Goal: Task Accomplishment & Management: Manage account settings

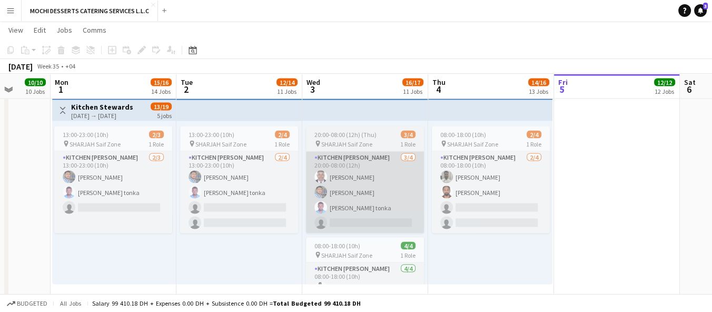
click at [380, 186] on app-card-role "Kitchen Steward 3/4 20:00-08:00 (12h) Yahaya Yussif Mohammad Usaid Victor Nkene…" at bounding box center [365, 193] width 118 height 82
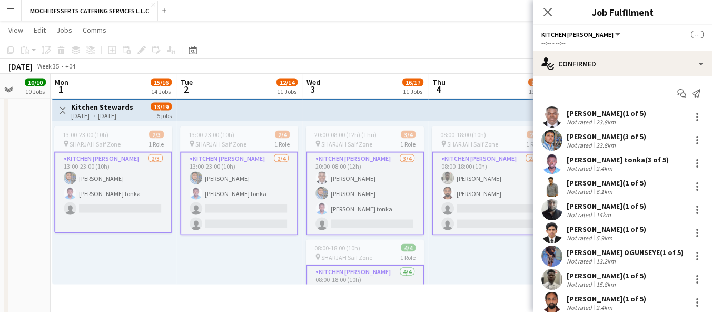
click at [366, 204] on app-card-role "Kitchen Steward 3/4 20:00-08:00 (12h) Yahaya Yussif Mohammad Usaid Victor Nkene…" at bounding box center [365, 194] width 118 height 84
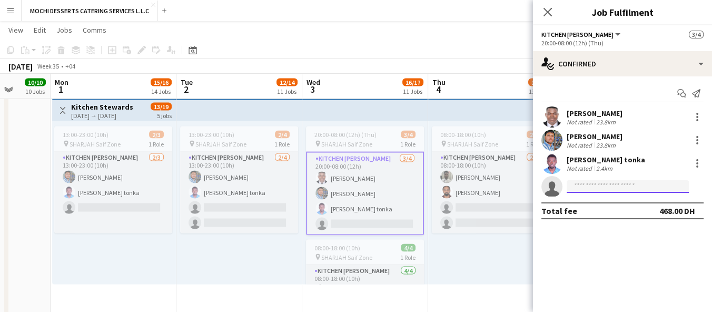
click at [609, 189] on input at bounding box center [628, 186] width 122 height 13
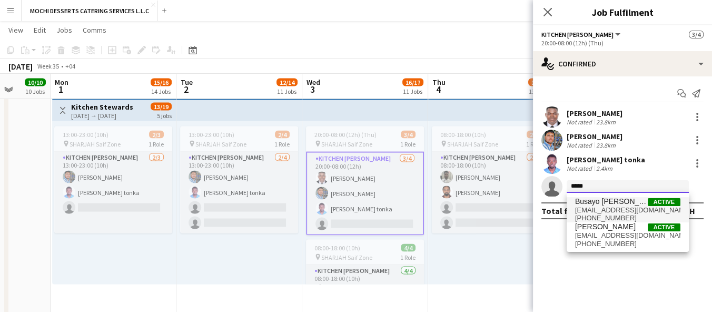
type input "*****"
click at [659, 204] on span "Active" at bounding box center [664, 202] width 33 height 8
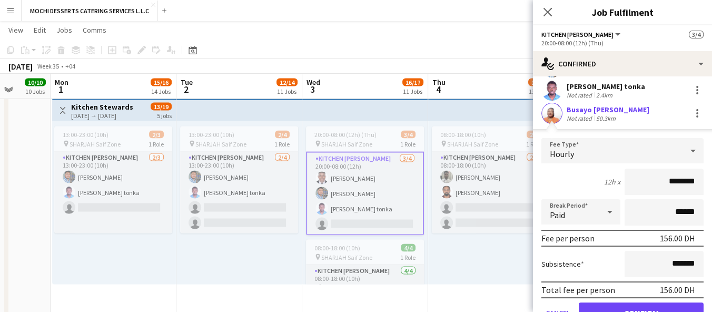
scroll to position [122, 0]
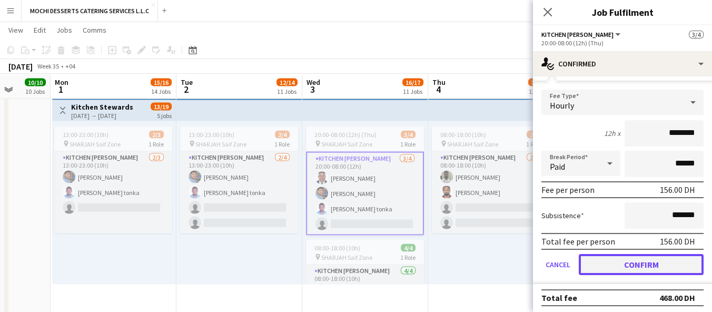
click at [656, 268] on button "Confirm" at bounding box center [641, 264] width 125 height 21
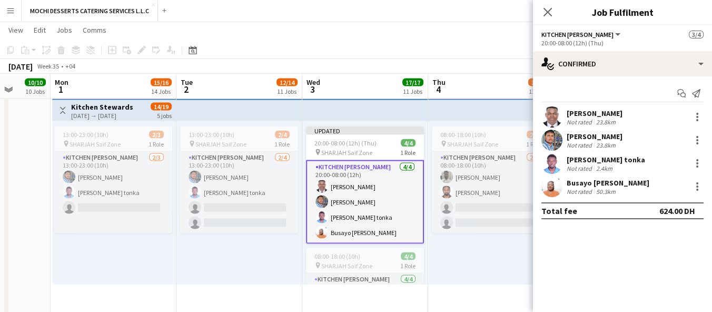
scroll to position [0, 0]
click at [485, 270] on div "08:00-18:00 (10h) 2/4 pin SHARJAH Saif Zone 1 Role Kitchen Steward 2/4 08:00-18…" at bounding box center [490, 202] width 124 height 163
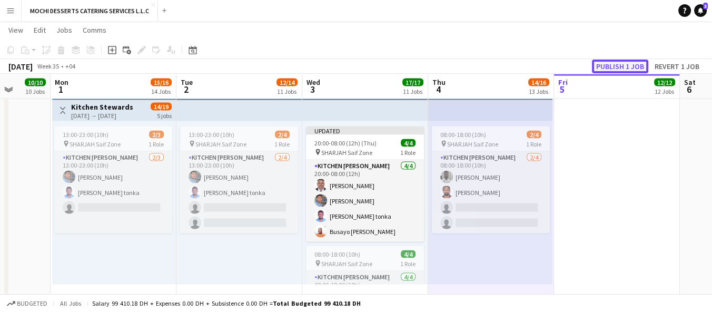
click at [624, 66] on button "Publish 1 job" at bounding box center [620, 67] width 56 height 14
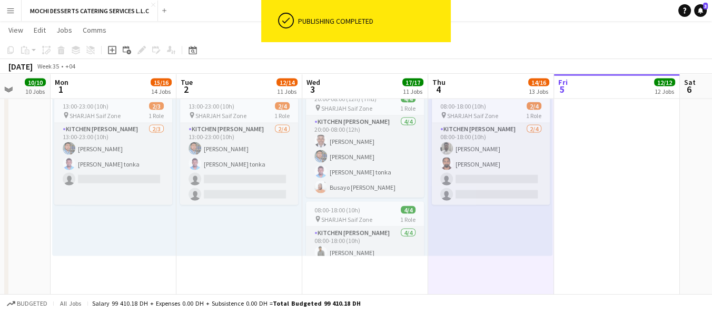
scroll to position [6, 0]
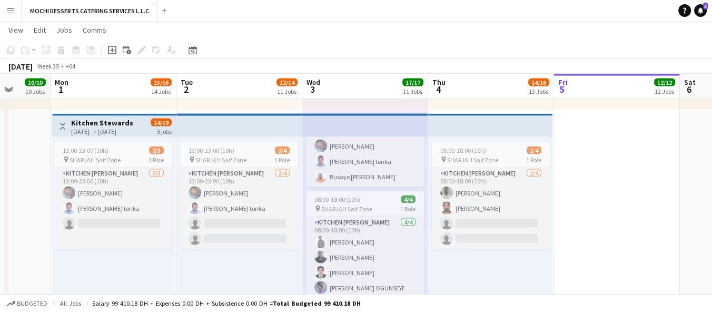
scroll to position [2490, 0]
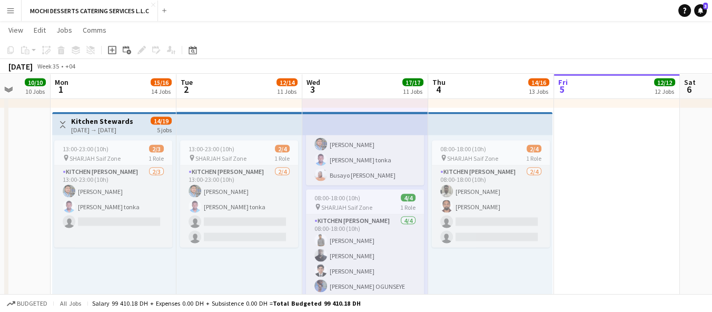
drag, startPoint x: 15, startPoint y: 12, endPoint x: 9, endPoint y: 13, distance: 6.0
click at [9, 13] on button "Menu" at bounding box center [10, 10] width 21 height 21
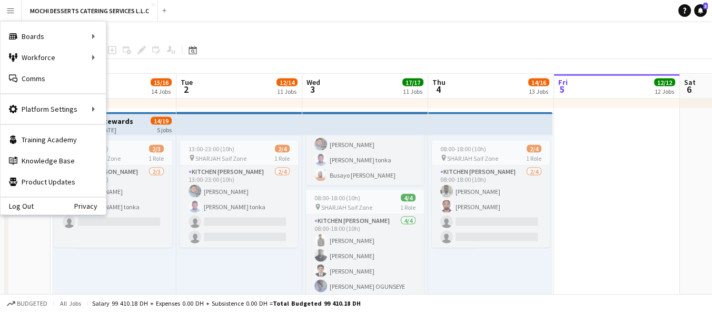
click at [9, 13] on app-icon "Menu" at bounding box center [10, 10] width 8 height 8
click at [121, 52] on link "My Workforce" at bounding box center [158, 57] width 105 height 21
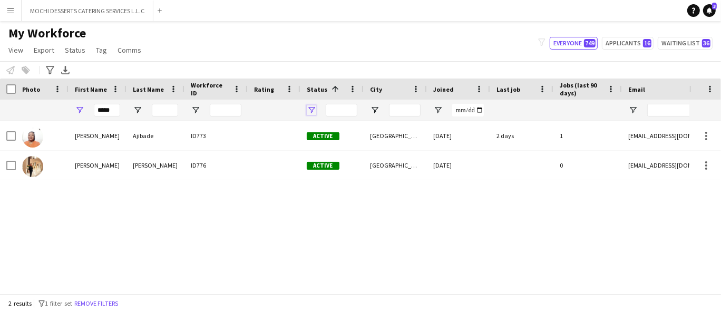
click at [311, 111] on span "Open Filter Menu" at bounding box center [311, 109] width 9 height 9
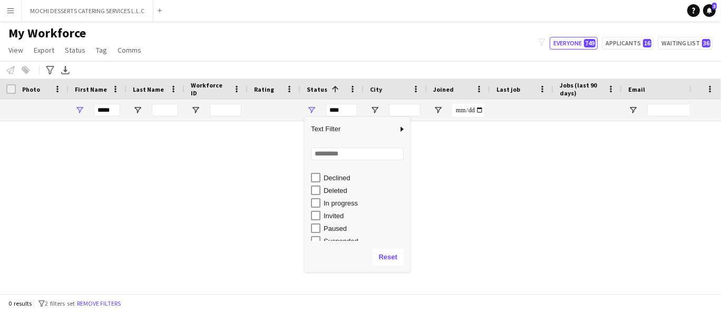
scroll to position [61, 0]
click at [351, 194] on div "In progress" at bounding box center [365, 190] width 83 height 8
type input "**********"
click at [198, 184] on div at bounding box center [344, 203] width 689 height 164
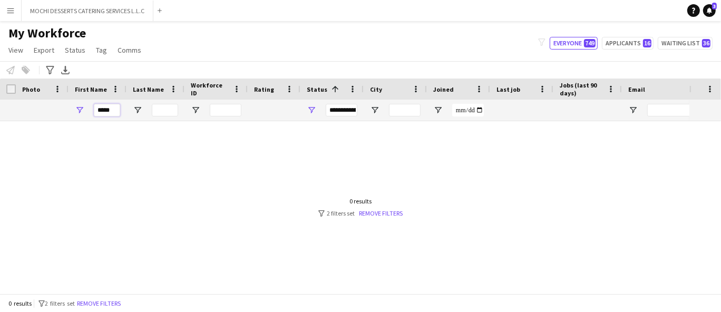
click at [102, 111] on input "*****" at bounding box center [107, 110] width 26 height 13
click at [109, 110] on input "*****" at bounding box center [107, 110] width 26 height 13
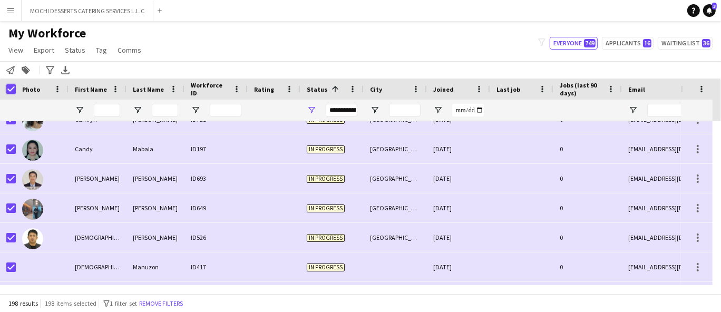
scroll to position [0, 0]
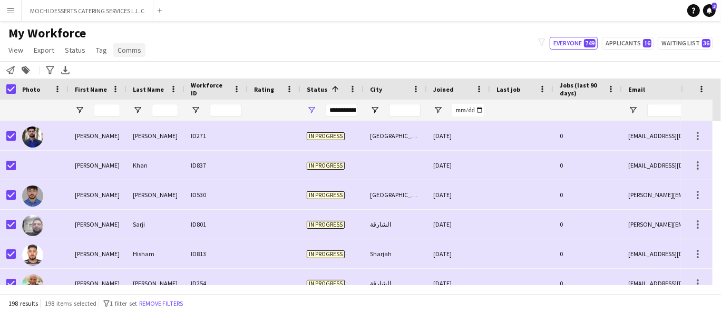
click at [121, 45] on span "Comms" at bounding box center [130, 49] width 24 height 9
click at [167, 68] on span "Send notification" at bounding box center [147, 72] width 54 height 9
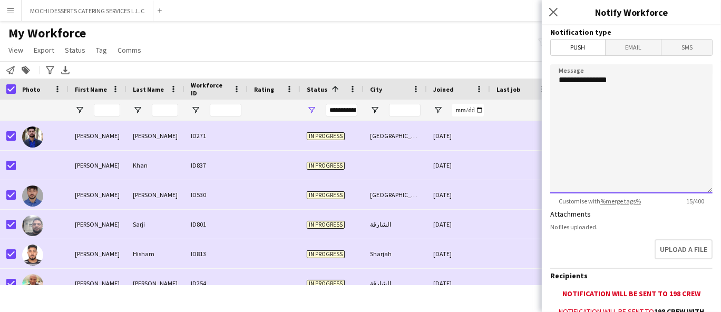
click at [637, 83] on textarea "**********" at bounding box center [631, 128] width 162 height 129
click at [592, 140] on textarea "**********" at bounding box center [631, 128] width 162 height 129
paste textarea "**********"
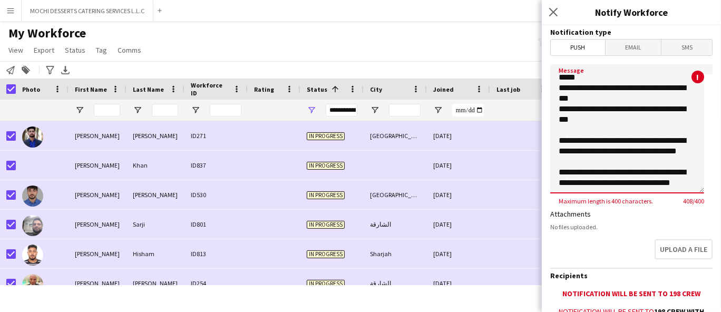
click at [678, 179] on textarea "**********" at bounding box center [627, 128] width 154 height 129
click at [683, 177] on textarea "**********" at bounding box center [627, 128] width 154 height 129
click at [686, 178] on textarea "**********" at bounding box center [627, 128] width 154 height 129
click at [686, 176] on textarea "**********" at bounding box center [627, 128] width 154 height 129
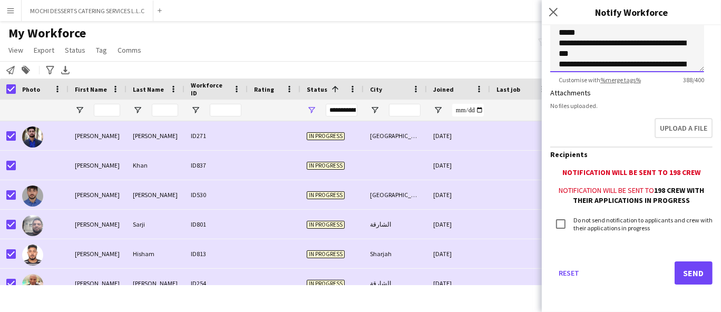
type textarea "**********"
click at [692, 275] on button "Send" at bounding box center [693, 272] width 38 height 23
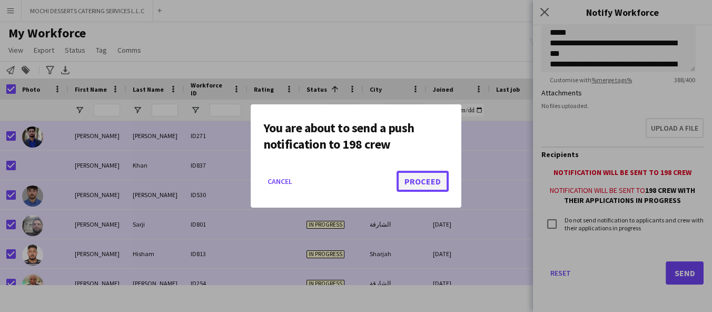
click at [415, 191] on button "Proceed" at bounding box center [423, 181] width 52 height 21
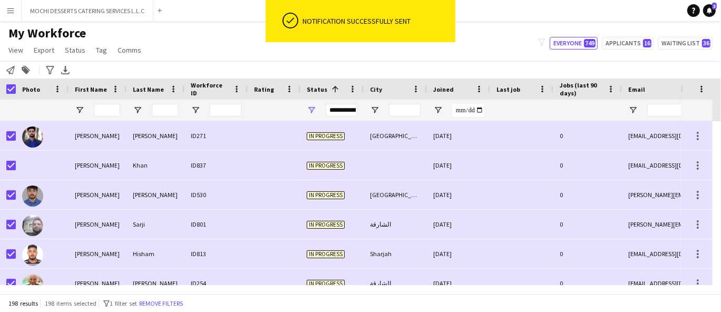
click at [16, 92] on div "Photo" at bounding box center [42, 89] width 53 height 21
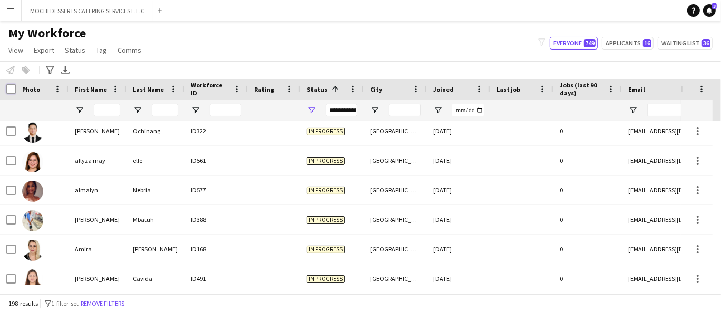
scroll to position [426, 0]
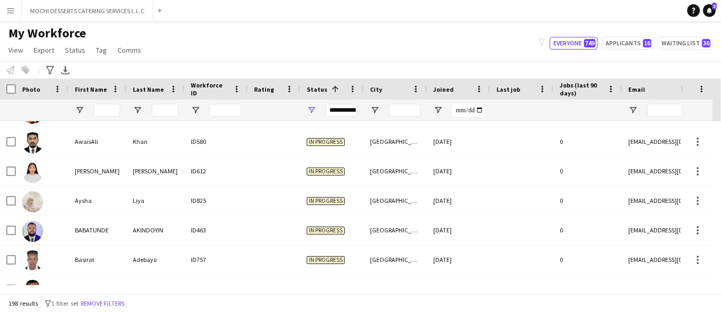
click at [308, 119] on div "**********" at bounding box center [331, 110] width 63 height 21
click at [310, 112] on span "Open Filter Menu" at bounding box center [311, 109] width 9 height 9
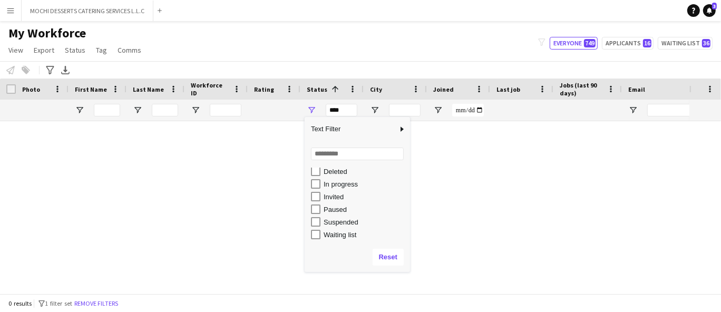
click at [341, 223] on div "Suspended" at bounding box center [365, 222] width 83 height 8
type input "**********"
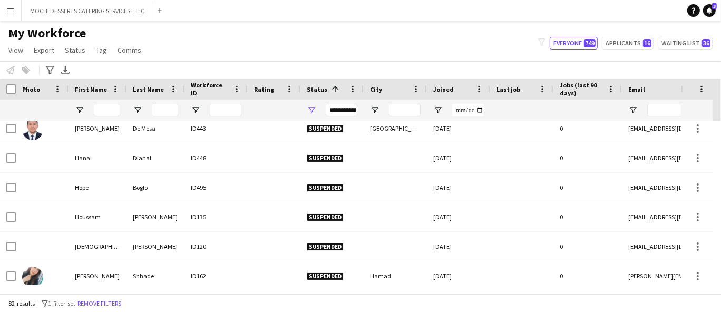
click at [660, 230] on div "houssam_hussein@hotmail.com" at bounding box center [727, 216] width 211 height 29
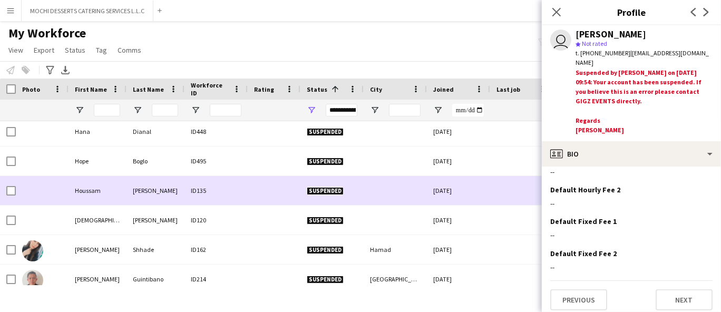
click at [498, 230] on div at bounding box center [521, 219] width 63 height 29
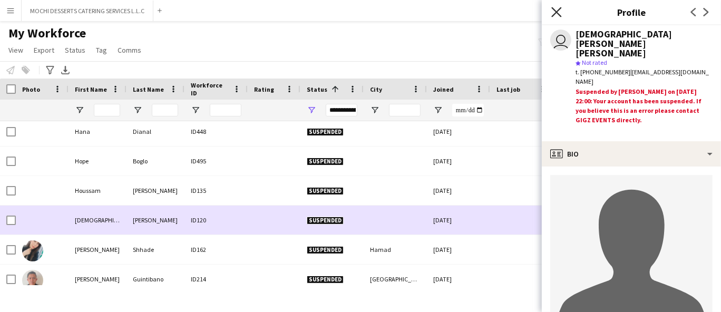
click at [555, 9] on icon "Close pop-in" at bounding box center [556, 12] width 10 height 10
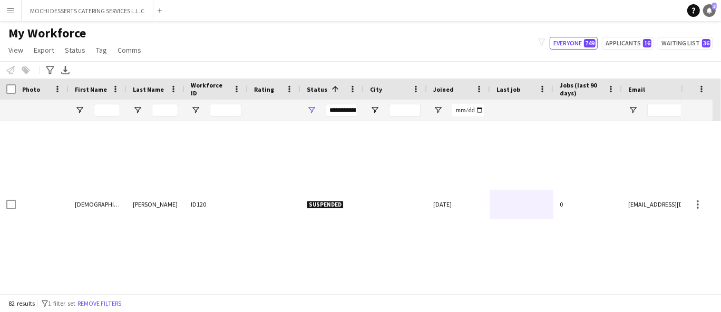
click at [712, 7] on span "3" at bounding box center [714, 6] width 5 height 7
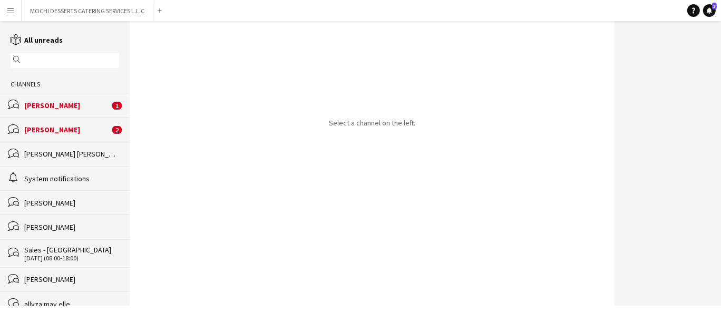
click at [90, 110] on div "Victoria Nisperos" at bounding box center [66, 105] width 85 height 9
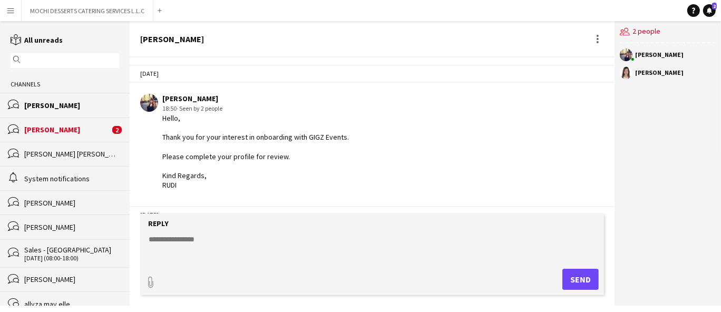
click at [83, 125] on div "[PERSON_NAME]" at bounding box center [66, 129] width 85 height 9
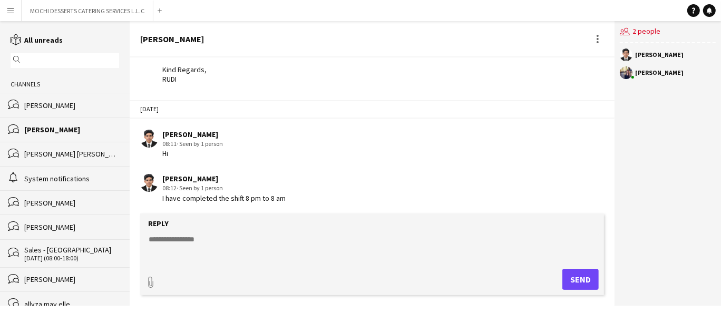
click at [276, 241] on textarea at bounding box center [374, 247] width 453 height 27
type textarea "*"
click at [116, 11] on button "MOCHI DESSERTS CATERING SERVICES L.L.C Close" at bounding box center [88, 11] width 132 height 21
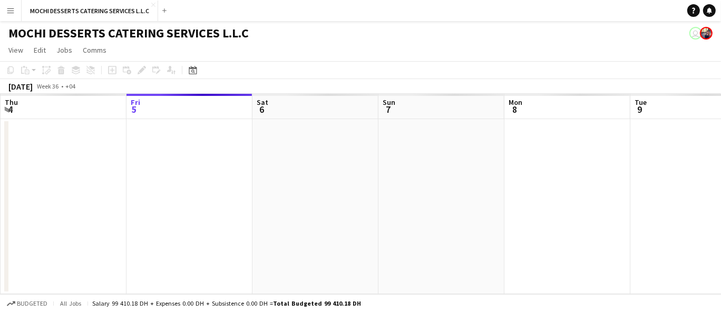
click at [8, 9] on app-icon "Menu" at bounding box center [10, 10] width 8 height 8
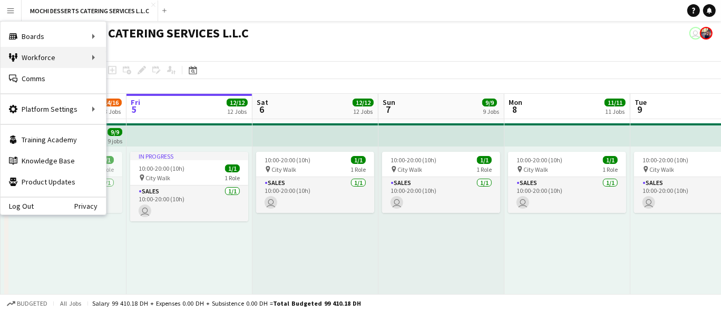
click at [50, 61] on div "Workforce Workforce" at bounding box center [53, 57] width 105 height 21
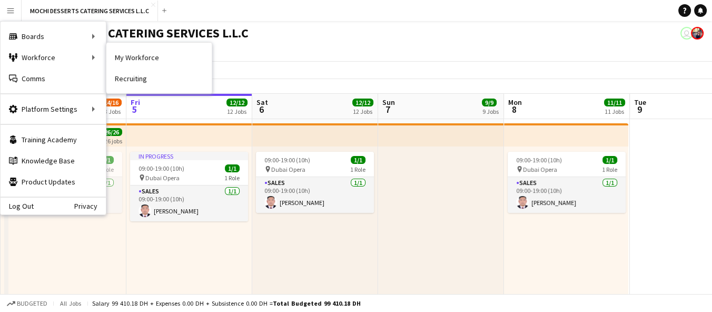
click at [525, 54] on app-page-menu "View Day view expanded Day view collapsed Month view Date picker Jump to today …" at bounding box center [356, 51] width 712 height 20
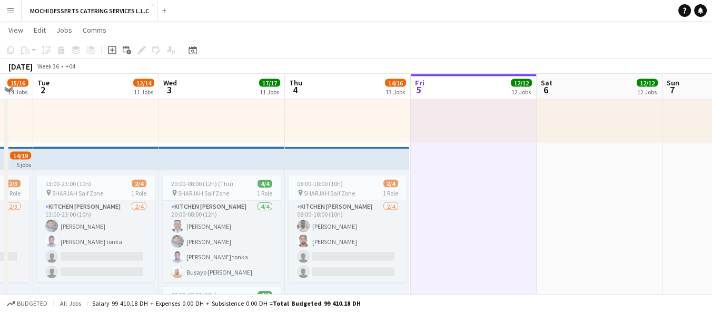
scroll to position [2454, 0]
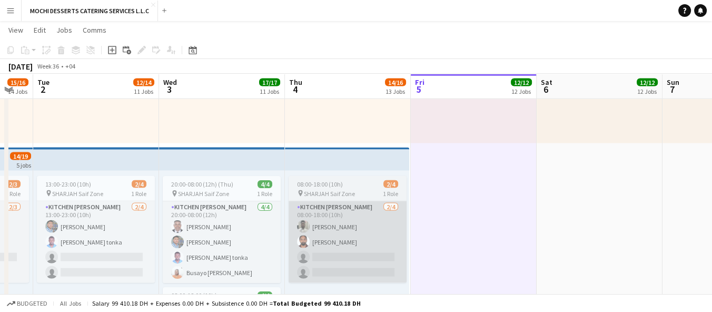
click at [353, 202] on app-card-role "Kitchen Steward 2/4 08:00-18:00 (10h) Akinyele Falowo Shoaib Bhameshan single-n…" at bounding box center [348, 242] width 118 height 82
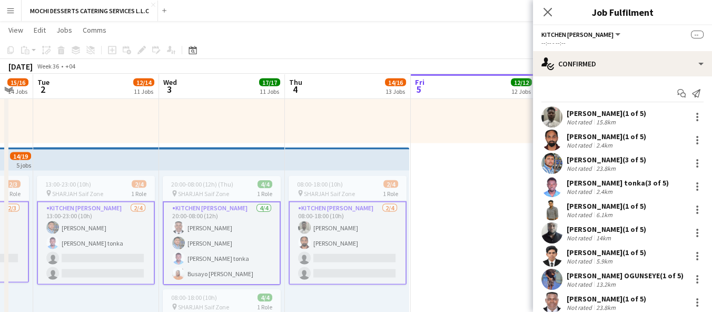
click at [351, 178] on app-job-card "08:00-18:00 (10h) 2/4 pin SHARJAH Saif Zone 1 Role Kitchen Steward 2/4 08:00-18…" at bounding box center [348, 230] width 118 height 109
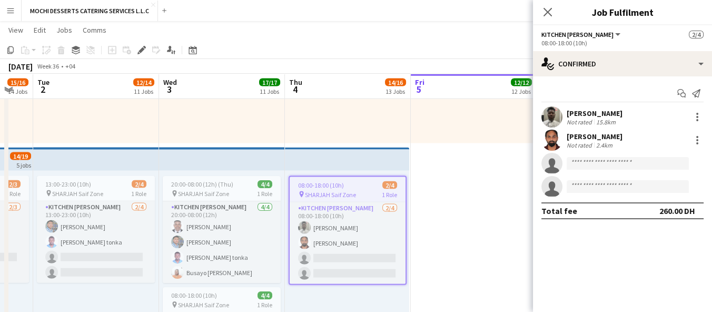
click at [345, 197] on span "SHARJAH Saif Zone" at bounding box center [330, 195] width 51 height 8
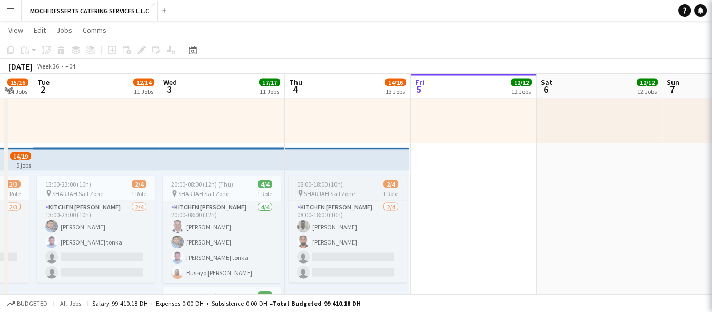
click at [345, 197] on span "SHARJAH Saif Zone" at bounding box center [329, 194] width 51 height 8
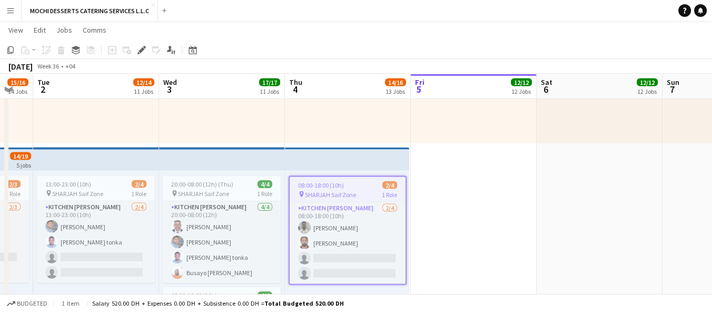
click at [345, 197] on span "SHARJAH Saif Zone" at bounding box center [330, 195] width 51 height 8
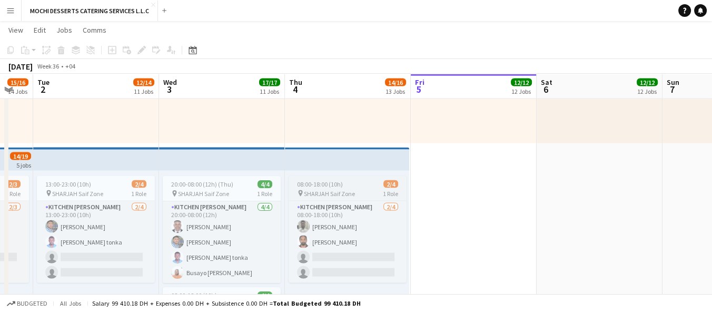
click at [345, 197] on span "SHARJAH Saif Zone" at bounding box center [329, 194] width 51 height 8
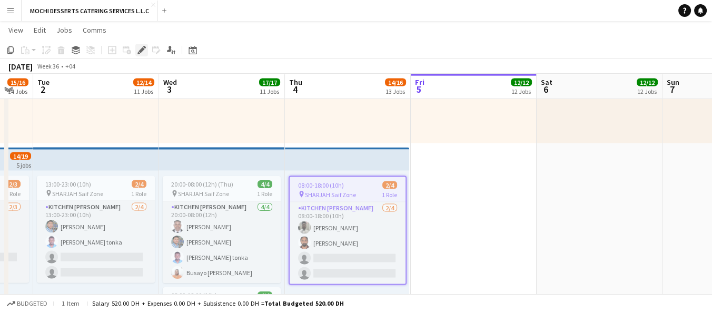
click at [142, 44] on div "Edit" at bounding box center [141, 50] width 13 height 13
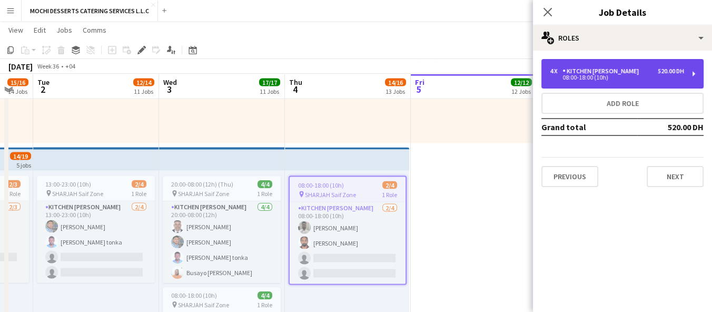
click at [584, 80] on div "08:00-18:00 (10h)" at bounding box center [617, 77] width 134 height 5
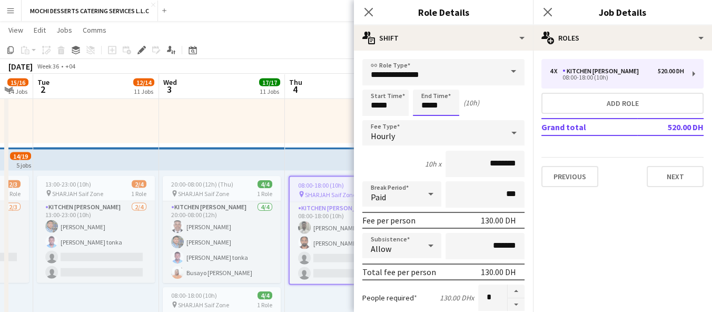
scroll to position [0, 0]
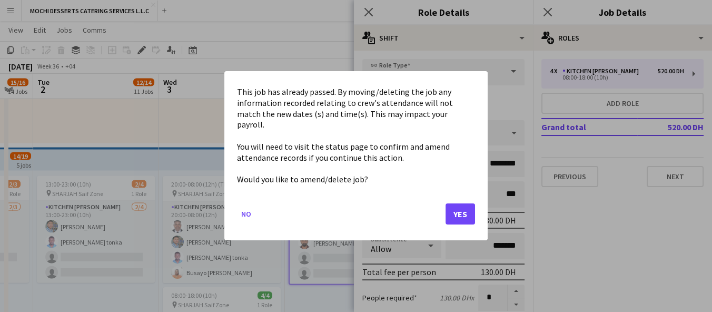
click at [425, 103] on mat-dialog-content "This job has already passed. By moving/deleting the job any information recorde…" at bounding box center [356, 136] width 238 height 104
click at [449, 206] on button "Yes" at bounding box center [461, 214] width 30 height 21
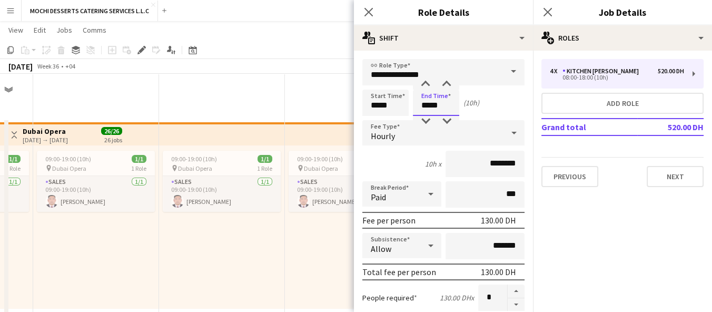
scroll to position [2454, 0]
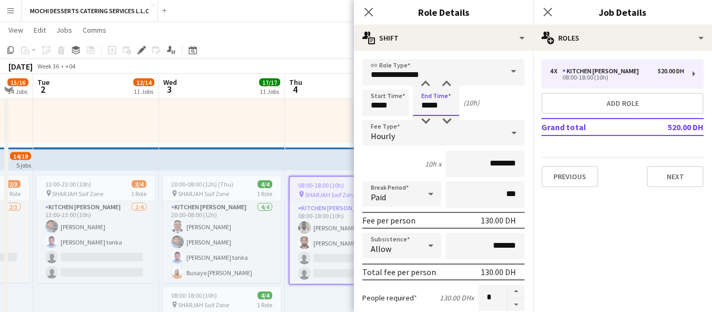
click at [426, 107] on input "*****" at bounding box center [436, 103] width 46 height 26
type input "*****"
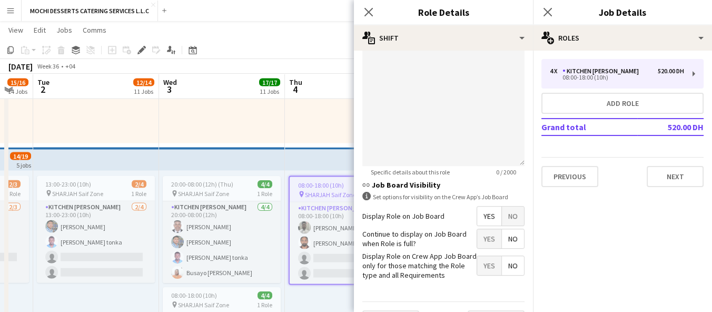
scroll to position [368, 0]
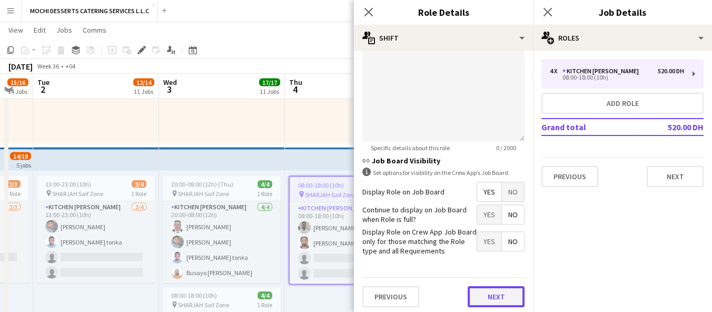
click at [498, 297] on button "Next" at bounding box center [496, 296] width 57 height 21
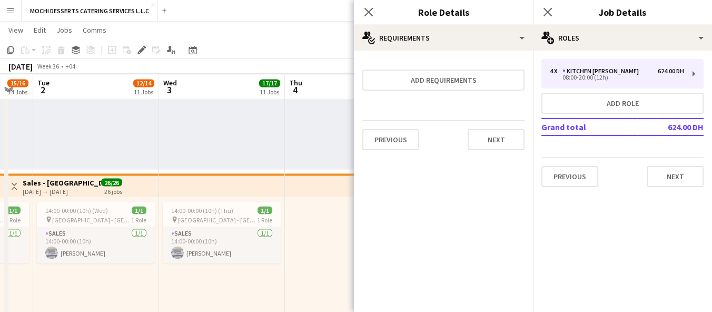
scroll to position [2239, 0]
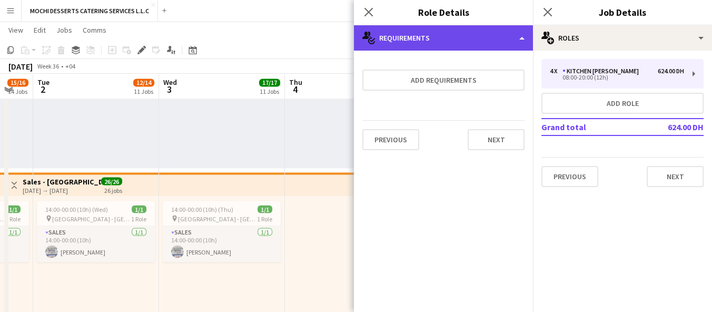
click at [370, 25] on div "multiple-actions-check-2 Requirements" at bounding box center [443, 37] width 179 height 25
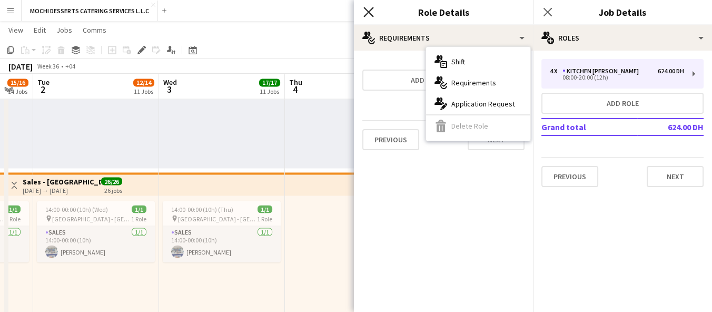
click at [366, 15] on icon at bounding box center [369, 12] width 10 height 10
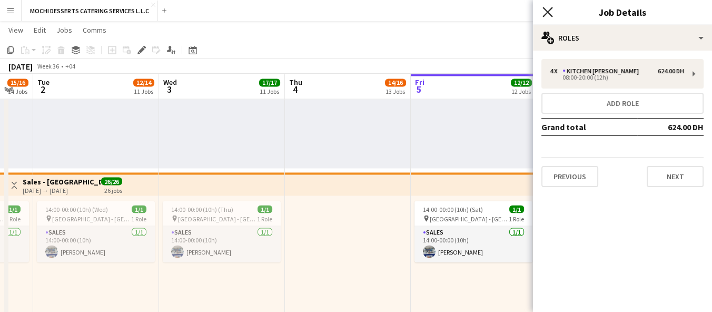
click at [545, 13] on icon "Close pop-in" at bounding box center [548, 12] width 10 height 10
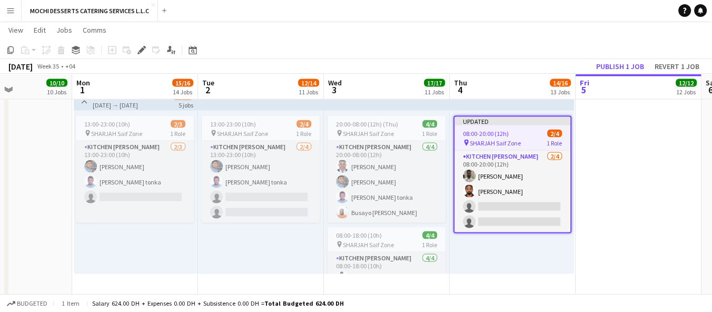
scroll to position [0, 305]
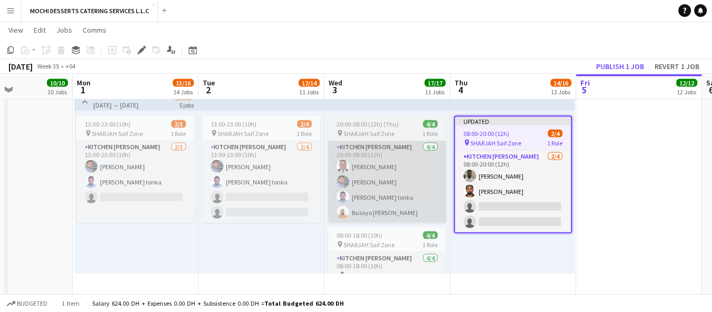
click at [393, 191] on app-card-role "Kitchen Steward 4/4 20:00-08:00 (12h) Yahaya Yussif Mohammad Usaid Victor Nkene…" at bounding box center [387, 182] width 118 height 82
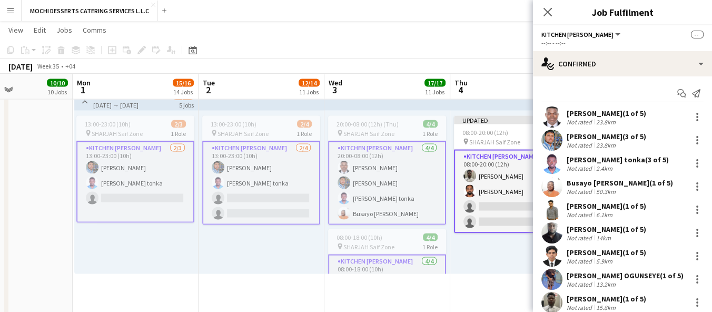
click at [407, 142] on app-card-role "Kitchen Steward 4/4 20:00-08:00 (12h) Yahaya Yussif Mohammad Usaid Victor Nkene…" at bounding box center [387, 183] width 118 height 84
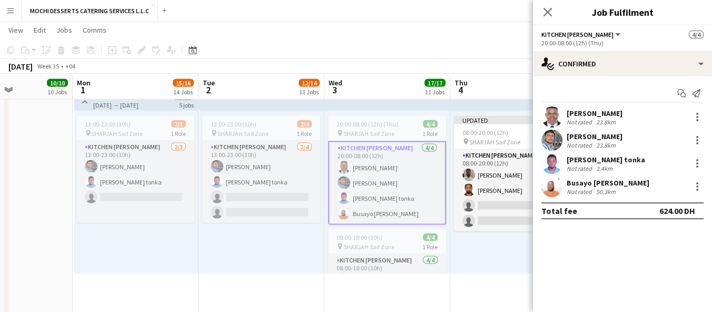
click at [393, 191] on app-card-role "Kitchen Steward 4/4 20:00-08:00 (12h) Yahaya Yussif Mohammad Usaid Victor Nkene…" at bounding box center [387, 183] width 118 height 84
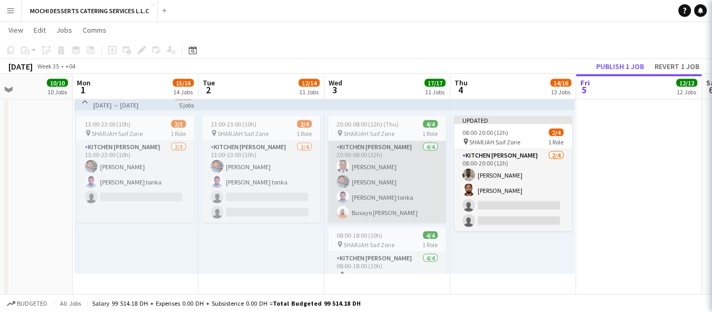
click at [397, 186] on app-card-role "Kitchen Steward 4/4 20:00-08:00 (12h) Yahaya Yussif Mohammad Usaid Victor Nkene…" at bounding box center [387, 182] width 118 height 82
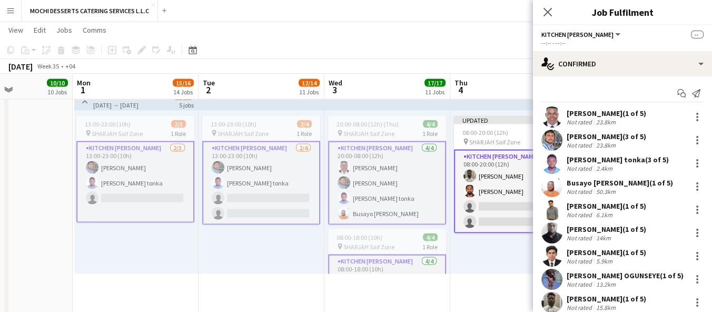
click at [392, 186] on app-card-role "Kitchen Steward 4/4 20:00-08:00 (12h) Yahaya Yussif Mohammad Usaid Victor Nkene…" at bounding box center [387, 183] width 118 height 84
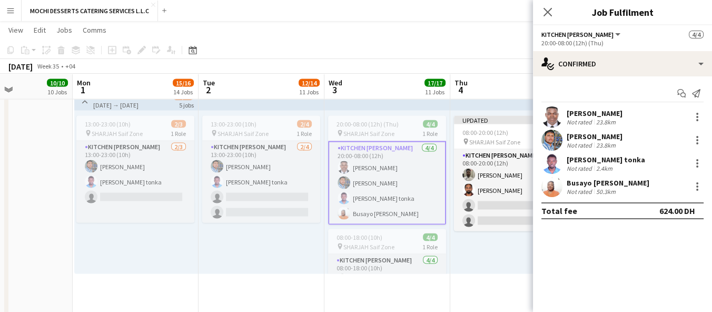
click at [414, 129] on div "pin SHARJAH Saif Zone 1 Role" at bounding box center [387, 133] width 118 height 8
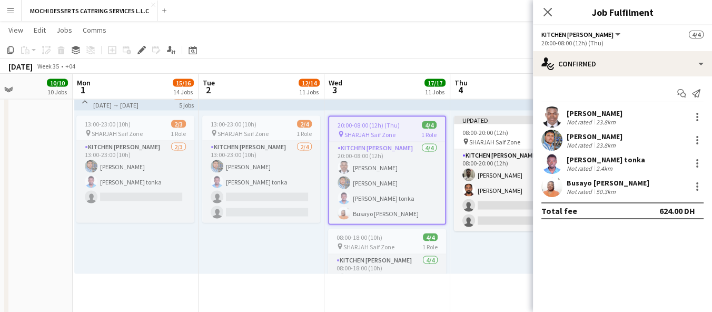
click at [405, 133] on div "pin SHARJAH Saif Zone 1 Role" at bounding box center [387, 134] width 116 height 8
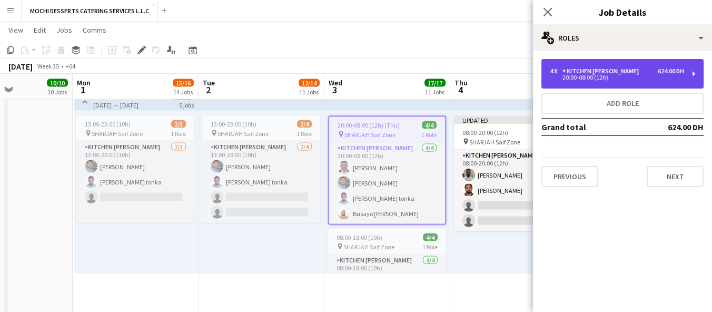
click at [632, 76] on div "20:00-08:00 (12h)" at bounding box center [617, 77] width 134 height 5
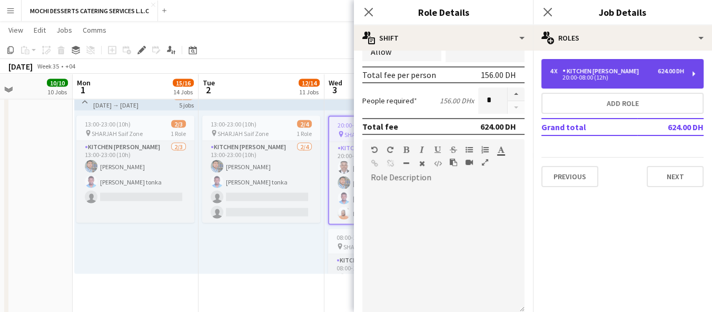
scroll to position [198, 0]
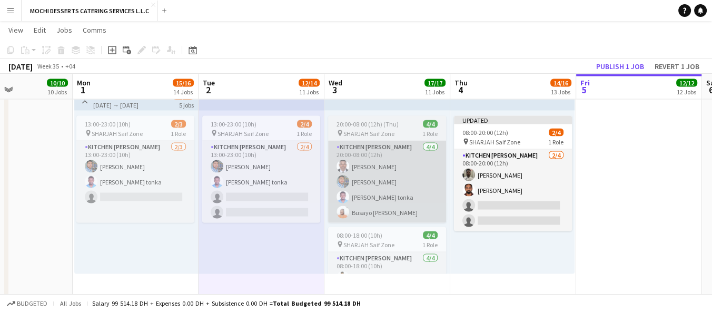
click at [379, 194] on app-card-role "Kitchen Steward 4/4 20:00-08:00 (12h) Yahaya Yussif Mohammad Usaid Victor Nkene…" at bounding box center [387, 182] width 118 height 82
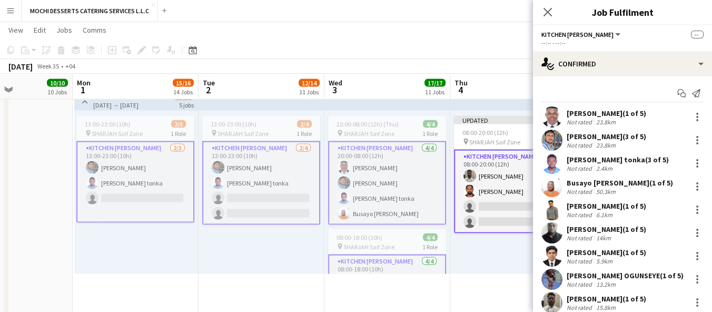
click at [386, 198] on app-card-role "Kitchen Steward 4/4 20:00-08:00 (12h) Yahaya Yussif Mohammad Usaid Victor Nkene…" at bounding box center [387, 183] width 118 height 84
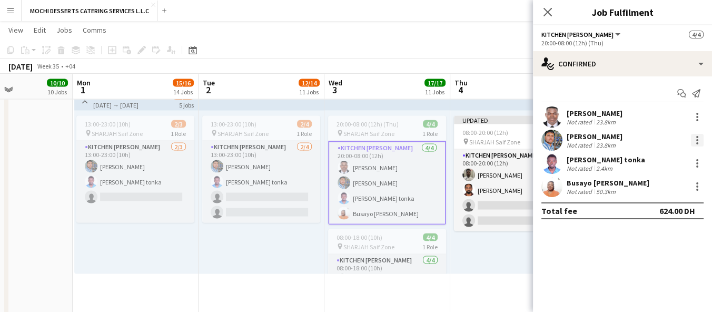
click at [697, 140] on div at bounding box center [698, 140] width 2 height 2
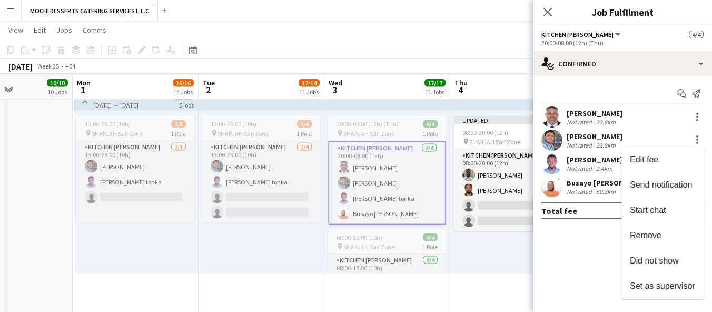
click at [541, 232] on div at bounding box center [356, 156] width 712 height 312
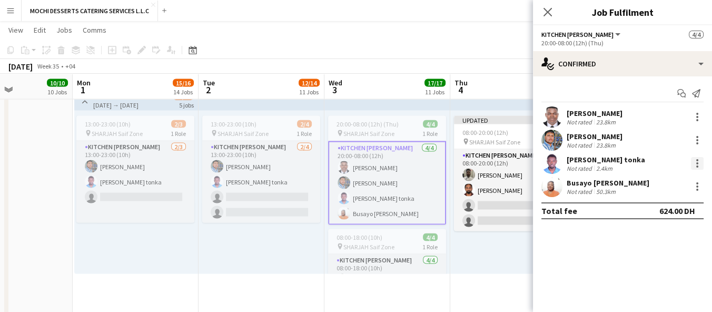
click at [697, 166] on div at bounding box center [698, 166] width 2 height 2
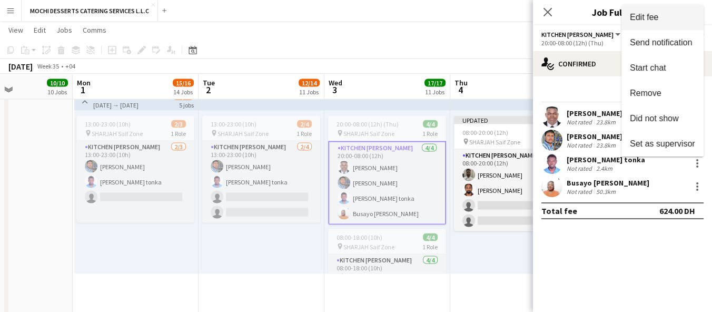
click at [668, 18] on span "Edit fee" at bounding box center [662, 17] width 65 height 9
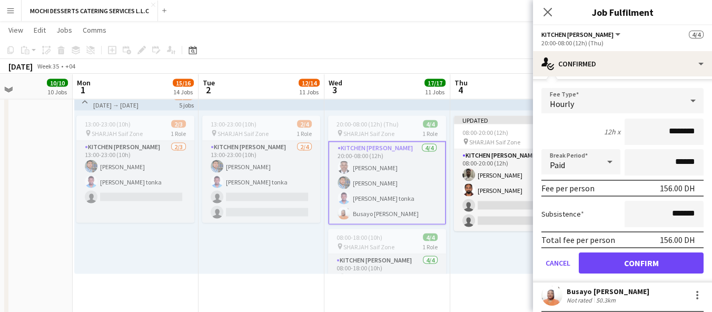
scroll to position [122, 0]
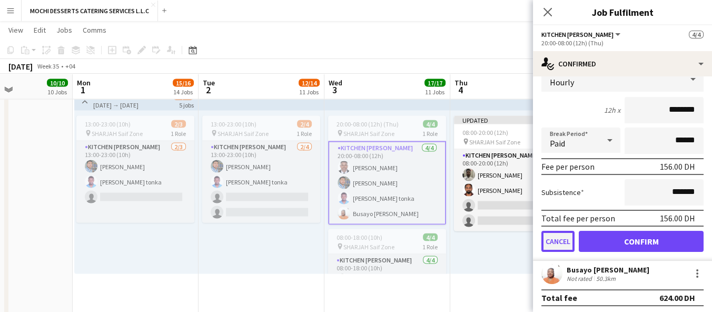
click at [550, 234] on button "Cancel" at bounding box center [558, 241] width 33 height 21
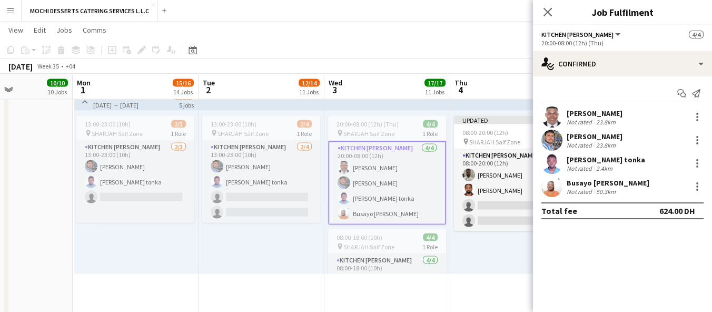
click at [357, 161] on app-card-role "Kitchen Steward 4/4 20:00-08:00 (12h) Yahaya Yussif Mohammad Usaid Victor Nkene…" at bounding box center [387, 183] width 118 height 84
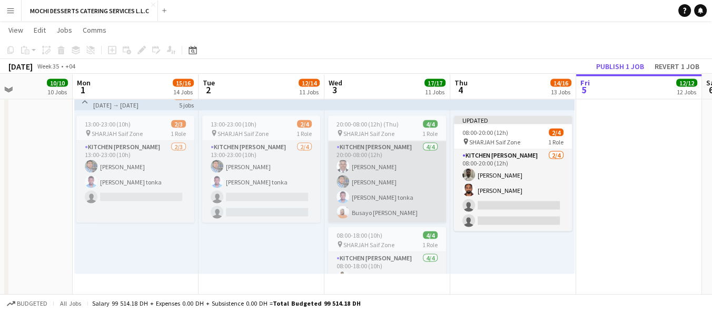
click at [357, 161] on app-card-role "Kitchen Steward 4/4 20:00-08:00 (12h) Yahaya Yussif Mohammad Usaid Victor Nkene…" at bounding box center [387, 182] width 118 height 82
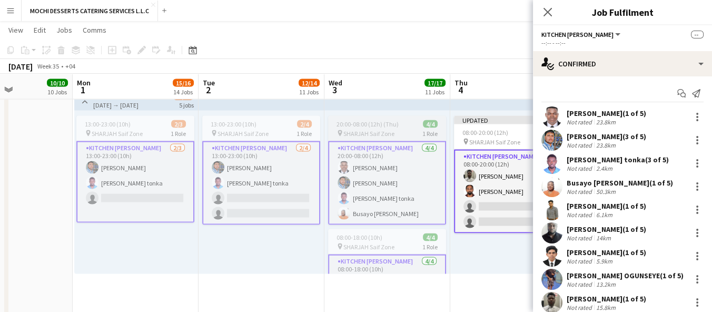
click at [387, 134] on span "SHARJAH Saif Zone" at bounding box center [369, 134] width 51 height 8
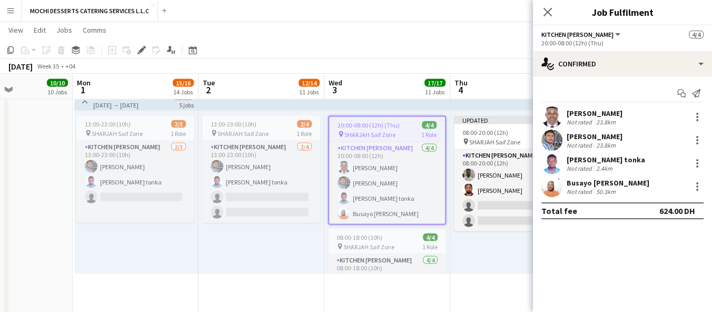
click at [387, 134] on span "SHARJAH Saif Zone" at bounding box center [370, 135] width 51 height 8
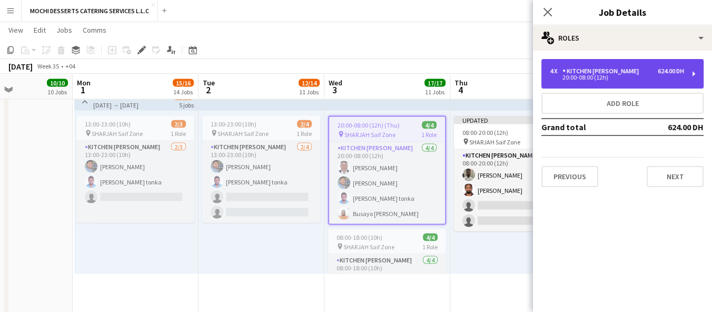
click at [652, 77] on div "20:00-08:00 (12h)" at bounding box center [617, 77] width 134 height 5
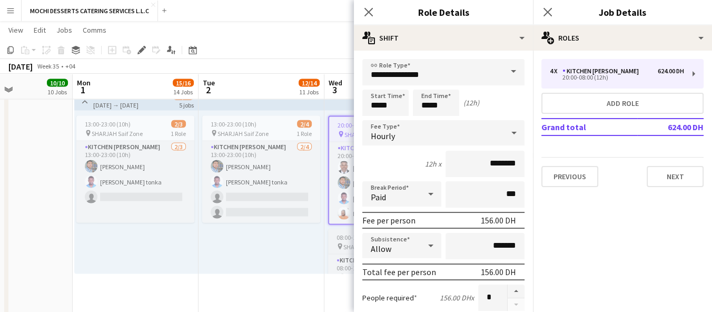
click at [346, 238] on span "08:00-18:00 (10h)" at bounding box center [360, 237] width 46 height 8
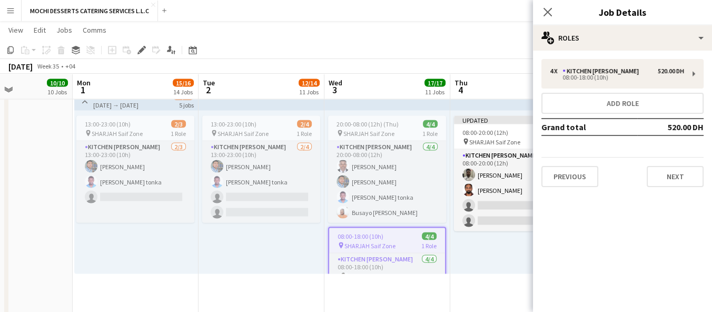
click at [383, 234] on div "08:00-18:00 (10h) 4/4" at bounding box center [387, 236] width 116 height 8
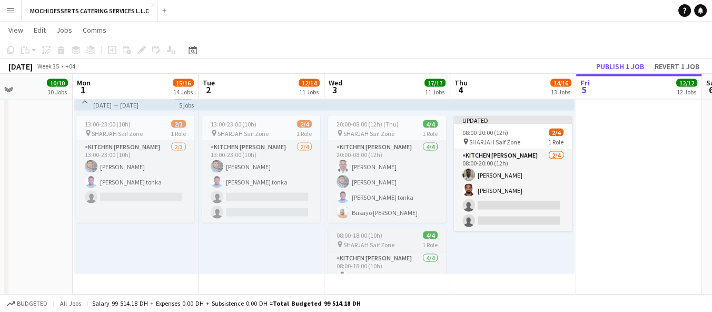
click at [380, 238] on span "08:00-18:00 (10h)" at bounding box center [360, 235] width 46 height 8
click at [383, 237] on div "08:00-18:00 (10h) 4/4" at bounding box center [387, 235] width 118 height 8
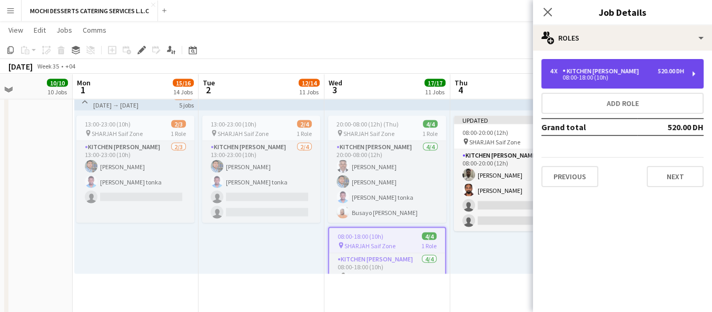
click at [647, 77] on div "08:00-18:00 (10h)" at bounding box center [617, 77] width 134 height 5
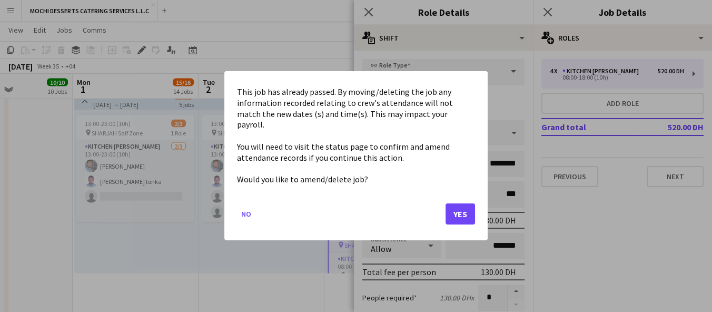
click at [422, 104] on mat-dialog-content "This job has already passed. By moving/deleting the job any information recorde…" at bounding box center [356, 136] width 238 height 104
click at [470, 218] on button "Yes" at bounding box center [461, 214] width 30 height 21
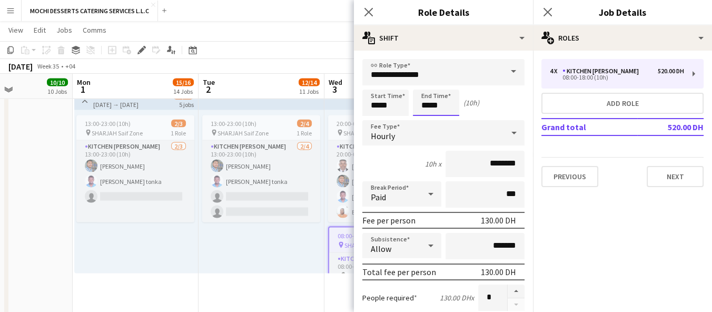
scroll to position [2514, 0]
click at [433, 108] on input "*****" at bounding box center [436, 103] width 46 height 26
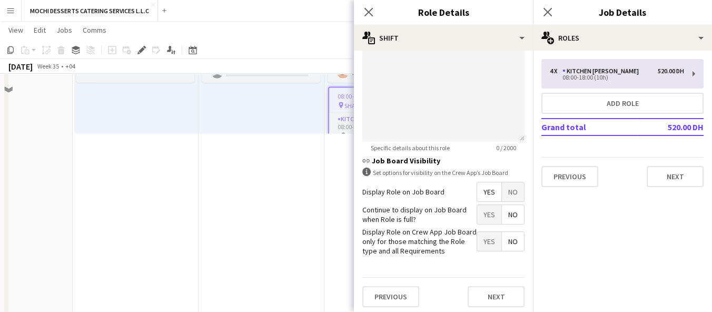
scroll to position [2677, 0]
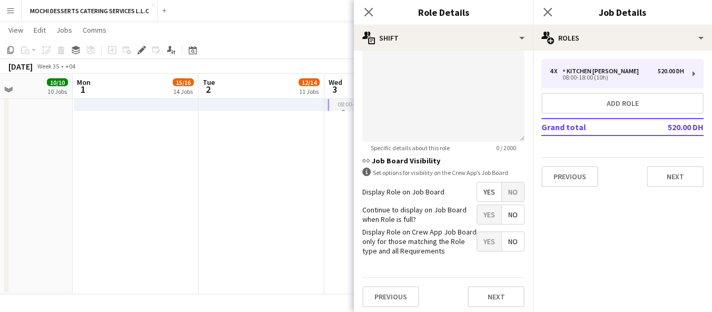
type input "*****"
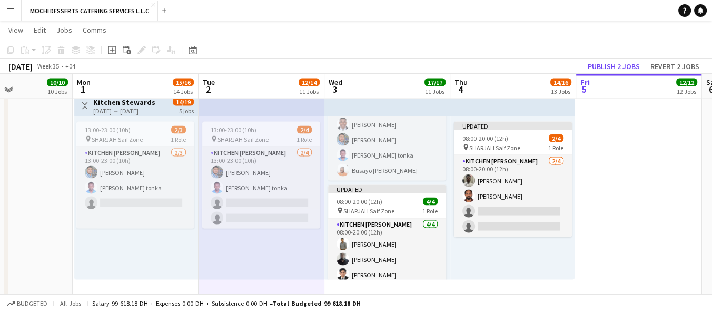
scroll to position [48, 0]
click at [629, 67] on button "Publish 2 jobs" at bounding box center [614, 67] width 61 height 14
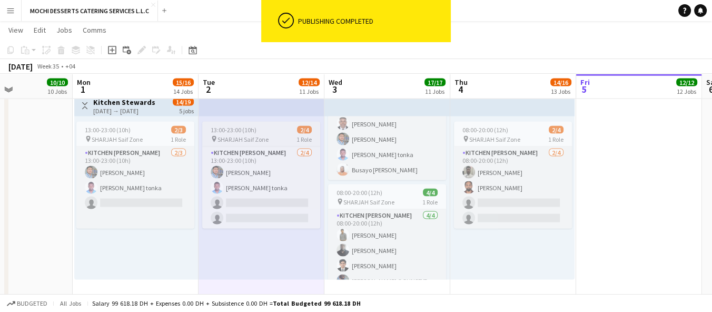
click at [268, 146] on div "Kitchen Steward 2/4 13:00-23:00 (10h) Mohammad Usaid Victor Nkeneng tonka singl…" at bounding box center [261, 187] width 118 height 82
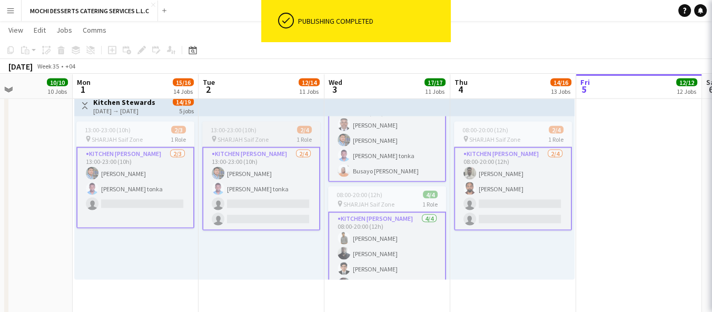
scroll to position [50, 0]
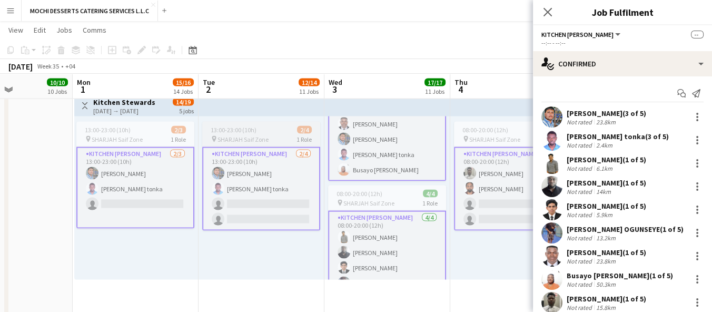
click at [270, 146] on div "Kitchen Steward 2/4 13:00-23:00 (10h) Mohammad Usaid Victor Nkeneng tonka singl…" at bounding box center [261, 188] width 118 height 84
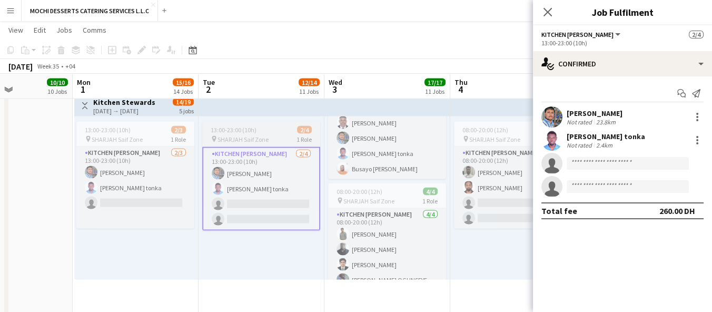
scroll to position [48, 0]
click at [273, 139] on div "pin SHARJAH Saif Zone 1 Role" at bounding box center [261, 139] width 118 height 8
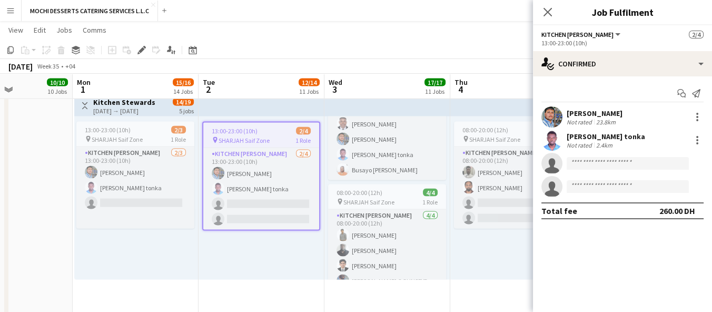
click at [253, 139] on span "SHARJAH Saif Zone" at bounding box center [244, 140] width 51 height 8
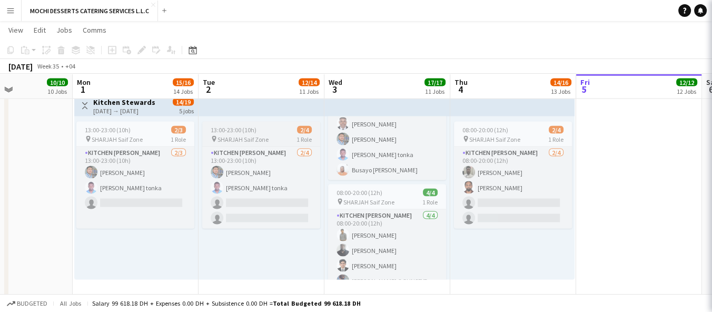
click at [253, 139] on span "SHARJAH Saif Zone" at bounding box center [243, 139] width 51 height 8
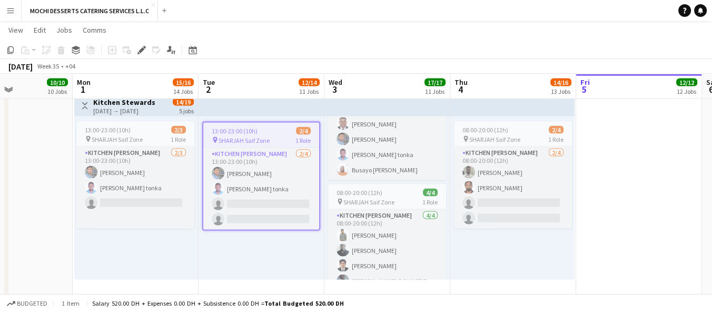
click at [253, 139] on span "SHARJAH Saif Zone" at bounding box center [244, 140] width 51 height 8
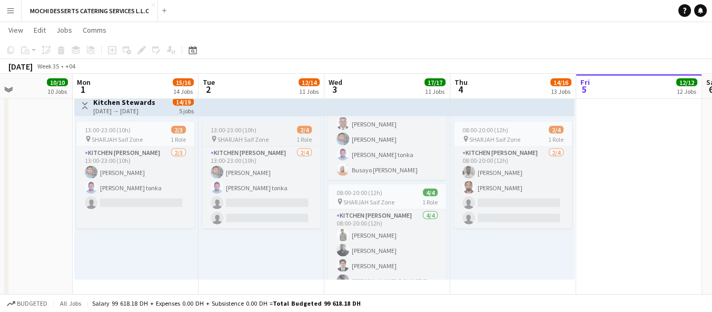
click at [253, 139] on span "SHARJAH Saif Zone" at bounding box center [243, 139] width 51 height 8
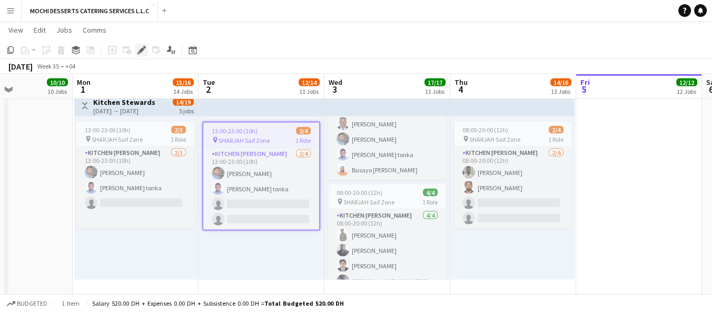
click at [146, 48] on div "Edit" at bounding box center [141, 50] width 13 height 13
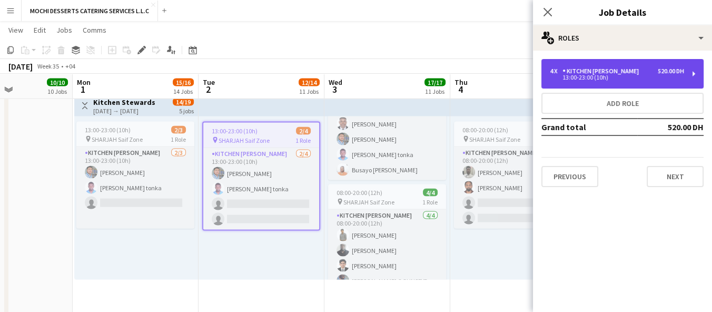
click at [680, 76] on div "13:00-23:00 (10h)" at bounding box center [617, 77] width 134 height 5
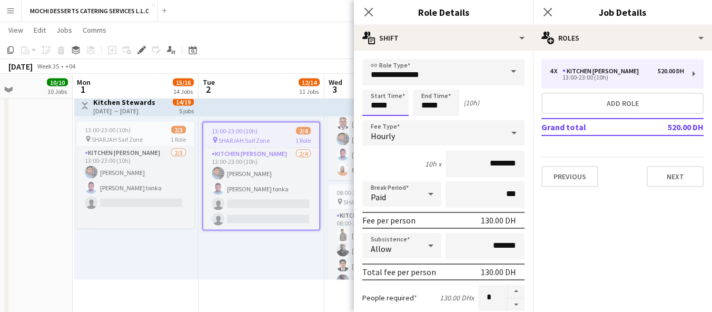
scroll to position [0, 0]
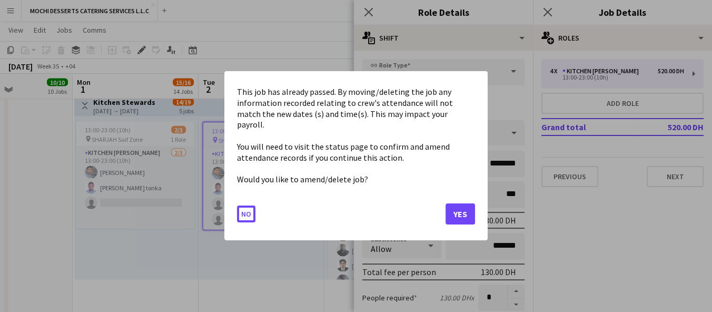
click at [375, 109] on mat-dialog-content "This job has already passed. By moving/deleting the job any information recorde…" at bounding box center [356, 136] width 238 height 104
click at [462, 212] on button "Yes" at bounding box center [461, 214] width 30 height 21
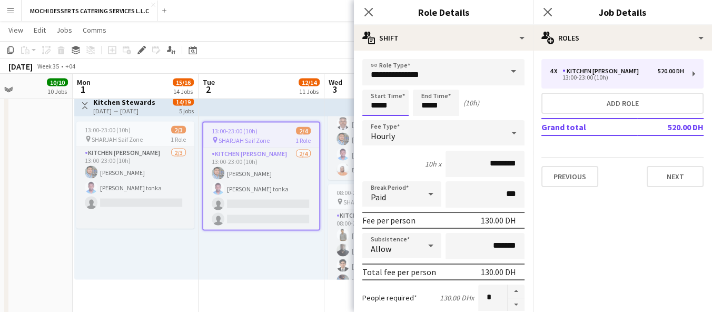
scroll to position [2509, 0]
click at [377, 106] on input "*****" at bounding box center [386, 103] width 46 height 26
type input "*****"
click at [424, 106] on input "*****" at bounding box center [436, 103] width 46 height 26
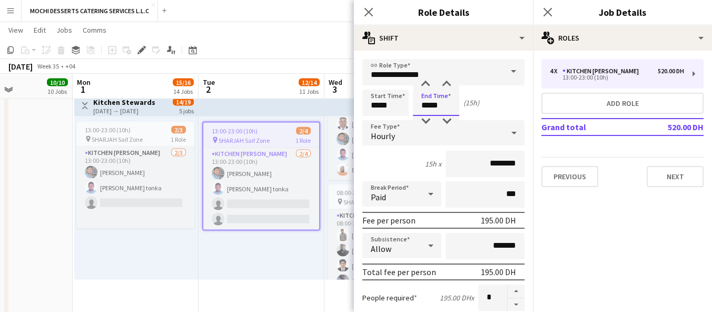
click at [424, 106] on input "*****" at bounding box center [436, 103] width 46 height 26
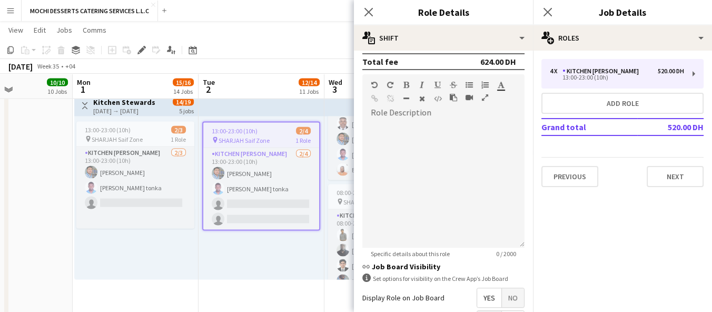
scroll to position [266, 0]
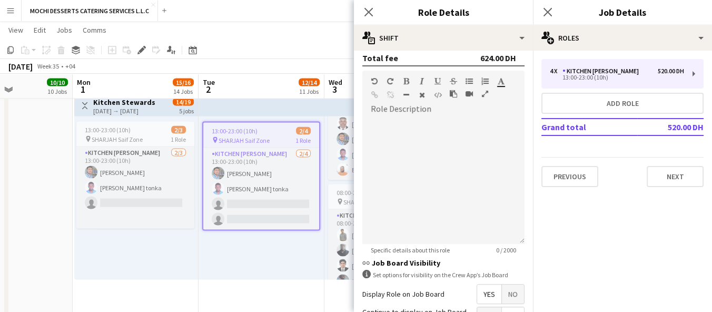
type input "*****"
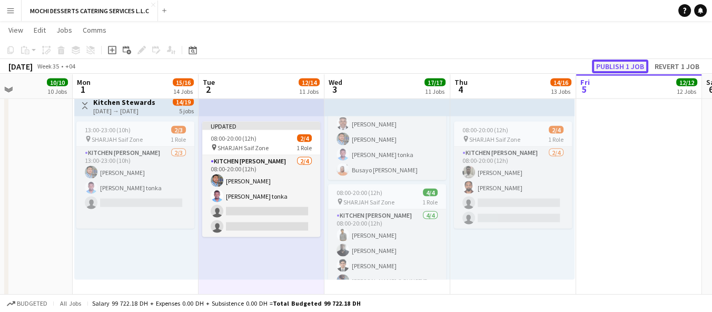
click at [632, 70] on button "Publish 1 job" at bounding box center [620, 67] width 56 height 14
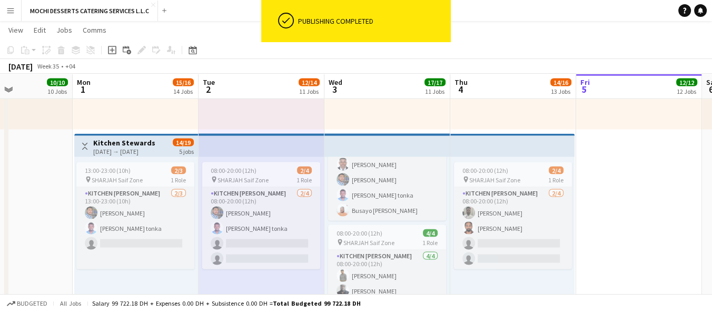
scroll to position [70, 0]
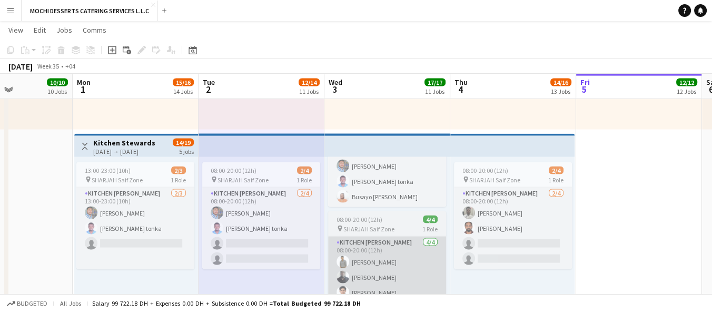
click at [360, 237] on app-card-role "Kitchen Steward 4/4 08:00-20:00 (12h) Nidhal Abdulla Raji Abdullahi Adebayo Fah…" at bounding box center [387, 278] width 118 height 82
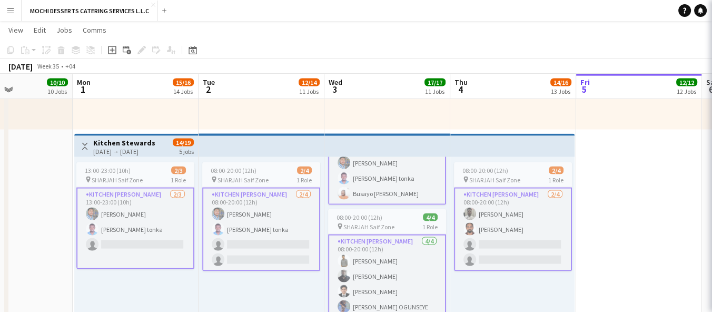
scroll to position [71, 0]
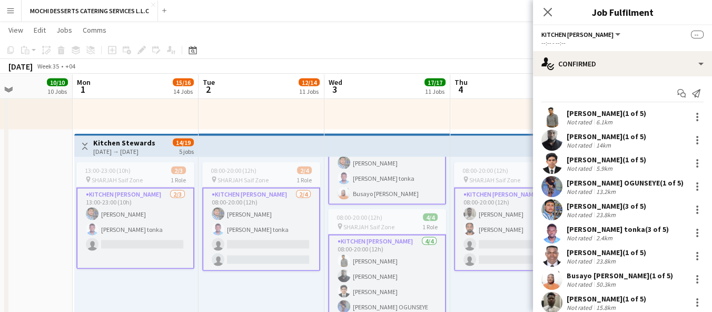
click at [393, 213] on div "08:00-20:00 (12h) 4/4" at bounding box center [387, 217] width 118 height 8
click at [395, 213] on div "08:00-20:00 (12h) 4/4" at bounding box center [387, 217] width 118 height 8
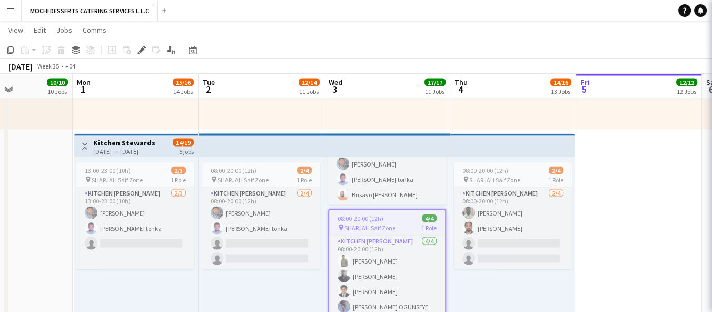
scroll to position [70, 0]
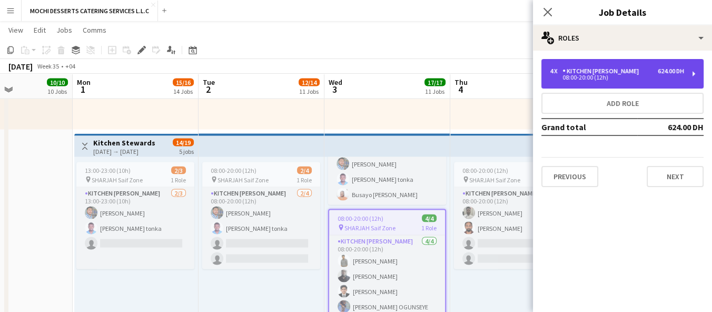
click at [629, 77] on div "08:00-20:00 (12h)" at bounding box center [617, 77] width 134 height 5
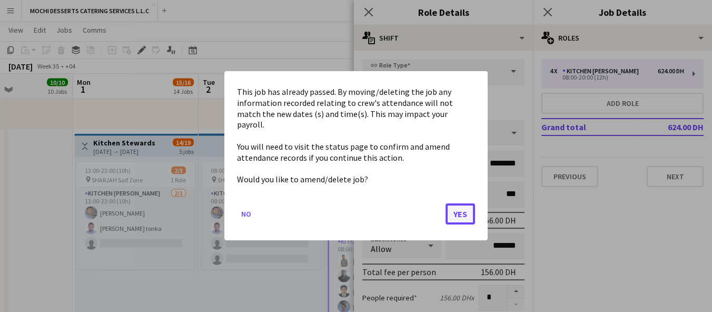
click at [472, 209] on button "Yes" at bounding box center [461, 214] width 30 height 21
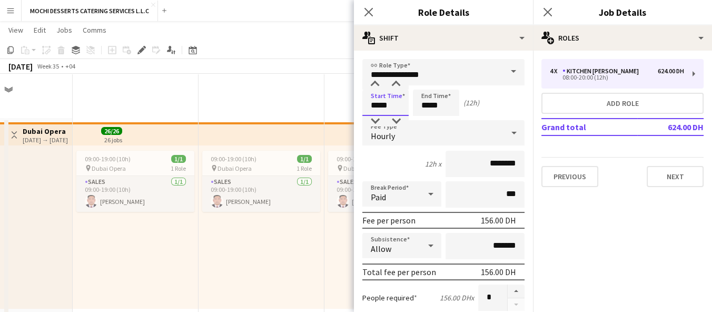
scroll to position [2468, 0]
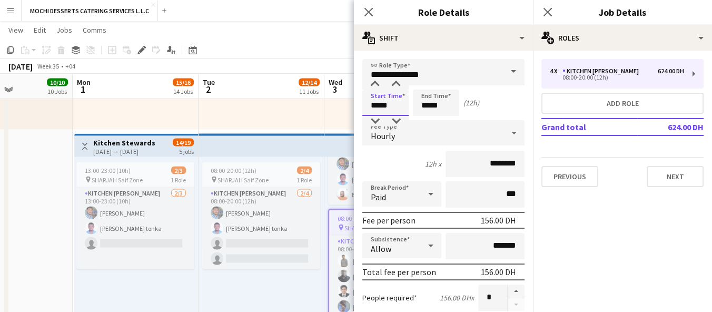
click at [379, 109] on input "*****" at bounding box center [386, 103] width 46 height 26
click at [380, 104] on input "*****" at bounding box center [386, 103] width 46 height 26
click at [374, 106] on input "*****" at bounding box center [386, 103] width 46 height 26
click at [373, 106] on input "*****" at bounding box center [386, 103] width 46 height 26
type input "*****"
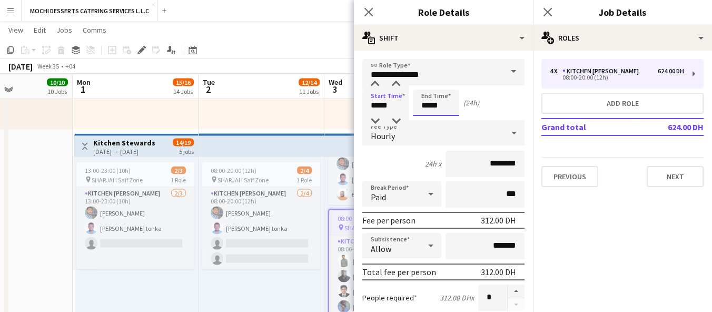
click at [424, 105] on input "*****" at bounding box center [436, 103] width 46 height 26
click at [423, 102] on input "*****" at bounding box center [436, 103] width 46 height 26
type input "*****"
click at [368, 14] on icon "Close pop-in" at bounding box center [369, 12] width 10 height 10
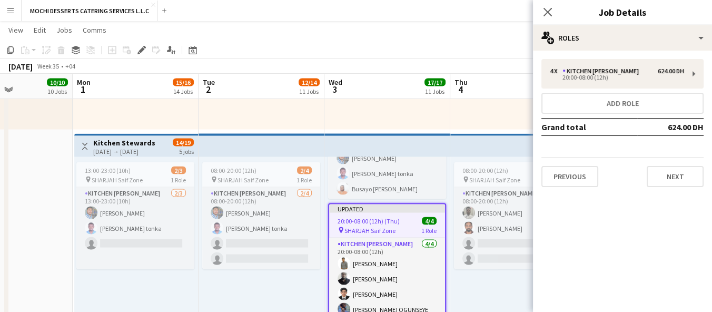
click at [498, 36] on app-page-menu "View Day view expanded Day view collapsed Month view Date picker Jump to today …" at bounding box center [356, 31] width 712 height 20
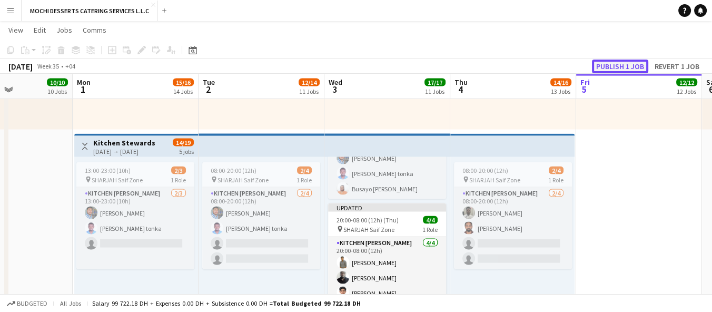
click at [614, 68] on button "Publish 1 job" at bounding box center [620, 67] width 56 height 14
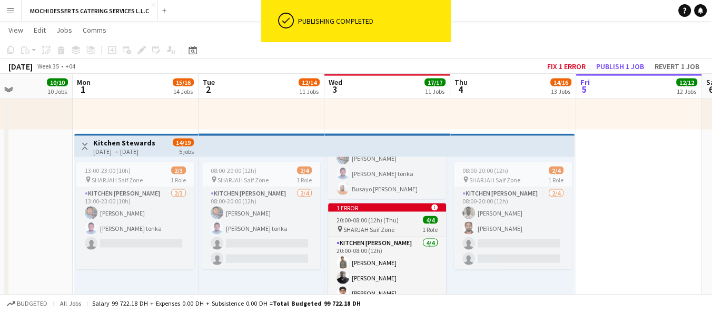
click at [405, 210] on div "1 error alert-circle" at bounding box center [387, 207] width 118 height 8
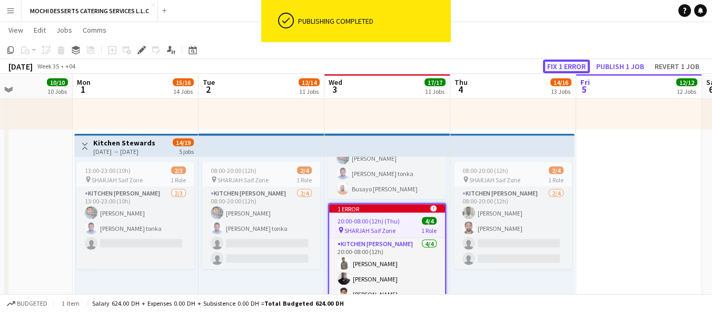
click at [565, 65] on button "Fix 1 error" at bounding box center [566, 67] width 47 height 14
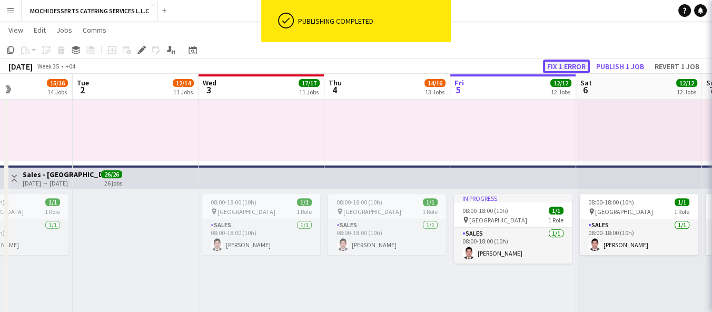
scroll to position [0, 363]
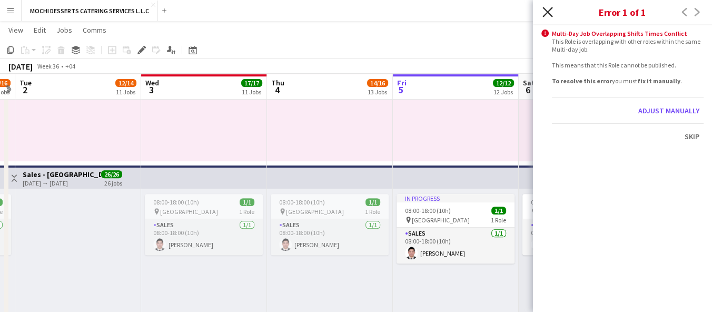
click at [544, 12] on icon "Close pop-in" at bounding box center [548, 12] width 10 height 10
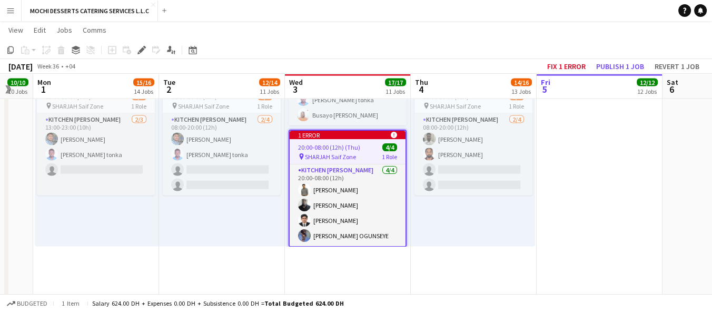
scroll to position [0, 218]
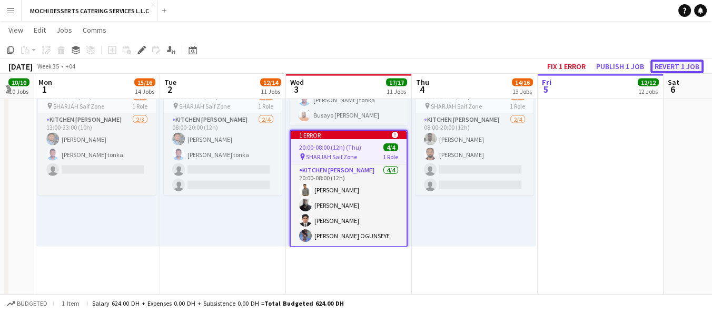
click at [688, 65] on button "Revert 1 job" at bounding box center [677, 67] width 53 height 14
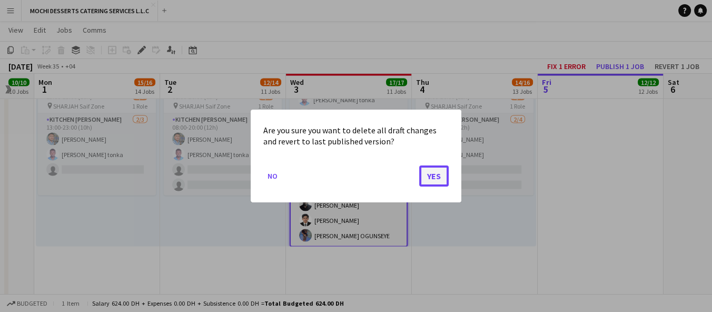
click at [435, 183] on button "Yes" at bounding box center [434, 175] width 30 height 21
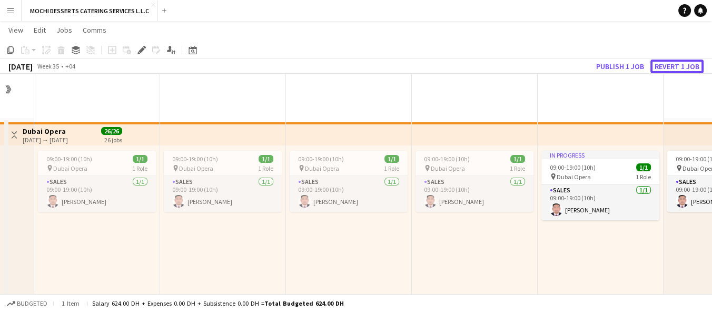
scroll to position [2542, 0]
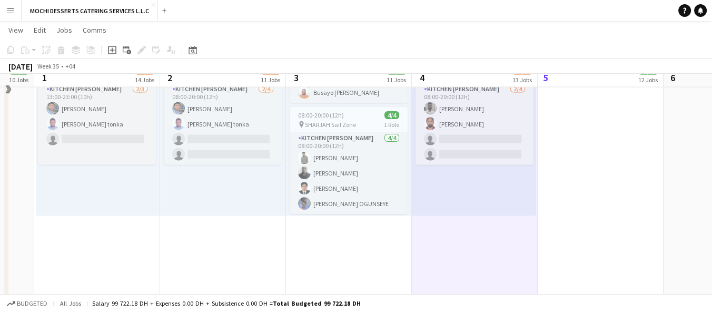
scroll to position [2559, 0]
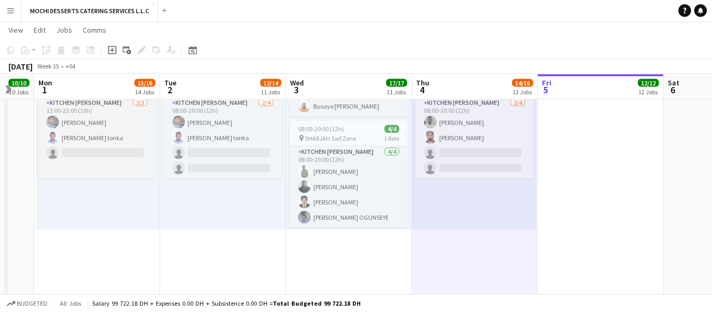
click at [275, 210] on div "08:00-20:00 (12h) 2/4 pin SHARJAH Saif Zone 1 Role Kitchen Steward 2/4 08:00-20…" at bounding box center [223, 147] width 126 height 163
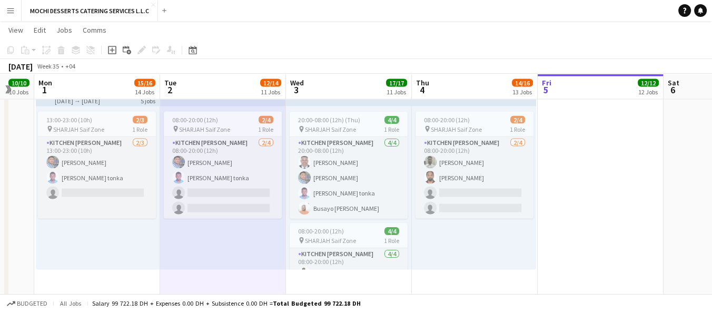
scroll to position [2518, 0]
click at [363, 129] on div "pin SHARJAH Saif Zone 1 Role" at bounding box center [349, 129] width 118 height 8
click at [363, 130] on div "pin SHARJAH Saif Zone 1 Role" at bounding box center [349, 129] width 118 height 8
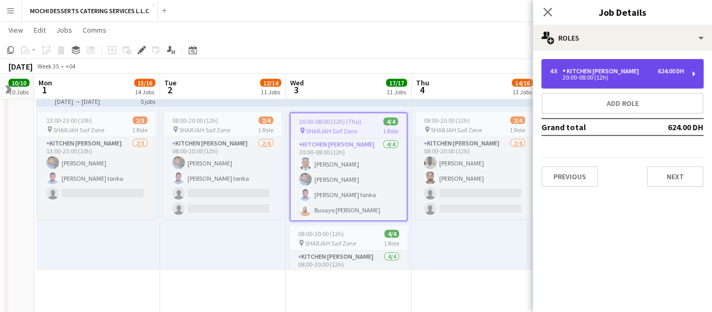
click at [623, 72] on div "Kitchen [PERSON_NAME]" at bounding box center [603, 70] width 81 height 7
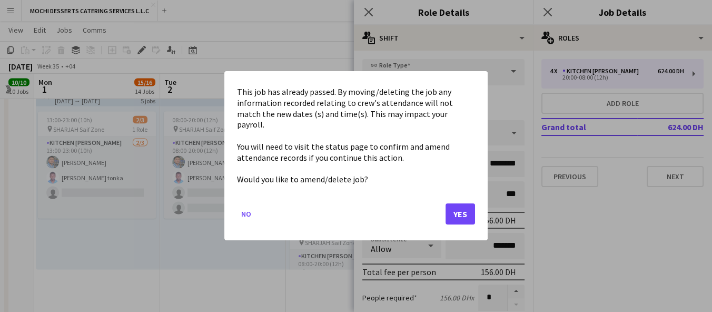
click at [371, 108] on mat-dialog-content "This job has already passed. By moving/deleting the job any information recorde…" at bounding box center [356, 136] width 238 height 104
click at [474, 207] on button "Yes" at bounding box center [461, 214] width 30 height 21
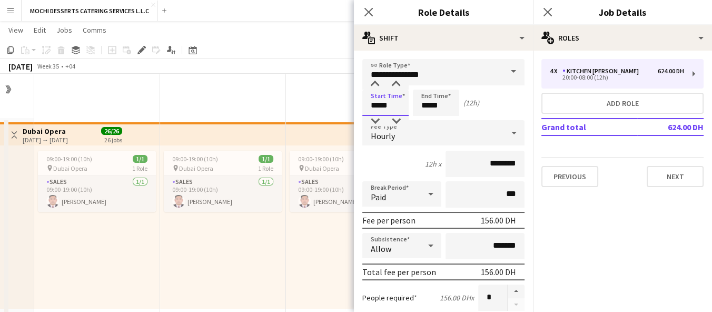
scroll to position [2518, 0]
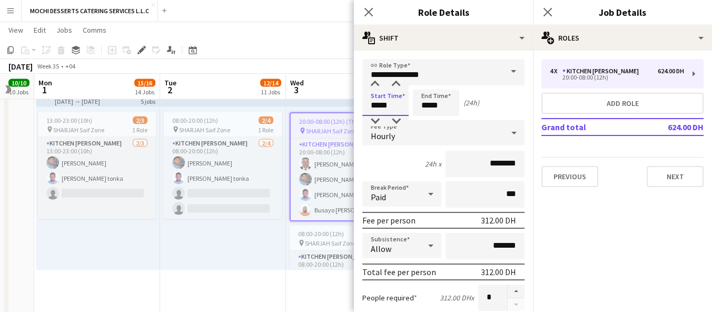
type input "*****"
click at [430, 100] on input "*****" at bounding box center [436, 103] width 46 height 26
click at [423, 106] on input "*****" at bounding box center [436, 103] width 46 height 26
click at [424, 104] on input "*****" at bounding box center [436, 103] width 46 height 26
click at [437, 104] on input "*****" at bounding box center [436, 103] width 46 height 26
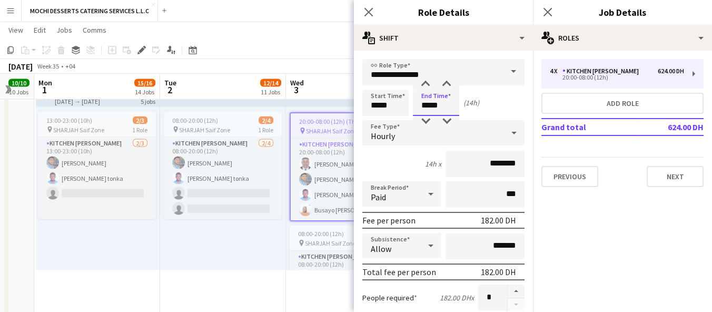
click at [437, 104] on input "*****" at bounding box center [436, 103] width 46 height 26
type input "*****"
click at [376, 106] on input "*****" at bounding box center [386, 103] width 46 height 26
click at [388, 104] on input "*****" at bounding box center [386, 103] width 46 height 26
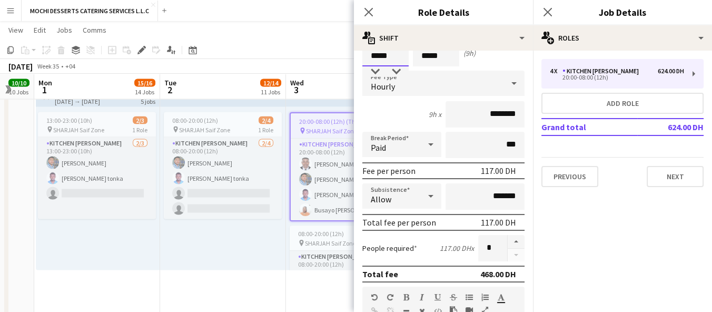
scroll to position [50, 0]
type input "*****"
click at [368, 13] on icon "Close pop-in" at bounding box center [369, 12] width 10 height 10
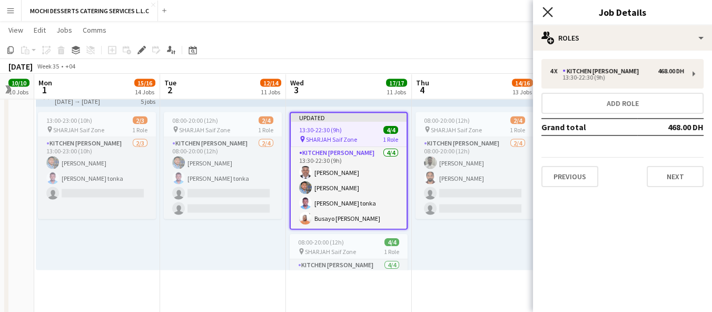
click at [545, 9] on icon at bounding box center [548, 12] width 10 height 10
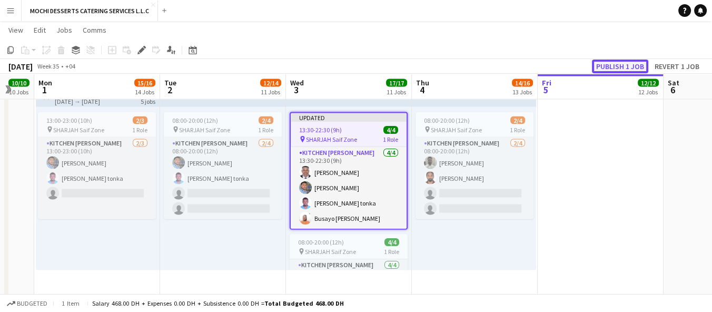
click at [623, 66] on button "Publish 1 job" at bounding box center [620, 67] width 56 height 14
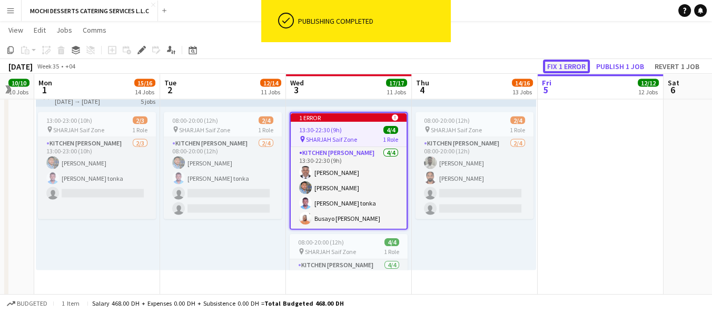
click at [571, 60] on button "Fix 1 error" at bounding box center [566, 67] width 47 height 14
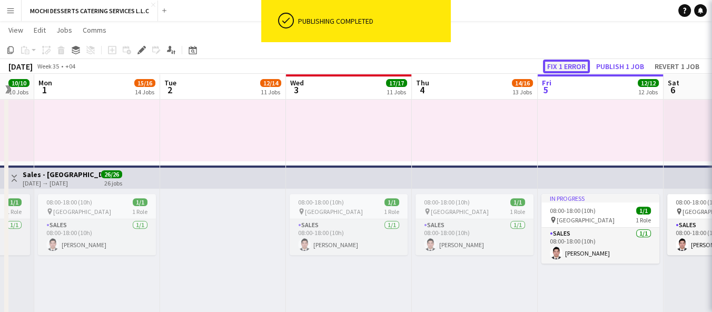
scroll to position [0, 363]
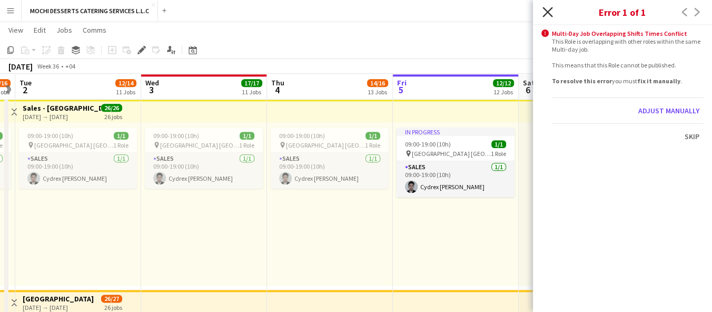
click at [543, 14] on icon "Close pop-in" at bounding box center [548, 12] width 10 height 10
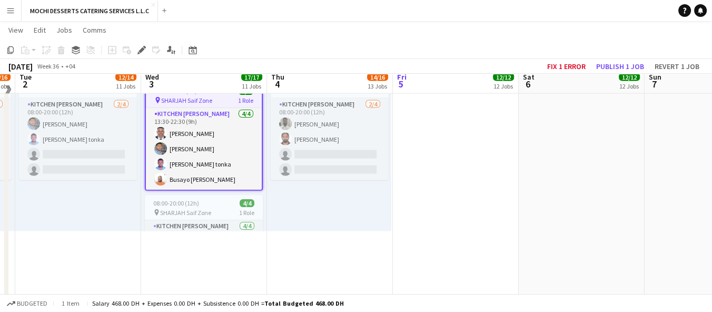
scroll to position [2552, 0]
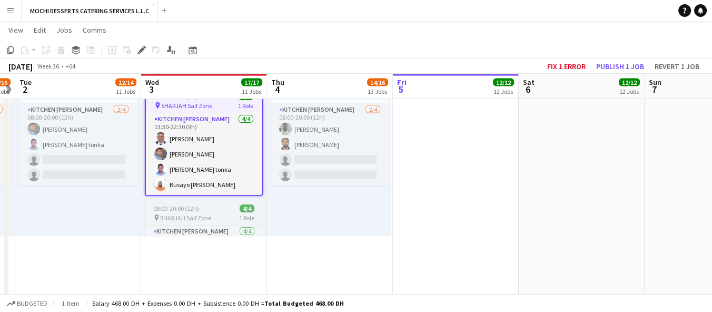
click at [225, 210] on div "08:00-20:00 (12h) 4/4" at bounding box center [204, 208] width 118 height 8
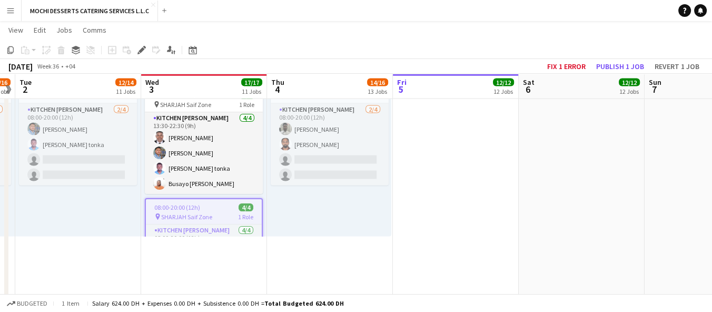
click at [223, 216] on div "pin SHARJAH Saif Zone 1 Role" at bounding box center [204, 216] width 116 height 8
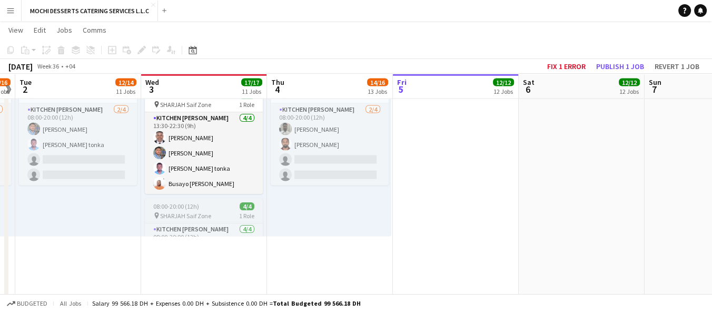
click at [228, 210] on div "08:00-20:00 (12h) 4/4" at bounding box center [204, 206] width 118 height 8
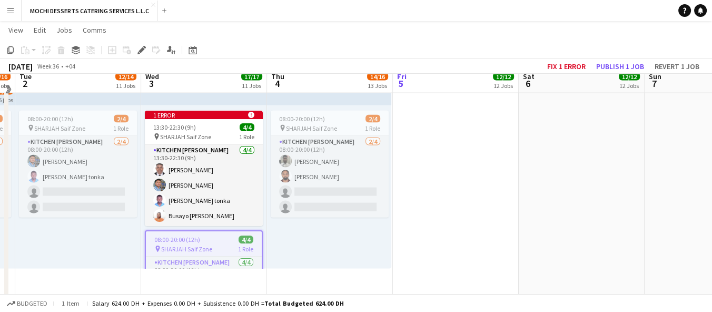
scroll to position [2511, 0]
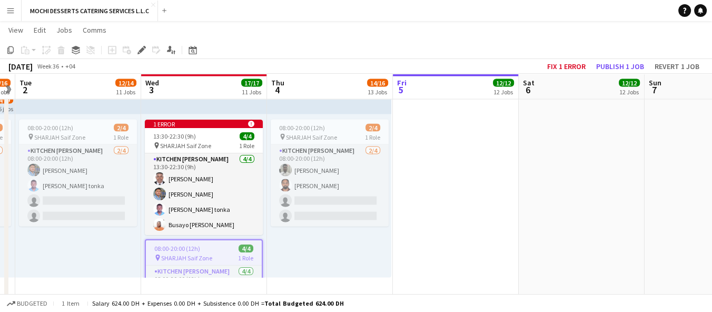
click at [219, 257] on div "pin SHARJAH Saif Zone 1 Role" at bounding box center [204, 257] width 116 height 8
click at [220, 256] on div "pin SHARJAH Saif Zone 1 Role" at bounding box center [204, 257] width 116 height 8
click at [226, 245] on div "08:00-20:00 (12h) 4/4" at bounding box center [204, 248] width 116 height 8
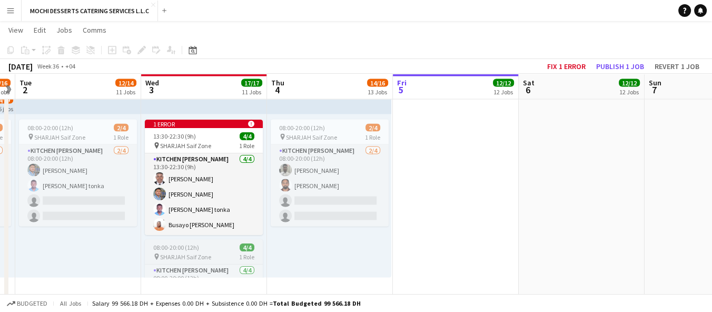
click at [226, 244] on div "08:00-20:00 (12h) 4/4" at bounding box center [204, 247] width 118 height 8
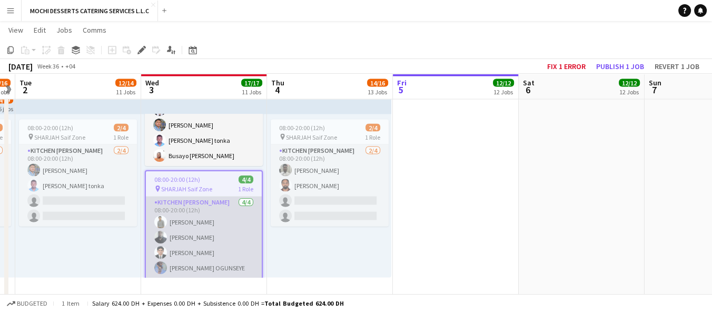
click at [211, 247] on app-card-role "Kitchen Steward 4/4 08:00-20:00 (12h) Nidhal Abdulla Raji Abdullahi Adebayo Fah…" at bounding box center [204, 238] width 116 height 82
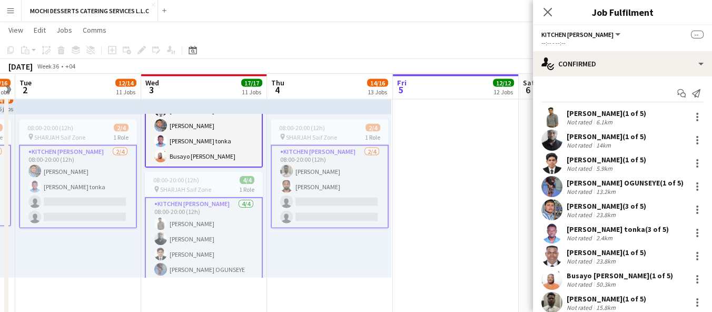
click at [226, 232] on app-card-role "Kitchen Steward 4/4 08:00-20:00 (12h) Nidhal Abdulla Raji Abdullahi Adebayo Fah…" at bounding box center [204, 239] width 118 height 84
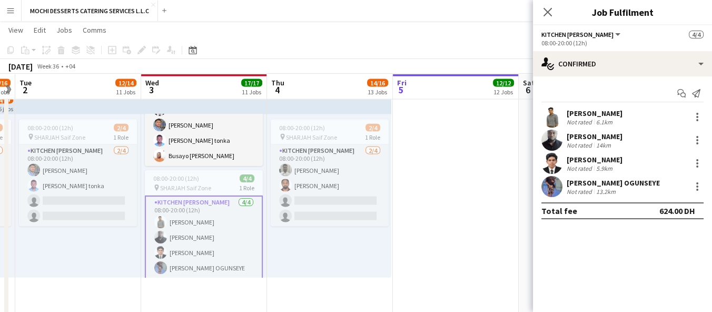
click at [239, 186] on span "1 Role" at bounding box center [246, 188] width 15 height 8
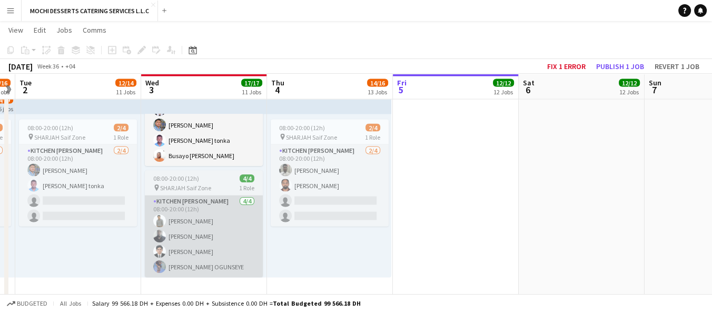
click at [227, 211] on app-card-role "Kitchen Steward 4/4 08:00-20:00 (12h) Nidhal Abdulla Raji Abdullahi Adebayo Fah…" at bounding box center [204, 236] width 118 height 82
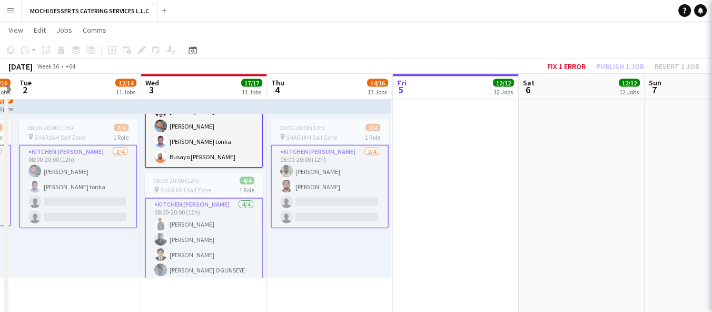
scroll to position [70, 0]
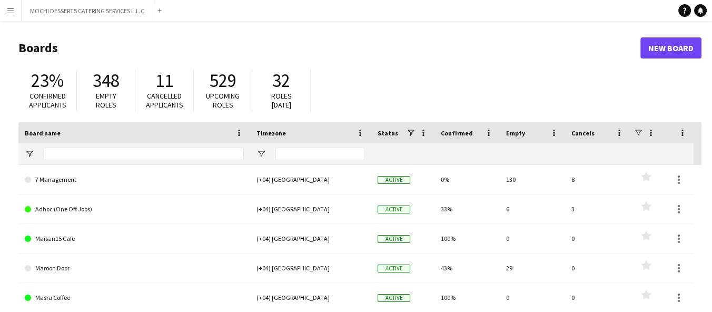
click at [12, 12] on app-icon "Menu" at bounding box center [10, 10] width 8 height 8
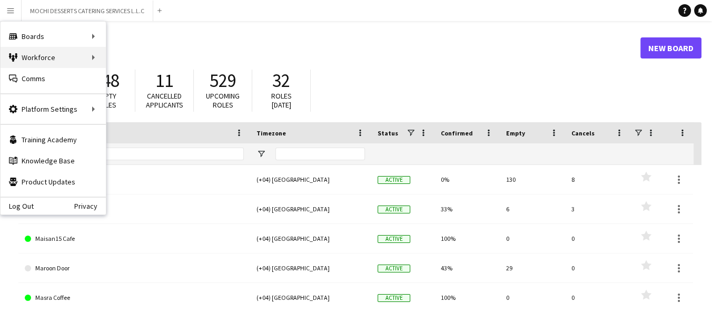
click at [74, 61] on div "Workforce Workforce" at bounding box center [53, 57] width 105 height 21
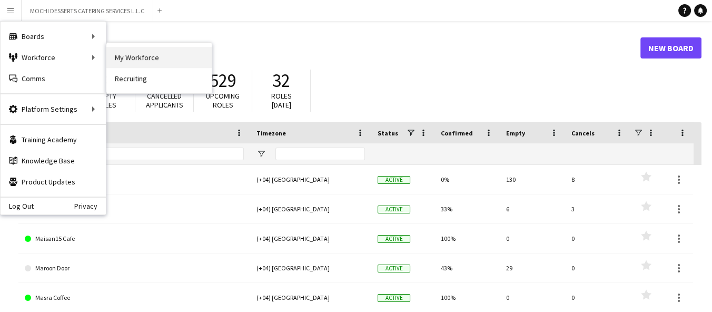
click at [155, 61] on link "My Workforce" at bounding box center [158, 57] width 105 height 21
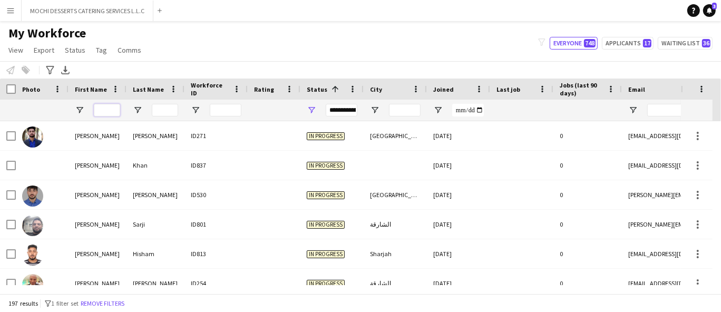
click at [111, 106] on input "First Name Filter Input" at bounding box center [107, 110] width 26 height 13
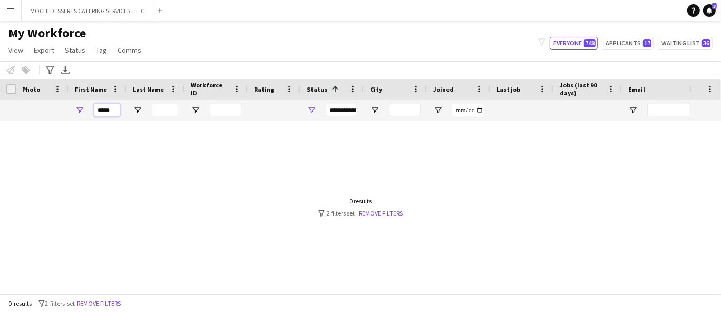
type input "*****"
click at [311, 104] on div "**********" at bounding box center [331, 110] width 63 height 21
click at [312, 113] on span "Open Filter Menu" at bounding box center [311, 109] width 9 height 9
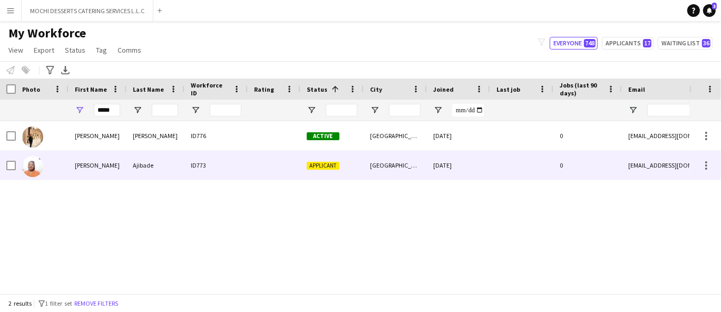
click at [134, 167] on div "Ajibade" at bounding box center [155, 165] width 58 height 29
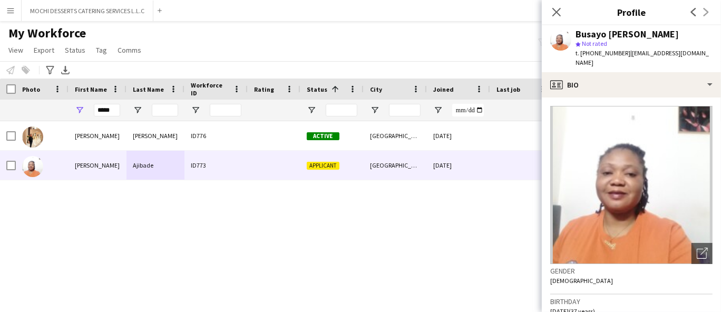
drag, startPoint x: 673, startPoint y: 38, endPoint x: 556, endPoint y: 39, distance: 117.0
click at [556, 39] on div "Busayo Janet Ajibade star Not rated t. +971508865921 | janetajibadebusayo@gmail…" at bounding box center [631, 48] width 179 height 47
copy div "Busayo [PERSON_NAME]"
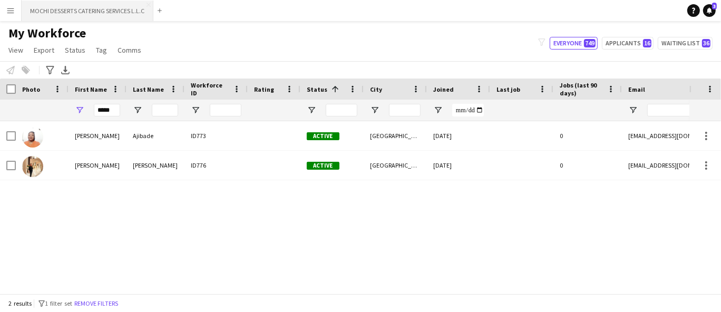
click at [89, 9] on button "MOCHI DESSERTS CATERING SERVICES L.L.C Close" at bounding box center [88, 11] width 132 height 21
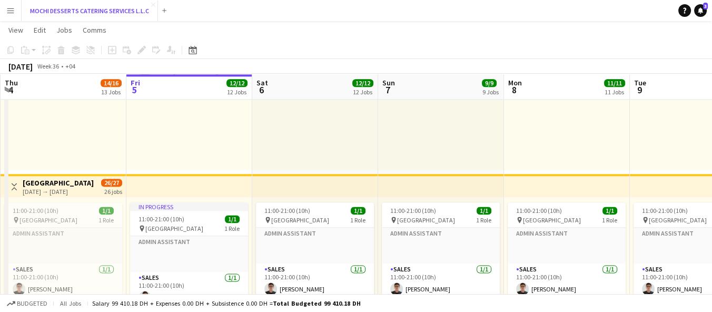
scroll to position [2677, 0]
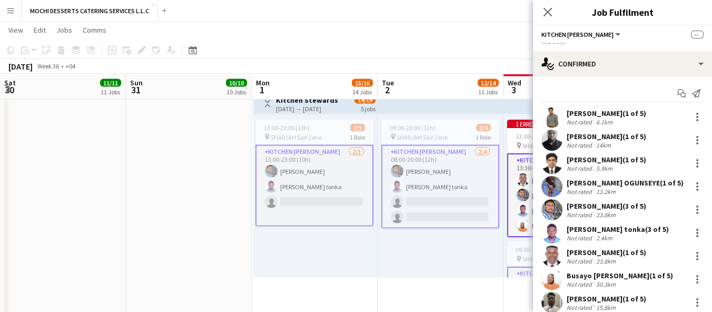
click at [523, 255] on span "SHARJAH Saif Zone" at bounding box center [548, 259] width 51 height 8
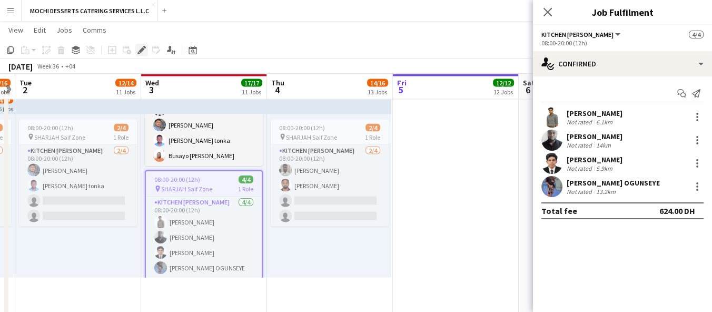
click at [138, 53] on icon at bounding box center [139, 53] width 3 height 3
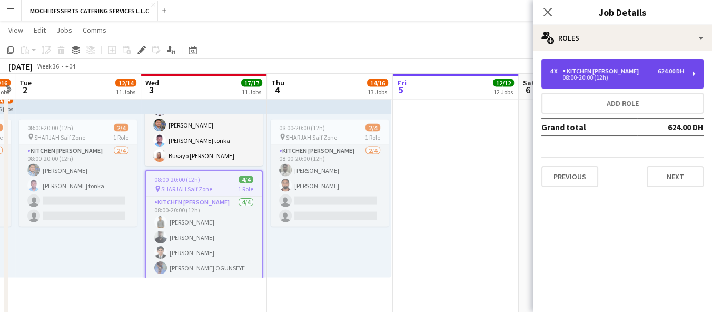
click at [624, 72] on div "4 x Kitchen Steward 624.00 DH" at bounding box center [617, 70] width 134 height 7
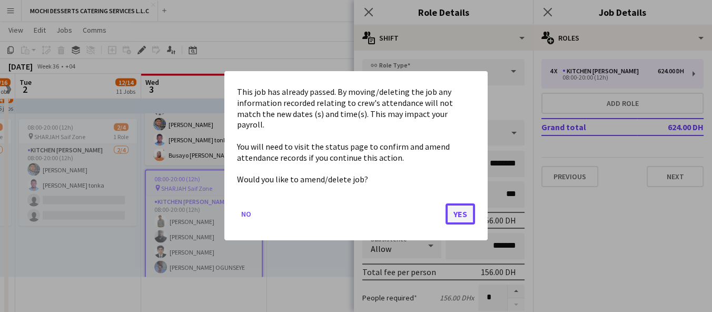
click at [466, 211] on button "Yes" at bounding box center [461, 214] width 30 height 21
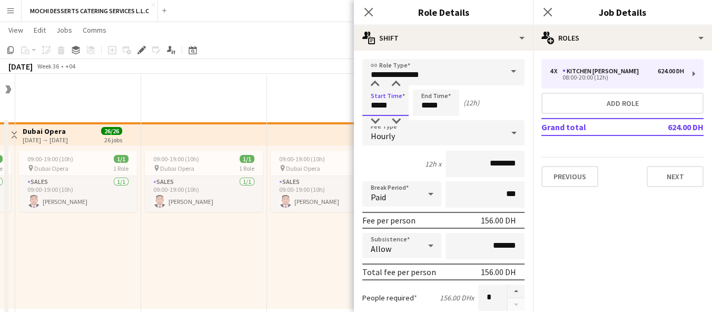
scroll to position [2511, 0]
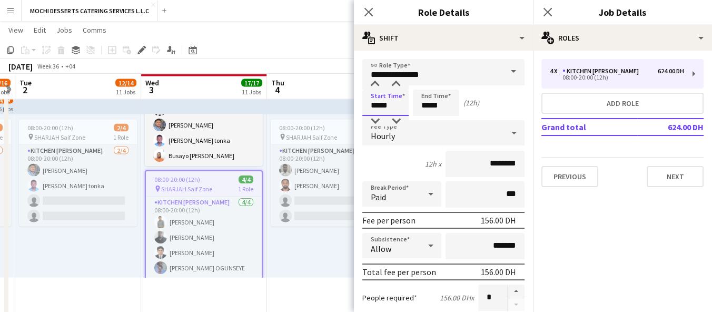
click at [371, 106] on input "*****" at bounding box center [386, 103] width 46 height 26
click at [377, 104] on input "*****" at bounding box center [386, 103] width 46 height 26
type input "*****"
click at [423, 105] on input "*****" at bounding box center [436, 103] width 46 height 26
click at [423, 103] on input "*****" at bounding box center [436, 103] width 46 height 26
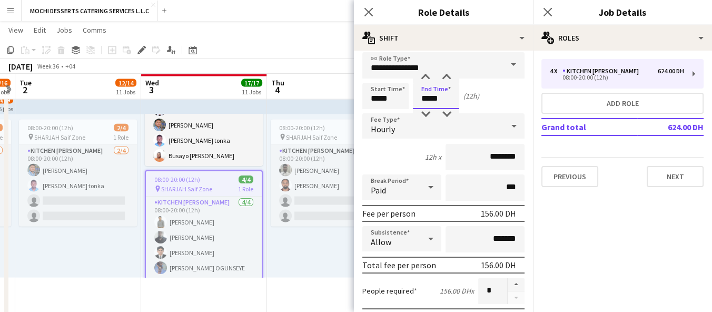
scroll to position [7, 0]
type input "*****"
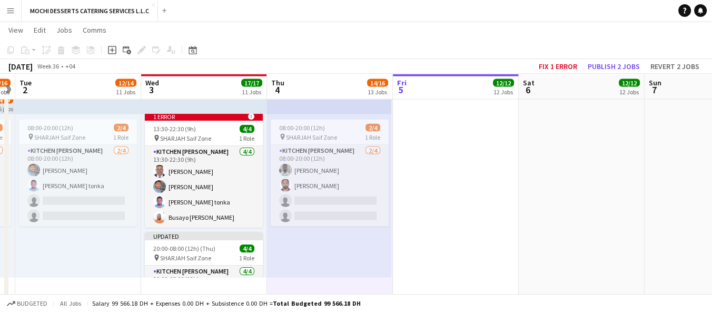
scroll to position [0, 0]
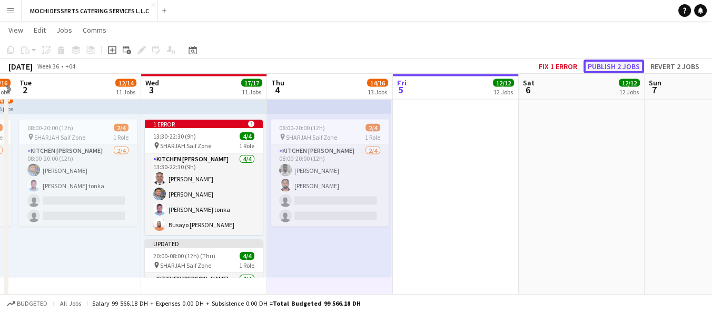
click at [611, 70] on button "Publish 2 jobs" at bounding box center [614, 67] width 61 height 14
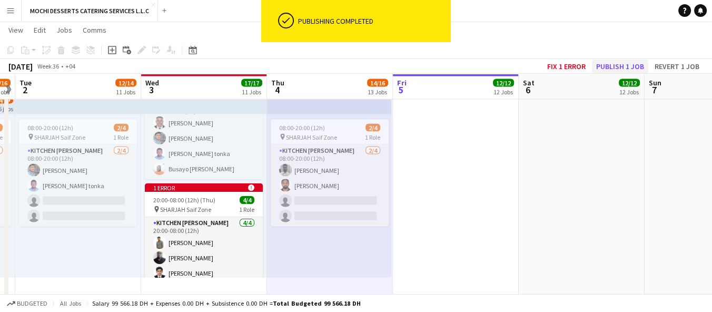
scroll to position [67, 0]
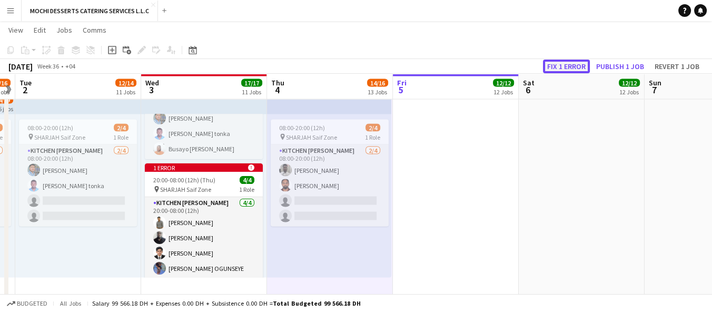
click at [565, 66] on button "Fix 1 error" at bounding box center [566, 67] width 47 height 14
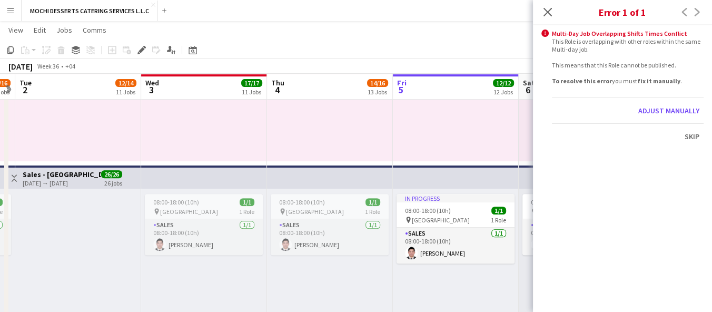
click at [537, 17] on div "Close pop-in" at bounding box center [548, 12] width 30 height 24
click at [552, 11] on icon "Close pop-in" at bounding box center [548, 12] width 10 height 10
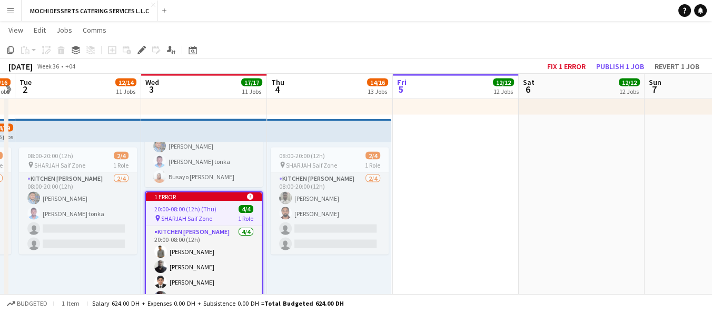
scroll to position [0, 0]
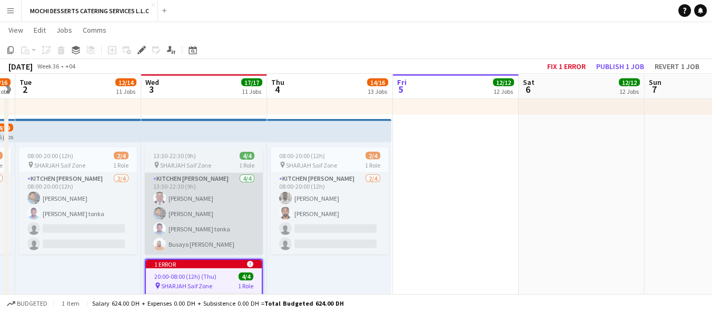
click at [203, 210] on app-card-role "Kitchen Steward 4/4 13:30-22:30 (9h) Yahaya Yussif Mohammad Usaid Victor Nkenen…" at bounding box center [204, 214] width 118 height 82
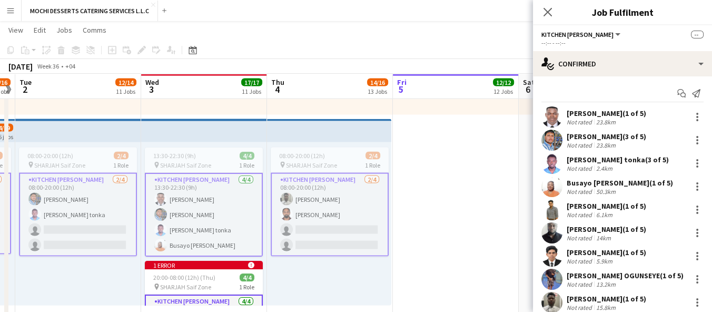
click at [209, 204] on app-card-role "Kitchen Steward 4/4 13:30-22:30 (9h) Yahaya Yussif Mohammad Usaid Victor Nkenen…" at bounding box center [204, 215] width 118 height 84
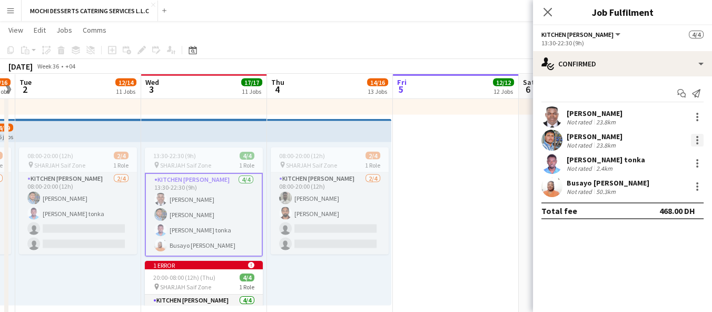
click at [697, 143] on div at bounding box center [698, 143] width 2 height 2
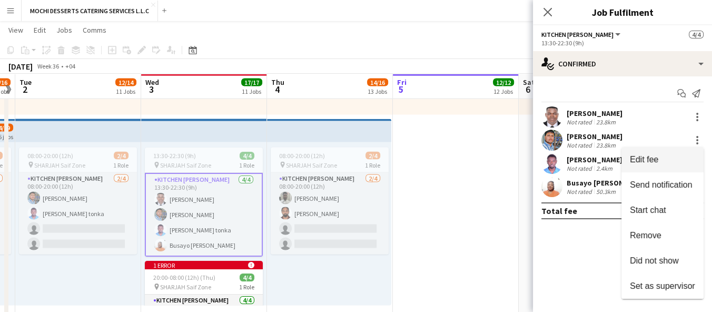
click at [683, 161] on span "Edit fee" at bounding box center [662, 159] width 65 height 9
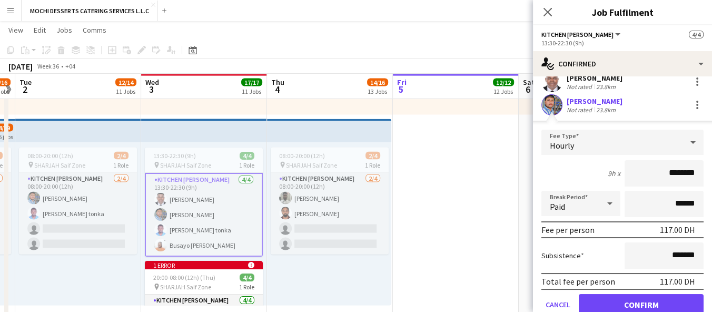
scroll to position [37, 0]
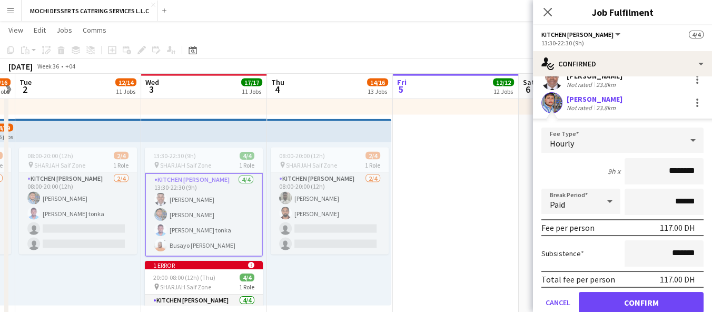
click at [577, 151] on div "Hourly" at bounding box center [612, 140] width 141 height 25
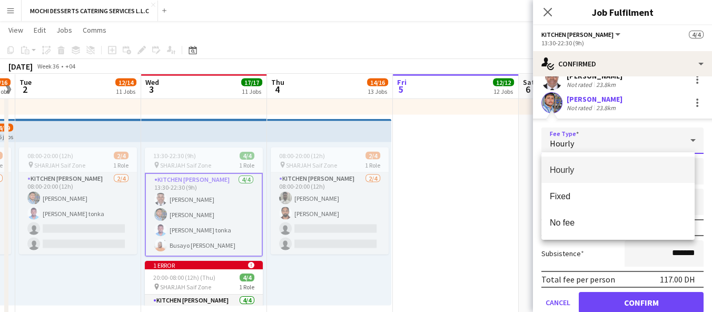
click at [673, 141] on div at bounding box center [356, 156] width 712 height 312
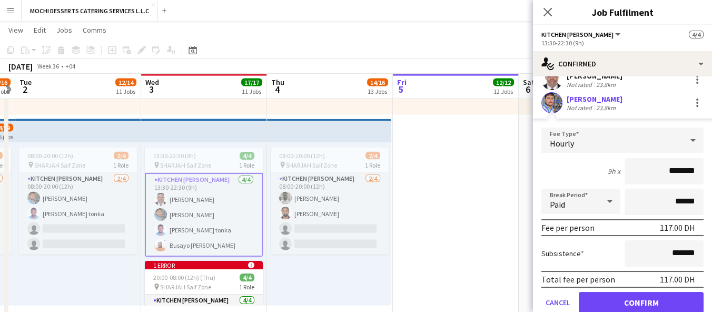
click at [672, 141] on div "Hourly" at bounding box center [612, 140] width 141 height 25
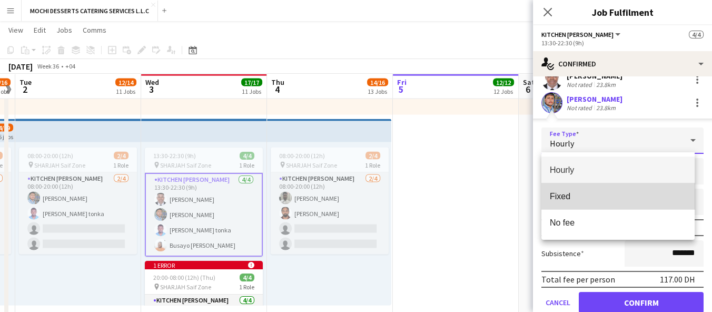
click at [651, 201] on span "Fixed" at bounding box center [618, 196] width 137 height 10
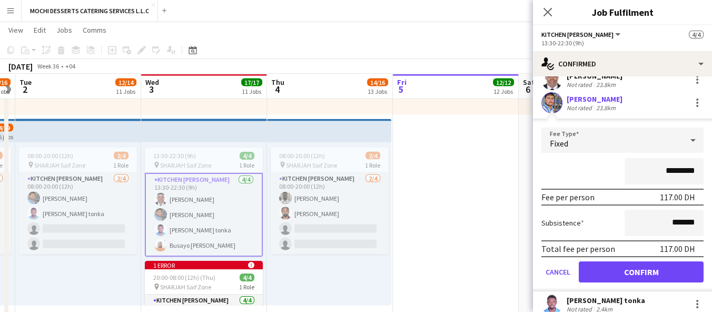
click at [687, 146] on icon at bounding box center [693, 140] width 13 height 21
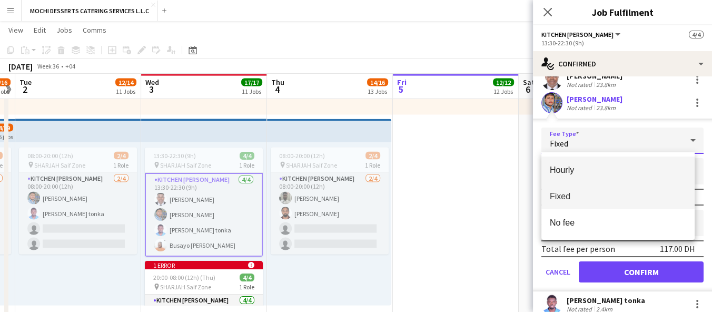
click at [663, 168] on span "Hourly" at bounding box center [618, 170] width 137 height 10
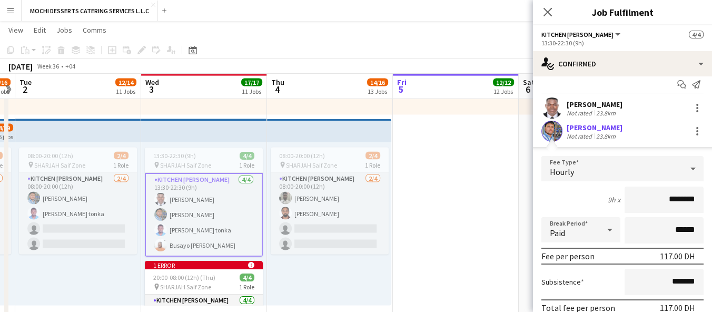
scroll to position [0, 0]
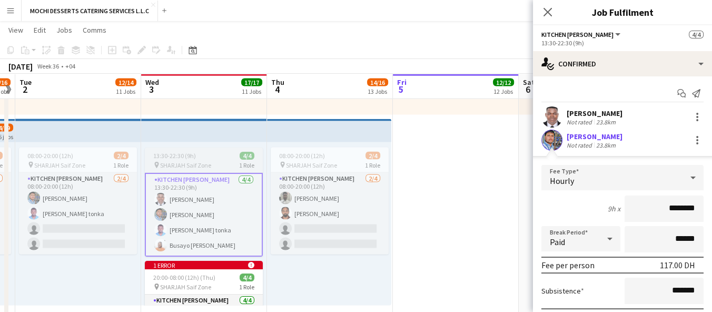
click at [201, 202] on app-card-role "Kitchen Steward 4/4 13:30-22:30 (9h) Yahaya Yussif Mohammad Usaid Victor Nkenen…" at bounding box center [204, 215] width 118 height 84
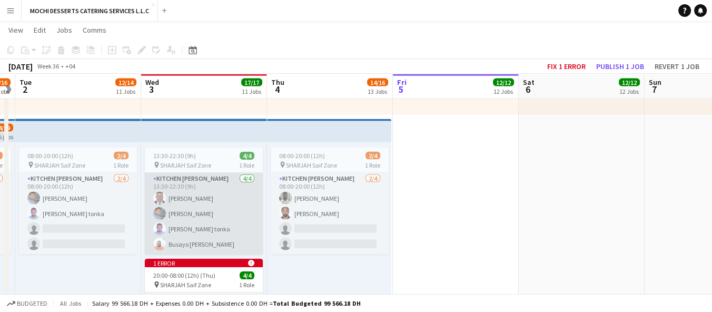
click at [193, 211] on app-card-role "Kitchen Steward 4/4 13:30-22:30 (9h) Yahaya Yussif Mohammad Usaid Victor Nkenen…" at bounding box center [204, 214] width 118 height 82
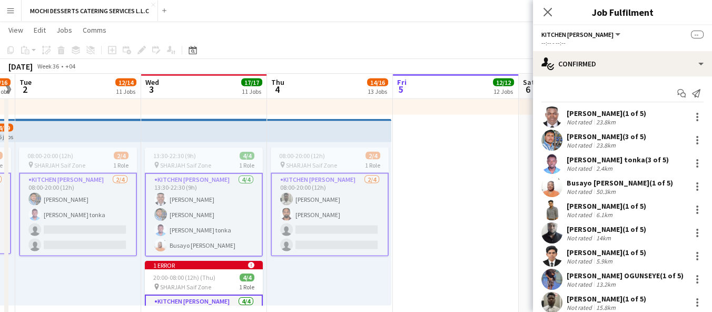
click at [213, 225] on app-card-role "Kitchen Steward 4/4 13:30-22:30 (9h) Yahaya Yussif Mohammad Usaid Victor Nkenen…" at bounding box center [204, 215] width 118 height 84
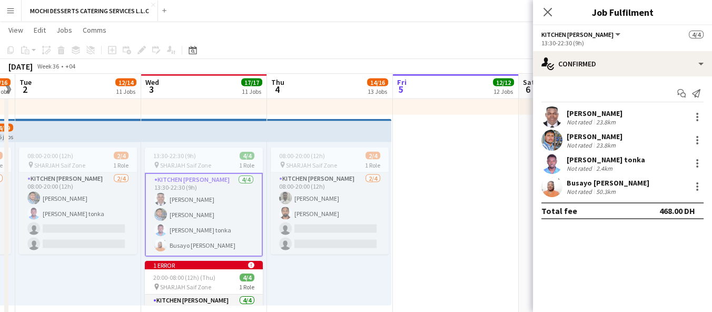
click at [217, 223] on app-card-role "Kitchen Steward 4/4 13:30-22:30 (9h) Yahaya Yussif Mohammad Usaid Victor Nkenen…" at bounding box center [204, 215] width 118 height 84
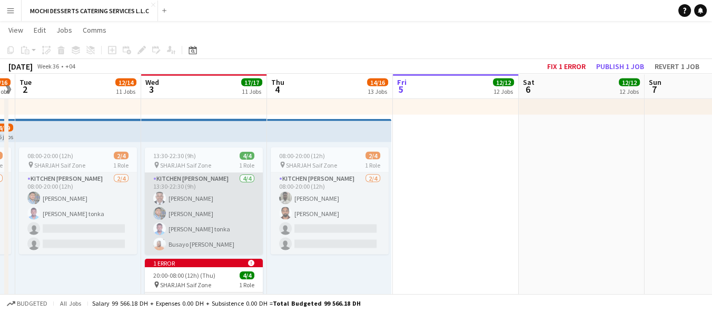
click at [214, 224] on app-card-role "Kitchen Steward 4/4 13:30-22:30 (9h) Yahaya Yussif Mohammad Usaid Victor Nkenen…" at bounding box center [204, 214] width 118 height 82
click at [210, 230] on app-card-role "Kitchen Steward 4/4 13:30-22:30 (9h) Yahaya Yussif Mohammad Usaid Victor Nkenen…" at bounding box center [204, 214] width 118 height 82
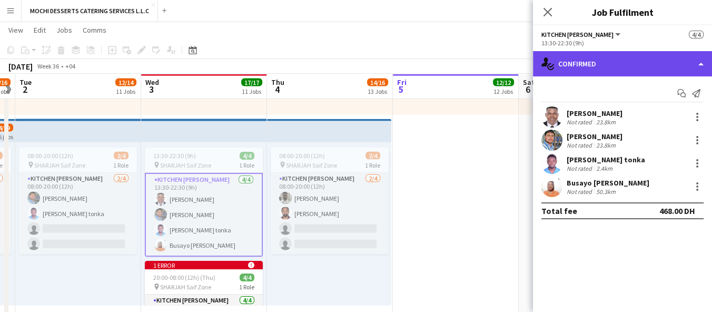
click at [680, 65] on div "single-neutral-actions-check-2 Confirmed" at bounding box center [622, 63] width 179 height 25
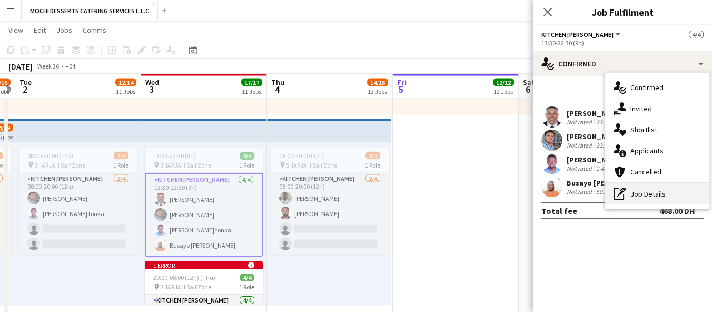
click at [651, 197] on div "pen-write Job Details" at bounding box center [657, 193] width 104 height 21
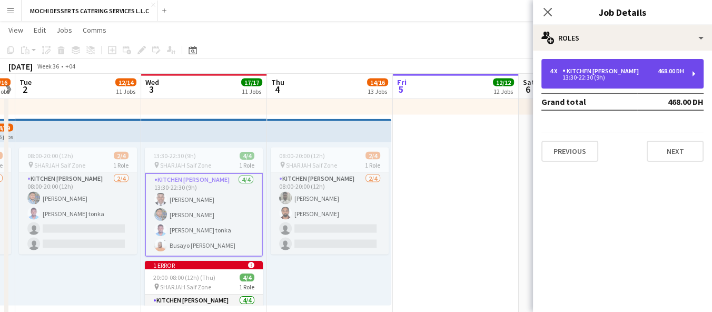
click at [678, 77] on div "13:30-22:30 (9h)" at bounding box center [617, 77] width 134 height 5
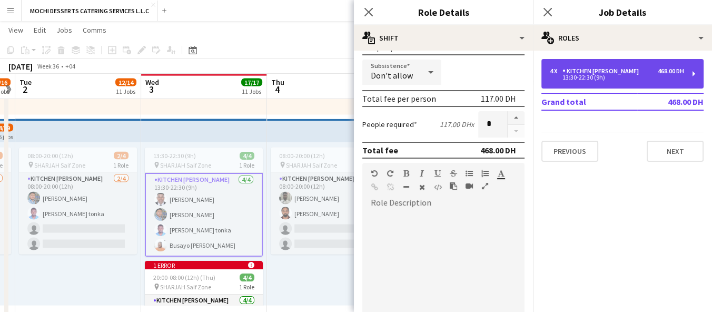
scroll to position [180, 0]
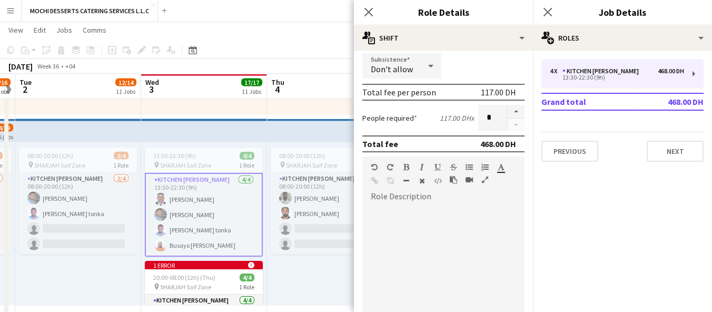
click at [508, 125] on div at bounding box center [515, 118] width 17 height 26
click at [508, 109] on button "button" at bounding box center [516, 112] width 17 height 14
click at [508, 129] on button "button" at bounding box center [516, 125] width 17 height 13
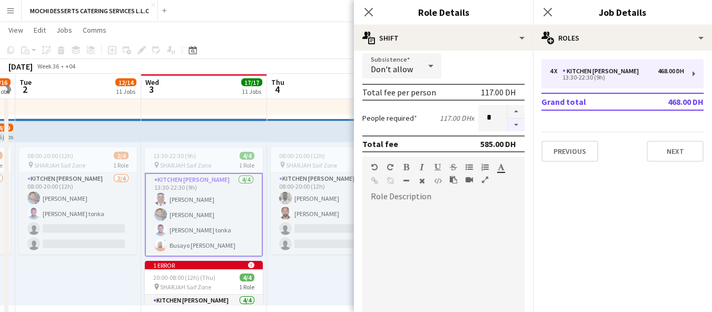
type input "*"
click at [508, 129] on div at bounding box center [515, 118] width 17 height 26
click at [510, 127] on div at bounding box center [515, 118] width 17 height 26
click at [508, 129] on form "**********" at bounding box center [443, 191] width 179 height 624
click at [509, 127] on div at bounding box center [515, 118] width 17 height 26
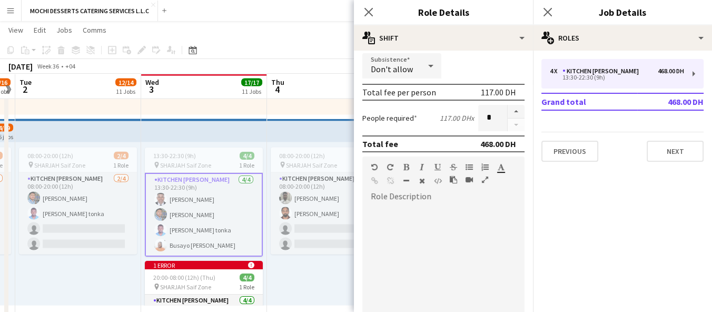
click at [509, 127] on div at bounding box center [515, 118] width 17 height 26
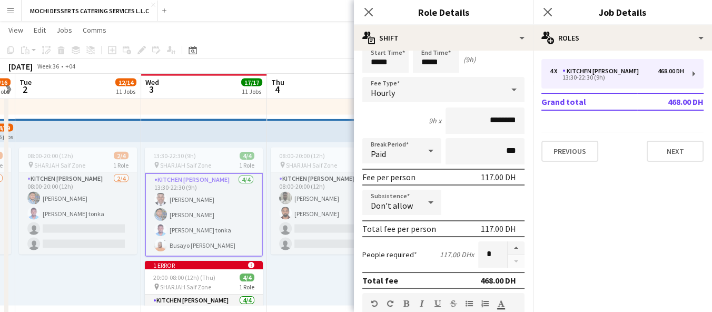
scroll to position [0, 0]
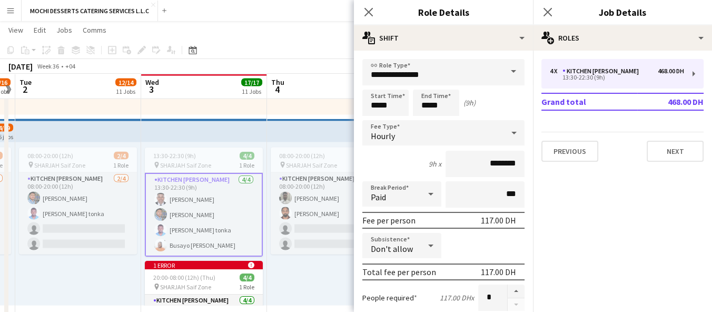
click at [505, 77] on span at bounding box center [514, 71] width 22 height 25
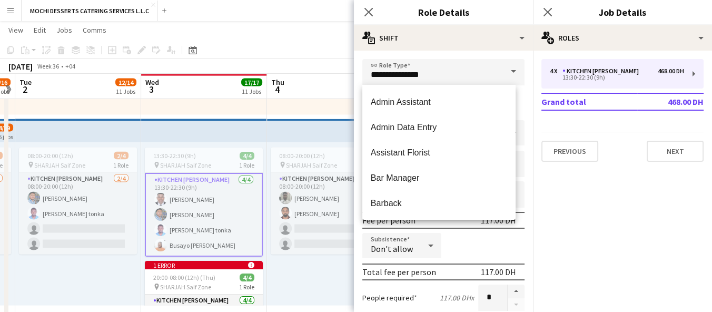
click at [503, 78] on span at bounding box center [514, 71] width 22 height 25
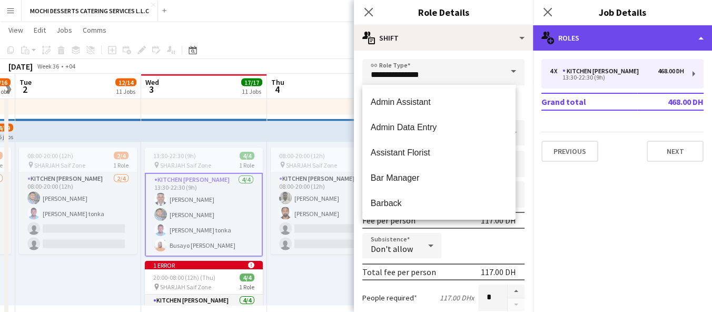
click at [625, 43] on div "multiple-users-add Roles" at bounding box center [622, 37] width 179 height 25
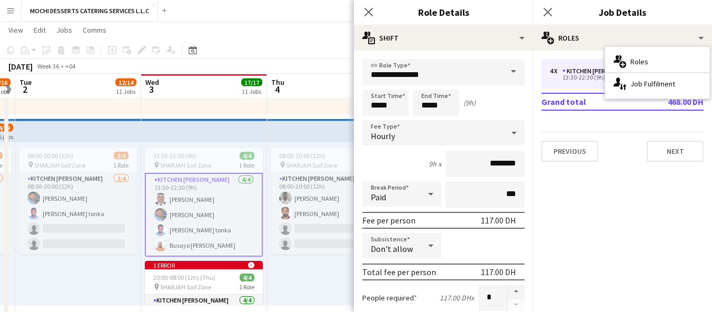
click at [186, 200] on app-card-role "Kitchen Steward 4/4 13:30-22:30 (9h) Yahaya Yussif Mohammad Usaid Victor Nkenen…" at bounding box center [204, 215] width 118 height 84
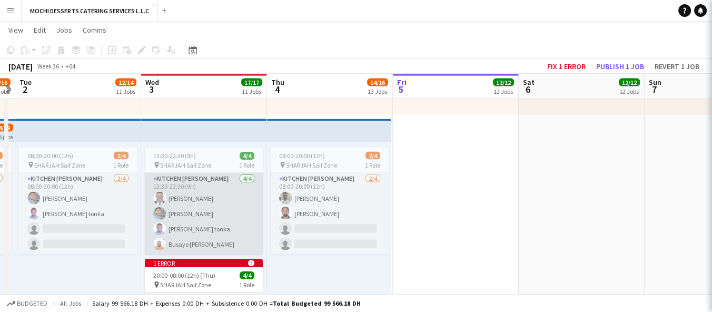
click at [186, 200] on app-card-role "Kitchen Steward 4/4 13:30-22:30 (9h) Yahaya Yussif Mohammad Usaid Victor Nkenen…" at bounding box center [204, 214] width 118 height 82
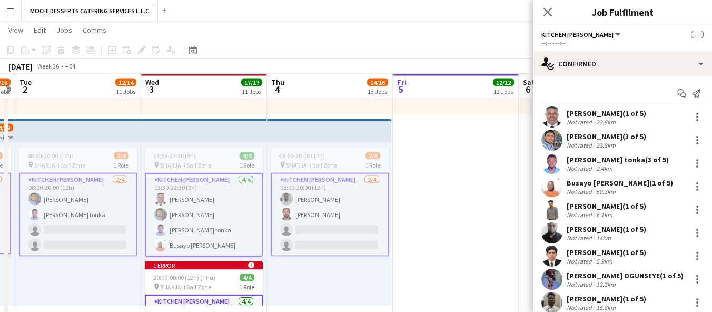
click at [179, 214] on app-card-role "Kitchen Steward 4/4 13:30-22:30 (9h) Yahaya Yussif Mohammad Usaid Victor Nkenen…" at bounding box center [204, 215] width 118 height 84
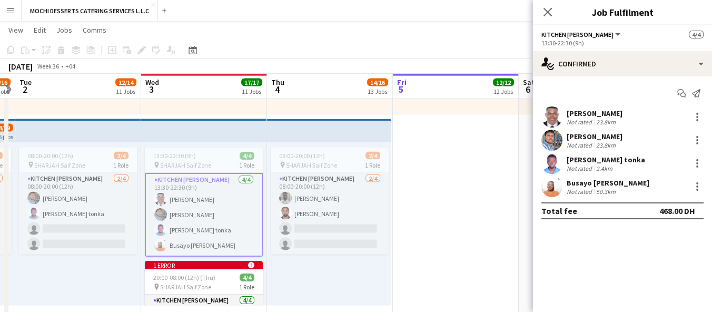
click at [553, 140] on app-user-avatar at bounding box center [552, 140] width 21 height 21
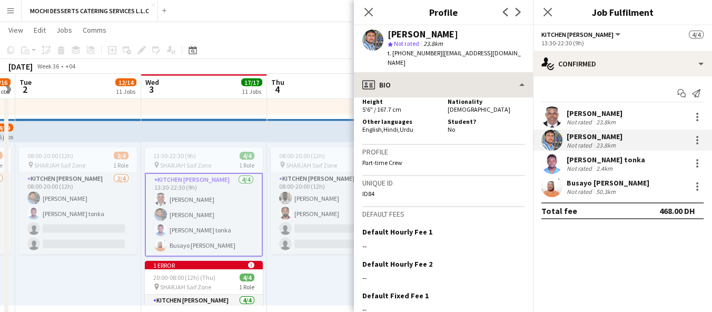
scroll to position [641, 0]
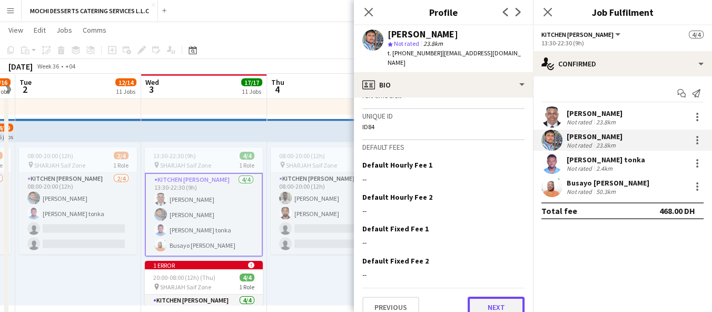
click at [496, 298] on button "Next" at bounding box center [496, 307] width 57 height 21
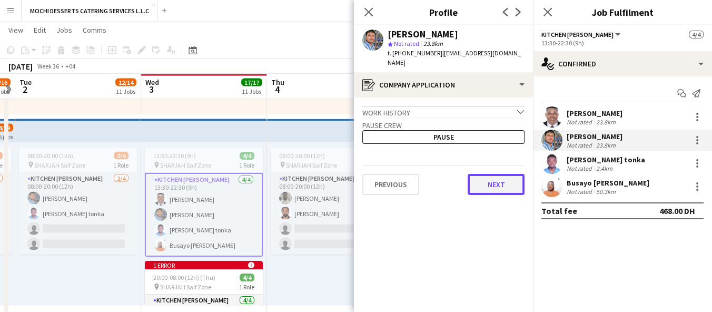
click at [517, 177] on button "Next" at bounding box center [496, 184] width 57 height 21
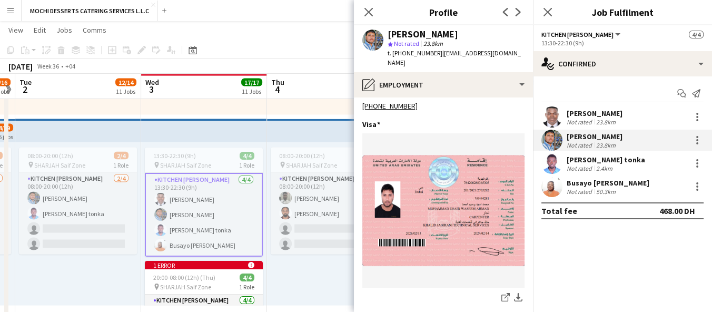
scroll to position [456, 0]
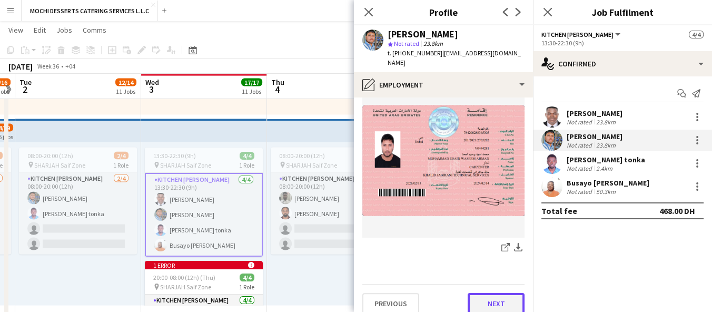
click at [494, 293] on button "Next" at bounding box center [496, 303] width 57 height 21
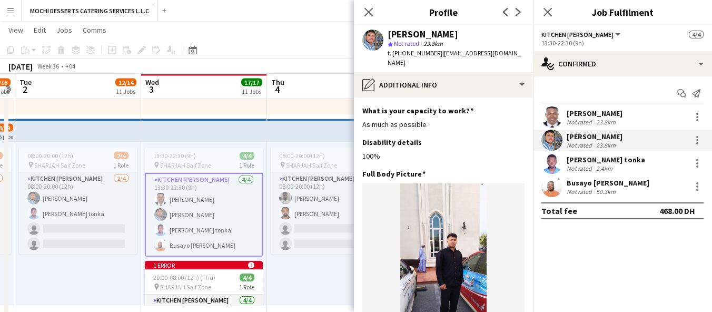
scroll to position [132, 0]
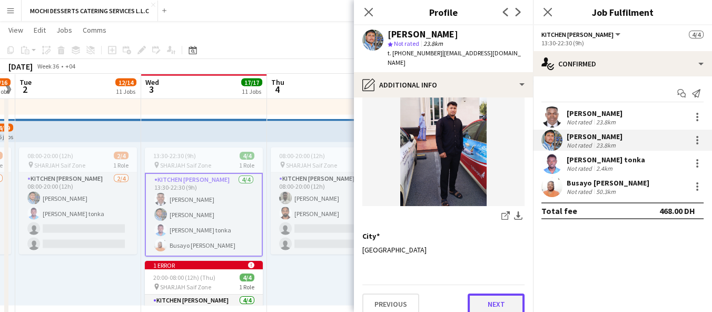
click at [495, 300] on button "Next" at bounding box center [496, 303] width 57 height 21
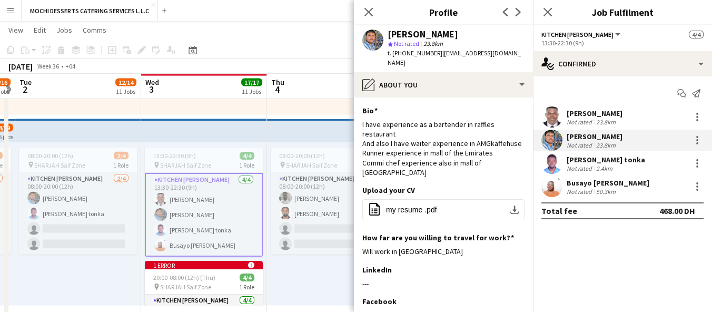
scroll to position [106, 0]
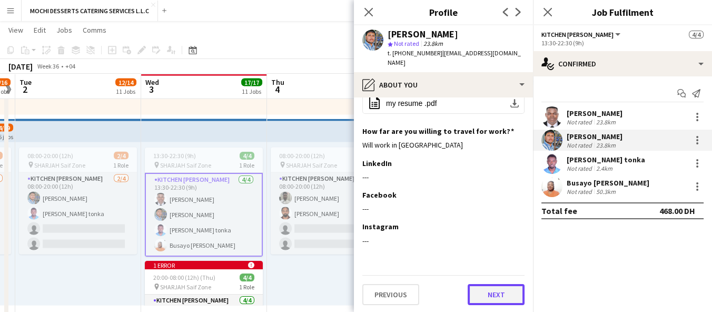
click at [494, 297] on button "Next" at bounding box center [496, 294] width 57 height 21
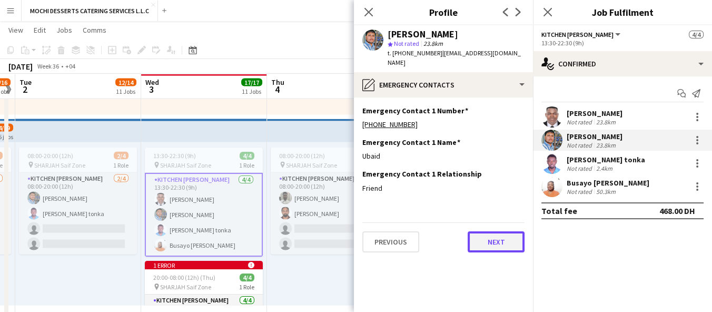
click at [504, 231] on button "Next" at bounding box center [496, 241] width 57 height 21
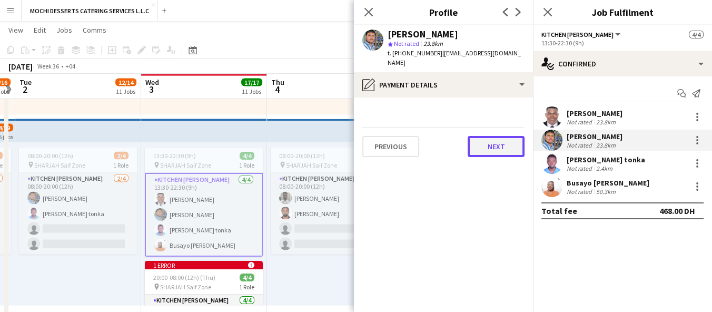
click at [517, 144] on button "Next" at bounding box center [496, 146] width 57 height 21
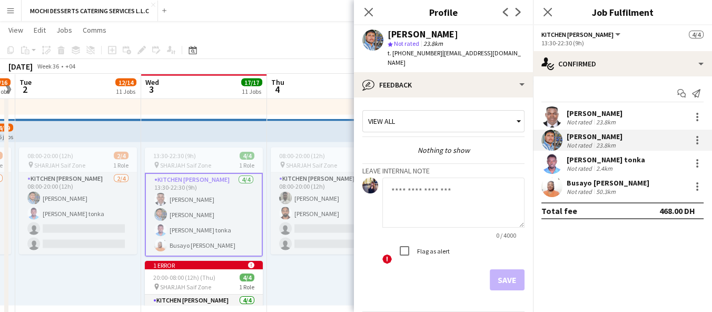
click at [506, 273] on div "Save" at bounding box center [444, 279] width 162 height 21
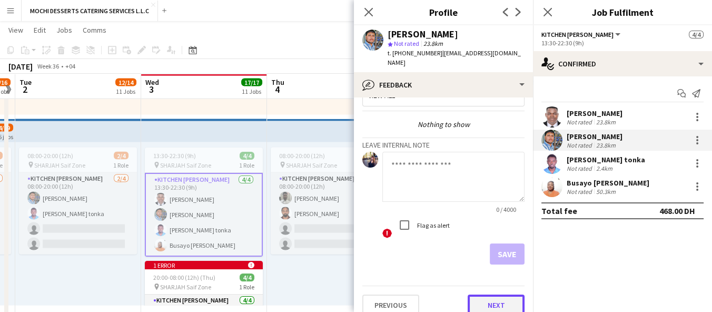
click at [495, 295] on button "Next" at bounding box center [496, 305] width 57 height 21
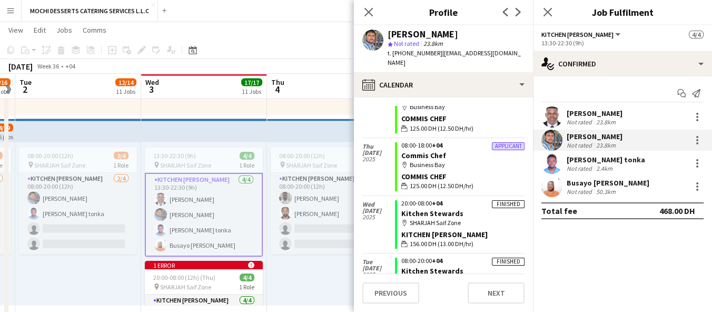
scroll to position [1515, 0]
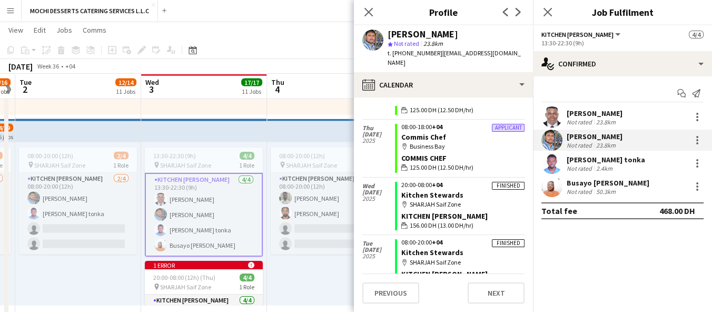
click at [443, 200] on div "map-marker SHARJAH Saif Zone" at bounding box center [463, 204] width 123 height 9
click at [473, 182] on app-crew-calendar-job-card "Finished 20:00-08:00 +04 Kitchen Stewards map-marker SHARJAH Saif Zone Kitchen …" at bounding box center [460, 206] width 130 height 49
click at [392, 195] on span "2025" at bounding box center [379, 198] width 33 height 6
click at [373, 195] on span "2025" at bounding box center [379, 198] width 33 height 6
click at [462, 211] on div "Kitchen [PERSON_NAME]" at bounding box center [463, 215] width 123 height 9
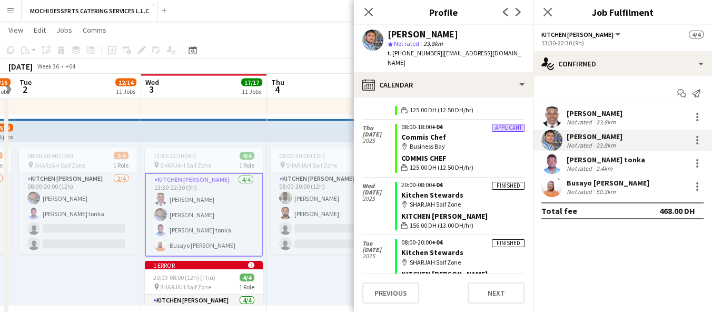
click at [455, 211] on div "Kitchen [PERSON_NAME]" at bounding box center [463, 215] width 123 height 9
click at [465, 211] on div "Kitchen [PERSON_NAME]" at bounding box center [463, 215] width 123 height 9
click at [459, 211] on div "Kitchen [PERSON_NAME]" at bounding box center [463, 215] width 123 height 9
click at [703, 141] on div at bounding box center [697, 140] width 13 height 13
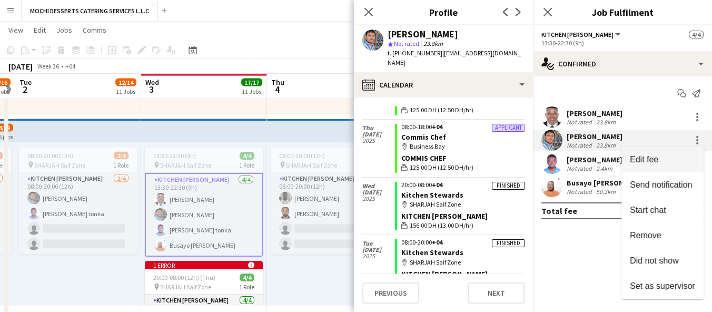
click at [683, 163] on span "Edit fee" at bounding box center [662, 159] width 65 height 9
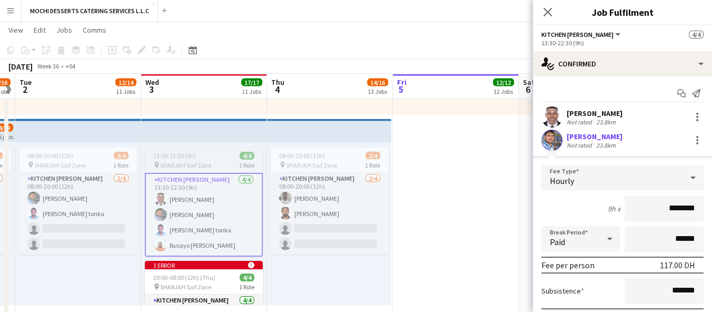
click at [220, 218] on app-card-role "Kitchen Steward 4/4 13:30-22:30 (9h) Yahaya Yussif Mohammad Usaid Victor Nkenen…" at bounding box center [204, 215] width 118 height 84
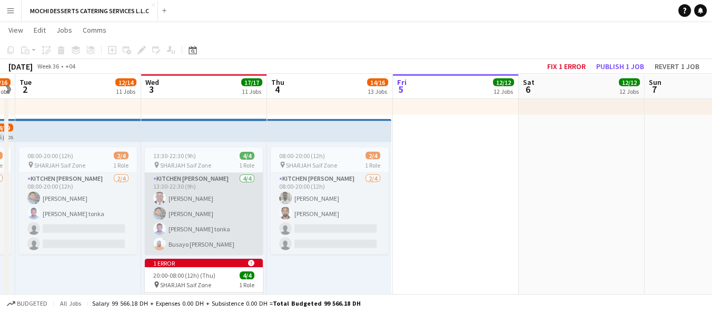
click at [222, 187] on app-card-role "Kitchen Steward 4/4 13:30-22:30 (9h) Yahaya Yussif Mohammad Usaid Victor Nkenen…" at bounding box center [204, 214] width 118 height 82
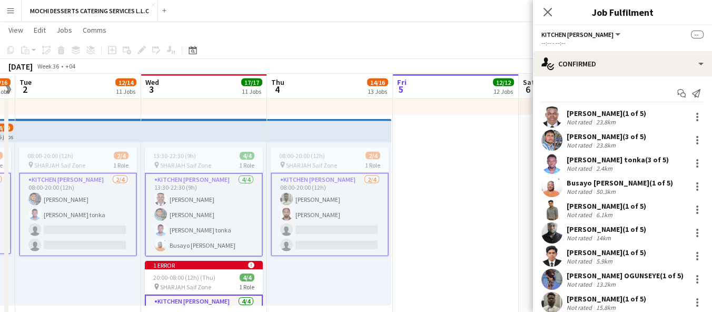
click at [231, 202] on app-card-role "Kitchen Steward 4/4 13:30-22:30 (9h) Yahaya Yussif Mohammad Usaid Victor Nkenen…" at bounding box center [204, 215] width 118 height 84
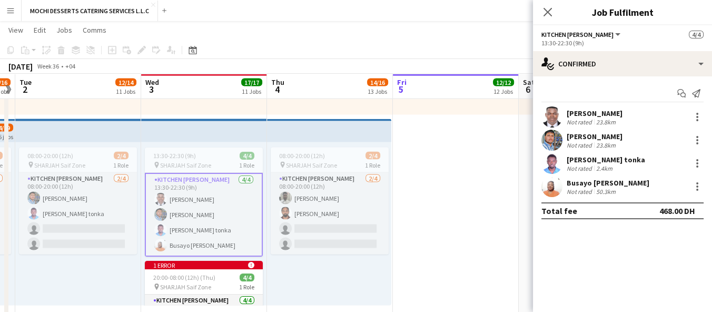
click at [224, 210] on app-card-role "Kitchen Steward 4/4 13:30-22:30 (9h) Yahaya Yussif Mohammad Usaid Victor Nkenen…" at bounding box center [204, 215] width 118 height 84
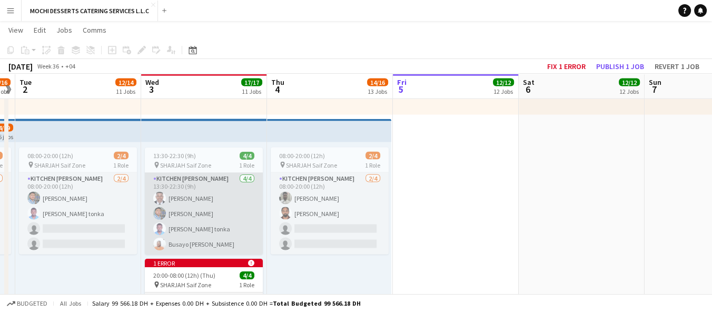
click at [223, 222] on app-card-role "Kitchen Steward 4/4 13:30-22:30 (9h) Yahaya Yussif Mohammad Usaid Victor Nkenen…" at bounding box center [204, 214] width 118 height 82
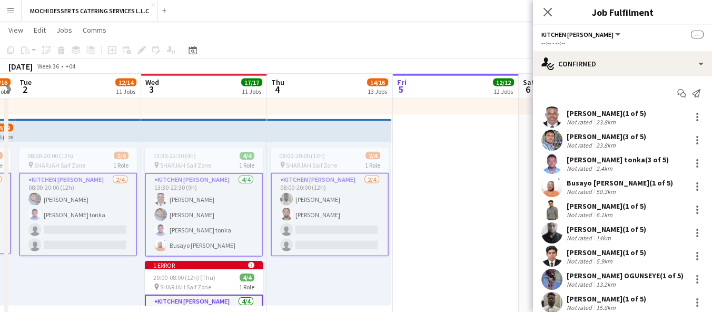
click at [178, 192] on app-card-role "Kitchen Steward 4/4 13:30-22:30 (9h) Yahaya Yussif Mohammad Usaid Victor Nkenen…" at bounding box center [204, 215] width 118 height 84
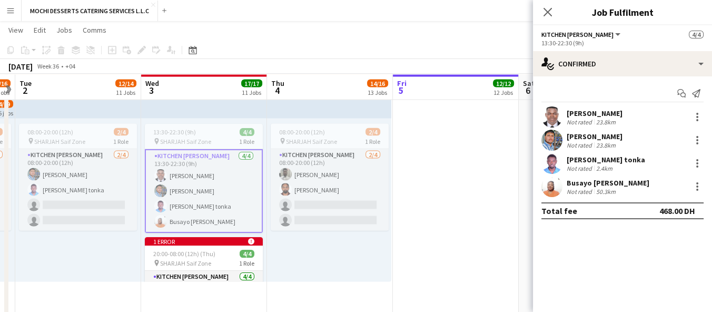
scroll to position [2507, 0]
click at [231, 141] on div "pin SHARJAH Saif Zone 1 Role" at bounding box center [204, 140] width 118 height 8
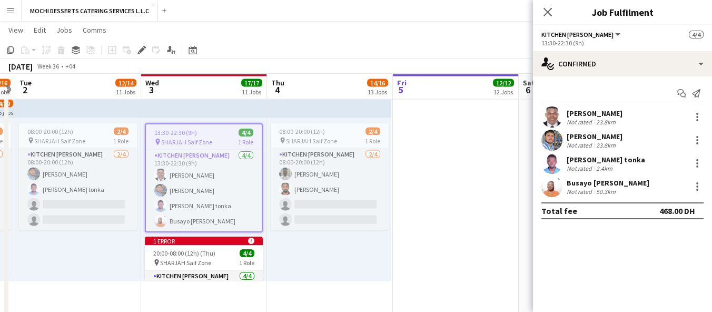
click at [231, 141] on div "pin SHARJAH Saif Zone 1 Role" at bounding box center [204, 142] width 116 height 8
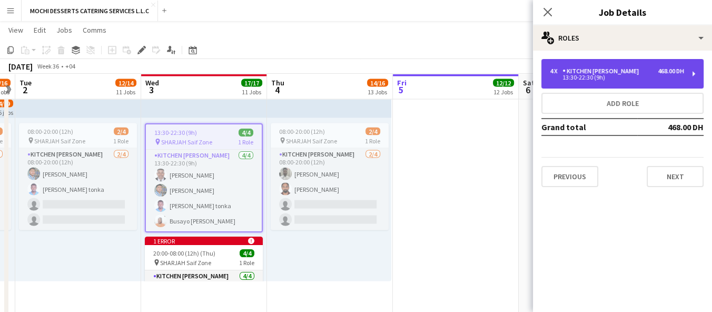
click at [630, 72] on div "4 x Kitchen Steward 468.00 DH" at bounding box center [617, 70] width 134 height 7
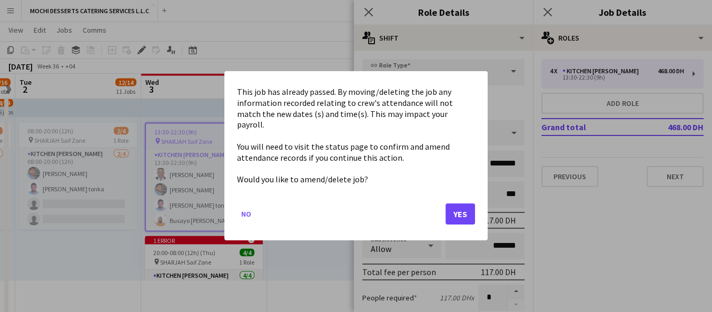
scroll to position [0, 0]
click at [376, 111] on mat-dialog-content "This job has already passed. By moving/deleting the job any information recorde…" at bounding box center [356, 136] width 238 height 104
click at [462, 206] on button "Yes" at bounding box center [461, 214] width 30 height 21
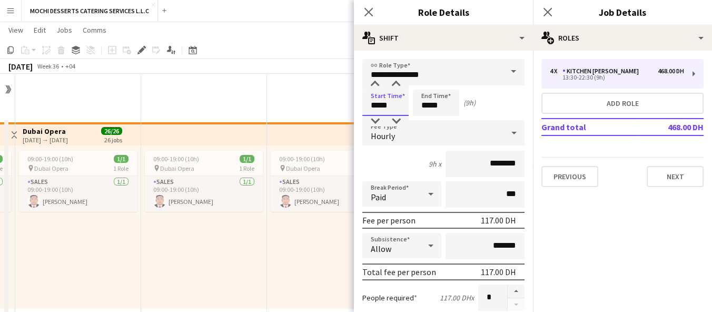
scroll to position [2507, 0]
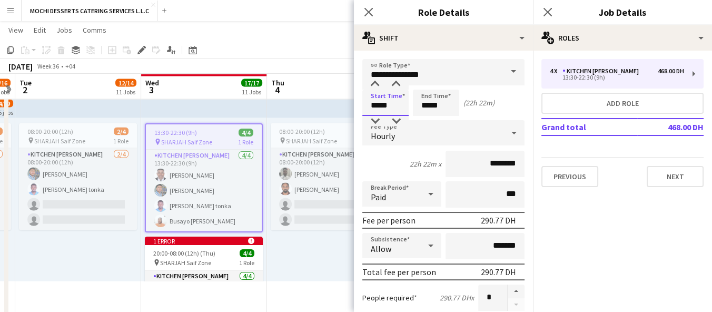
type input "*****"
click at [427, 106] on input "*****" at bounding box center [436, 103] width 46 height 26
type input "*****"
click at [391, 106] on input "*****" at bounding box center [386, 103] width 46 height 26
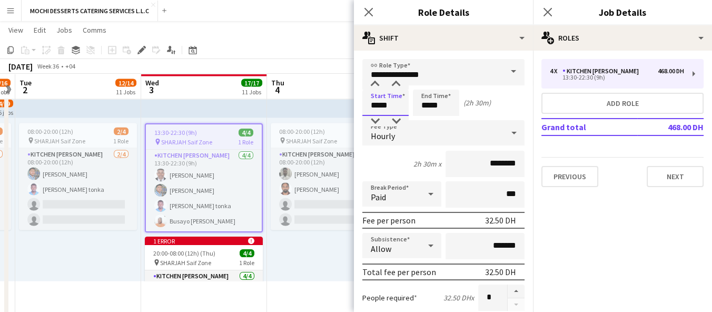
type input "*****"
click at [440, 111] on input "*****" at bounding box center [436, 103] width 46 height 26
type input "*****"
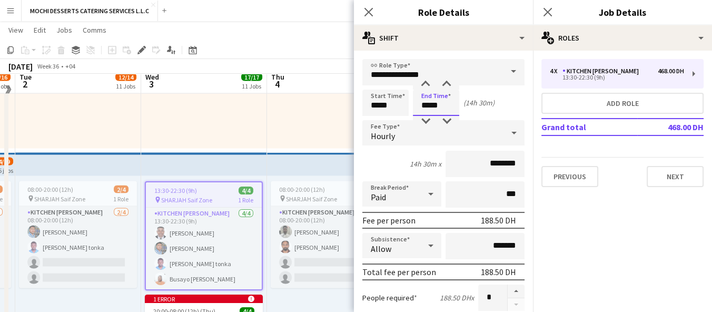
scroll to position [2439, 0]
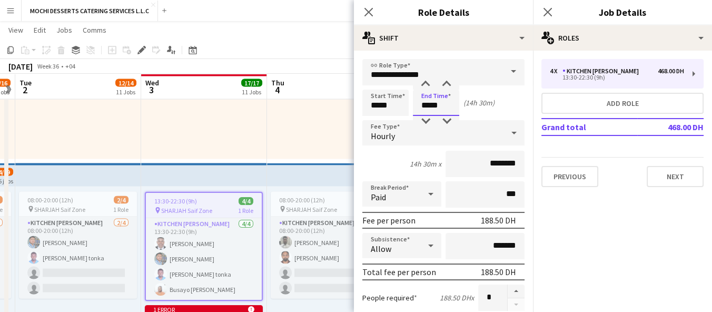
type input "*****"
click at [370, 15] on icon "Close pop-in" at bounding box center [369, 12] width 10 height 10
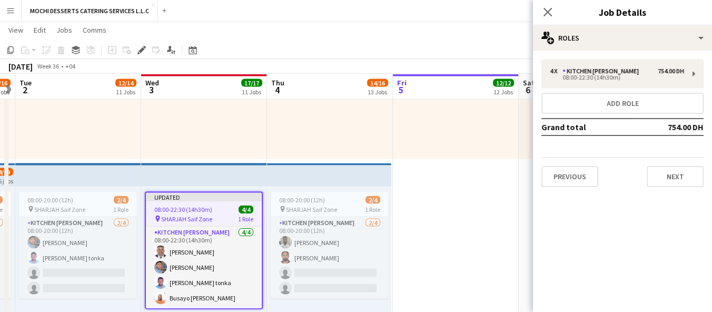
click at [543, 2] on div "Close pop-in" at bounding box center [548, 12] width 30 height 24
click at [547, 12] on icon at bounding box center [548, 12] width 10 height 10
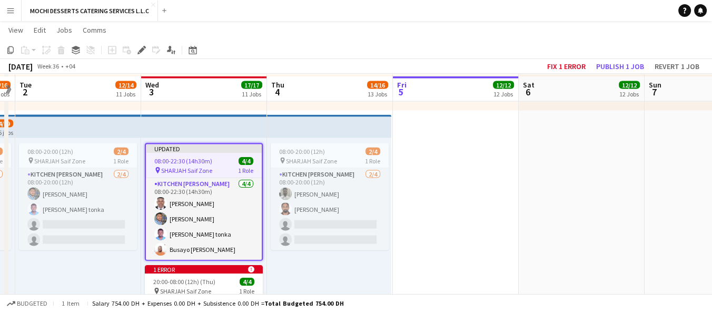
scroll to position [2491, 0]
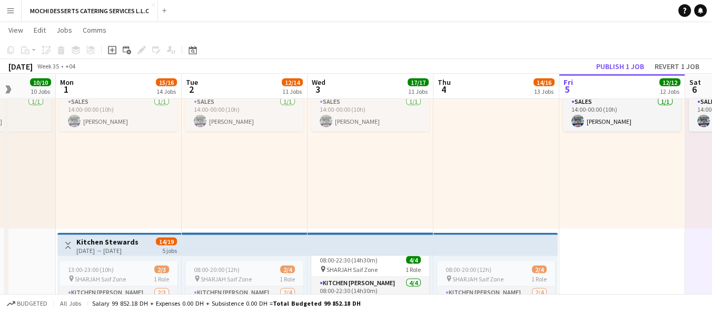
scroll to position [2371, 0]
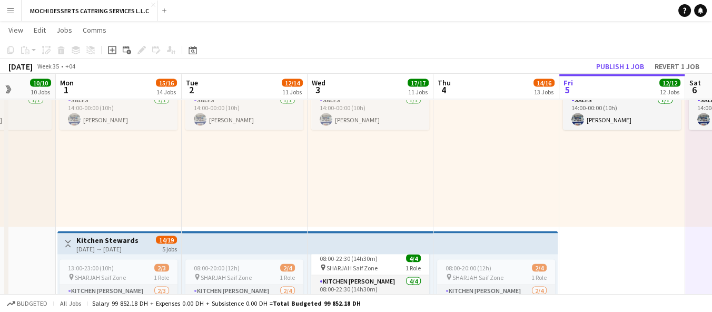
click at [198, 112] on app-card-role "Sales 1/1 14:00-00:00 (10h) Eric Tomas" at bounding box center [244, 112] width 118 height 36
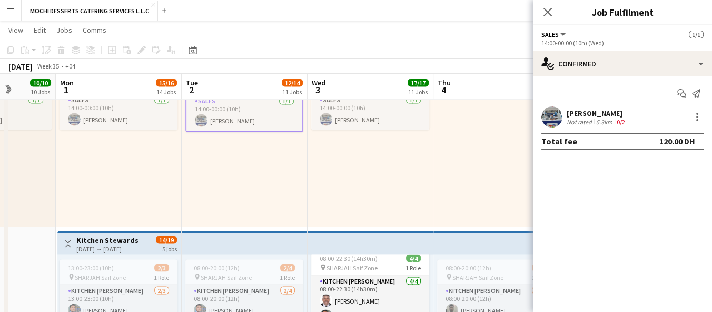
scroll to position [2644, 0]
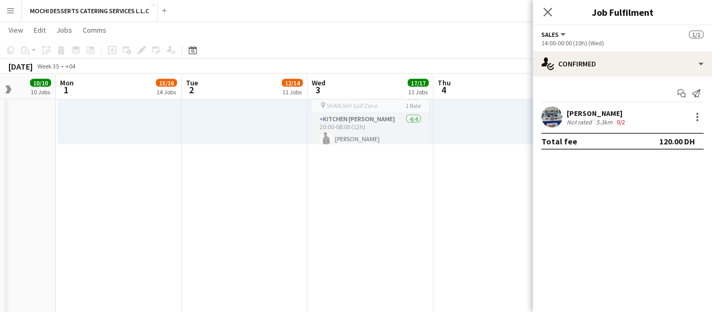
click at [198, 112] on div "08:00-20:00 (12h) 2/4 pin SHARJAH Saif Zone 1 Role Kitchen Steward 2/4 08:00-20…" at bounding box center [245, 62] width 126 height 163
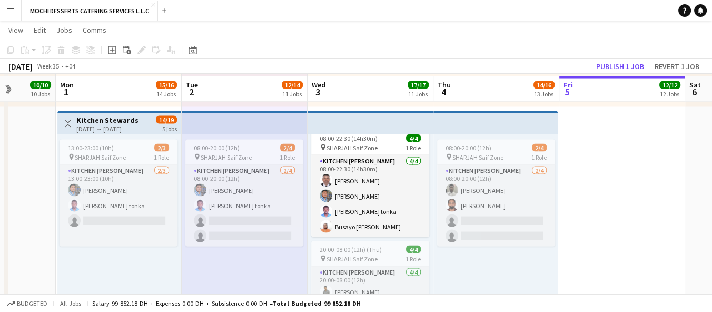
scroll to position [2493, 0]
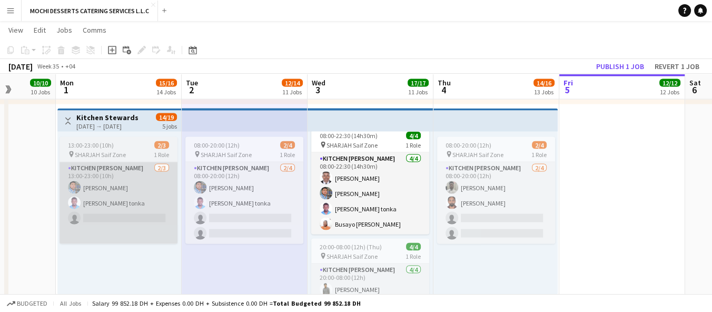
click at [92, 203] on app-card-role "Kitchen Steward 2/3 13:00-23:00 (10h) Mohammad Usaid Victor Nkeneng tonka singl…" at bounding box center [119, 203] width 118 height 82
click at [90, 213] on app-card-role "Kitchen Steward 2/3 13:00-23:00 (10h) Mohammad Usaid Victor Nkeneng tonka singl…" at bounding box center [119, 203] width 118 height 82
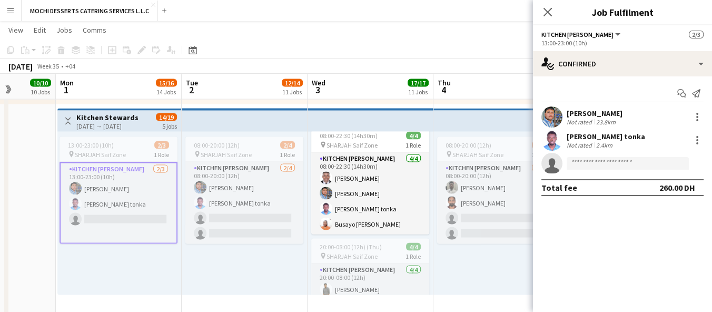
click at [99, 132] on div "13:00-23:00 (10h) 2/3 pin SHARJAH Saif Zone 1 Role Kitchen Steward 2/3 13:00-23…" at bounding box center [119, 213] width 124 height 163
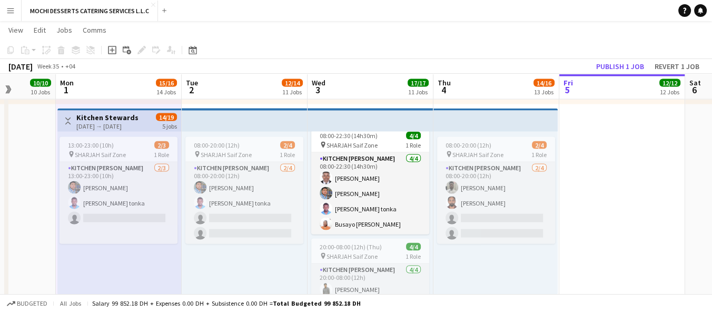
click at [101, 122] on div "[DATE] → [DATE]" at bounding box center [107, 126] width 62 height 8
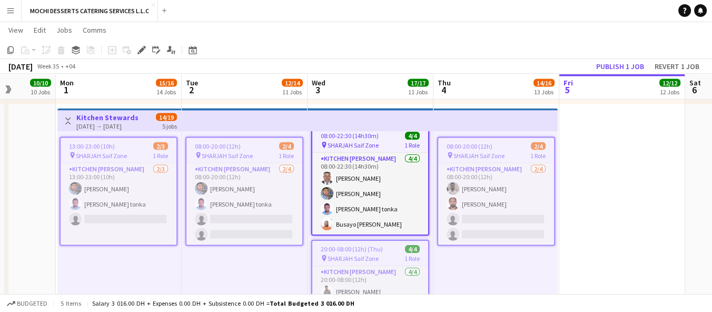
click at [95, 120] on h3 "Kitchen Stewards" at bounding box center [107, 117] width 62 height 9
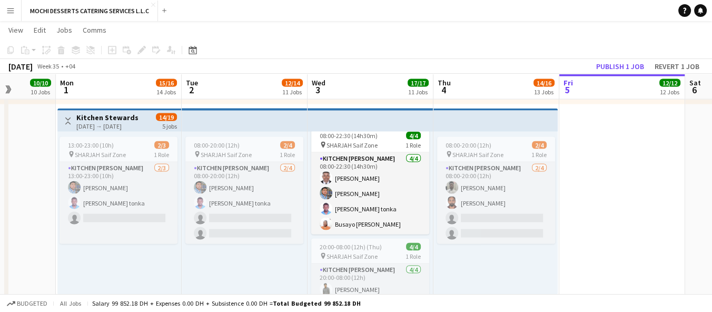
click at [99, 122] on div "[DATE] → [DATE]" at bounding box center [107, 126] width 62 height 8
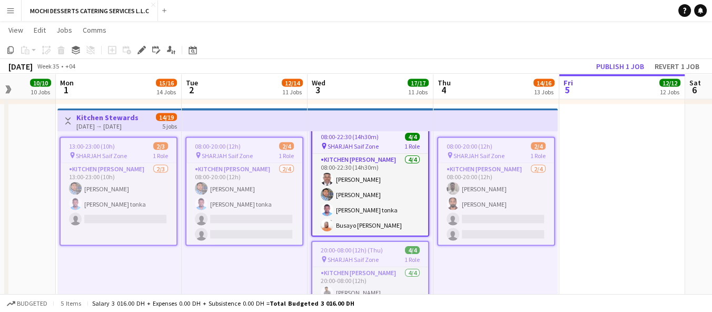
scroll to position [19, 0]
click at [139, 45] on div "Edit" at bounding box center [141, 50] width 13 height 13
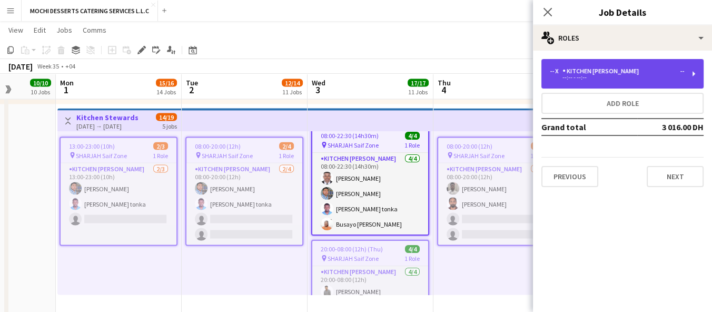
click at [666, 73] on div "-- x Kitchen Steward --" at bounding box center [617, 70] width 134 height 7
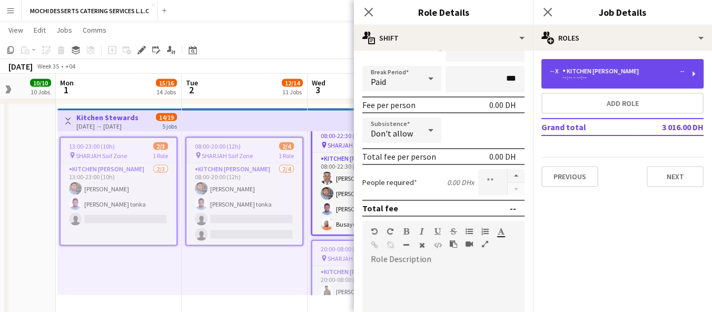
scroll to position [122, 0]
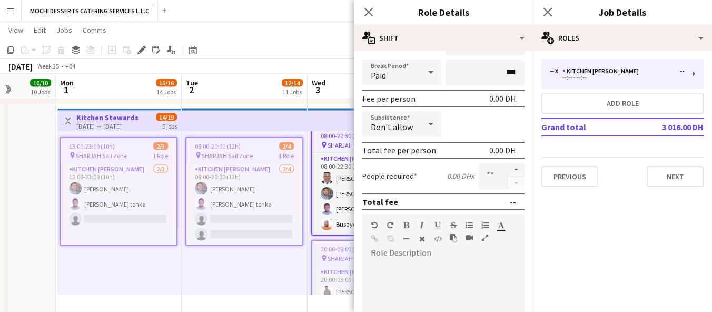
click at [507, 184] on div at bounding box center [515, 176] width 17 height 26
click at [116, 129] on div "[DATE] → [DATE]" at bounding box center [107, 126] width 62 height 8
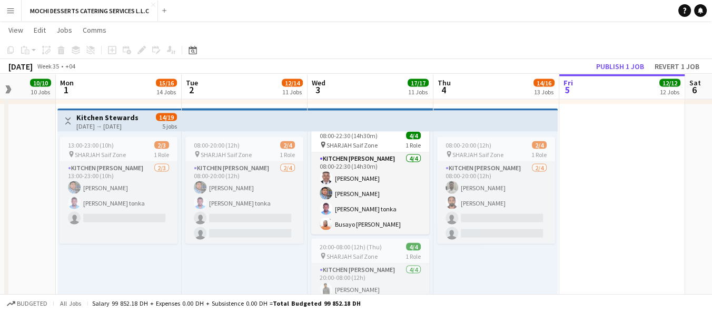
click at [132, 120] on h3 "Kitchen Stewards" at bounding box center [107, 117] width 62 height 9
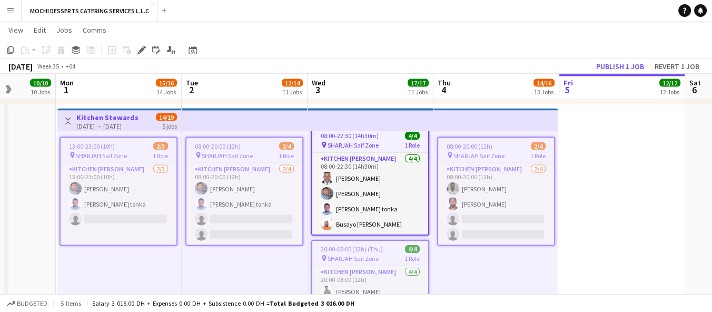
click at [124, 115] on h3 "Kitchen Stewards" at bounding box center [107, 117] width 62 height 9
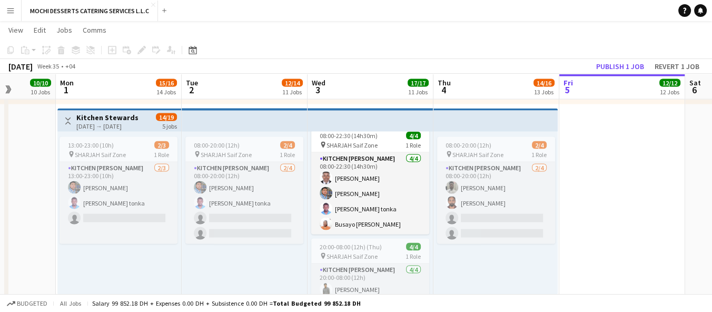
click at [125, 128] on div "[DATE] → [DATE]" at bounding box center [107, 126] width 62 height 8
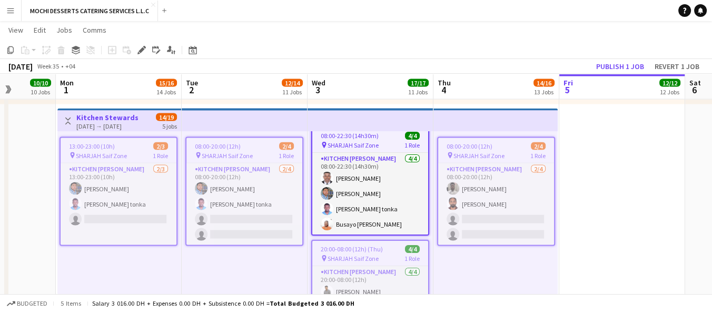
click at [111, 86] on app-board-header-date "Mon 1 15/16 14 Jobs" at bounding box center [119, 86] width 126 height 25
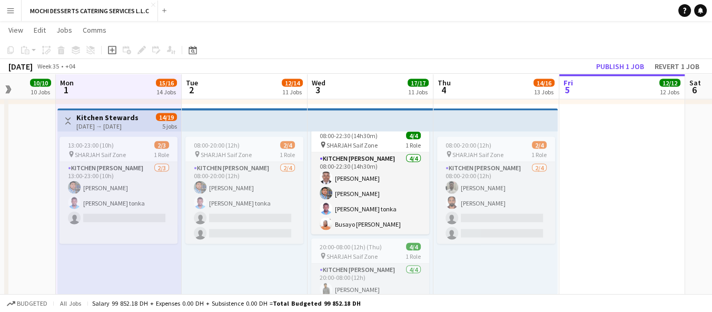
click at [106, 87] on app-board-header-date "Mon 1 15/16 14 Jobs" at bounding box center [119, 86] width 126 height 25
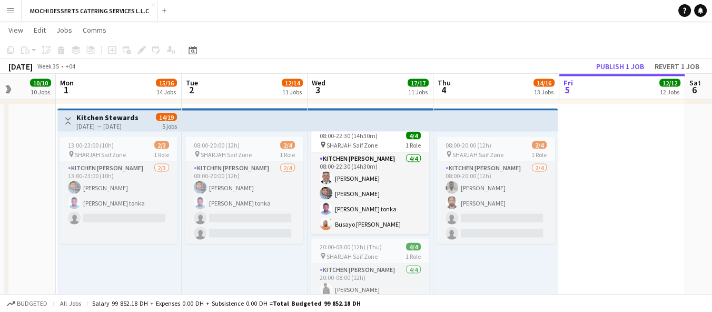
click at [101, 90] on app-board-header-date "Mon 1 15/16 14 Jobs" at bounding box center [119, 86] width 126 height 25
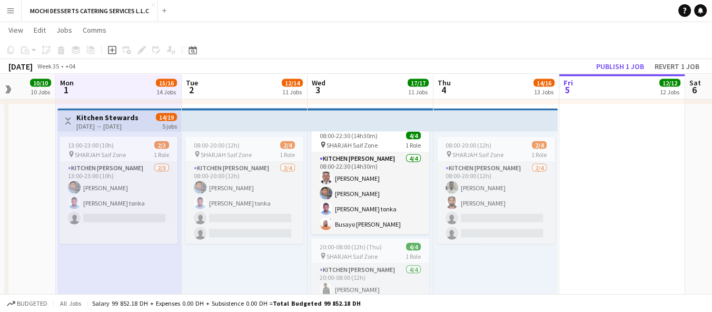
click at [104, 88] on app-board-header-date "Mon 1 15/16 14 Jobs" at bounding box center [119, 86] width 126 height 25
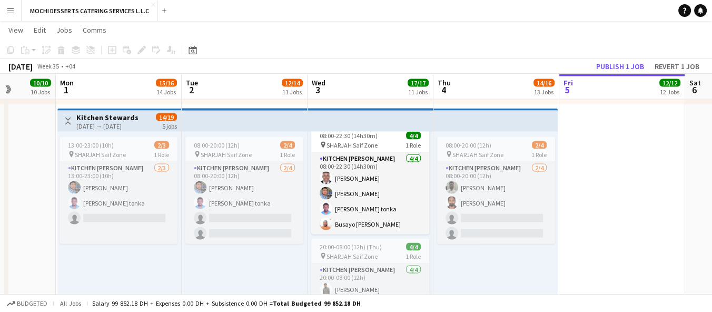
click at [110, 119] on h3 "Kitchen Stewards" at bounding box center [107, 117] width 62 height 9
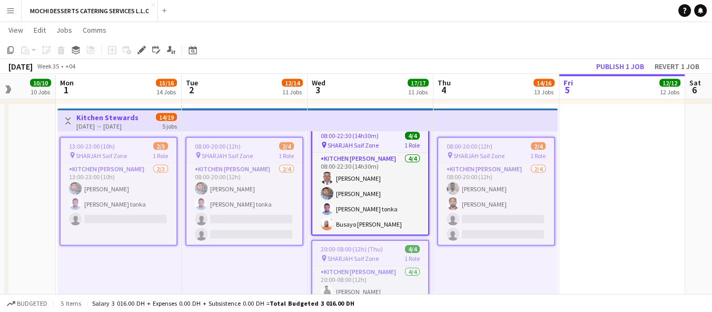
click at [102, 122] on div "[DATE] → [DATE]" at bounding box center [107, 126] width 62 height 8
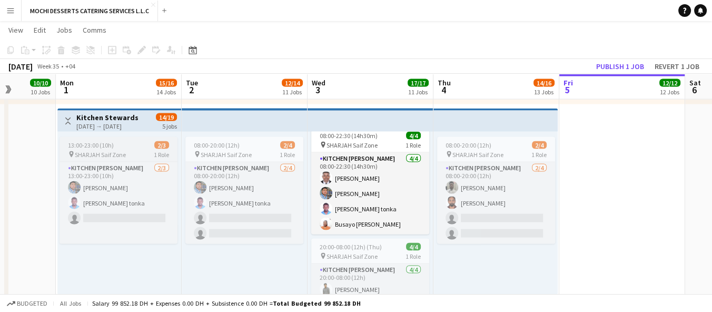
click at [104, 142] on span "13:00-23:00 (10h)" at bounding box center [91, 145] width 46 height 8
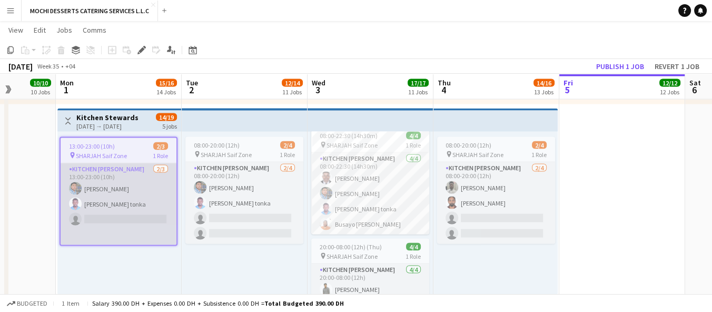
click at [110, 202] on app-card-role "Kitchen Steward 2/3 13:00-23:00 (10h) Mohammad Usaid Victor Nkeneng tonka singl…" at bounding box center [119, 204] width 116 height 82
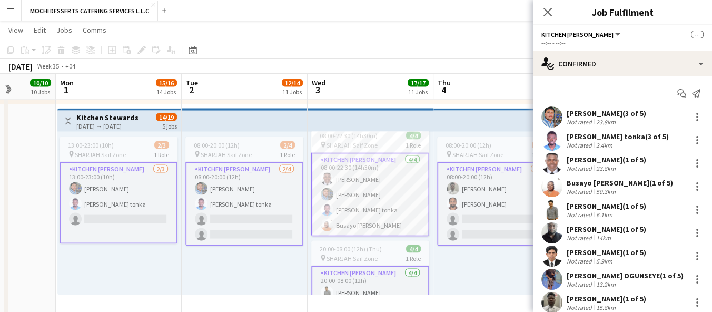
click at [118, 220] on app-card-role "Kitchen Steward 2/3 13:00-23:00 (10h) Mohammad Usaid Victor Nkeneng tonka singl…" at bounding box center [119, 203] width 118 height 82
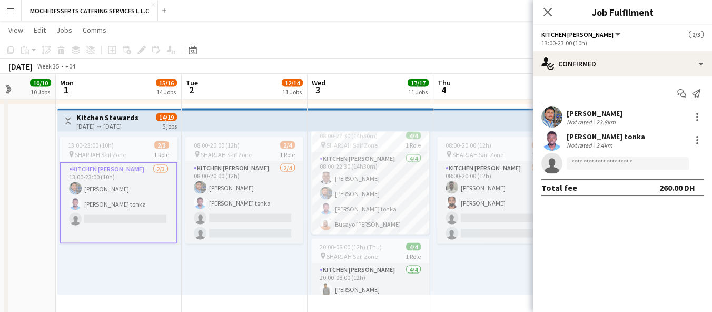
click at [118, 220] on app-card-role "Kitchen Steward 2/3 13:00-23:00 (10h) Mohammad Usaid Victor Nkeneng tonka singl…" at bounding box center [119, 203] width 118 height 82
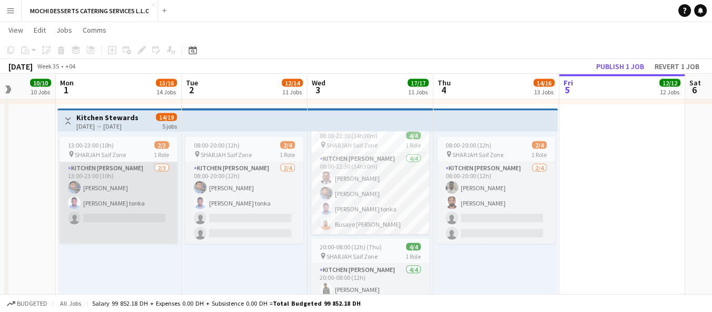
click at [120, 224] on app-card-role "Kitchen Steward 2/3 13:00-23:00 (10h) Mohammad Usaid Victor Nkeneng tonka singl…" at bounding box center [119, 203] width 118 height 82
click at [119, 228] on app-card-role "Kitchen Steward 2/3 13:00-23:00 (10h) Mohammad Usaid Victor Nkeneng tonka singl…" at bounding box center [119, 203] width 118 height 82
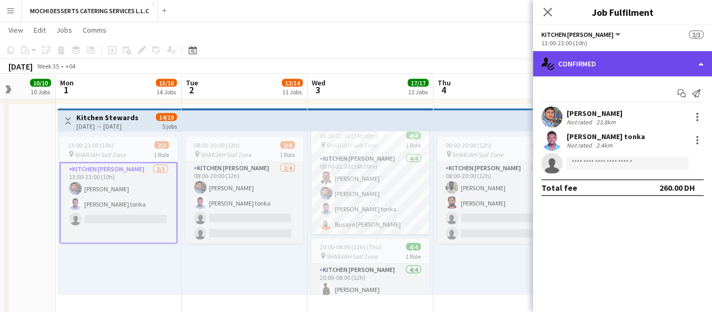
click at [681, 65] on div "single-neutral-actions-check-2 Confirmed" at bounding box center [622, 63] width 179 height 25
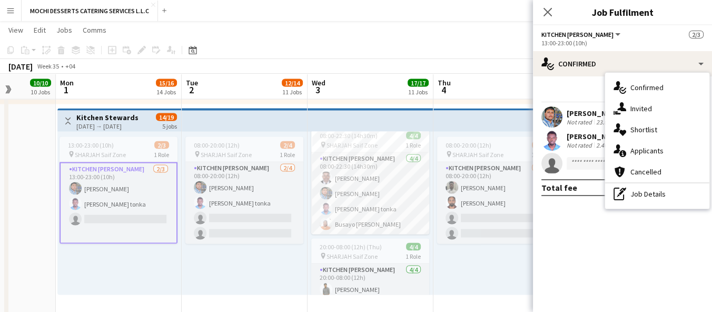
click at [585, 32] on span "Kitchen [PERSON_NAME]" at bounding box center [578, 35] width 72 height 8
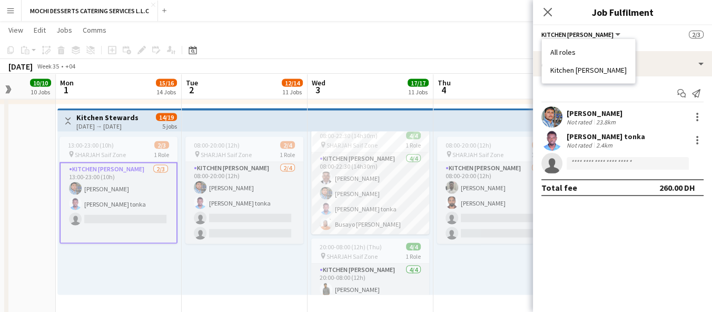
click at [596, 51] on li "All roles" at bounding box center [589, 51] width 76 height 9
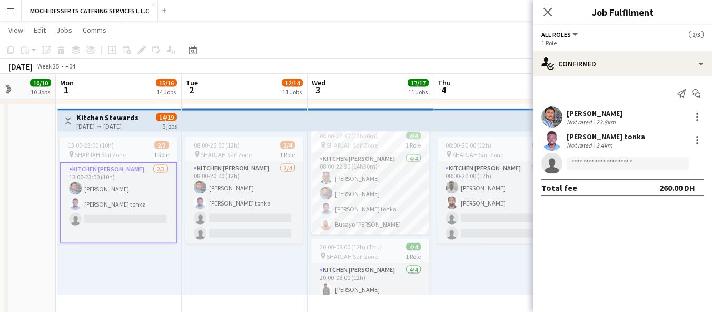
click at [567, 32] on span "All roles" at bounding box center [557, 35] width 30 height 8
click at [584, 70] on li "Kitchen [PERSON_NAME]" at bounding box center [589, 69] width 76 height 9
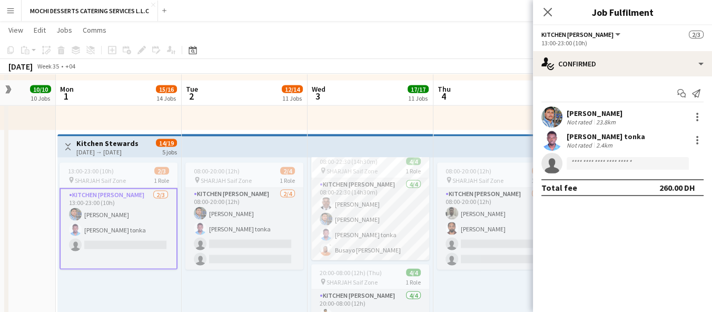
scroll to position [2463, 0]
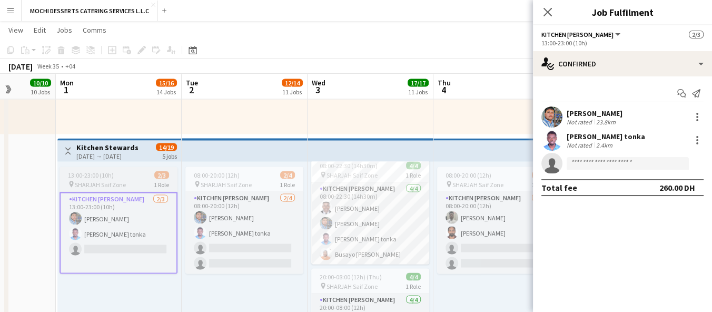
click at [140, 222] on app-card-role "Kitchen Steward 2/3 13:00-23:00 (10h) Mohammad Usaid Victor Nkeneng tonka singl…" at bounding box center [119, 233] width 118 height 82
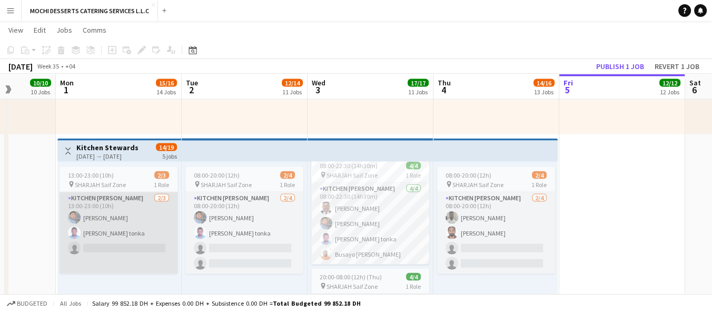
click at [144, 242] on app-card-role "Kitchen Steward 2/3 13:00-23:00 (10h) Mohammad Usaid Victor Nkeneng tonka singl…" at bounding box center [119, 233] width 118 height 82
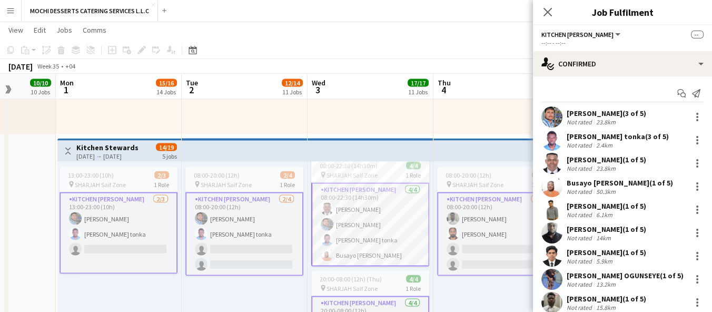
click at [135, 55] on div "Add job Add linked Job Edit Edit linked Job Applicants" at bounding box center [137, 50] width 81 height 13
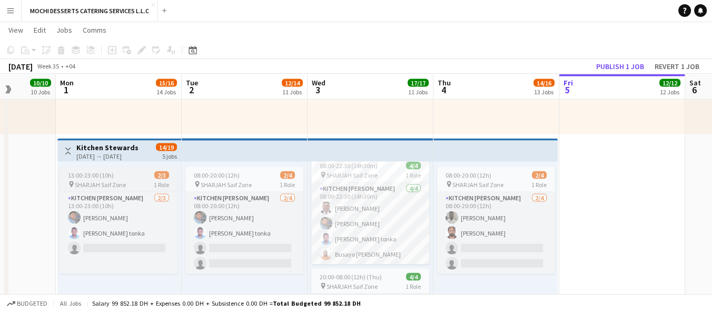
click at [130, 172] on div "13:00-23:00 (10h) 2/3" at bounding box center [119, 175] width 118 height 8
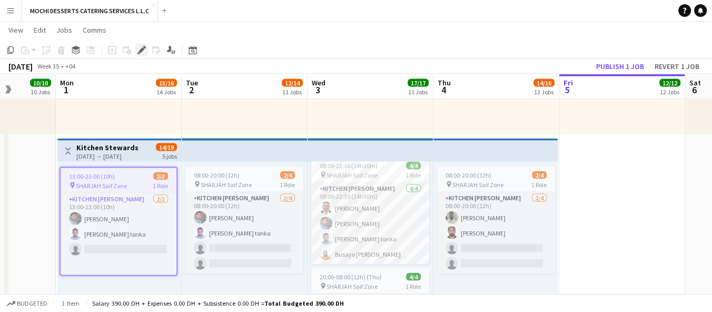
click at [138, 53] on icon at bounding box center [139, 53] width 3 height 3
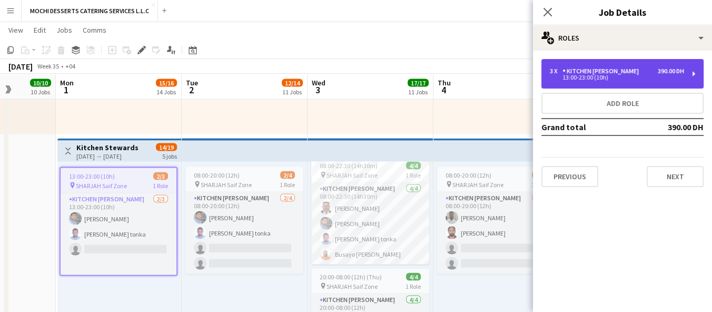
click at [680, 70] on div "390.00 DH" at bounding box center [671, 70] width 26 height 7
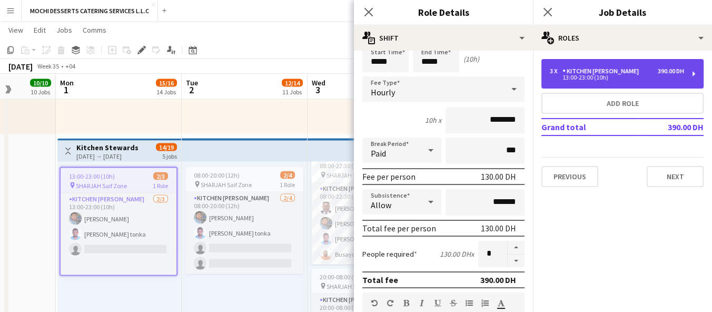
scroll to position [78, 0]
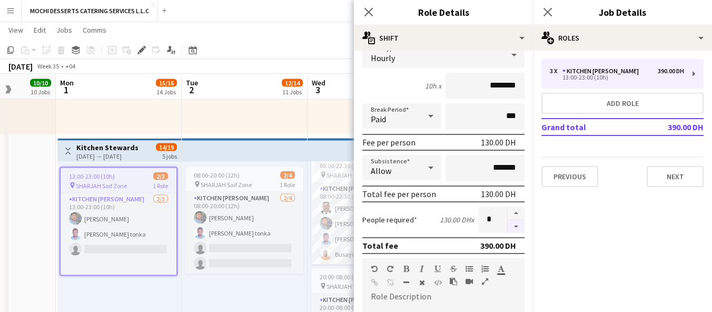
click at [508, 226] on button "button" at bounding box center [516, 226] width 17 height 13
click at [508, 229] on div at bounding box center [515, 220] width 17 height 26
click at [507, 226] on div at bounding box center [515, 220] width 17 height 26
click at [507, 224] on div at bounding box center [515, 220] width 17 height 26
click at [498, 222] on input "*" at bounding box center [492, 220] width 29 height 26
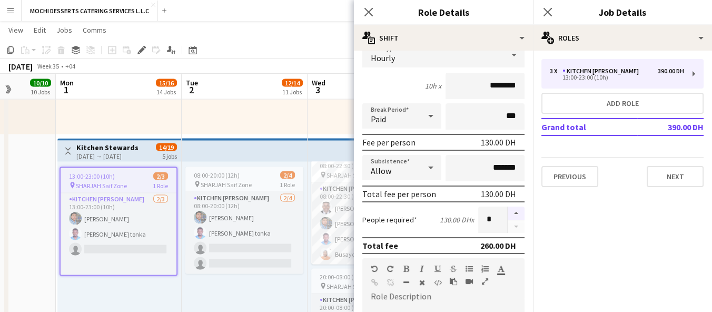
click at [508, 217] on button "button" at bounding box center [516, 214] width 17 height 14
click at [508, 224] on button "button" at bounding box center [516, 226] width 17 height 13
type input "*"
click at [511, 228] on div at bounding box center [515, 220] width 17 height 26
click at [512, 231] on form "**********" at bounding box center [443, 293] width 179 height 624
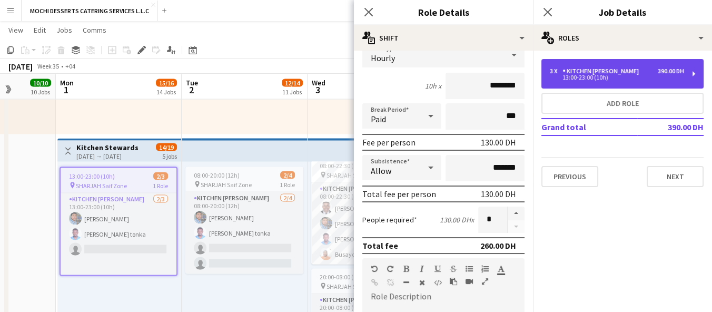
click at [614, 79] on div "13:00-23:00 (10h)" at bounding box center [617, 77] width 134 height 5
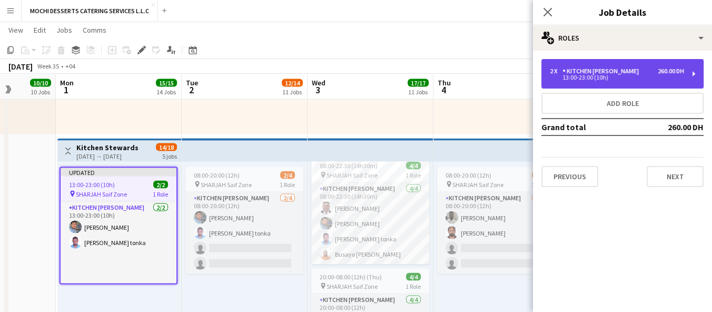
click at [614, 79] on div "13:00-23:00 (10h)" at bounding box center [617, 77] width 134 height 5
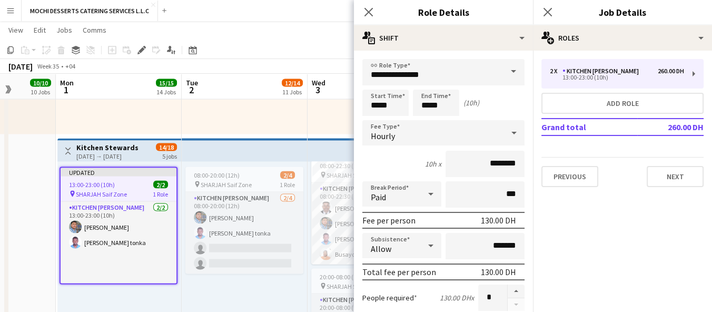
click at [512, 296] on div at bounding box center [515, 298] width 17 height 26
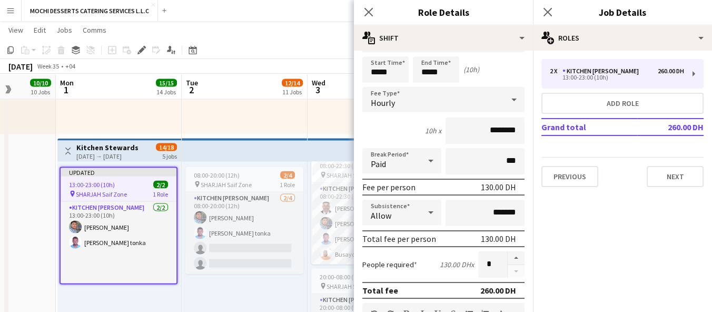
scroll to position [40, 0]
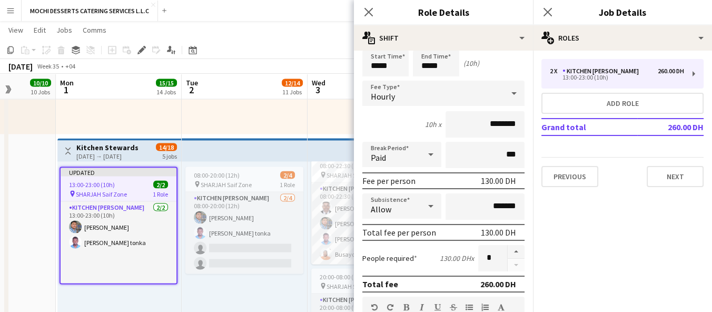
click at [420, 207] on div at bounding box center [430, 205] width 21 height 21
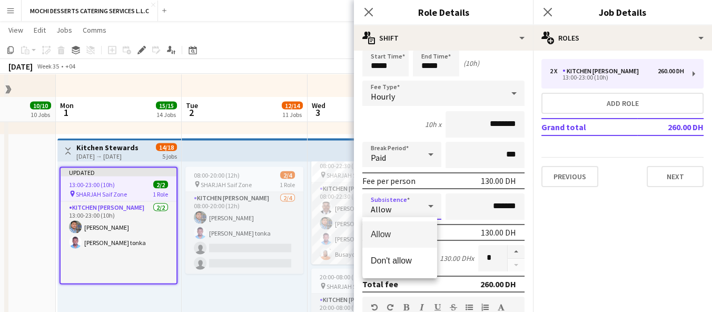
scroll to position [2490, 0]
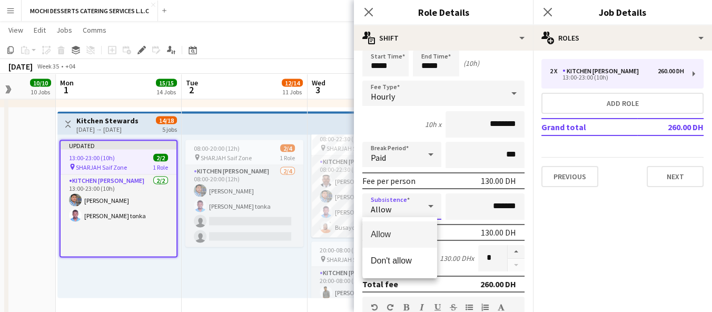
click at [507, 262] on div at bounding box center [356, 156] width 712 height 312
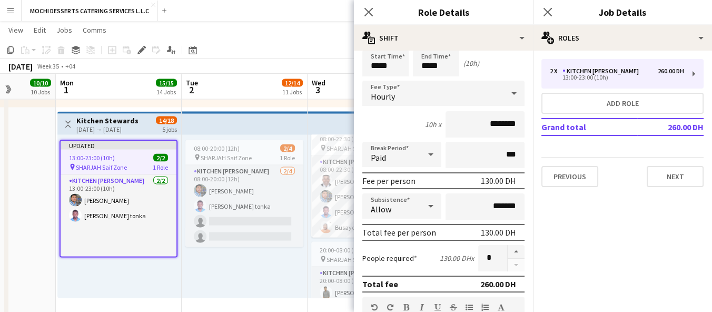
click at [511, 262] on div at bounding box center [515, 258] width 17 height 26
click at [483, 260] on input "*" at bounding box center [492, 258] width 29 height 26
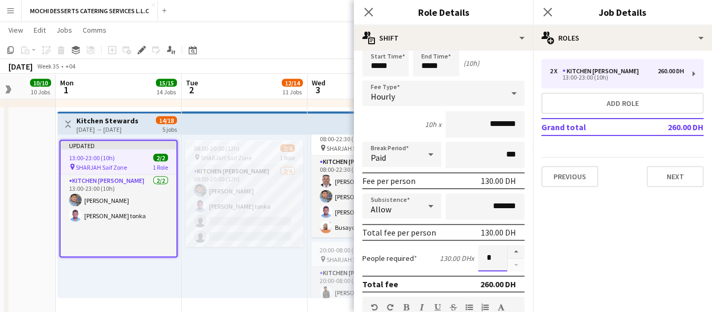
click at [482, 251] on input "*" at bounding box center [492, 258] width 29 height 26
click at [481, 257] on input "*" at bounding box center [492, 258] width 29 height 26
click at [481, 255] on input "*" at bounding box center [492, 258] width 29 height 26
click at [479, 254] on input "*" at bounding box center [492, 258] width 29 height 26
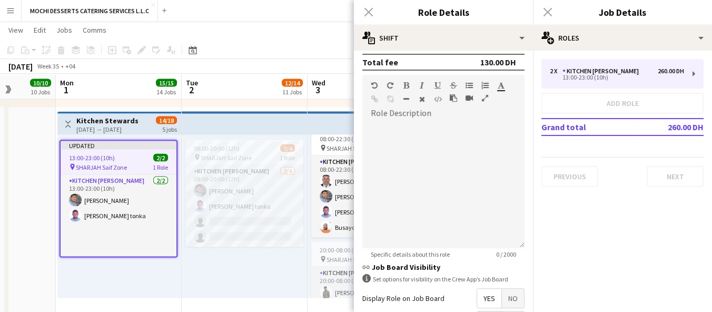
scroll to position [377, 0]
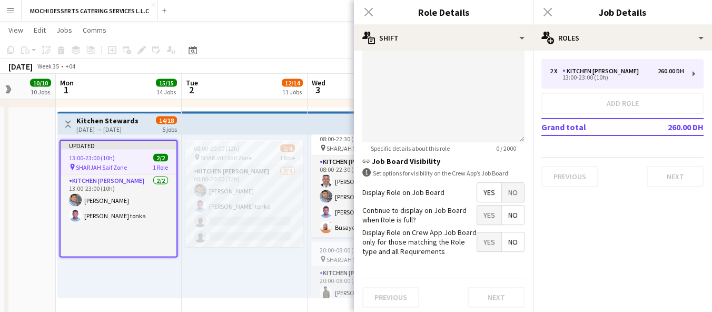
type input "*"
click at [369, 11] on div "Close pop-in" at bounding box center [369, 12] width 30 height 24
click at [364, 7] on div "Close pop-in" at bounding box center [369, 12] width 30 height 24
click at [545, 9] on div "Close pop-in" at bounding box center [548, 12] width 30 height 24
click at [358, 12] on div "Close pop-in" at bounding box center [369, 12] width 30 height 24
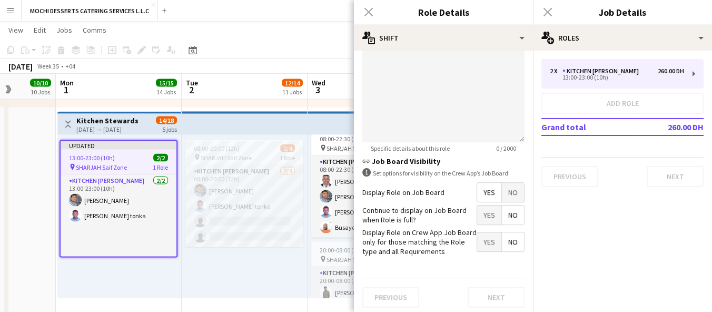
click at [553, 10] on div "Close pop-in" at bounding box center [548, 12] width 30 height 24
click at [358, 6] on div "Close pop-in" at bounding box center [369, 12] width 30 height 24
click at [360, 12] on div "Close pop-in" at bounding box center [369, 12] width 30 height 24
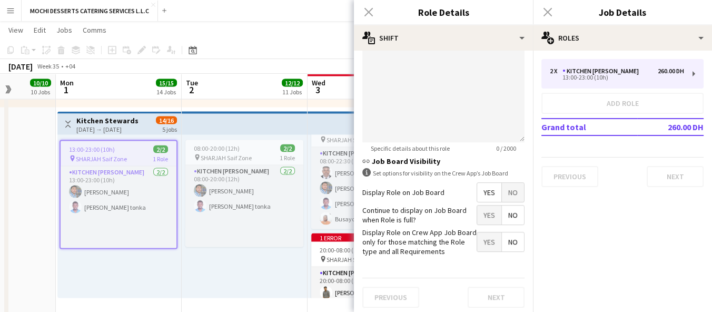
scroll to position [9, 0]
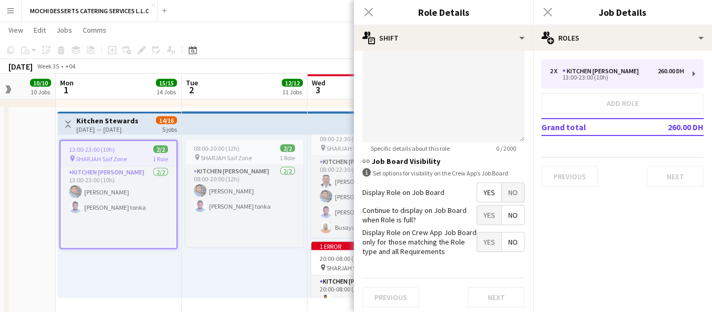
click at [552, 13] on div "Close pop-in" at bounding box center [548, 12] width 30 height 24
click at [545, 15] on div "Close pop-in" at bounding box center [548, 12] width 30 height 24
click at [369, 16] on div "Close pop-in" at bounding box center [369, 12] width 30 height 24
click at [368, 14] on div "Close pop-in" at bounding box center [369, 12] width 30 height 24
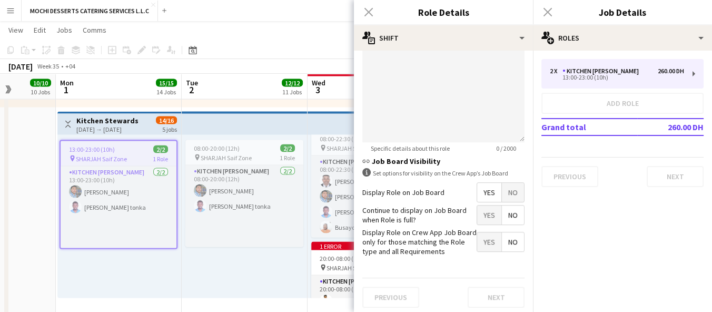
drag, startPoint x: 368, startPoint y: 14, endPoint x: 279, endPoint y: 26, distance: 90.3
click at [279, 26] on app-page-menu "View Day view expanded Day view collapsed Month view Date picker Jump to today …" at bounding box center [356, 31] width 712 height 20
click at [273, 32] on app-page-menu "View Day view expanded Day view collapsed Month view Date picker Jump to today …" at bounding box center [356, 31] width 712 height 20
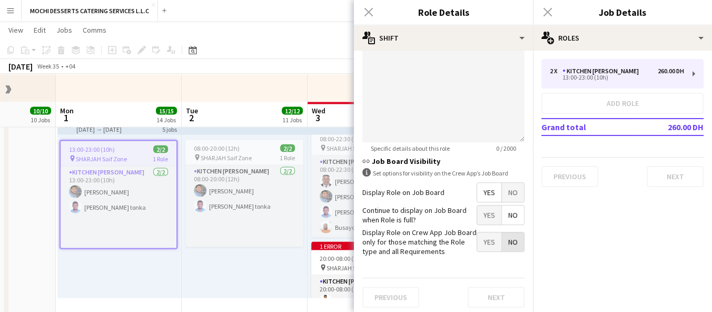
scroll to position [2677, 0]
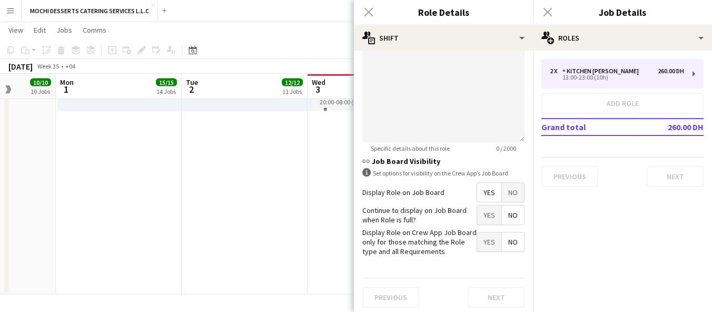
click at [555, 6] on div "Close pop-in" at bounding box center [548, 12] width 30 height 24
click at [360, 12] on div "Close pop-in" at bounding box center [369, 12] width 30 height 24
click at [369, 11] on div "Close pop-in" at bounding box center [369, 12] width 30 height 24
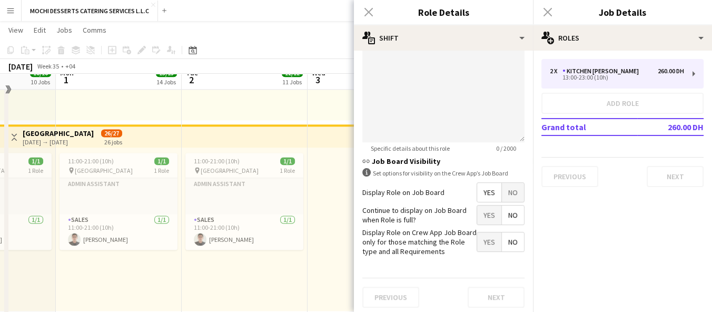
scroll to position [1696, 0]
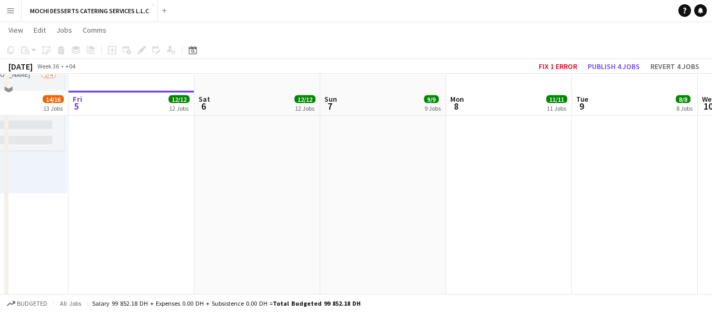
scroll to position [2612, 0]
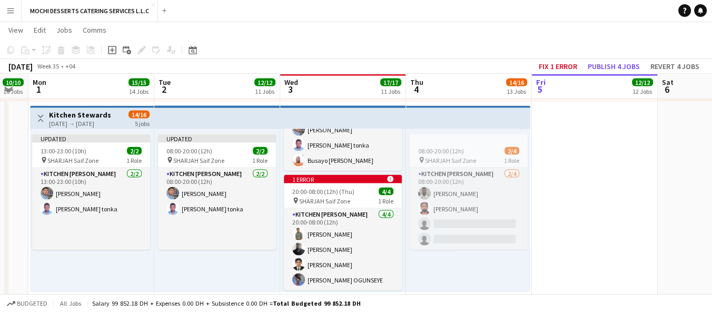
scroll to position [87, 0]
click at [362, 188] on div "20:00-08:00 (12h) (Thu) 4/4" at bounding box center [343, 192] width 118 height 8
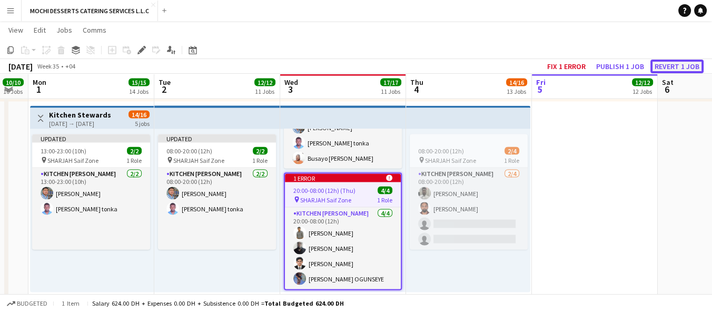
click at [690, 64] on button "Revert 1 job" at bounding box center [677, 67] width 53 height 14
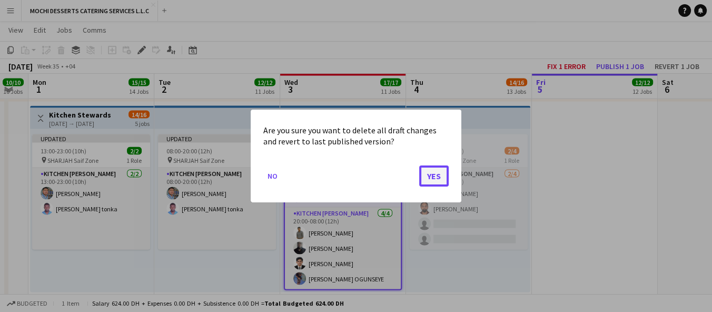
click at [426, 183] on button "Yes" at bounding box center [434, 175] width 30 height 21
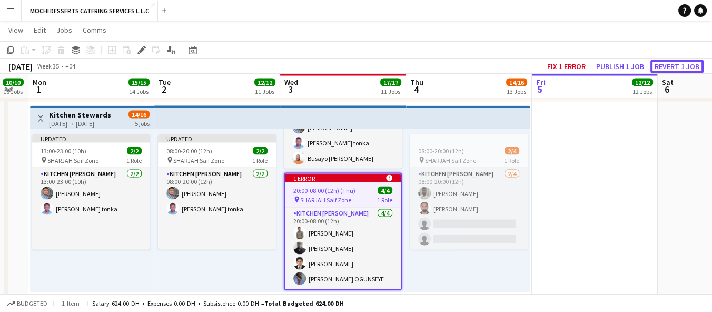
scroll to position [2496, 0]
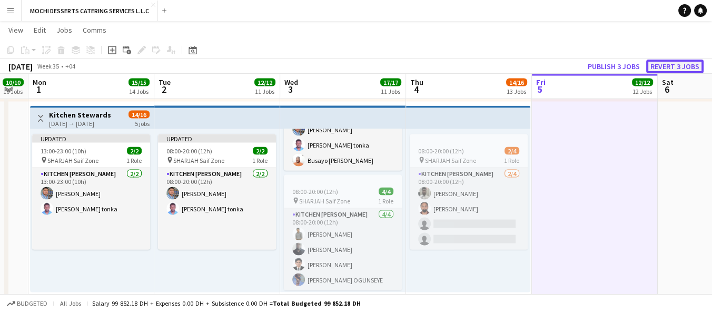
click at [683, 67] on button "Revert 3 jobs" at bounding box center [675, 67] width 57 height 14
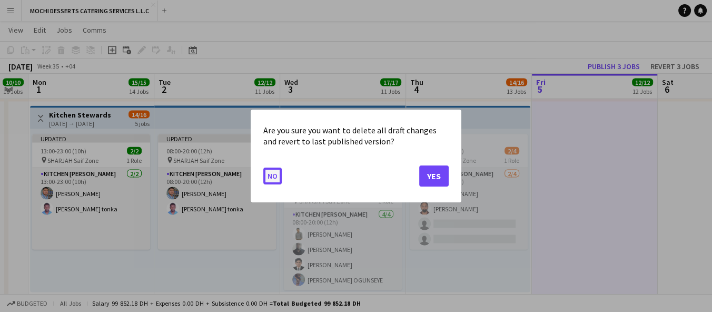
click at [270, 180] on button "No" at bounding box center [272, 176] width 18 height 17
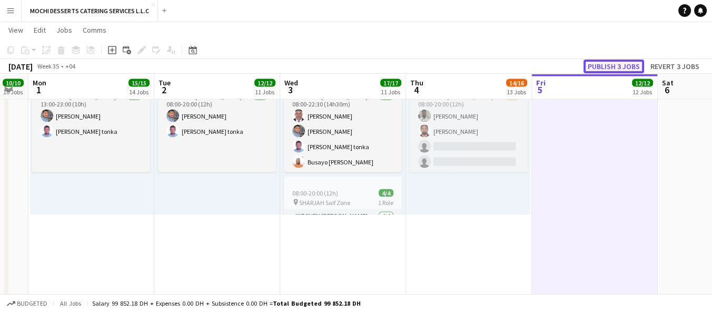
click at [625, 67] on button "Publish 3 jobs" at bounding box center [614, 67] width 61 height 14
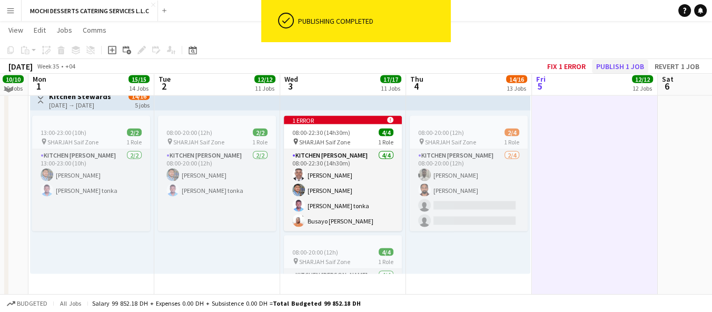
scroll to position [2510, 0]
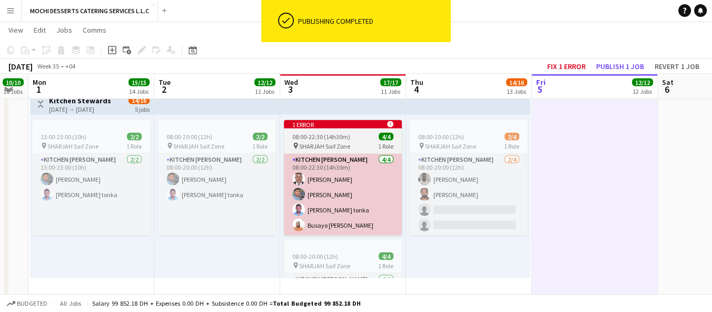
click at [373, 201] on app-card-role "Kitchen Steward 4/4 08:00-22:30 (14h30m) Yahaya Yussif Mohammad Usaid Victor Nk…" at bounding box center [343, 195] width 118 height 82
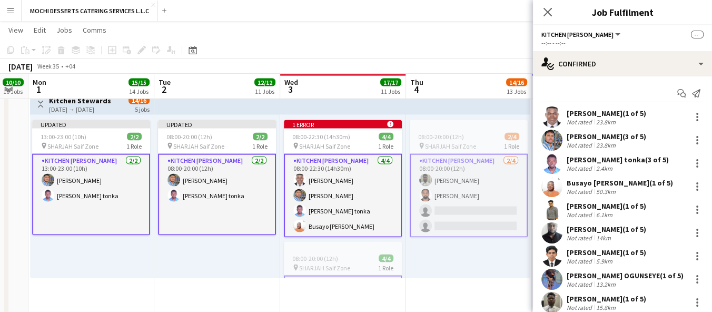
click at [490, 56] on app-toolbar "Copy Paste Paste Ctrl+V Paste with crew Ctrl+Shift+V Paste linked Job Delete Gr…" at bounding box center [356, 50] width 712 height 18
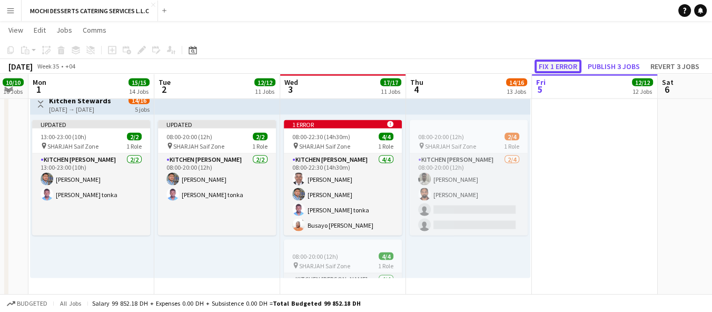
click at [564, 67] on button "Fix 1 error" at bounding box center [558, 67] width 47 height 14
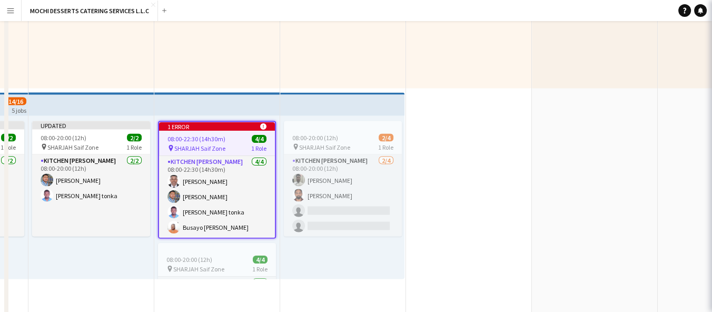
scroll to position [0, 363]
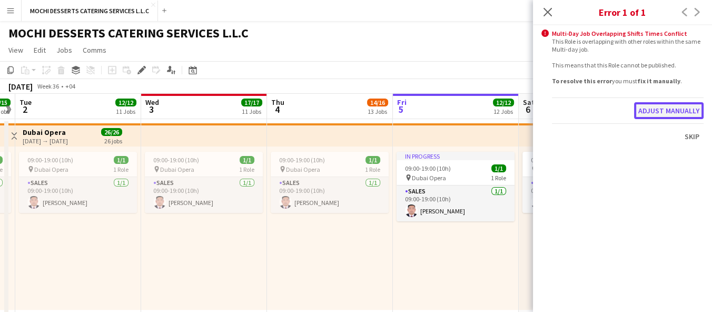
click at [688, 111] on button "Adjust manually" at bounding box center [669, 110] width 70 height 17
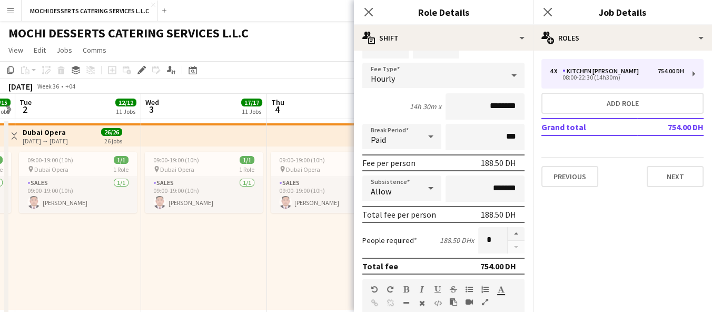
scroll to position [64, 0]
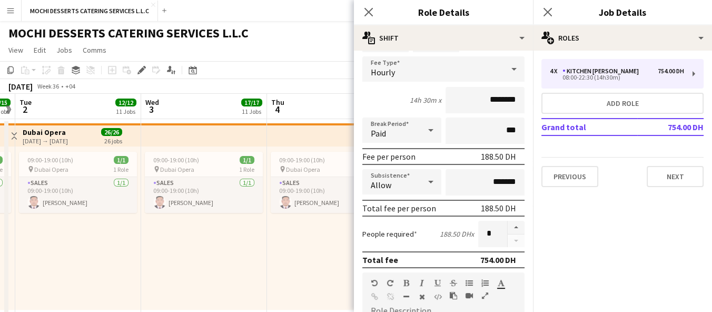
click at [507, 242] on div at bounding box center [515, 234] width 17 height 26
click at [509, 240] on div at bounding box center [515, 234] width 17 height 26
click at [508, 240] on div at bounding box center [515, 234] width 17 height 26
click at [507, 241] on div at bounding box center [515, 234] width 17 height 26
click at [482, 234] on input "*" at bounding box center [492, 234] width 29 height 26
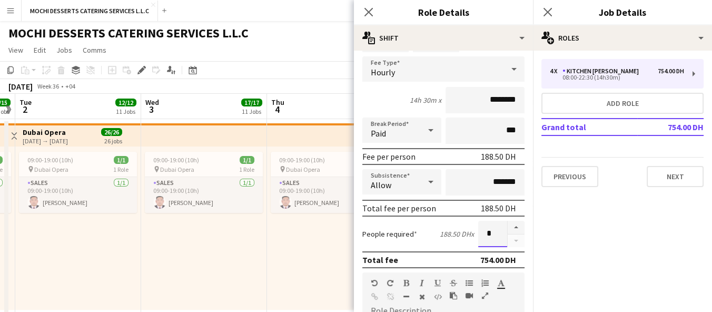
click at [485, 232] on input "*" at bounding box center [492, 234] width 29 height 26
click at [478, 226] on input "*" at bounding box center [492, 234] width 29 height 26
click at [483, 234] on input "*" at bounding box center [492, 234] width 29 height 26
click at [478, 235] on input "*" at bounding box center [492, 234] width 29 height 26
click at [481, 235] on input "*" at bounding box center [492, 234] width 29 height 26
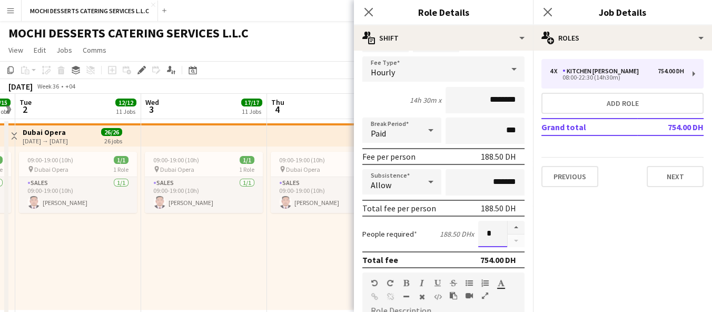
click at [482, 232] on input "*" at bounding box center [492, 234] width 29 height 26
click at [511, 241] on div at bounding box center [515, 234] width 17 height 26
click at [511, 229] on button "button" at bounding box center [516, 228] width 17 height 14
click at [513, 226] on button "button" at bounding box center [516, 228] width 17 height 14
type input "*"
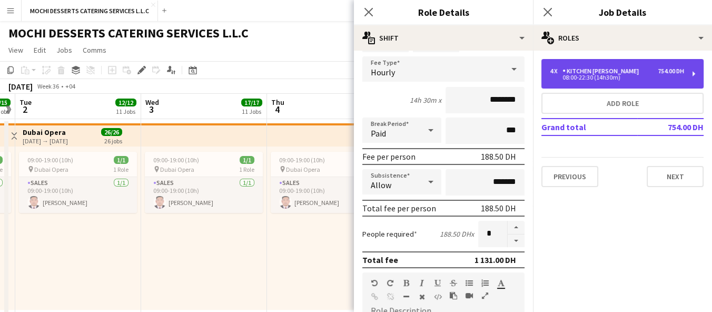
click at [547, 77] on div "4 x Kitchen Steward 754.00 DH 08:00-22:30 (14h30m)" at bounding box center [623, 74] width 162 height 30
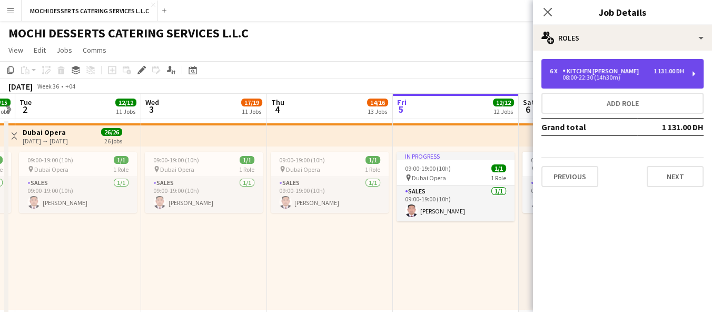
click at [549, 67] on div "6 x Kitchen Steward 1 131.00 DH 08:00-22:30 (14h30m)" at bounding box center [623, 74] width 162 height 30
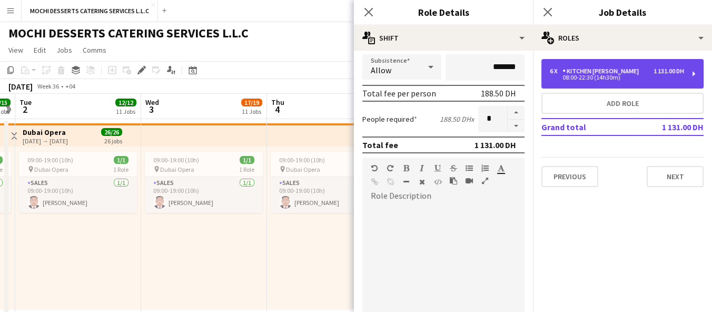
scroll to position [180, 0]
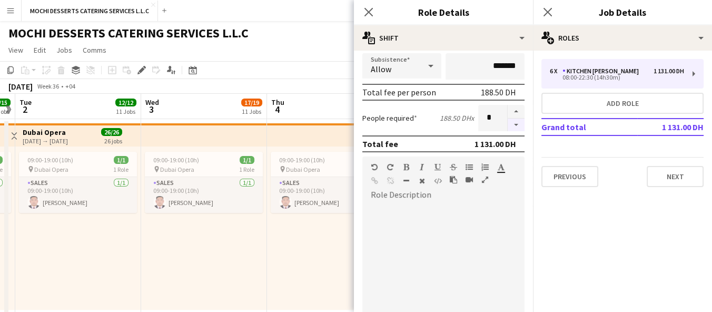
click at [508, 122] on button "button" at bounding box center [516, 125] width 17 height 13
click at [508, 128] on button "button" at bounding box center [516, 125] width 17 height 13
click at [505, 129] on form "**********" at bounding box center [443, 191] width 179 height 624
click at [507, 127] on div at bounding box center [515, 118] width 17 height 26
click at [510, 123] on div at bounding box center [515, 118] width 17 height 26
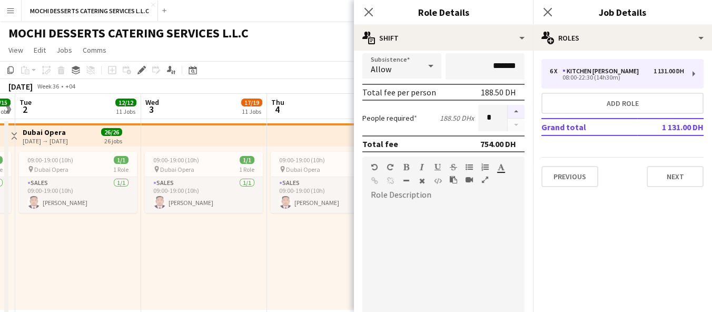
click at [508, 115] on button "button" at bounding box center [516, 112] width 17 height 14
click at [508, 122] on button "button" at bounding box center [516, 125] width 17 height 13
type input "*"
click at [510, 122] on div at bounding box center [515, 118] width 17 height 26
click at [507, 122] on div at bounding box center [515, 118] width 17 height 26
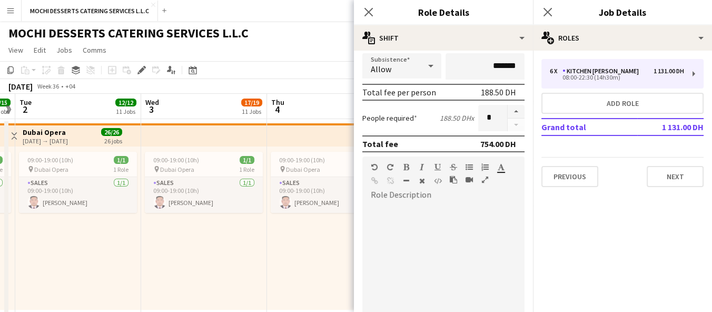
click at [510, 123] on div at bounding box center [515, 118] width 17 height 26
click at [366, 12] on icon "Close pop-in" at bounding box center [369, 12] width 10 height 10
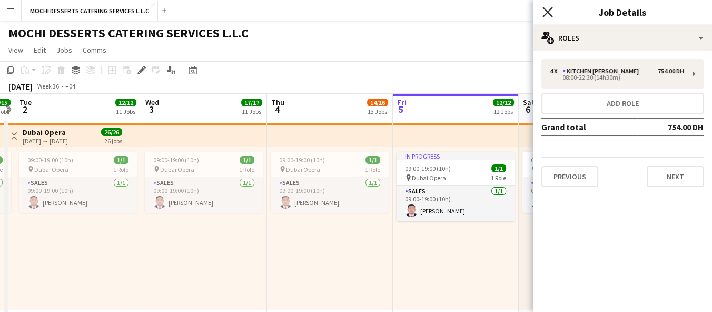
click at [547, 14] on icon "Close pop-in" at bounding box center [548, 12] width 10 height 10
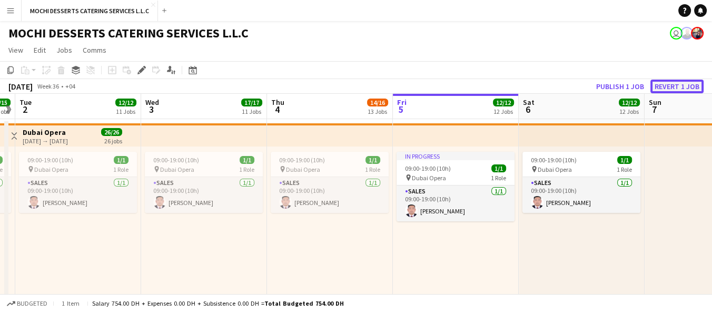
click at [686, 89] on button "Revert 1 job" at bounding box center [677, 87] width 53 height 14
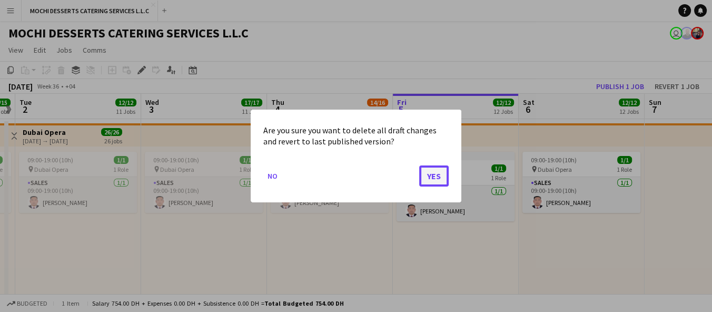
click at [420, 175] on button "Yes" at bounding box center [434, 175] width 30 height 21
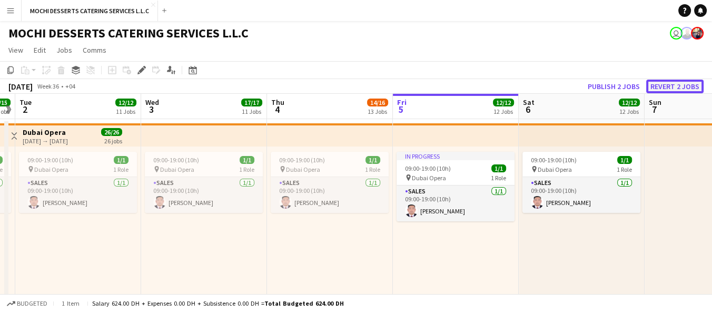
click at [688, 87] on button "Revert 2 jobs" at bounding box center [675, 87] width 57 height 14
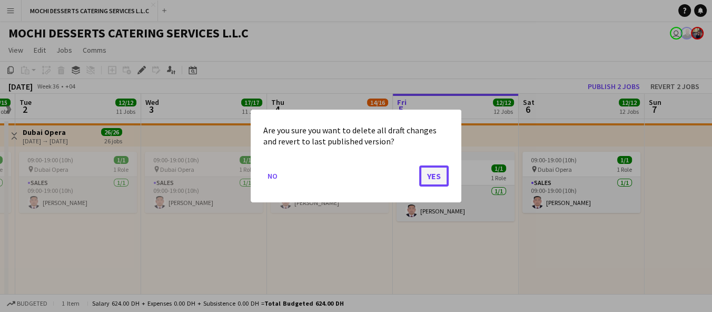
click at [419, 183] on button "Yes" at bounding box center [434, 175] width 30 height 21
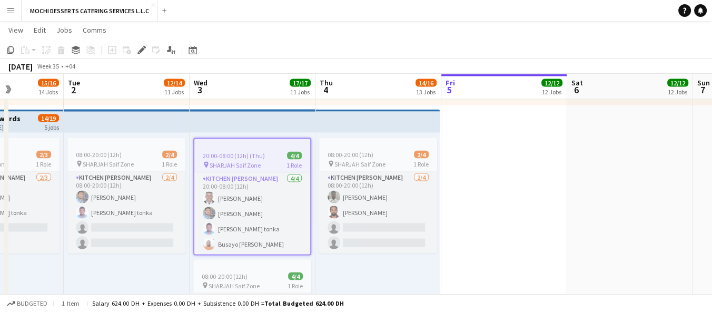
scroll to position [0, 352]
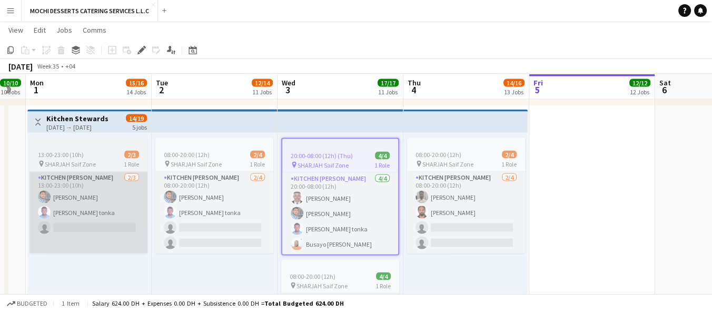
click at [93, 223] on app-card-role "Kitchen Steward 2/3 13:00-23:00 (10h) Mohammad Usaid Victor Nkeneng tonka singl…" at bounding box center [89, 213] width 118 height 82
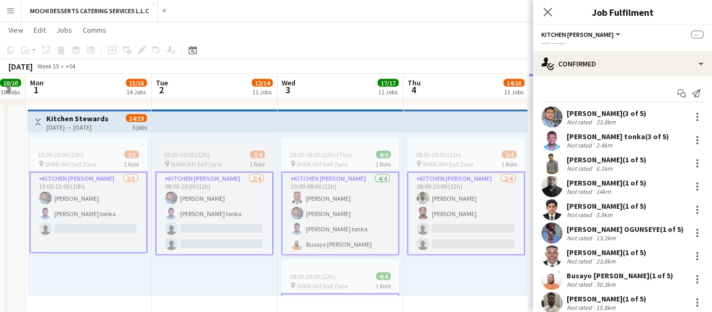
click at [234, 219] on app-card-role "Kitchen Steward 2/4 08:00-20:00 (12h) Mohammad Usaid Victor Nkeneng tonka singl…" at bounding box center [214, 214] width 118 height 84
click at [230, 227] on app-card-role "Kitchen Steward 2/4 08:00-20:00 (12h) Mohammad Usaid Victor Nkeneng tonka singl…" at bounding box center [214, 214] width 118 height 84
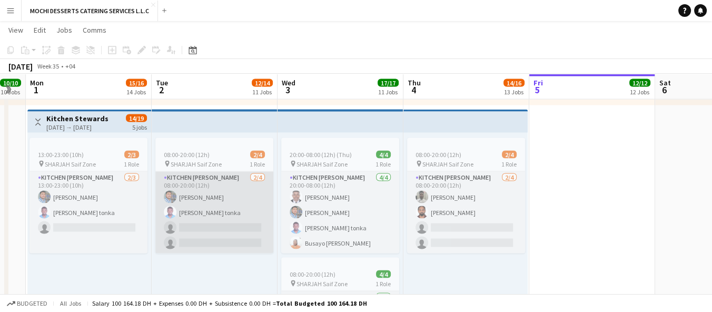
click at [234, 230] on app-card-role "Kitchen Steward 2/4 08:00-20:00 (12h) Mohammad Usaid Victor Nkeneng tonka singl…" at bounding box center [214, 213] width 118 height 82
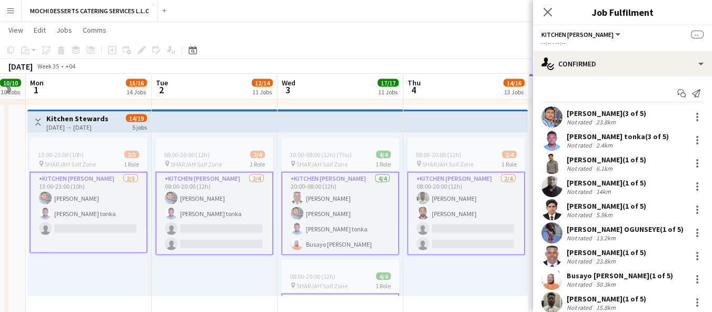
click at [202, 221] on app-card-role "Kitchen Steward 2/4 08:00-20:00 (12h) Mohammad Usaid Victor Nkeneng tonka singl…" at bounding box center [214, 214] width 118 height 84
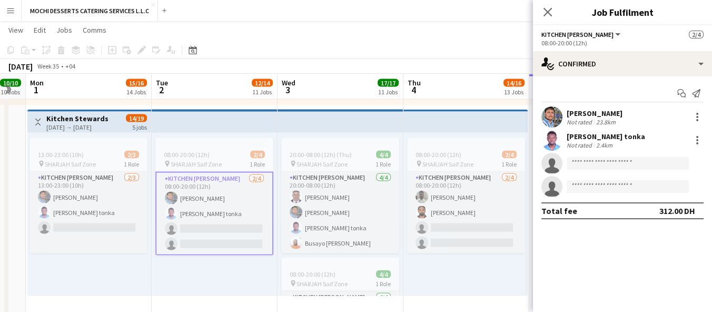
click at [234, 151] on div "08:00-20:00 (12h) 2/4" at bounding box center [214, 155] width 118 height 8
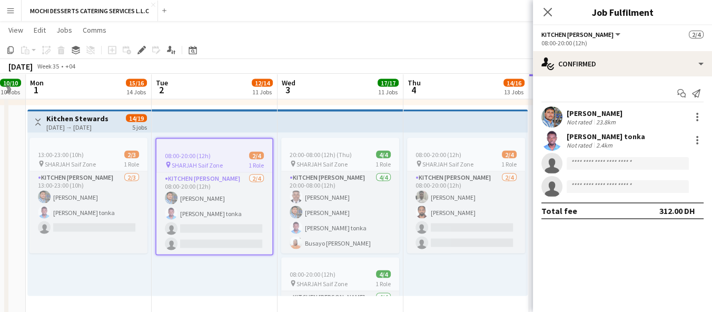
click at [230, 156] on div "08:00-20:00 (12h) 2/4" at bounding box center [214, 156] width 116 height 8
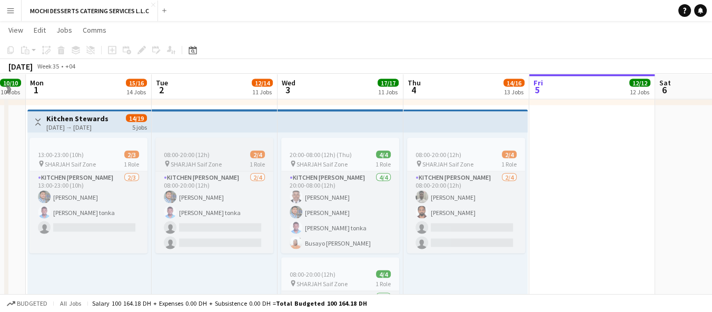
click at [226, 161] on div "pin SHARJAH Saif Zone 1 Role" at bounding box center [214, 164] width 118 height 8
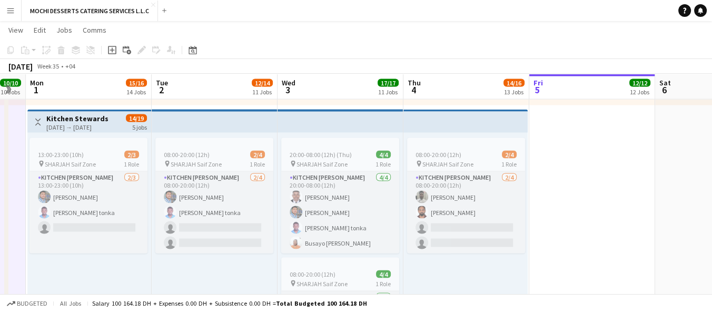
click at [276, 30] on app-page-menu "View Day view expanded Day view collapsed Month view Date picker Jump to today …" at bounding box center [356, 31] width 712 height 20
click at [465, 43] on app-toolbar "Copy Paste Paste Ctrl+V Paste with crew Ctrl+Shift+V Paste linked Job Delete Gr…" at bounding box center [356, 50] width 712 height 18
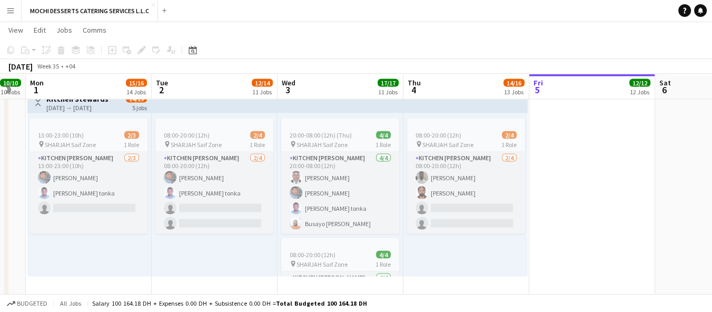
scroll to position [2492, 0]
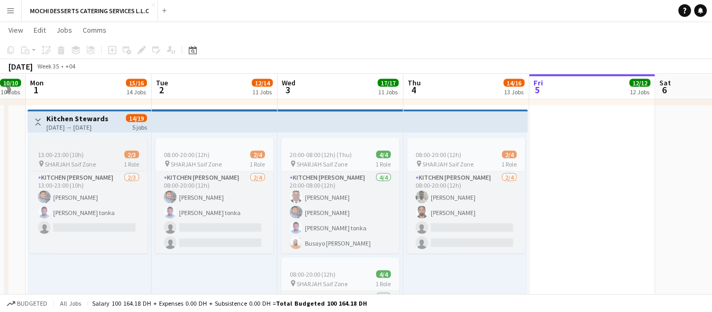
click at [56, 139] on div at bounding box center [89, 142] width 118 height 8
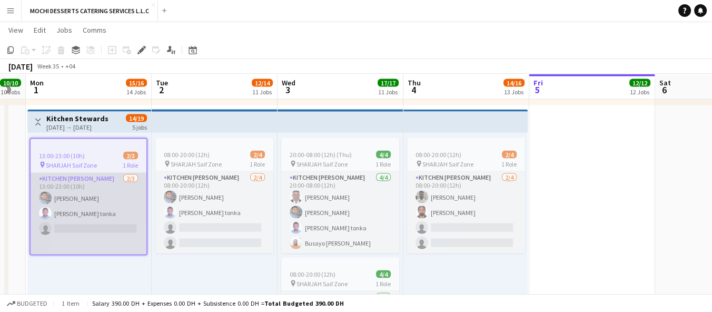
click at [62, 182] on app-card-role "Kitchen Steward 2/3 13:00-23:00 (10h) Mohammad Usaid Victor Nkeneng tonka singl…" at bounding box center [89, 214] width 116 height 82
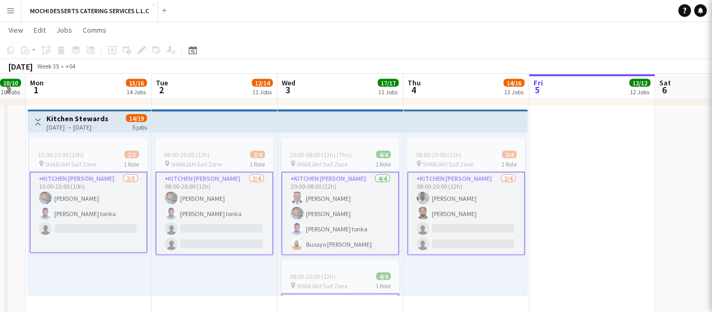
click at [62, 182] on app-card-role "Kitchen Steward 2/3 13:00-23:00 (10h) Mohammad Usaid Victor Nkeneng tonka singl…" at bounding box center [89, 213] width 118 height 82
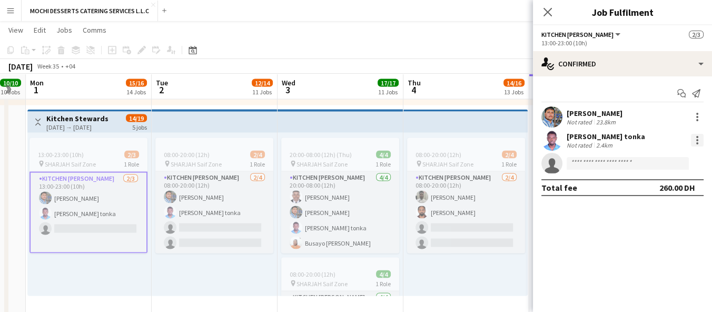
click at [701, 137] on div at bounding box center [697, 140] width 13 height 13
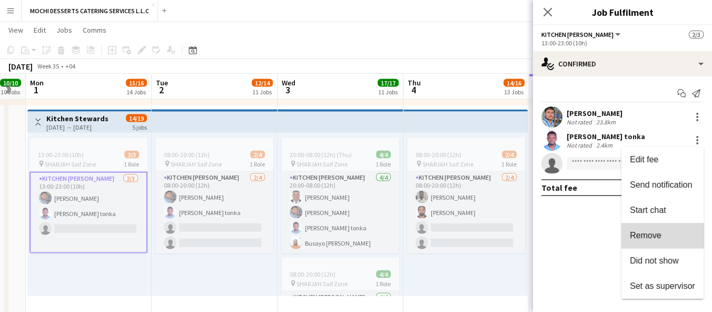
click at [651, 236] on span "Remove" at bounding box center [646, 235] width 32 height 9
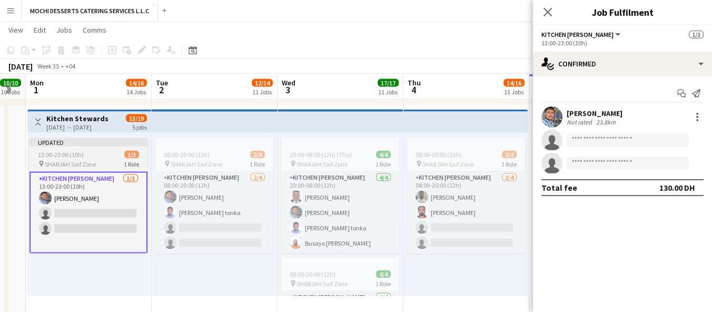
click at [87, 162] on span "SHARJAH Saif Zone" at bounding box center [70, 164] width 51 height 8
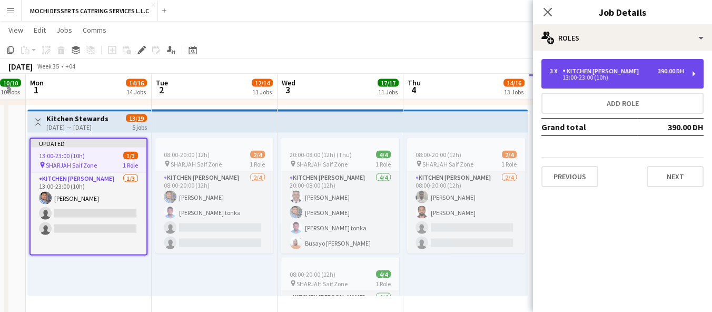
click at [624, 82] on div "3 x Kitchen Steward 390.00 DH 13:00-23:00 (10h)" at bounding box center [623, 74] width 162 height 30
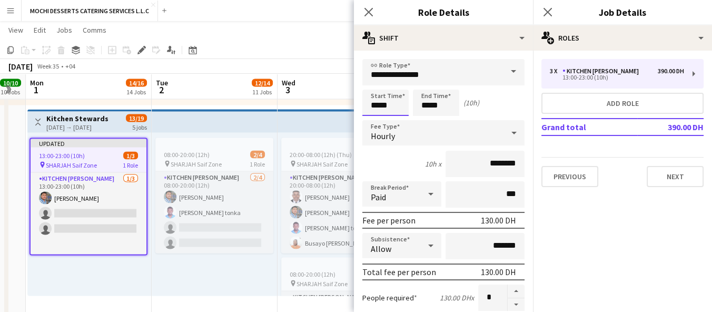
scroll to position [0, 0]
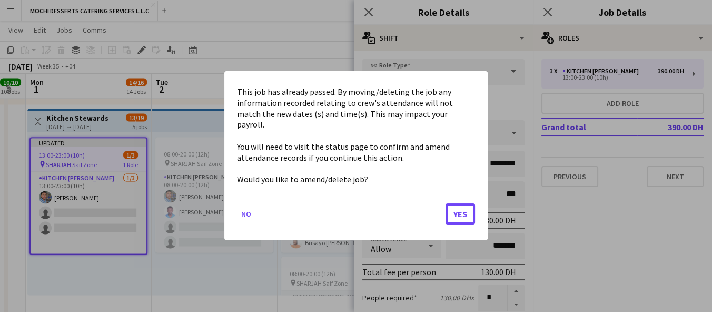
drag, startPoint x: 462, startPoint y: 210, endPoint x: 452, endPoint y: 198, distance: 16.1
click at [461, 209] on button "Yes" at bounding box center [461, 214] width 30 height 21
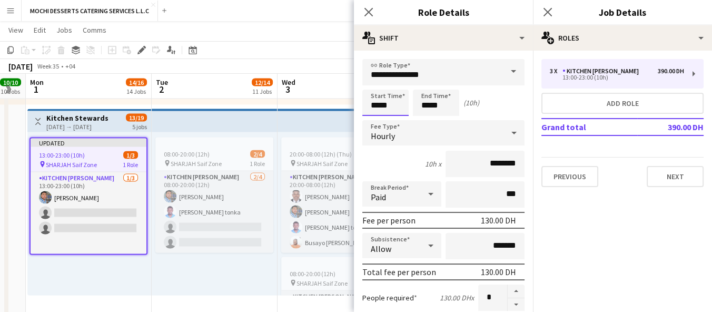
scroll to position [2492, 0]
click at [378, 104] on input "*****" at bounding box center [386, 103] width 46 height 26
click at [377, 109] on input "*****" at bounding box center [386, 103] width 46 height 26
click at [377, 108] on input "*****" at bounding box center [386, 103] width 46 height 26
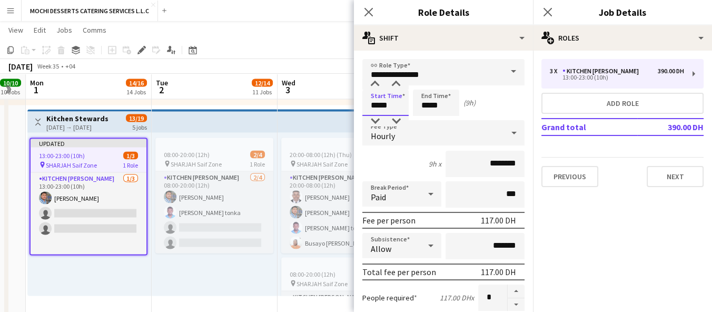
type input "*****"
click at [428, 106] on input "*****" at bounding box center [436, 103] width 46 height 26
click at [423, 103] on input "*****" at bounding box center [436, 103] width 46 height 26
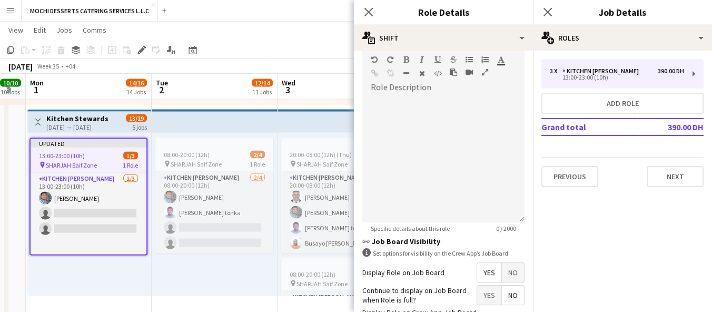
scroll to position [368, 0]
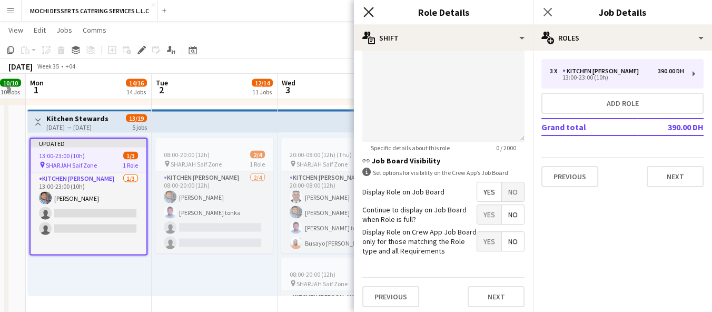
type input "*****"
click at [371, 8] on icon "Close pop-in" at bounding box center [369, 12] width 10 height 10
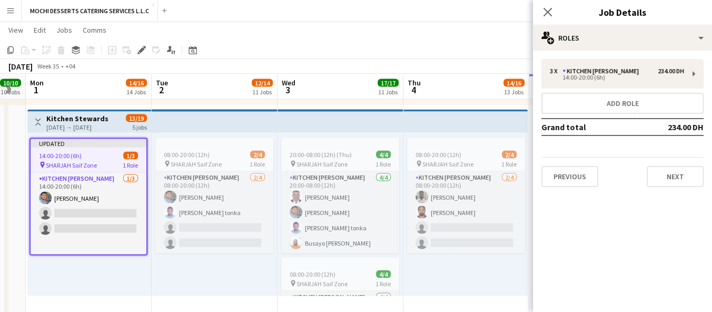
click at [543, 20] on div "Close pop-in" at bounding box center [548, 12] width 30 height 24
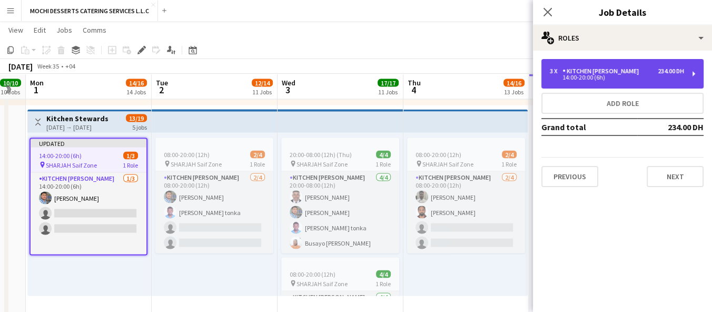
click at [553, 69] on div "3 x" at bounding box center [556, 70] width 13 height 7
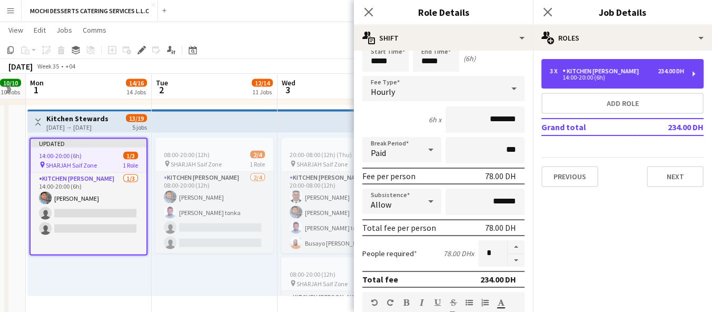
scroll to position [58, 0]
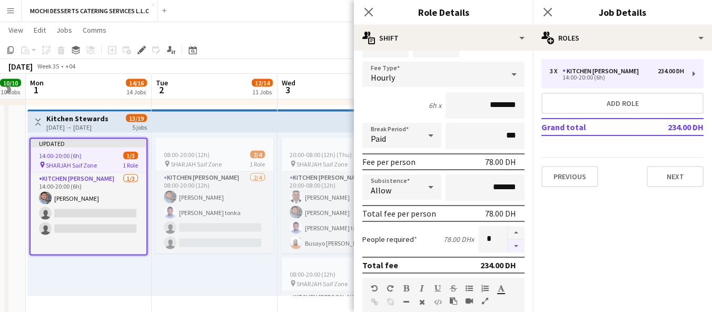
click at [508, 244] on button "button" at bounding box center [516, 246] width 17 height 13
type input "*"
click at [375, 13] on div "Close pop-in" at bounding box center [369, 12] width 30 height 24
click at [544, 11] on icon "Close pop-in" at bounding box center [548, 12] width 10 height 10
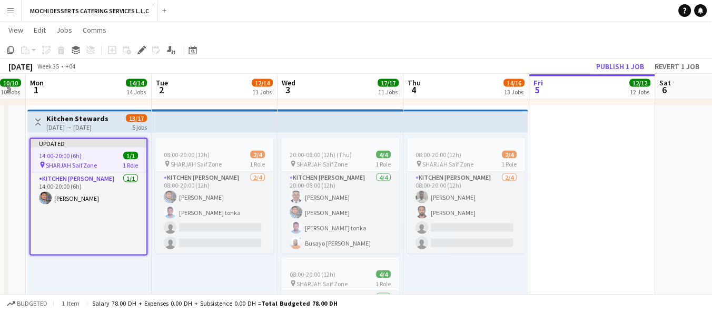
drag, startPoint x: 73, startPoint y: 153, endPoint x: 60, endPoint y: 167, distance: 19.4
click at [60, 167] on span "SHARJAH Saif Zone" at bounding box center [71, 165] width 51 height 8
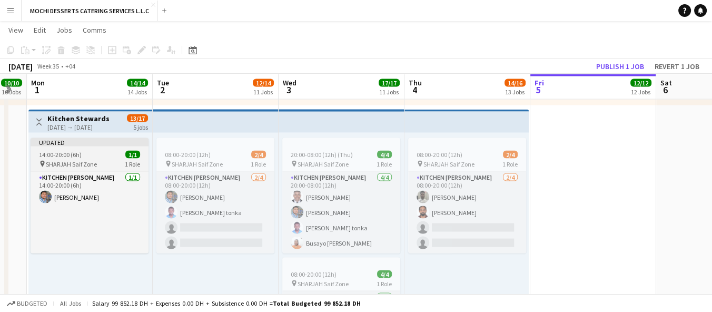
click at [61, 163] on span "SHARJAH Saif Zone" at bounding box center [71, 164] width 51 height 8
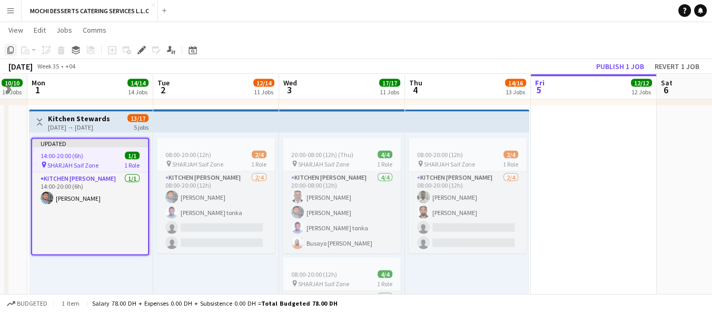
click at [13, 50] on icon at bounding box center [10, 49] width 6 height 7
click at [92, 276] on div "Updated 14:00-20:00 (6h) 1/1 pin SHARJAH Saif Zone 1 Role Kitchen Steward 1/1 1…" at bounding box center [91, 214] width 124 height 163
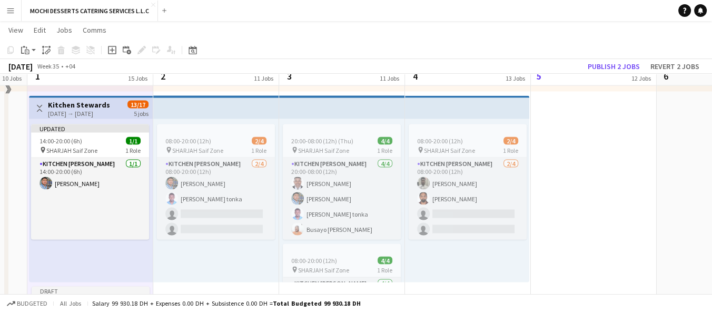
scroll to position [2609, 0]
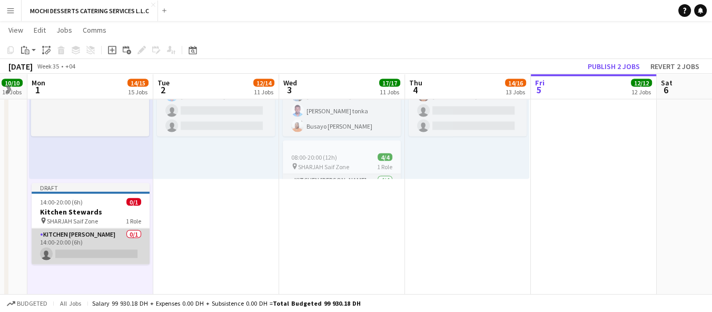
click at [74, 244] on app-card-role "Kitchen Steward 0/1 14:00-20:00 (6h) single-neutral-actions" at bounding box center [91, 247] width 118 height 36
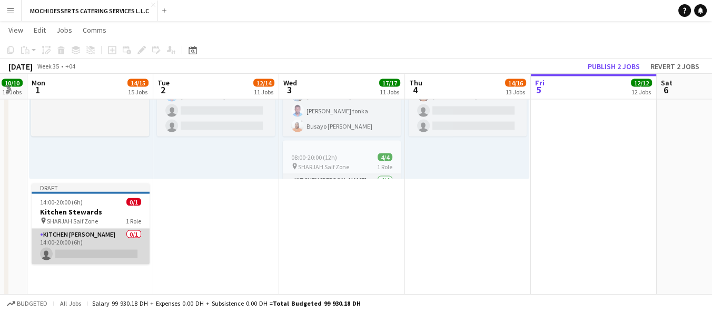
click at [74, 244] on app-card-role "Kitchen Steward 0/1 14:00-20:00 (6h) single-neutral-actions" at bounding box center [91, 247] width 118 height 36
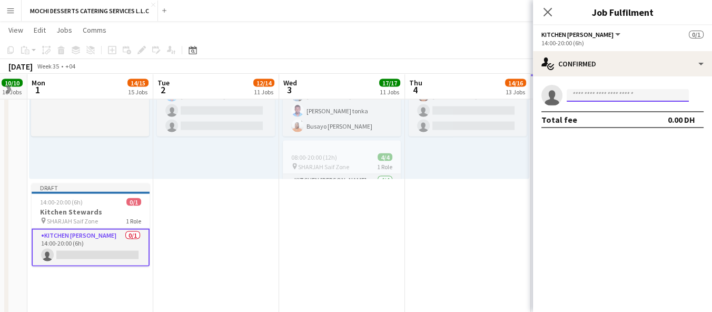
click at [579, 95] on input at bounding box center [628, 95] width 122 height 13
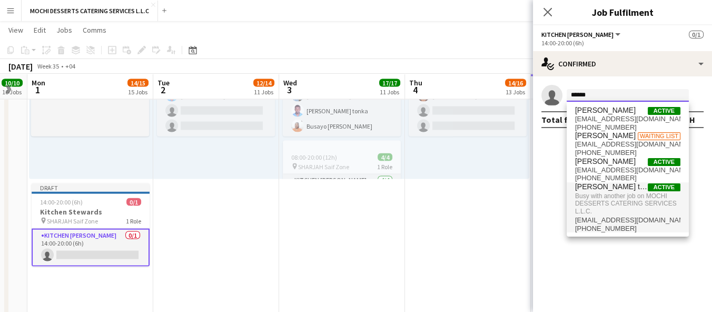
type input "******"
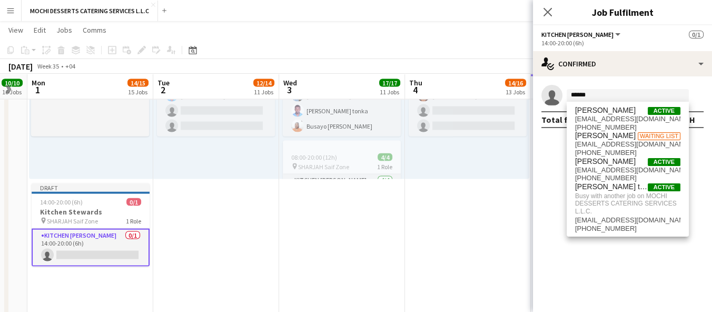
drag, startPoint x: 605, startPoint y: 197, endPoint x: 539, endPoint y: 192, distance: 66.6
click at [605, 197] on span "Busy with another job on MOCHI DESSERTS CATERING SERVICES L.L.C." at bounding box center [627, 203] width 105 height 25
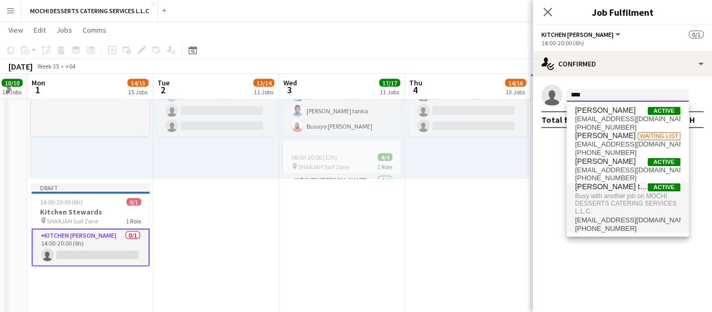
type input "****"
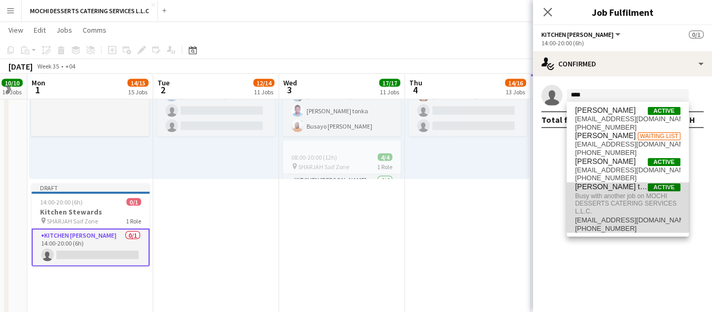
click at [613, 203] on span "Busy with another job on MOCHI DESSERTS CATERING SERVICES L.L.C." at bounding box center [627, 203] width 105 height 25
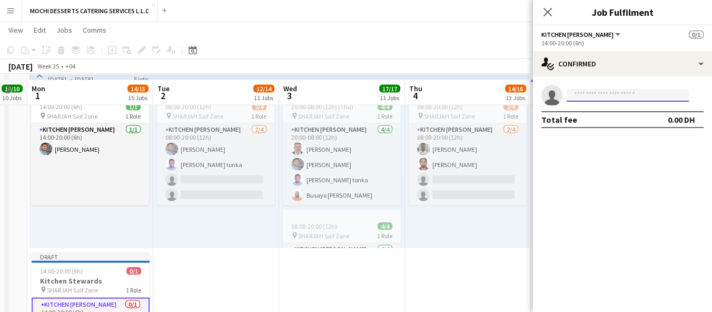
scroll to position [2551, 0]
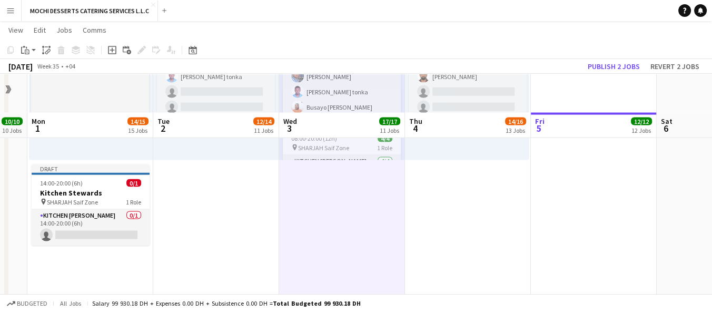
scroll to position [2668, 0]
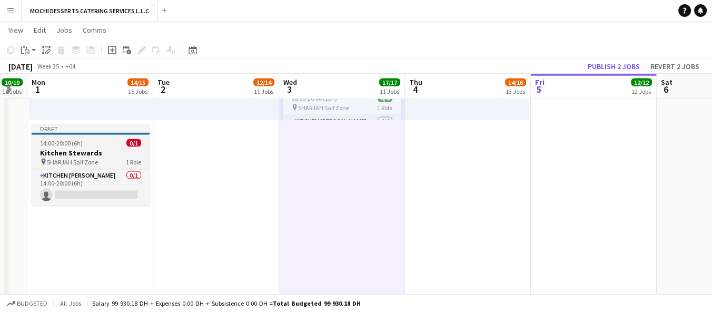
click at [79, 143] on span "14:00-20:00 (6h)" at bounding box center [61, 143] width 43 height 8
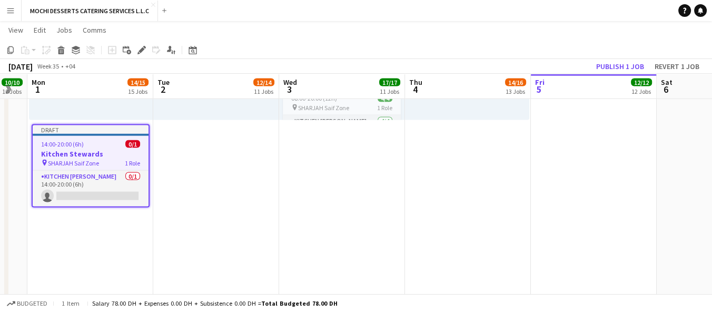
click at [79, 143] on span "14:00-20:00 (6h)" at bounding box center [62, 144] width 43 height 8
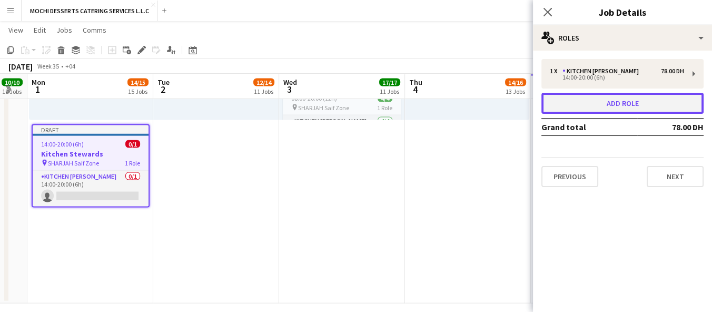
click at [632, 97] on button "Add role" at bounding box center [623, 103] width 162 height 21
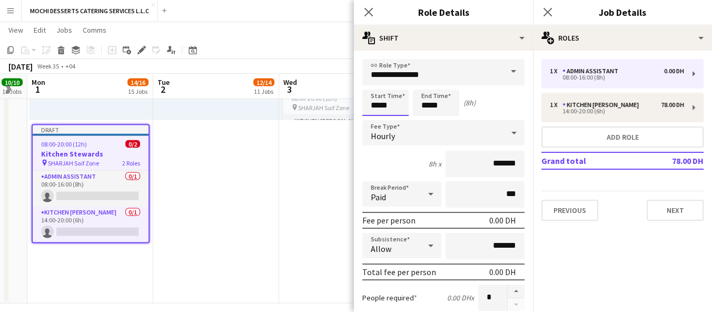
click at [375, 102] on input "*****" at bounding box center [386, 103] width 46 height 26
click at [385, 103] on input "*****" at bounding box center [386, 103] width 46 height 26
type input "*****"
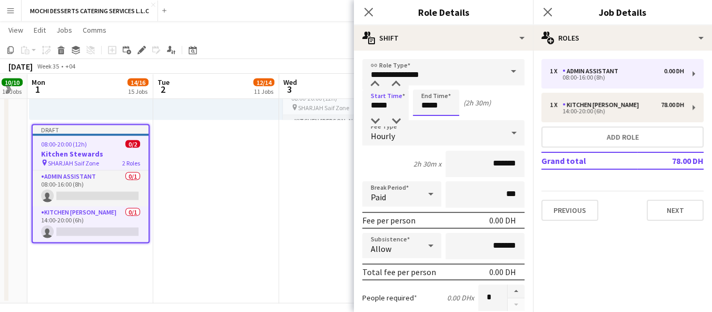
click at [426, 107] on input "*****" at bounding box center [436, 103] width 46 height 26
type input "*****"
click at [468, 73] on input "**********" at bounding box center [444, 72] width 162 height 26
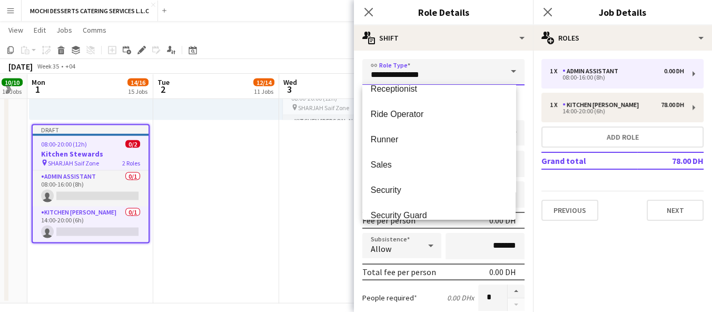
scroll to position [702, 0]
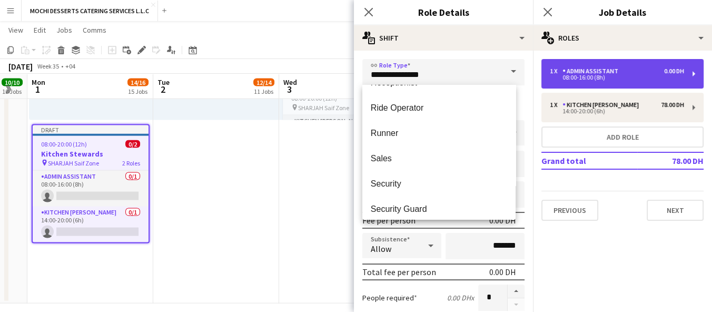
click at [684, 66] on div "1 x Admin Assistant 0.00 DH 08:00-16:00 (8h)" at bounding box center [623, 74] width 162 height 30
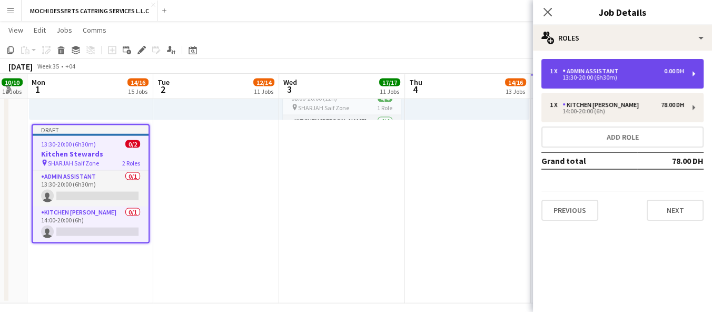
drag, startPoint x: 665, startPoint y: 71, endPoint x: 692, endPoint y: 74, distance: 27.6
click at [692, 74] on div "1 x Admin Assistant 0.00 DH 13:30-20:00 (6h30m)" at bounding box center [623, 74] width 162 height 30
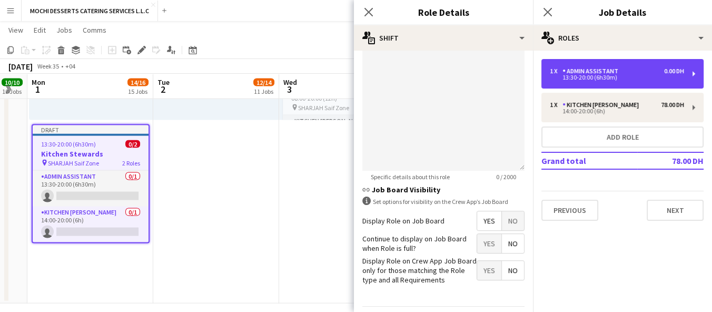
scroll to position [368, 0]
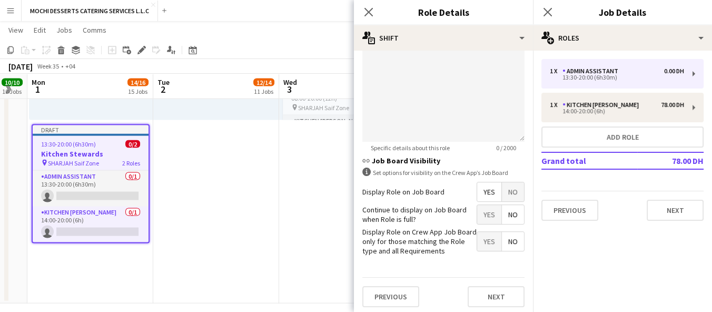
drag, startPoint x: 52, startPoint y: 161, endPoint x: 330, endPoint y: 238, distance: 288.5
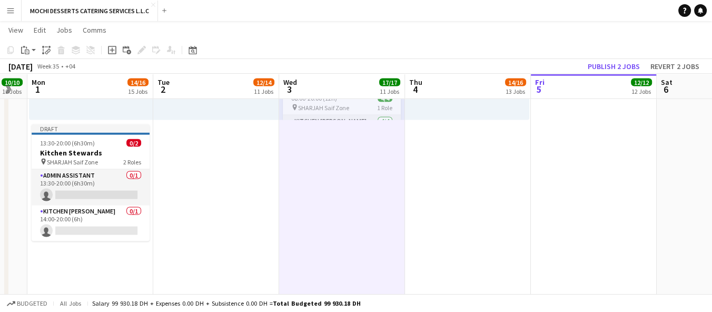
click at [57, 168] on app-job-card "Draft 13:30-20:00 (6h30m) 0/2 Kitchen Stewards pin SHARJAH Saif Zone 2 Roles Ad…" at bounding box center [91, 182] width 118 height 117
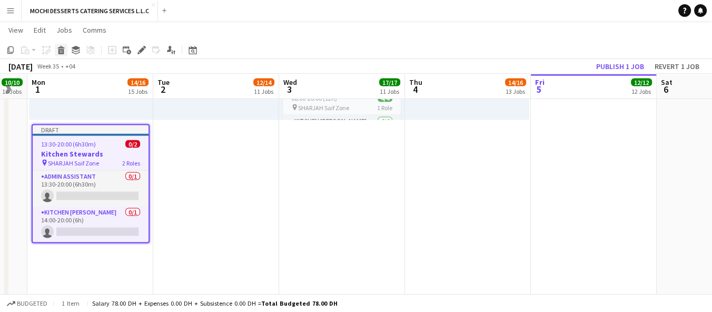
click at [62, 50] on icon at bounding box center [61, 51] width 6 height 5
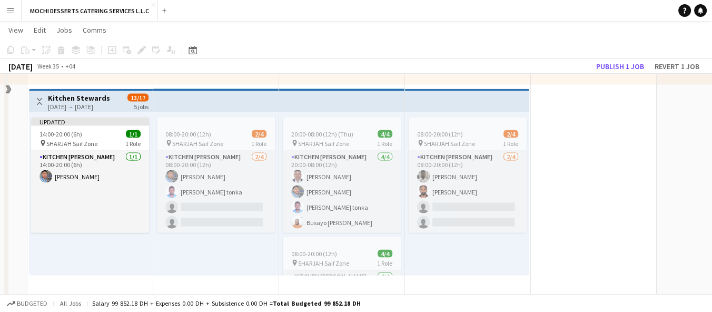
scroll to position [2434, 0]
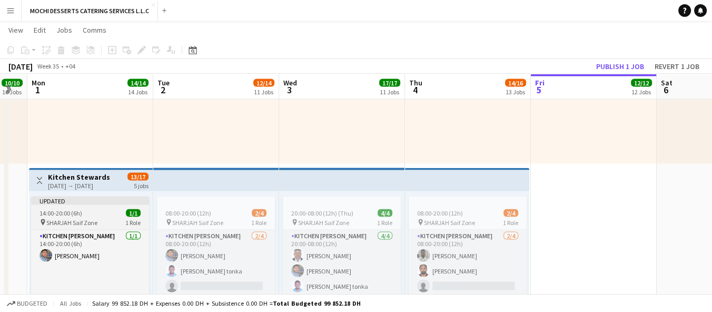
click at [101, 217] on app-job-card "Updated 14:00-20:00 (6h) 1/1 pin SHARJAH Saif Zone 1 Role Kitchen Steward 1/1 1…" at bounding box center [90, 254] width 118 height 115
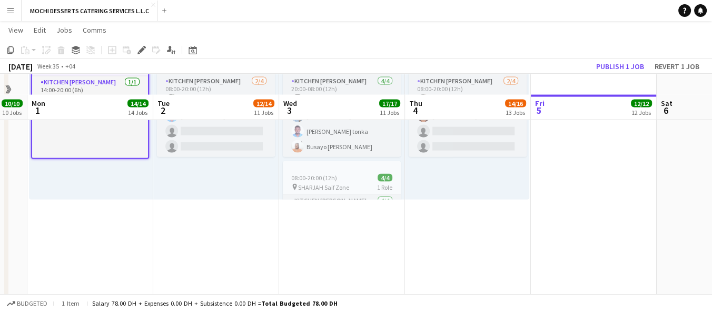
scroll to position [2609, 0]
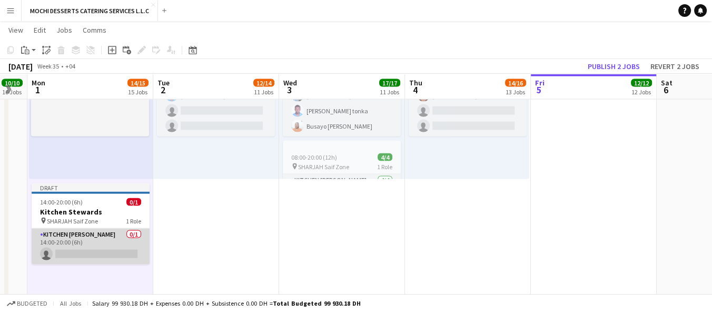
click at [65, 251] on app-card-role "Kitchen Steward 0/1 14:00-20:00 (6h) single-neutral-actions" at bounding box center [91, 247] width 118 height 36
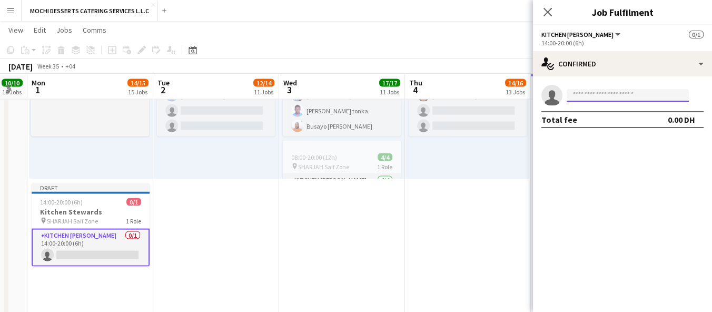
click at [616, 97] on input at bounding box center [628, 95] width 122 height 13
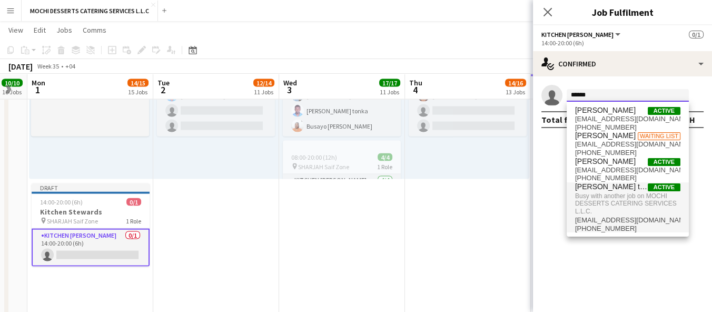
type input "******"
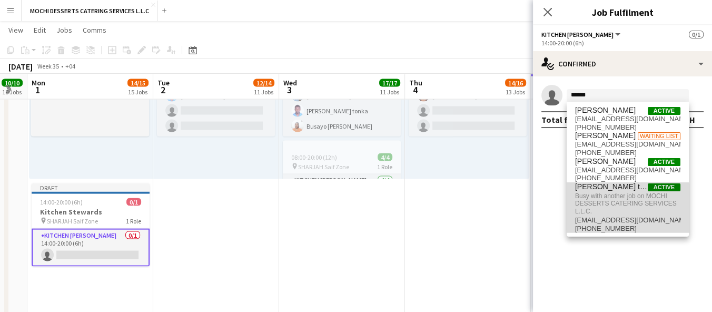
click at [613, 213] on span "Busy with another job on MOCHI DESSERTS CATERING SERVICES L.L.C." at bounding box center [627, 203] width 105 height 25
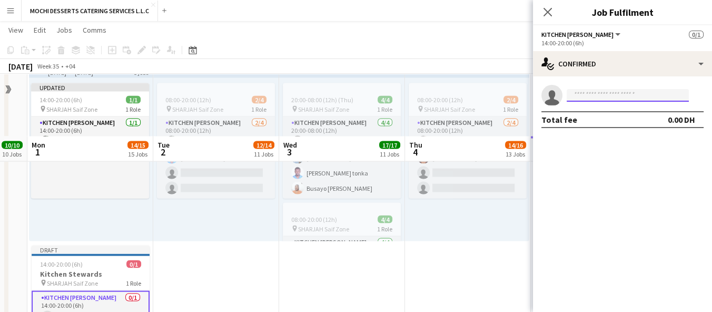
scroll to position [2492, 0]
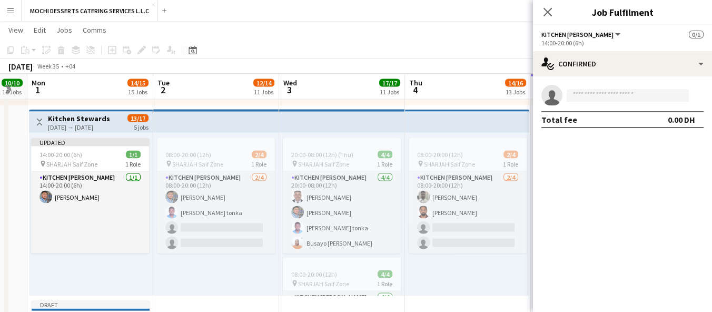
click at [150, 286] on div "Updated 14:00-20:00 (6h) 1/1 pin SHARJAH Saif Zone 1 Role Kitchen Steward 1/1 1…" at bounding box center [91, 214] width 124 height 163
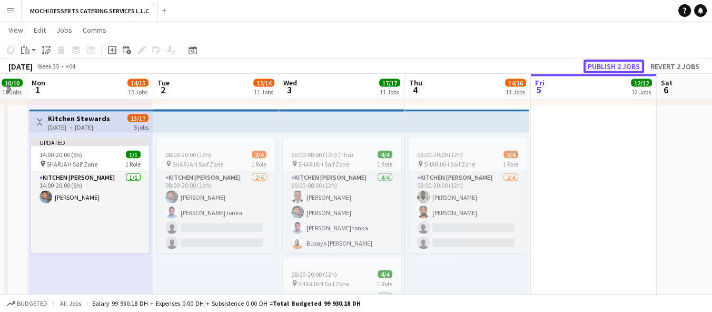
click at [631, 68] on button "Publish 2 jobs" at bounding box center [614, 67] width 61 height 14
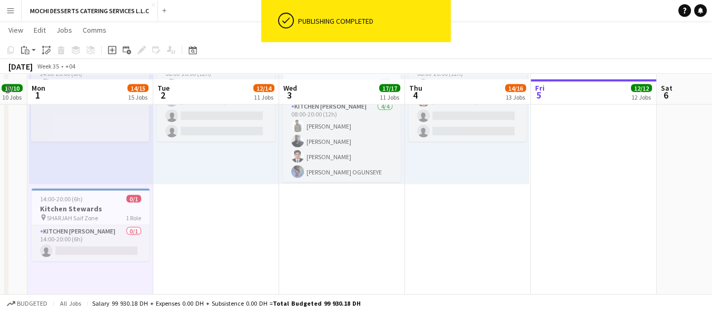
scroll to position [2609, 0]
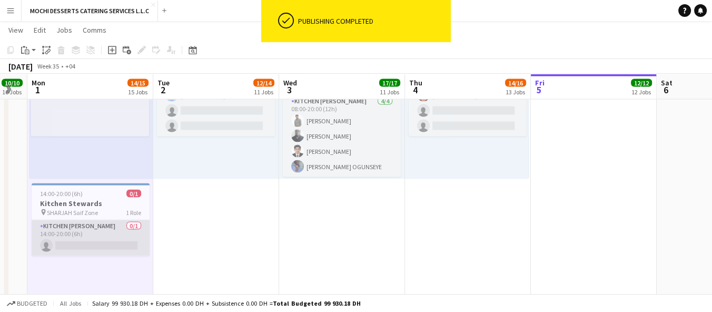
click at [87, 230] on app-card-role "Kitchen Steward 0/1 14:00-20:00 (6h) single-neutral-actions" at bounding box center [91, 238] width 118 height 36
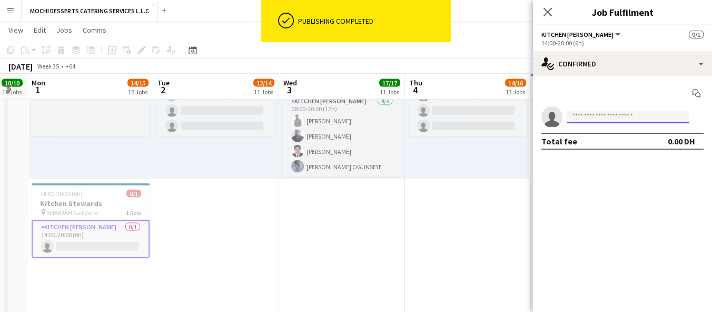
click at [620, 120] on input at bounding box center [628, 117] width 122 height 13
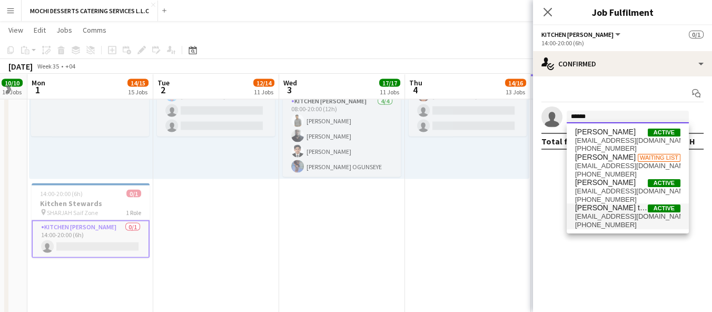
type input "******"
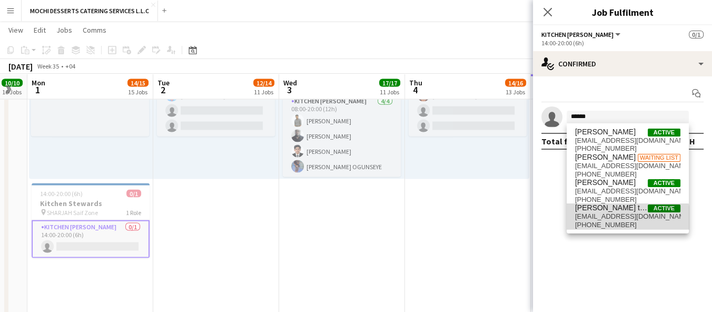
click at [619, 223] on span "+971542648560" at bounding box center [627, 225] width 105 height 8
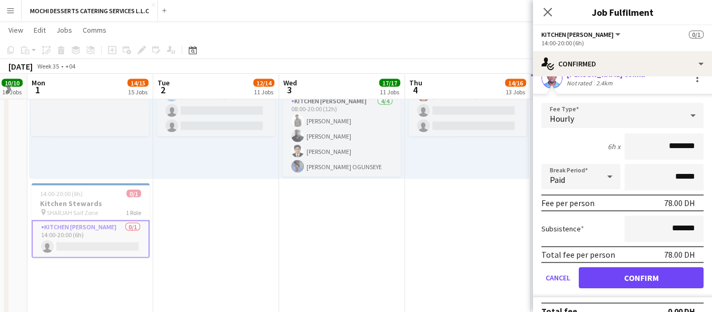
scroll to position [52, 0]
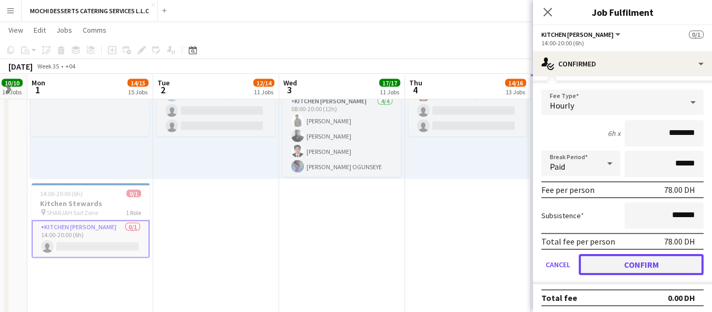
click at [655, 266] on button "Confirm" at bounding box center [641, 264] width 125 height 21
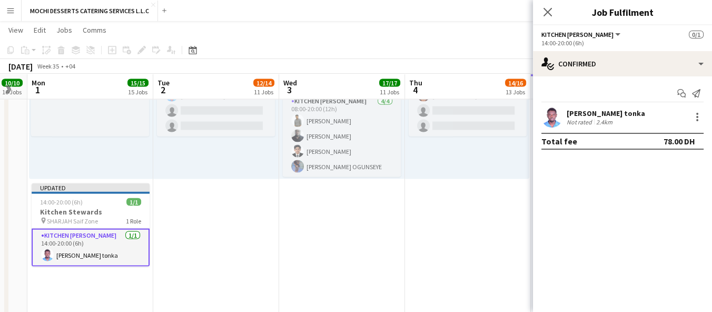
scroll to position [0, 0]
drag, startPoint x: 67, startPoint y: 213, endPoint x: 99, endPoint y: 276, distance: 70.2
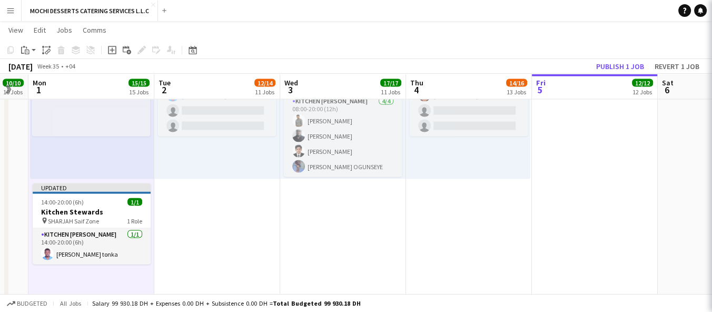
click at [95, 210] on h3 "Kitchen Stewards" at bounding box center [92, 211] width 118 height 9
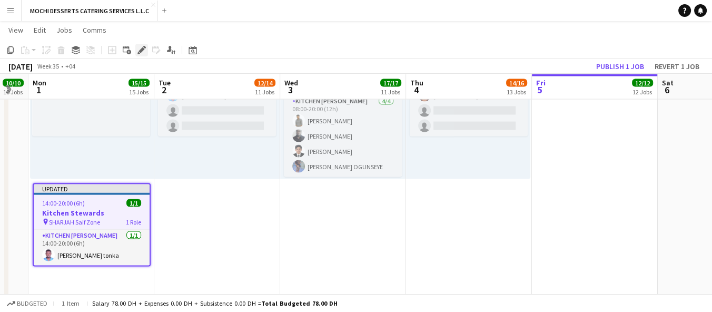
click at [143, 48] on icon "Edit" at bounding box center [142, 50] width 8 height 8
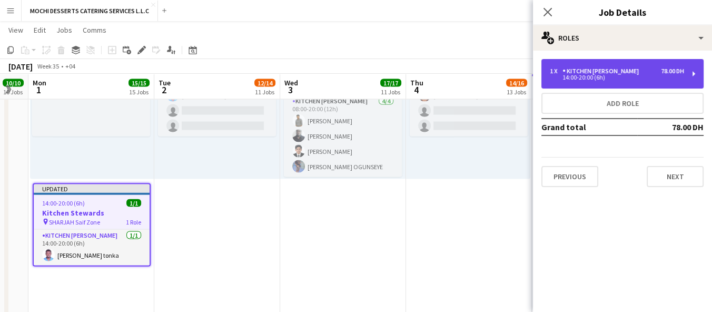
click at [586, 77] on div "14:00-20:00 (6h)" at bounding box center [617, 77] width 134 height 5
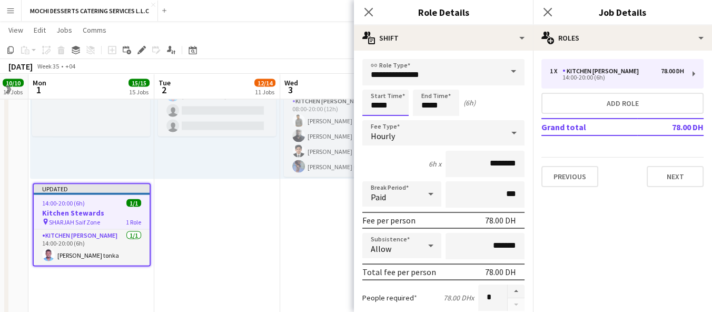
scroll to position [0, 0]
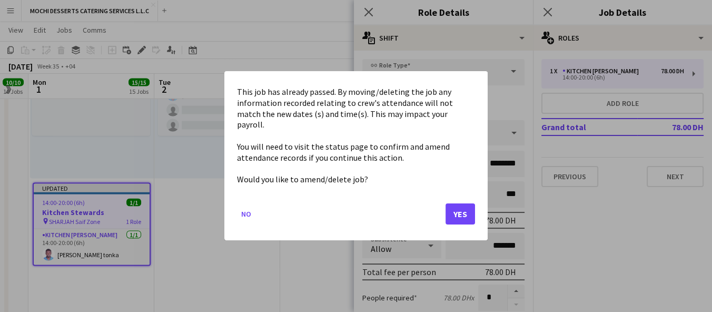
click at [377, 103] on mat-dialog-content "This job has already passed. By moving/deleting the job any information recorde…" at bounding box center [356, 136] width 238 height 104
click at [462, 216] on button "Yes" at bounding box center [461, 214] width 30 height 21
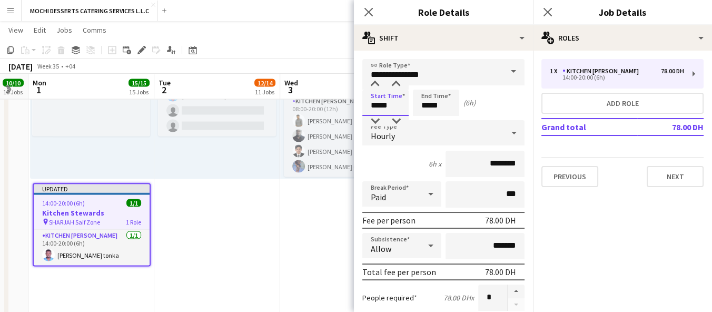
click at [377, 108] on input "*****" at bounding box center [386, 103] width 46 height 26
click at [380, 102] on input "*****" at bounding box center [386, 103] width 46 height 26
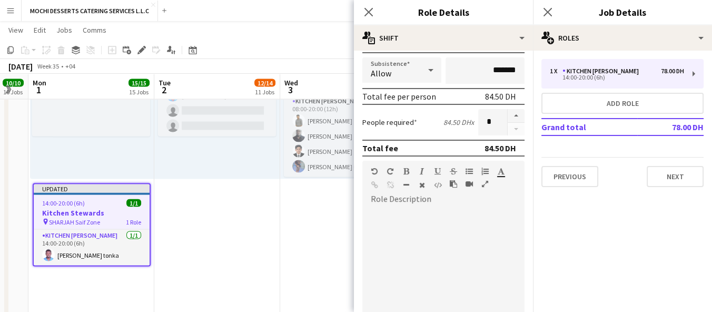
scroll to position [368, 0]
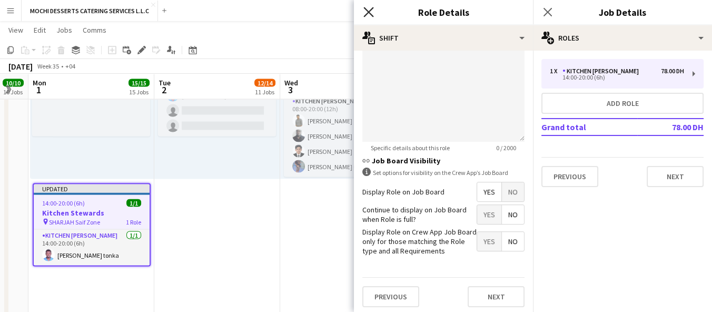
type input "*****"
click at [366, 11] on icon "Close pop-in" at bounding box center [369, 12] width 10 height 10
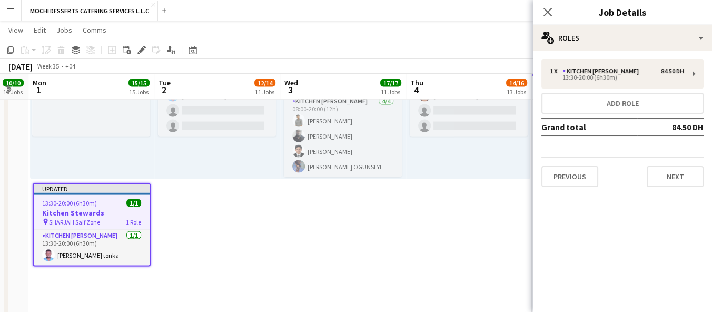
click at [503, 52] on app-toolbar "Copy Paste Paste Ctrl+V Paste with crew Ctrl+Shift+V Paste linked Job Delete Gr…" at bounding box center [356, 50] width 712 height 18
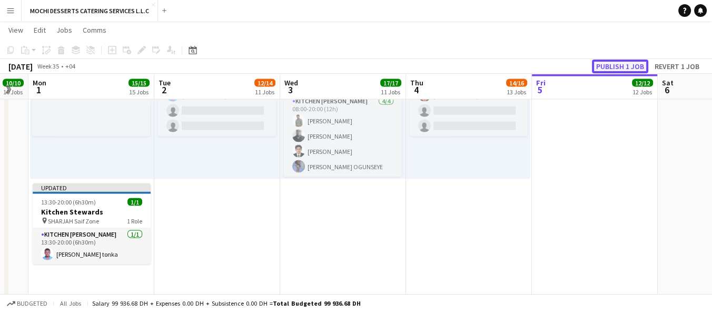
click at [605, 63] on button "Publish 1 job" at bounding box center [620, 67] width 56 height 14
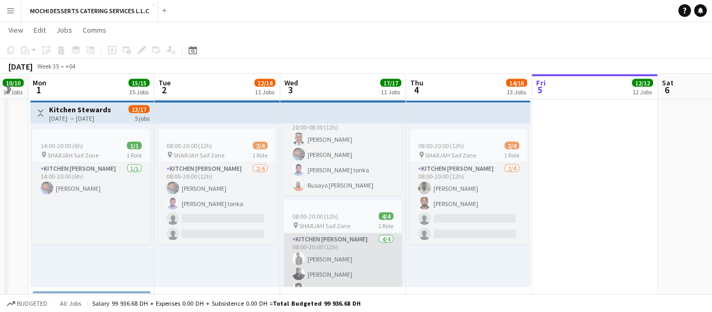
scroll to position [0, 0]
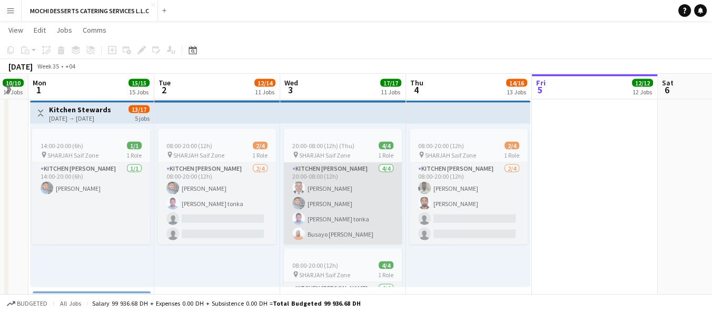
click at [354, 198] on app-card-role "Kitchen Steward 4/4 20:00-08:00 (12h) Yahaya Yussif Mohammad Usaid Victor Nkene…" at bounding box center [343, 204] width 118 height 82
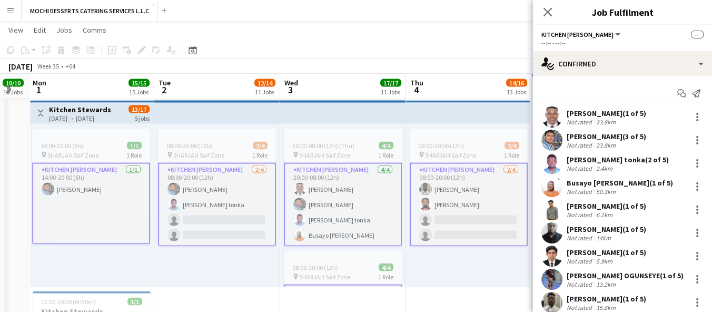
click at [302, 194] on app-card-role "Kitchen Steward 4/4 20:00-08:00 (12h) Yahaya Yussif Mohammad Usaid Victor Nkene…" at bounding box center [343, 205] width 118 height 84
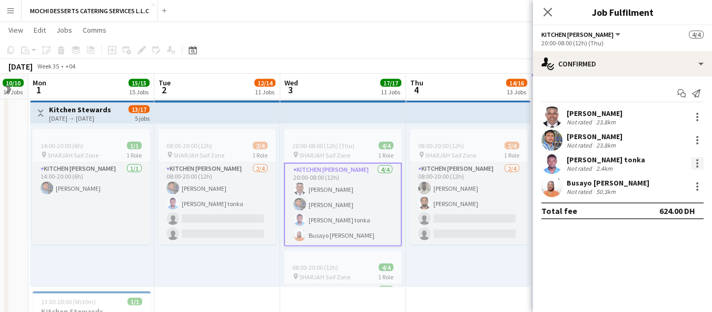
click at [698, 162] on div at bounding box center [697, 163] width 13 height 13
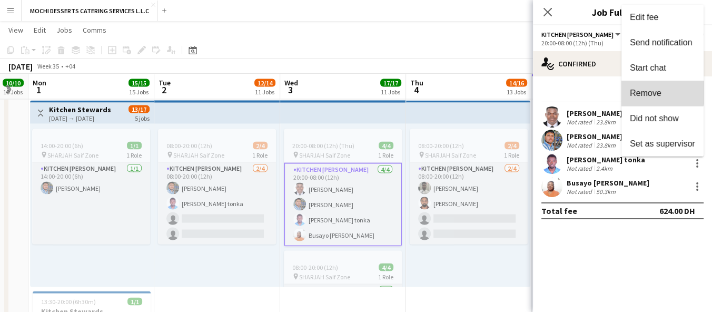
click at [655, 89] on span "Remove" at bounding box center [646, 93] width 32 height 9
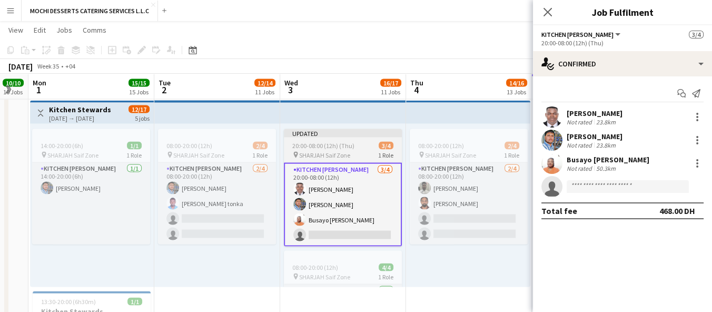
click at [319, 151] on span "SHARJAH Saif Zone" at bounding box center [324, 155] width 51 height 8
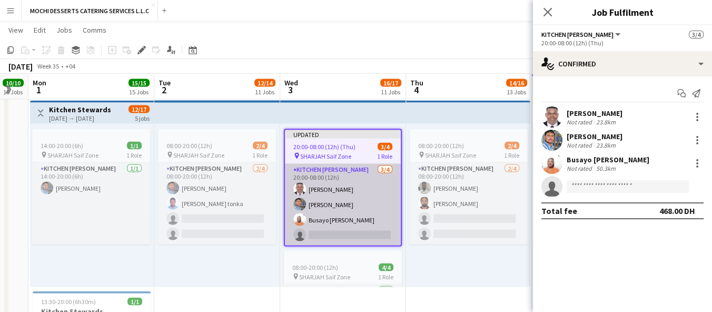
click at [330, 206] on app-card-role "Kitchen Steward 3/4 20:00-08:00 (12h) Yahaya Yussif Mohammad Usaid Busayo Janet…" at bounding box center [343, 205] width 116 height 82
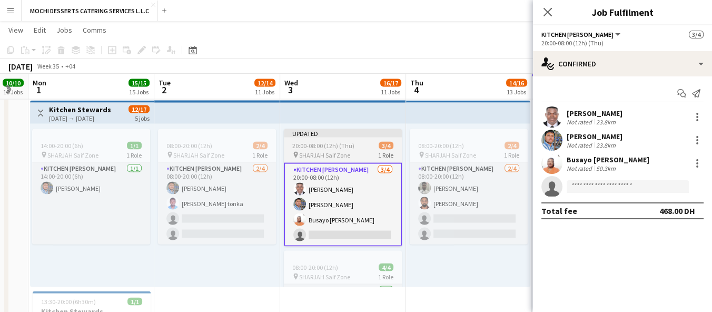
click at [334, 153] on span "SHARJAH Saif Zone" at bounding box center [324, 155] width 51 height 8
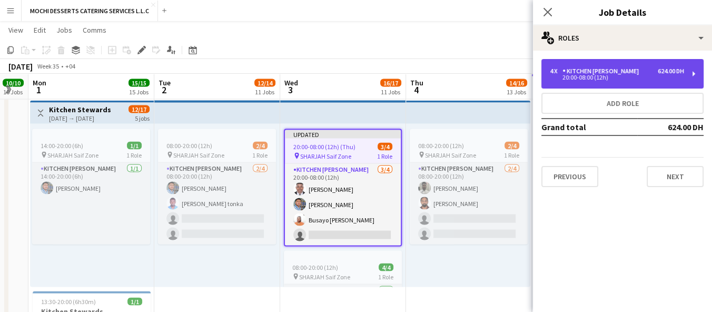
click at [634, 67] on div "4 x Kitchen Steward 624.00 DH" at bounding box center [617, 70] width 134 height 7
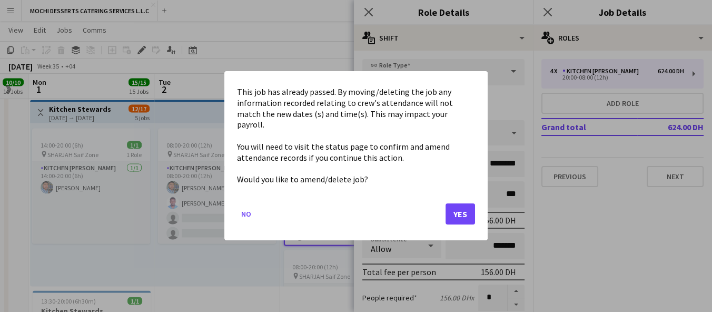
click at [373, 104] on mat-dialog-content "This job has already passed. By moving/deleting the job any information recorde…" at bounding box center [356, 136] width 238 height 104
click at [463, 220] on mat-dialog-actions "No Yes" at bounding box center [356, 218] width 238 height 45
click at [456, 208] on button "Yes" at bounding box center [461, 214] width 30 height 21
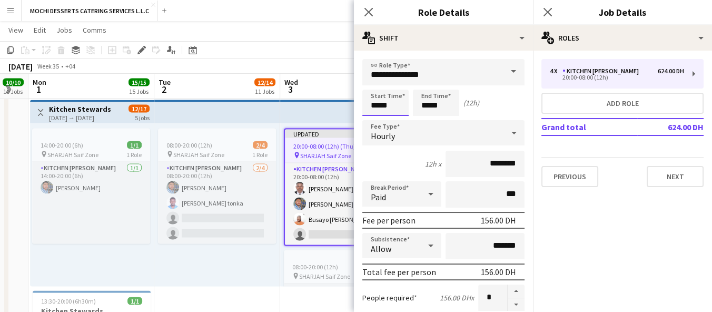
scroll to position [2501, 0]
click at [378, 100] on input "*****" at bounding box center [386, 103] width 46 height 26
click at [374, 103] on input "*****" at bounding box center [386, 103] width 46 height 26
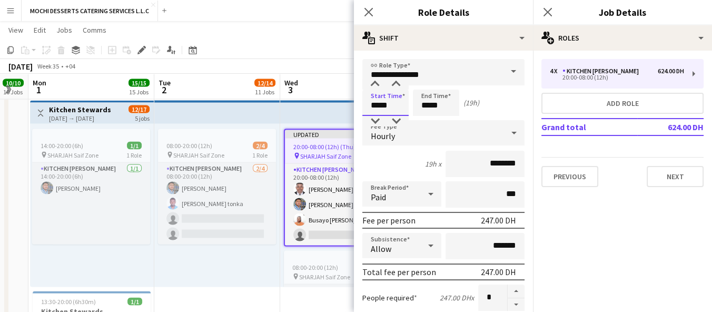
click at [384, 103] on input "*****" at bounding box center [386, 103] width 46 height 26
type input "*****"
click at [425, 105] on input "*****" at bounding box center [436, 103] width 46 height 26
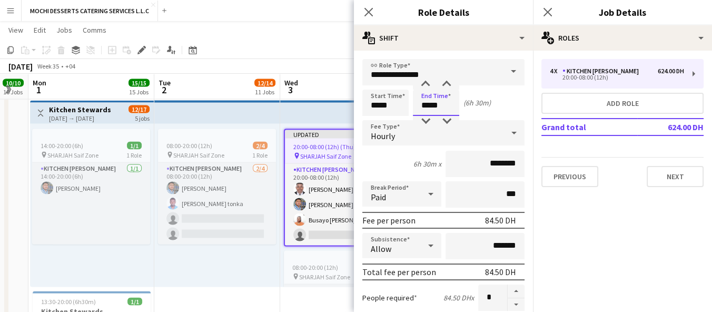
click at [435, 104] on input "*****" at bounding box center [436, 103] width 46 height 26
click at [484, 106] on div "Start Time ***** End Time ***** (7h)" at bounding box center [444, 103] width 162 height 26
click at [426, 99] on input "*****" at bounding box center [436, 103] width 46 height 26
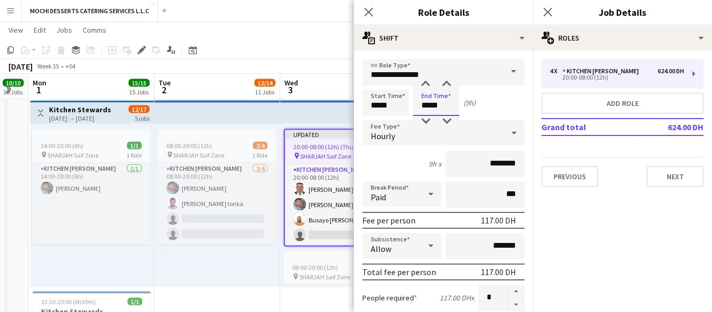
type input "*****"
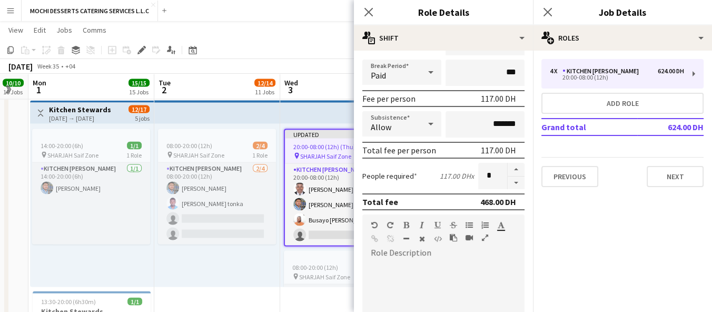
scroll to position [117, 0]
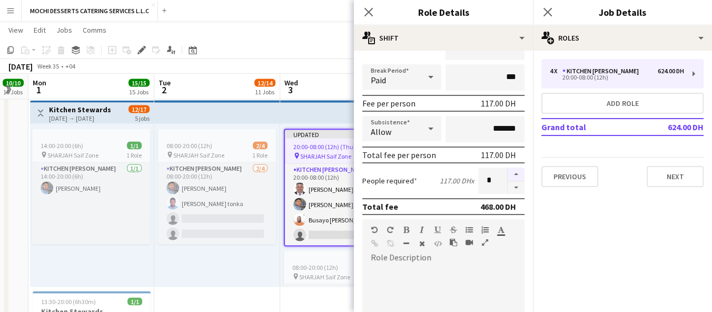
click at [508, 168] on button "button" at bounding box center [516, 175] width 17 height 14
click at [508, 189] on button "button" at bounding box center [516, 187] width 17 height 13
type input "*"
click at [368, 8] on icon "Close pop-in" at bounding box center [369, 12] width 10 height 10
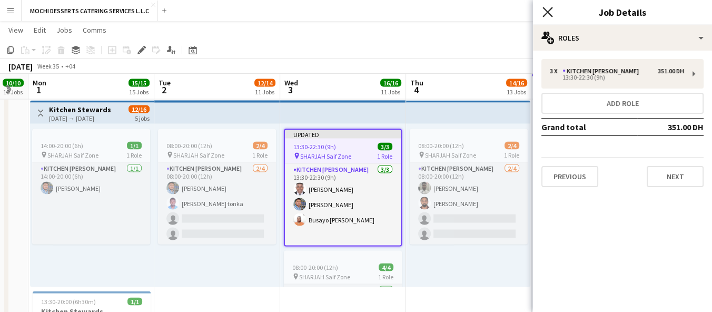
click at [546, 10] on icon at bounding box center [548, 12] width 10 height 10
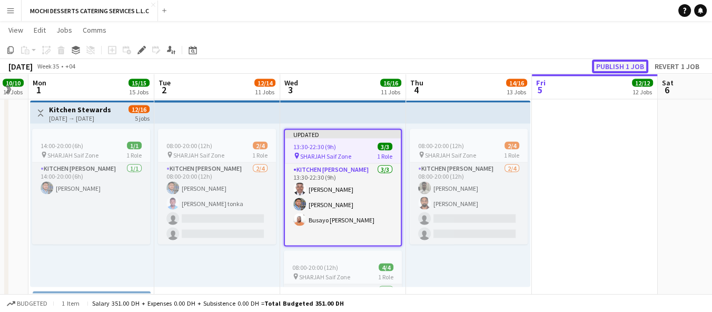
click at [620, 64] on button "Publish 1 job" at bounding box center [620, 67] width 56 height 14
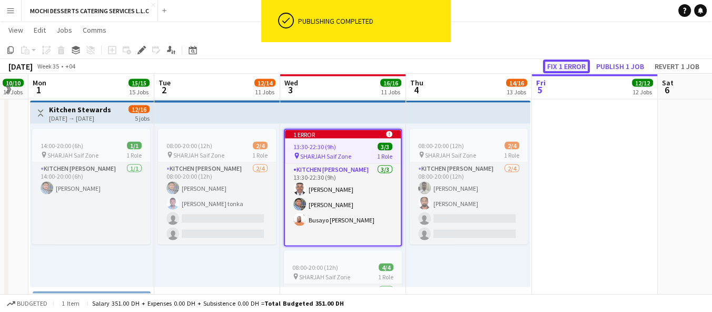
click at [564, 61] on button "Fix 1 error" at bounding box center [566, 67] width 47 height 14
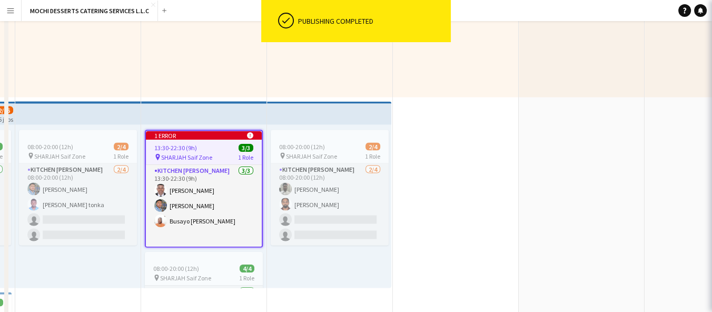
scroll to position [0, 0]
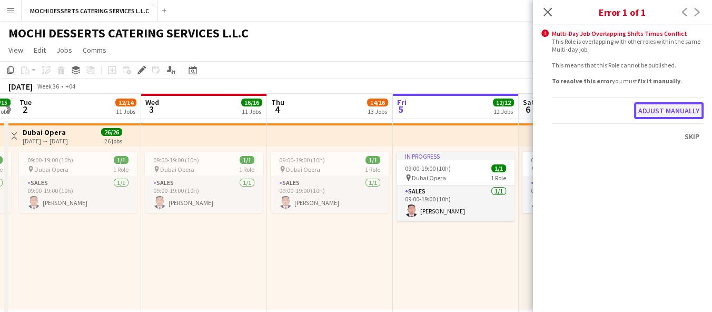
click at [691, 111] on button "Adjust manually" at bounding box center [669, 110] width 70 height 17
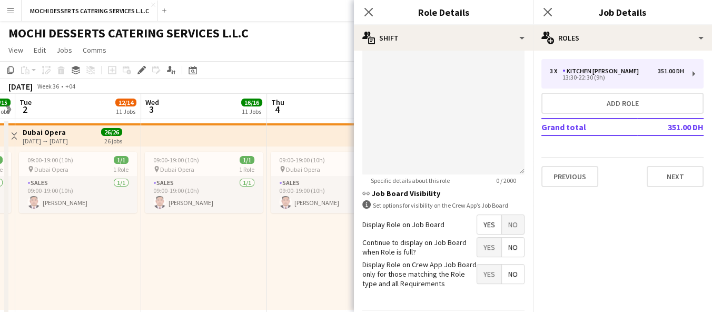
scroll to position [368, 0]
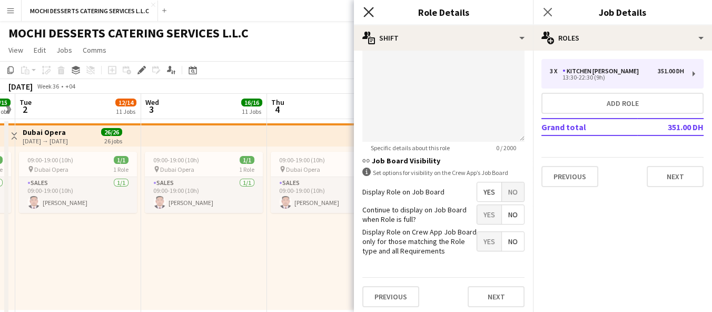
click at [370, 13] on icon at bounding box center [369, 12] width 10 height 10
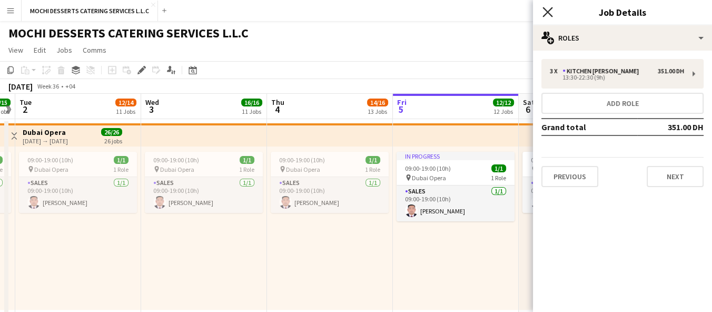
click at [545, 10] on icon at bounding box center [548, 12] width 10 height 10
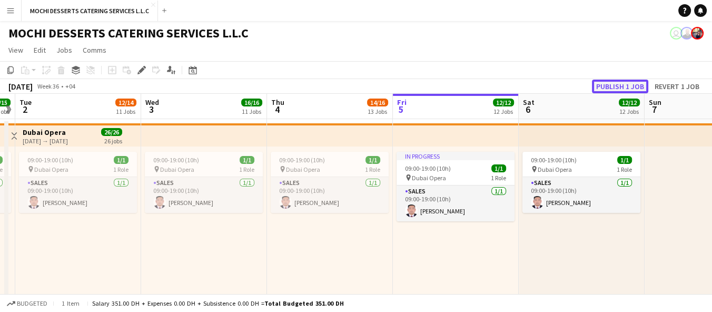
click at [630, 83] on button "Publish 1 job" at bounding box center [620, 87] width 56 height 14
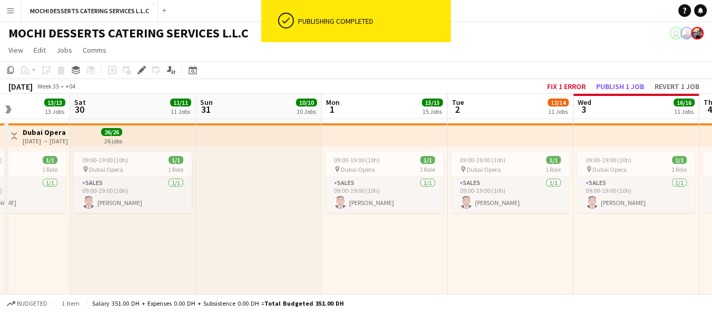
scroll to position [0, 307]
drag, startPoint x: 238, startPoint y: 250, endPoint x: 671, endPoint y: 168, distance: 440.9
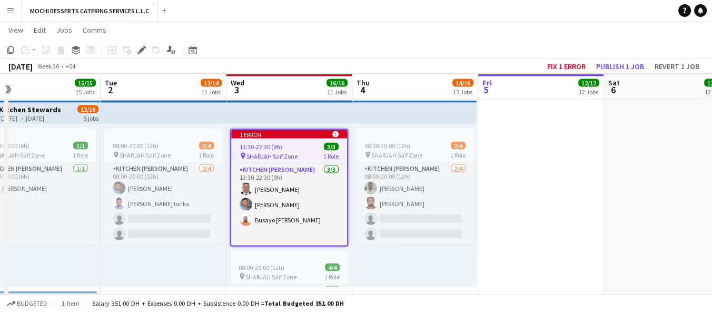
scroll to position [0, 394]
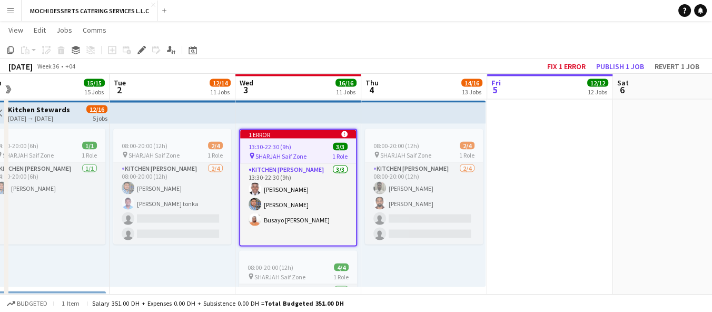
drag, startPoint x: 469, startPoint y: 240, endPoint x: 131, endPoint y: 192, distance: 342.3
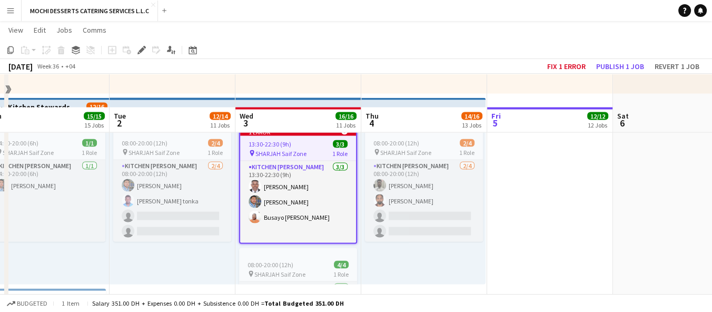
scroll to position [2501, 0]
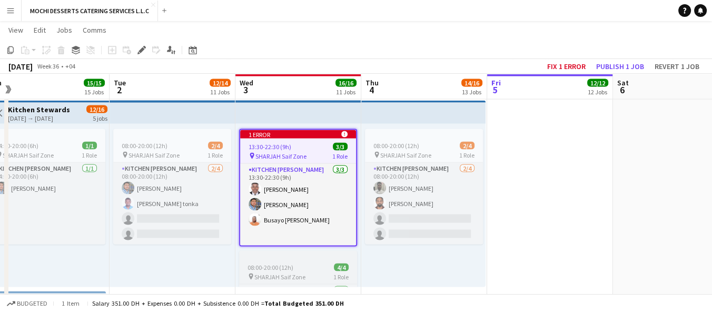
click at [305, 269] on div "08:00-20:00 (12h) 4/4" at bounding box center [298, 267] width 118 height 8
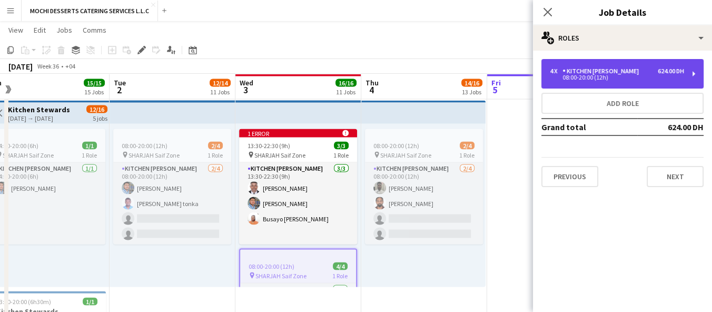
click at [584, 71] on div "Kitchen [PERSON_NAME]" at bounding box center [603, 70] width 81 height 7
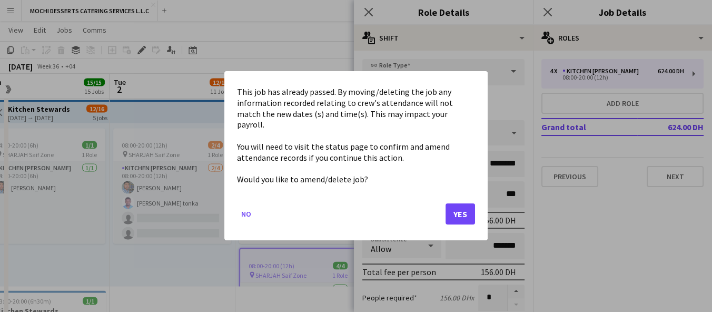
scroll to position [0, 0]
click at [374, 102] on mat-dialog-content "This job has already passed. By moving/deleting the job any information recorde…" at bounding box center [356, 136] width 238 height 104
drag, startPoint x: 461, startPoint y: 210, endPoint x: 456, endPoint y: 198, distance: 12.3
click at [461, 210] on button "Yes" at bounding box center [461, 214] width 30 height 21
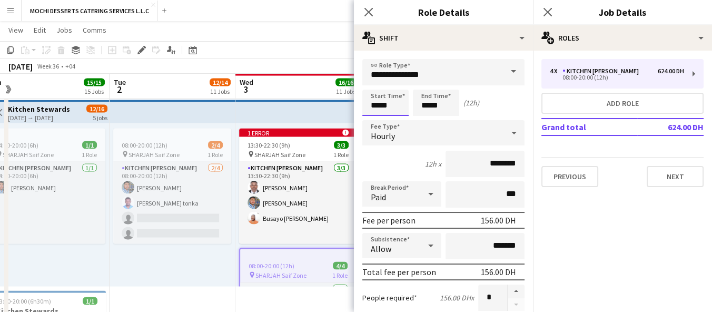
scroll to position [2501, 0]
click at [369, 99] on input "*****" at bounding box center [386, 103] width 46 height 26
click at [375, 105] on input "*****" at bounding box center [386, 103] width 46 height 26
type input "*****"
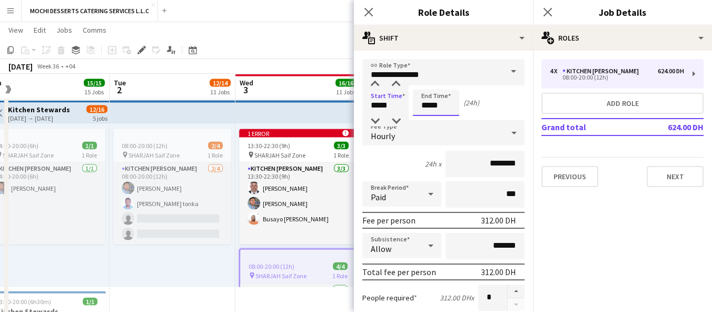
click at [425, 106] on input "*****" at bounding box center [436, 103] width 46 height 26
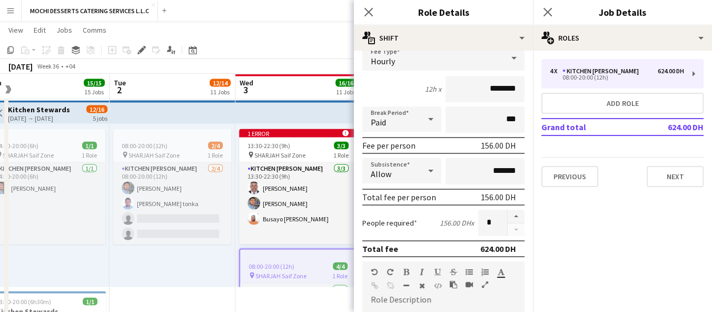
scroll to position [175, 0]
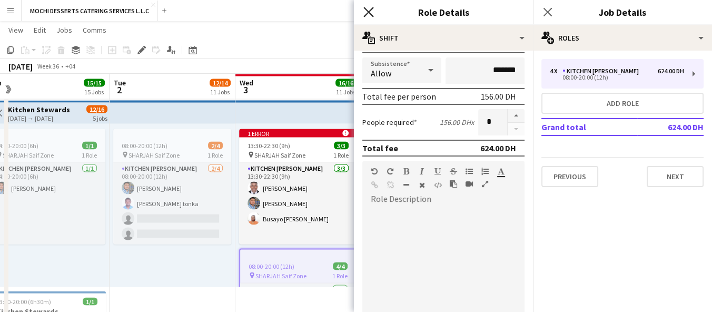
type input "*****"
click at [371, 9] on icon at bounding box center [369, 12] width 10 height 10
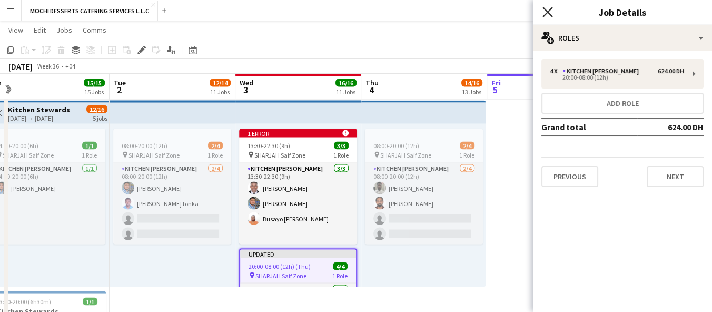
click at [544, 8] on icon at bounding box center [548, 12] width 10 height 10
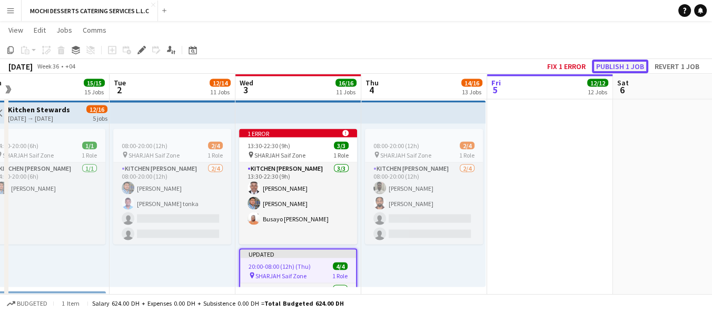
click at [630, 68] on button "Publish 1 job" at bounding box center [620, 67] width 56 height 14
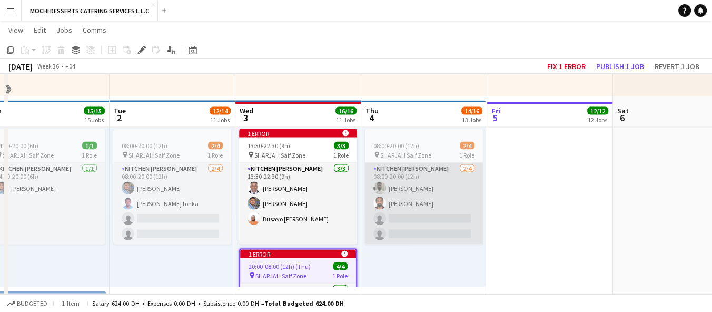
scroll to position [2560, 0]
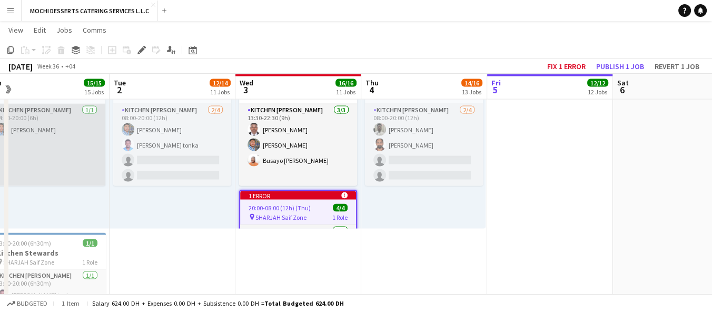
click at [51, 145] on app-card-role "Kitchen Steward 1/1 14:00-20:00 (6h) Mohammad Usaid" at bounding box center [46, 145] width 118 height 82
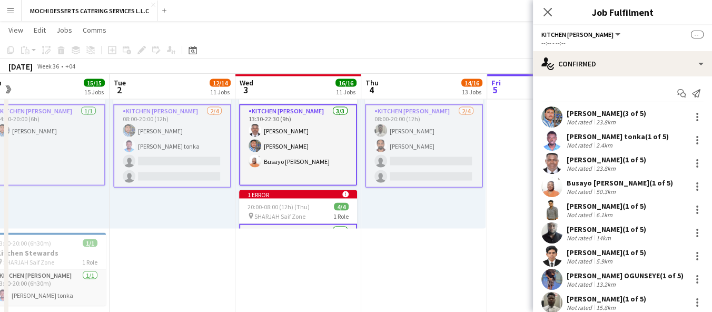
click at [78, 159] on app-card-role "Kitchen Steward 1/1 14:00-20:00 (6h) Mohammad Usaid" at bounding box center [46, 145] width 118 height 82
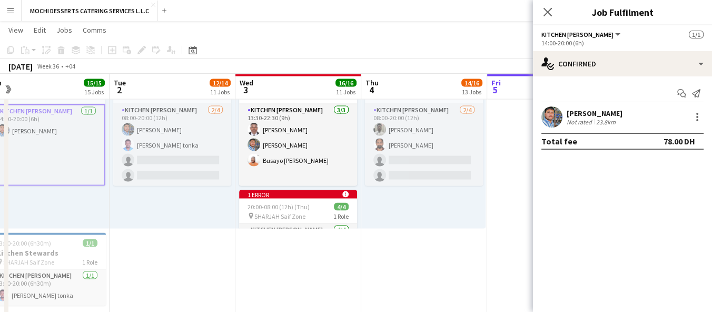
click at [52, 132] on app-card-role "Kitchen Steward 1/1 14:00-20:00 (6h) Mohammad Usaid" at bounding box center [46, 145] width 118 height 82
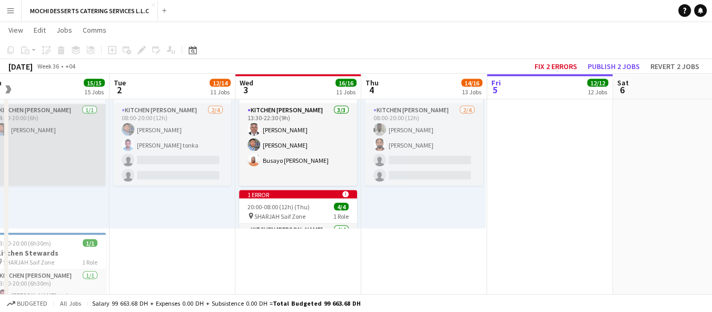
click at [52, 132] on app-card-role "Kitchen Steward 1/1 14:00-20:00 (6h) Mohammad Usaid" at bounding box center [46, 145] width 118 height 82
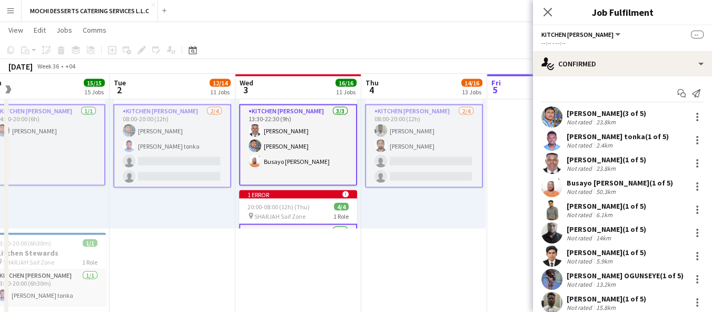
click at [52, 132] on app-card-role "Kitchen Steward 1/1 14:00-20:00 (6h) Mohammad Usaid" at bounding box center [46, 145] width 118 height 82
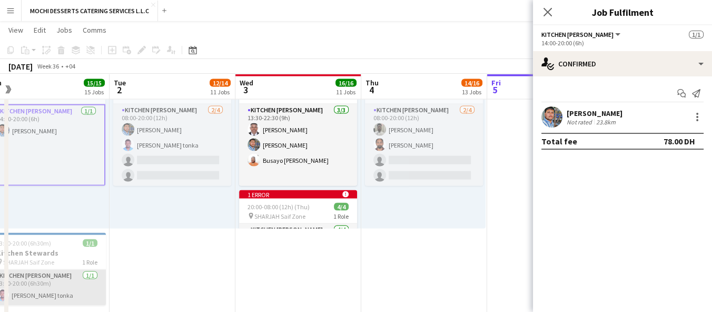
click at [69, 282] on app-card-role "Kitchen Steward 1/1 13:30-20:00 (6h30m) Victor Nkeneng tonka" at bounding box center [47, 288] width 118 height 36
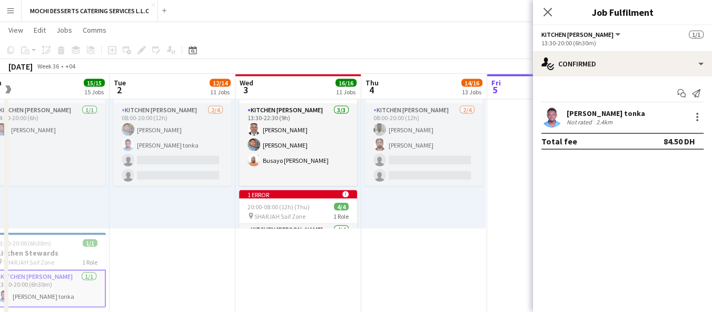
click at [69, 282] on app-card-role "Kitchen Steward 1/1 13:30-20:00 (6h30m) Victor Nkeneng tonka" at bounding box center [47, 289] width 118 height 38
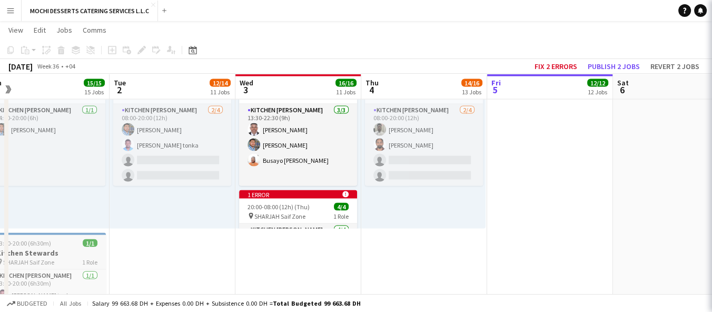
click at [67, 255] on h3 "Kitchen Stewards" at bounding box center [47, 252] width 118 height 9
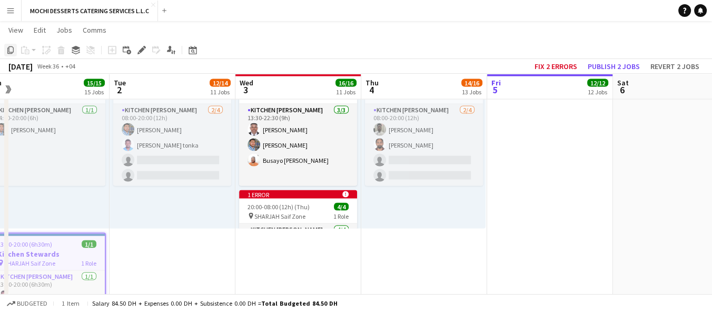
click at [14, 47] on icon "Copy" at bounding box center [10, 50] width 8 height 8
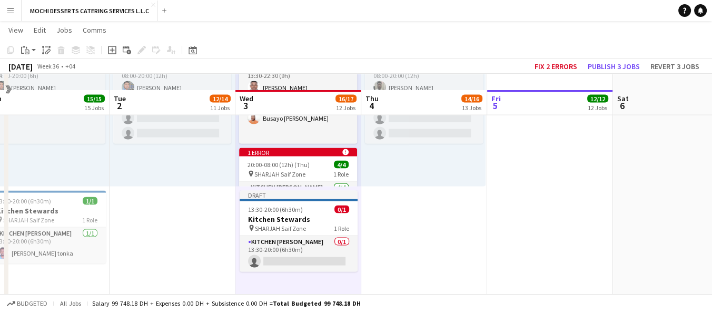
scroll to position [2619, 0]
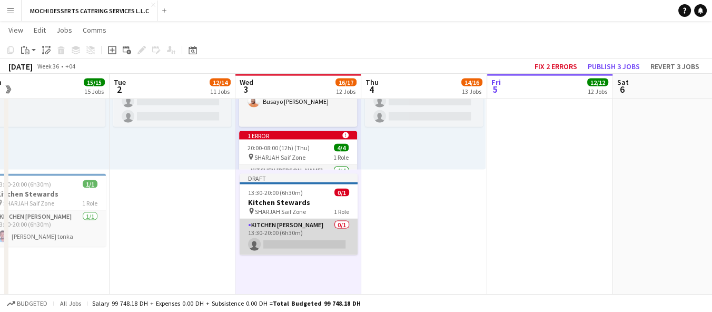
click at [292, 245] on app-card-role "Kitchen Steward 0/1 13:30-20:00 (6h30m) single-neutral-actions" at bounding box center [299, 237] width 118 height 36
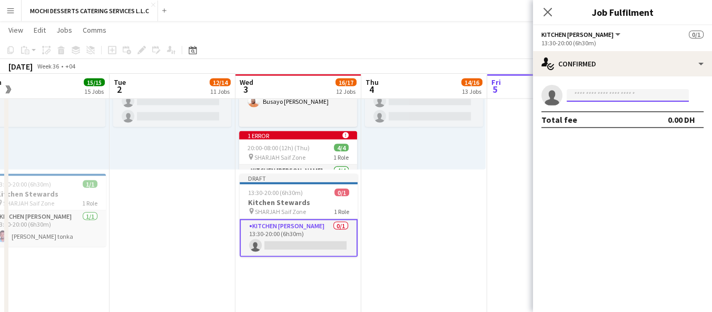
click at [618, 96] on input at bounding box center [628, 95] width 122 height 13
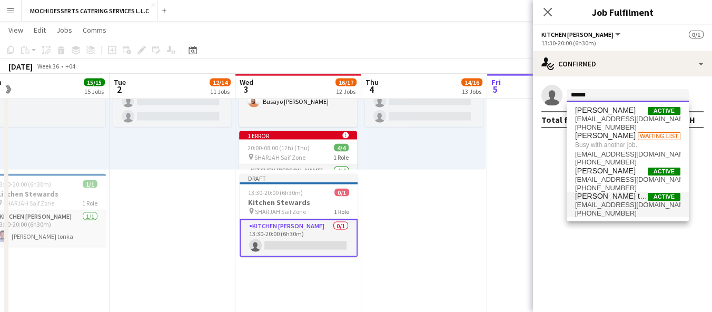
type input "******"
click at [633, 202] on span "victortonka611@gmail.com" at bounding box center [627, 205] width 105 height 8
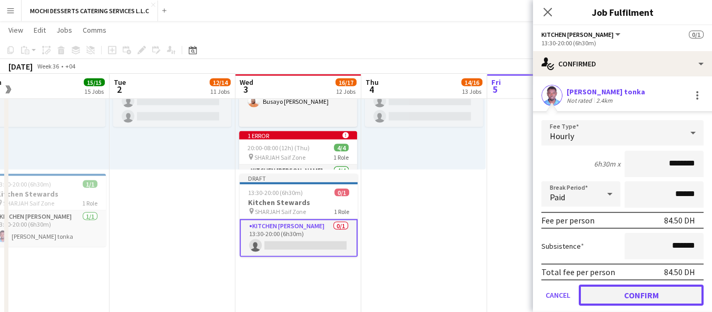
click at [640, 294] on button "Confirm" at bounding box center [641, 295] width 125 height 21
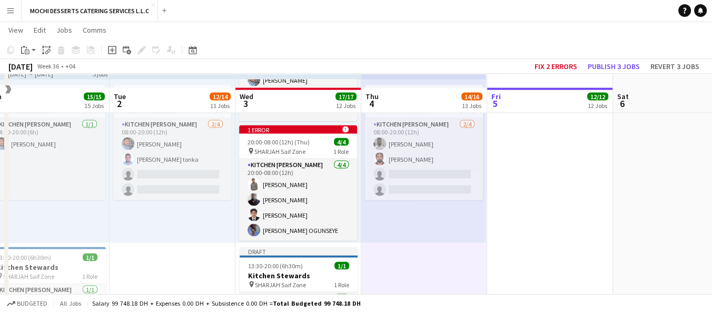
scroll to position [2560, 0]
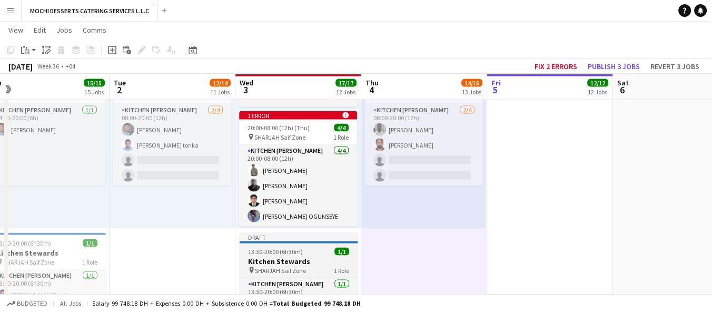
click at [313, 256] on app-job-card "Draft 13:30-20:00 (6h30m) 1/1 Kitchen Stewards pin SHARJAH Saif Zone 1 Role Kit…" at bounding box center [299, 273] width 118 height 81
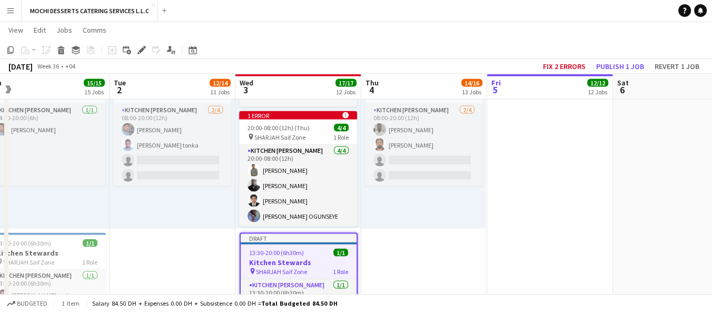
click at [313, 256] on div "13:30-20:00 (6h30m) 1/1" at bounding box center [299, 253] width 116 height 8
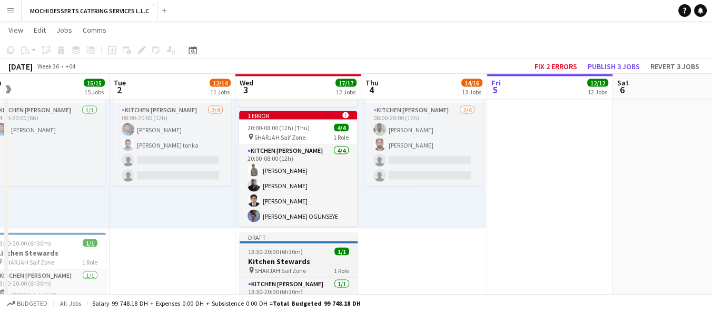
click at [313, 256] on app-job-card "Draft 13:30-20:00 (6h30m) 1/1 Kitchen Stewards pin SHARJAH Saif Zone 1 Role Kit…" at bounding box center [299, 273] width 118 height 81
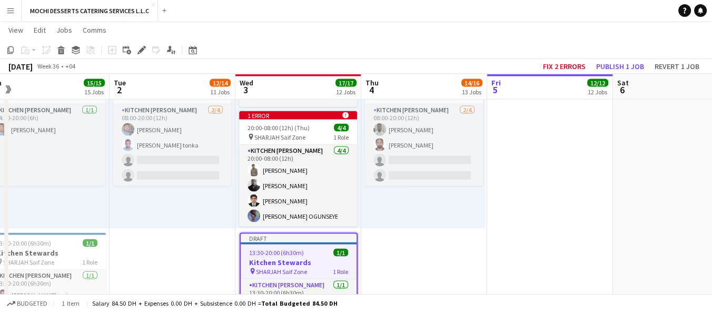
click at [313, 256] on div "13:30-20:00 (6h30m) 1/1" at bounding box center [299, 253] width 116 height 8
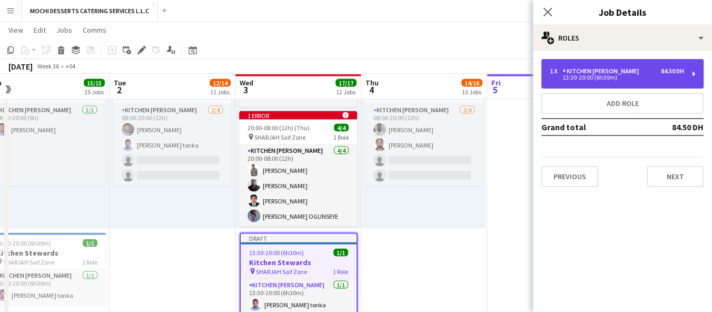
click at [633, 73] on div "1 x Kitchen Steward 84.50 DH" at bounding box center [617, 70] width 134 height 7
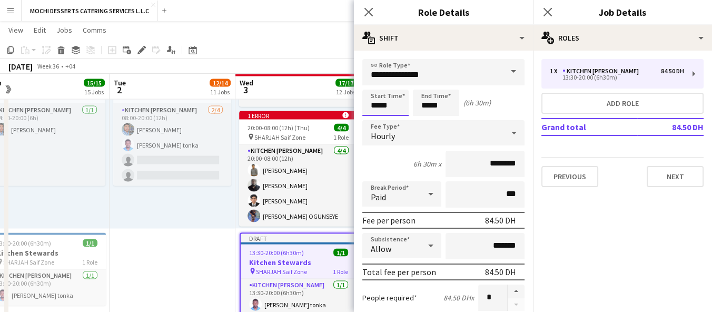
click at [375, 102] on input "*****" at bounding box center [386, 103] width 46 height 26
drag, startPoint x: 394, startPoint y: 101, endPoint x: 351, endPoint y: 105, distance: 42.9
type input "*****"
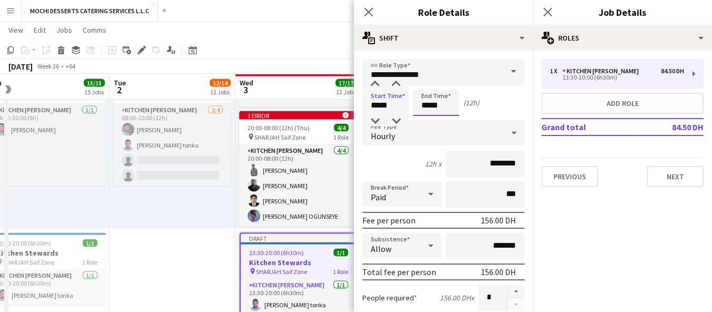
click at [425, 103] on input "*****" at bounding box center [436, 103] width 46 height 26
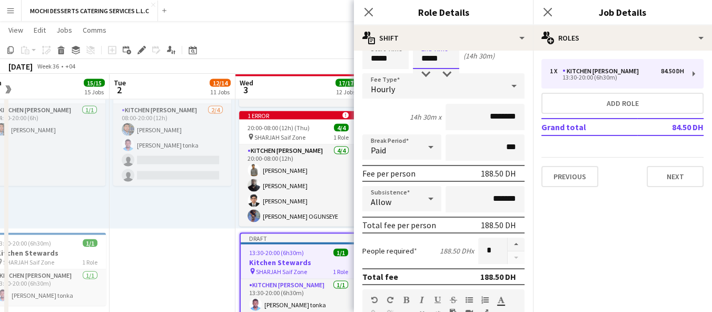
scroll to position [117, 0]
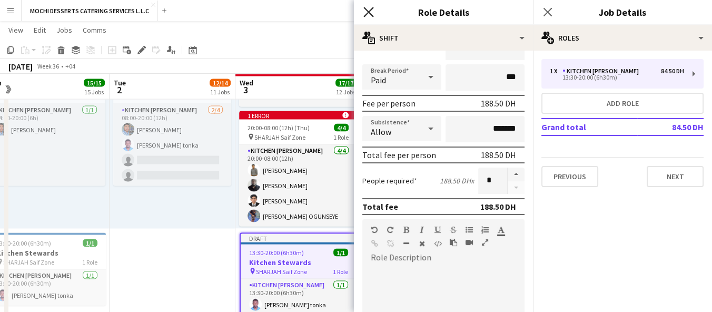
type input "*****"
drag, startPoint x: 366, startPoint y: 9, endPoint x: 426, endPoint y: 14, distance: 60.3
click at [366, 9] on icon at bounding box center [369, 12] width 8 height 8
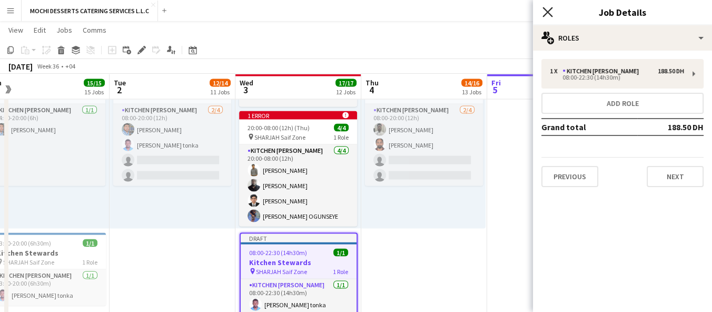
click at [543, 12] on icon "Close pop-in" at bounding box center [548, 12] width 10 height 10
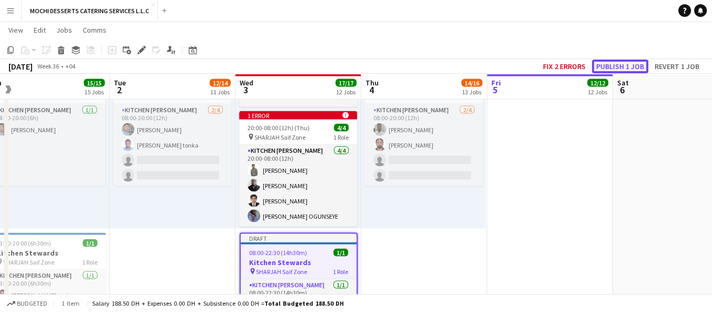
click at [617, 65] on button "Publish 1 job" at bounding box center [620, 67] width 56 height 14
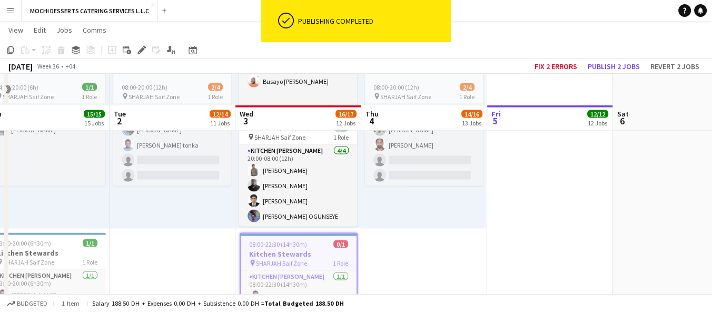
scroll to position [2619, 0]
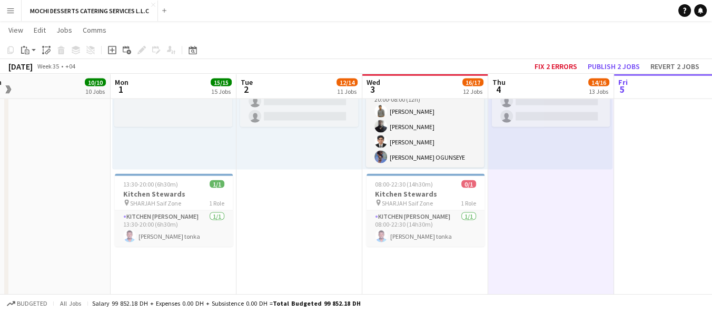
drag, startPoint x: 188, startPoint y: 261, endPoint x: 314, endPoint y: 256, distance: 126.6
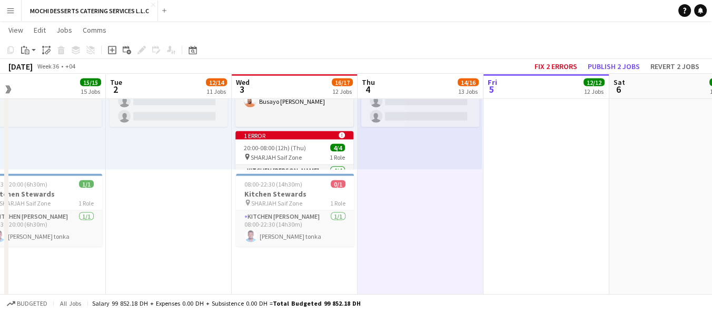
scroll to position [0, 318]
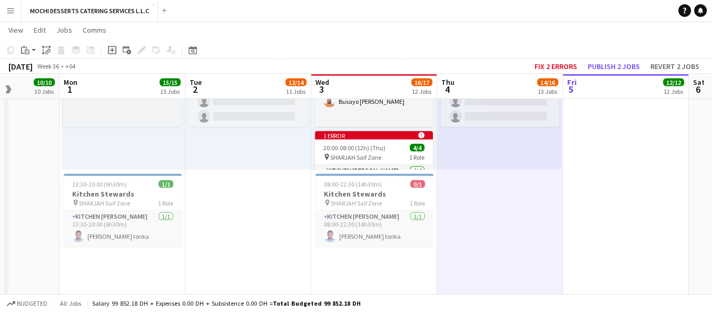
drag, startPoint x: 319, startPoint y: 262, endPoint x: 268, endPoint y: 267, distance: 50.8
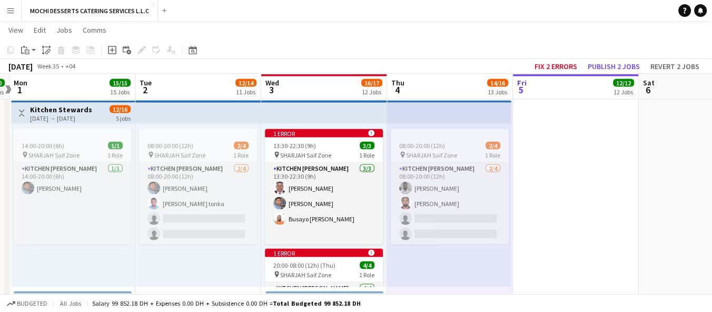
scroll to position [0, 387]
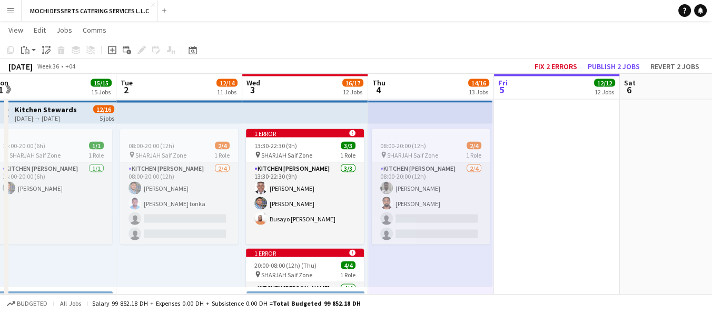
drag, startPoint x: 300, startPoint y: 220, endPoint x: 232, endPoint y: 212, distance: 69.0
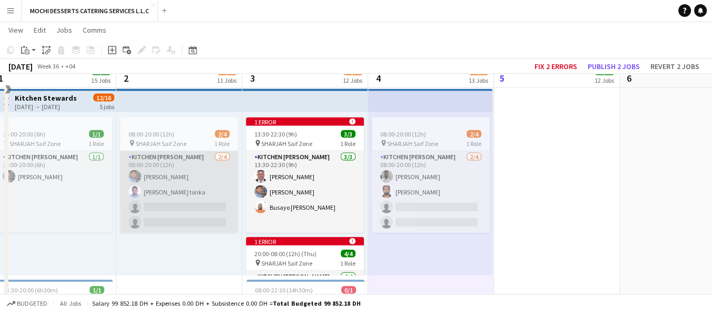
scroll to position [2501, 0]
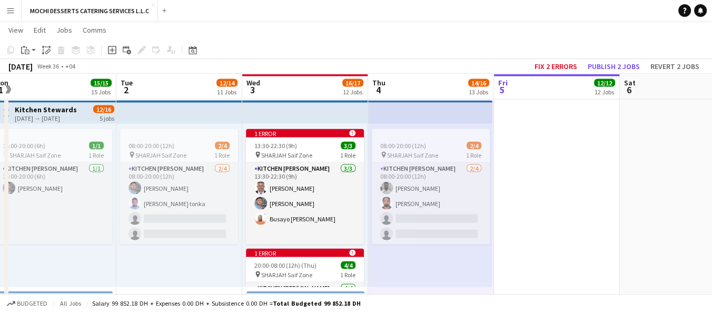
click at [314, 126] on div "1 error alert-circle 13:30-22:30 (9h) 3/3 pin SHARJAH Saif Zone 1 Role Kitchen …" at bounding box center [305, 205] width 126 height 163
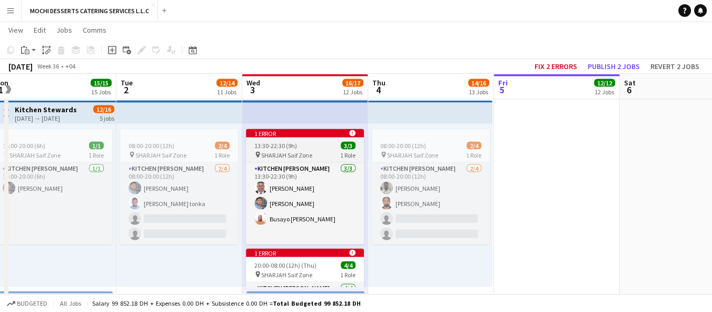
click at [355, 134] on icon at bounding box center [352, 133] width 6 height 6
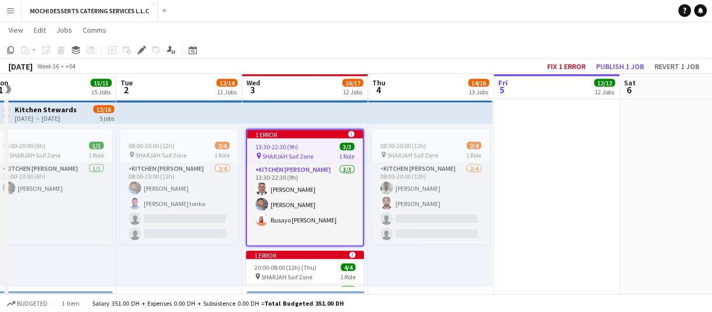
click at [350, 133] on icon at bounding box center [351, 134] width 6 height 6
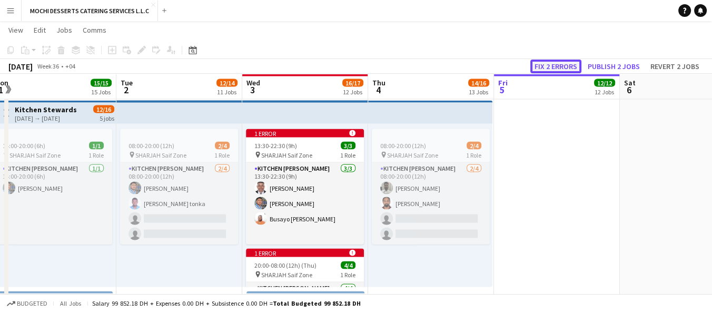
click at [550, 66] on button "Fix 2 errors" at bounding box center [556, 67] width 51 height 14
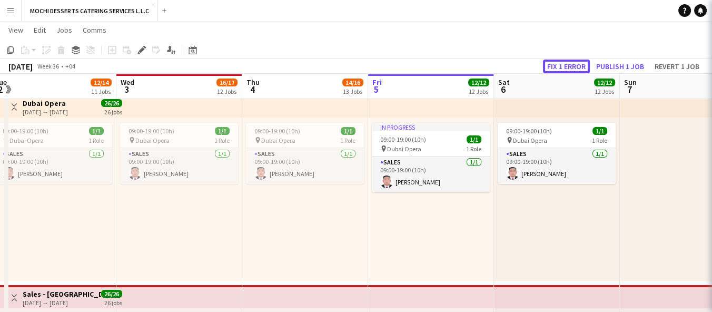
scroll to position [0, 363]
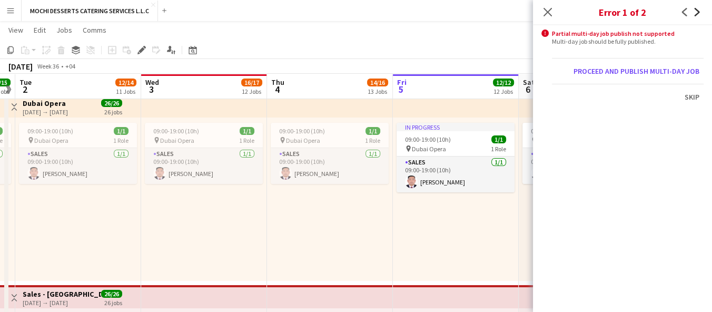
click at [693, 13] on icon "Next" at bounding box center [697, 12] width 8 height 8
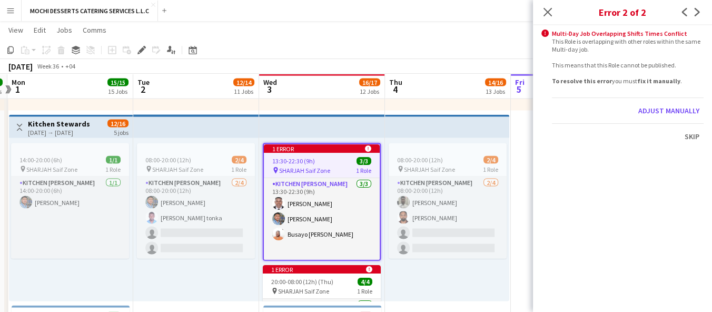
scroll to position [0, 243]
drag, startPoint x: 379, startPoint y: 270, endPoint x: 478, endPoint y: 252, distance: 101.2
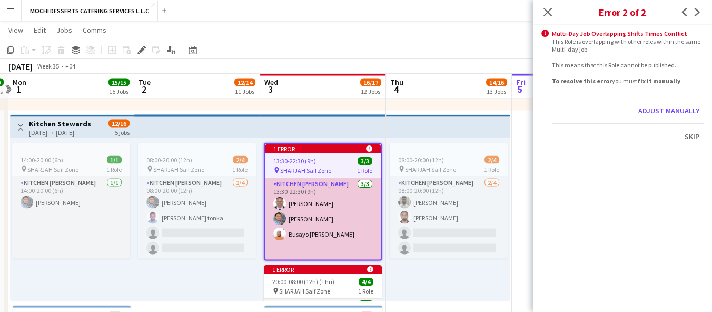
scroll to position [89, 0]
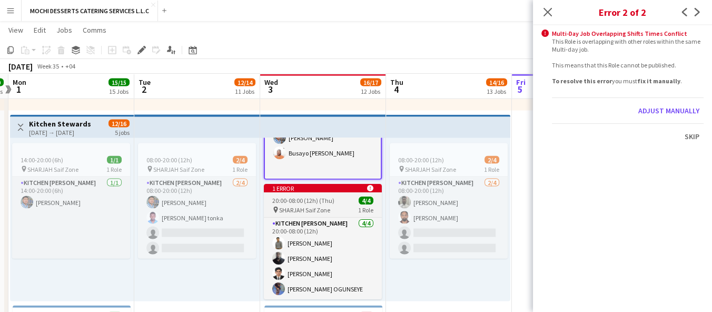
click at [339, 196] on app-job-card "1 error alert-circle 20:00-08:00 (12h) (Thu) 4/4 pin SHARJAH Saif Zone 1 Role K…" at bounding box center [323, 241] width 118 height 115
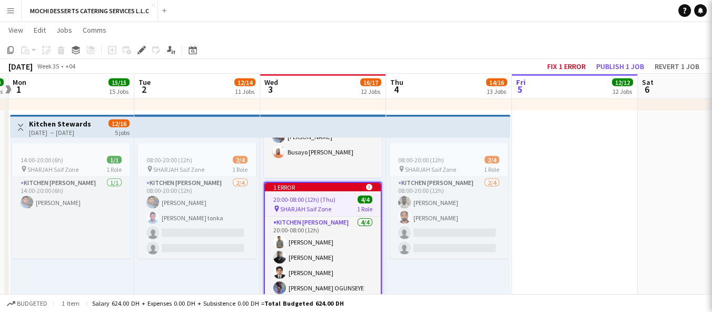
scroll to position [88, 0]
click at [339, 196] on app-job-card "1 error alert-circle 20:00-08:00 (12h) (Thu) 4/4 pin SHARJAH Saif Zone 1 Role K…" at bounding box center [323, 241] width 118 height 118
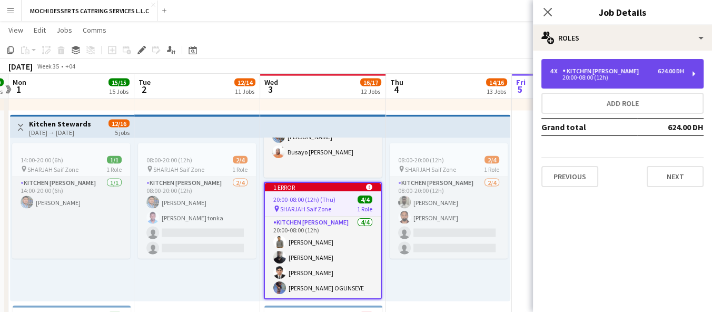
click at [574, 84] on div "4 x Kitchen Steward 624.00 DH 20:00-08:00 (12h)" at bounding box center [623, 74] width 162 height 30
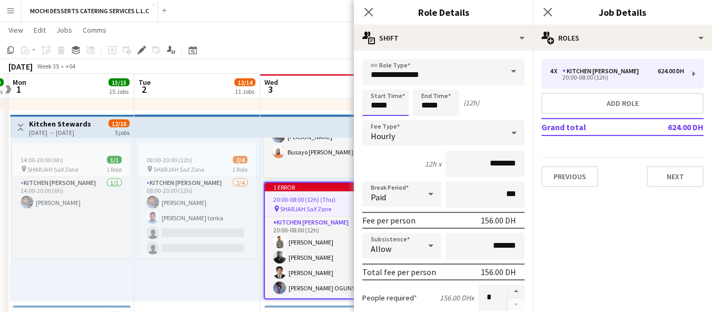
scroll to position [0, 0]
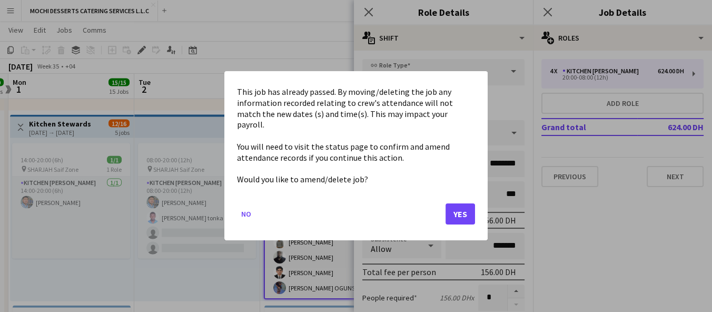
click at [376, 103] on mat-dialog-content "This job has already passed. By moving/deleting the job any information recorde…" at bounding box center [356, 136] width 238 height 104
drag, startPoint x: 457, startPoint y: 209, endPoint x: 408, endPoint y: 135, distance: 88.9
click at [457, 208] on button "Yes" at bounding box center [461, 214] width 30 height 21
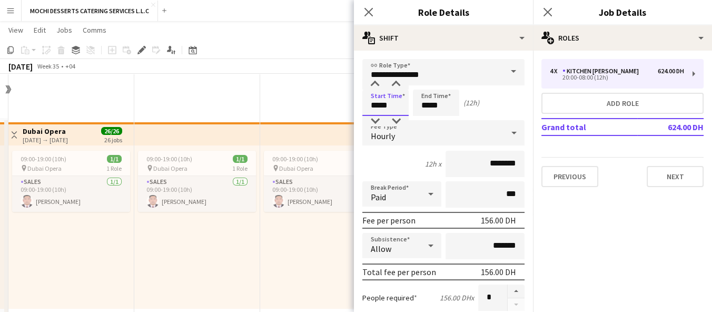
scroll to position [2487, 0]
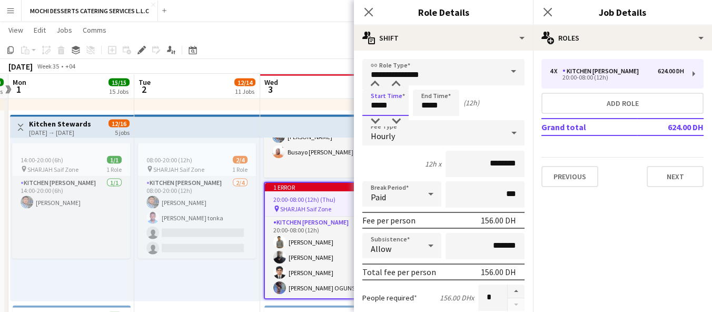
click at [374, 105] on input "*****" at bounding box center [386, 103] width 46 height 26
type input "*****"
click at [425, 104] on input "*****" at bounding box center [436, 103] width 46 height 26
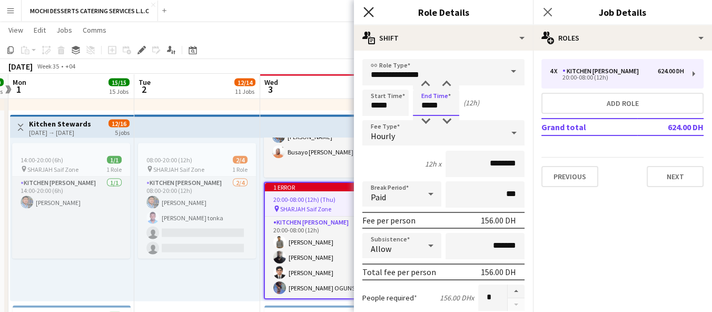
type input "*****"
click at [365, 14] on icon "Close pop-in" at bounding box center [369, 12] width 10 height 10
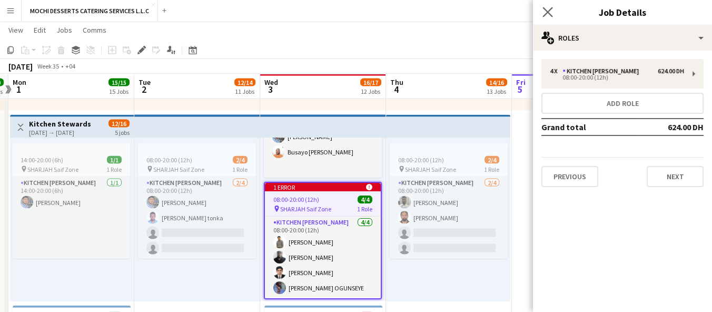
click at [553, 11] on app-icon "Close pop-in" at bounding box center [548, 12] width 15 height 15
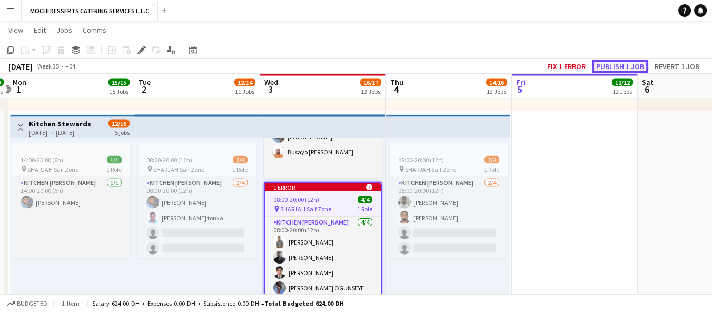
click at [625, 63] on button "Publish 1 job" at bounding box center [620, 67] width 56 height 14
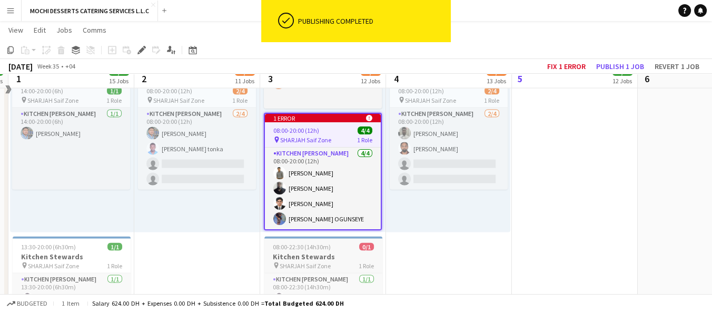
scroll to position [2546, 0]
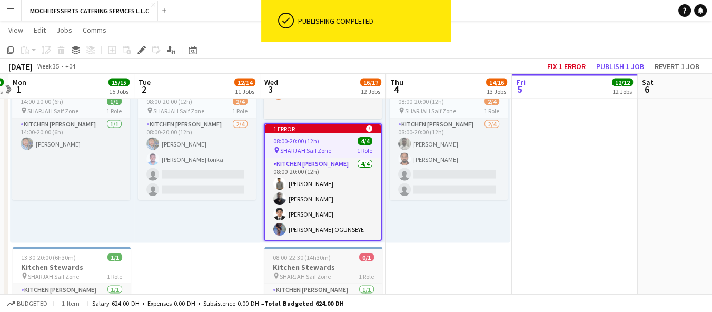
click at [333, 265] on h3 "Kitchen Stewards" at bounding box center [324, 266] width 118 height 9
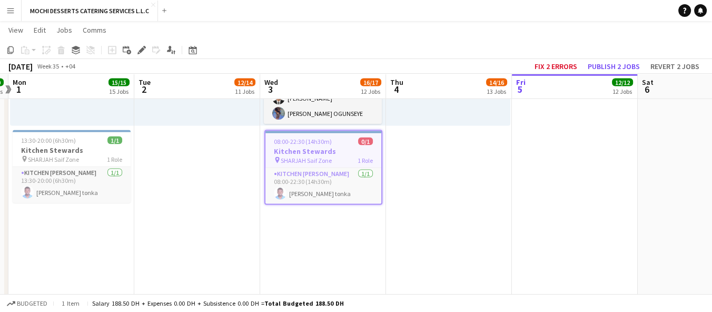
scroll to position [0, 242]
drag, startPoint x: 330, startPoint y: 140, endPoint x: 311, endPoint y: 158, distance: 26.1
click at [311, 158] on span "SHARJAH Saif Zone" at bounding box center [307, 160] width 51 height 8
click at [141, 48] on icon at bounding box center [142, 50] width 6 height 6
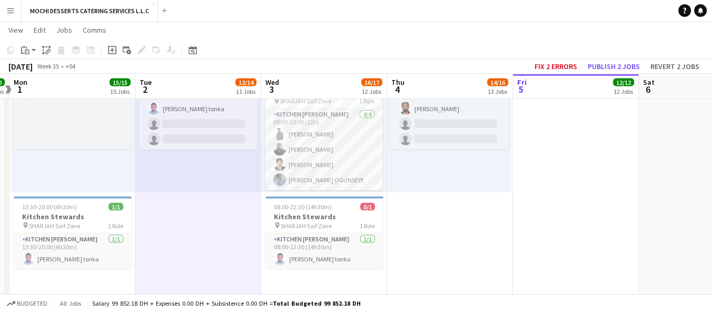
scroll to position [2546, 0]
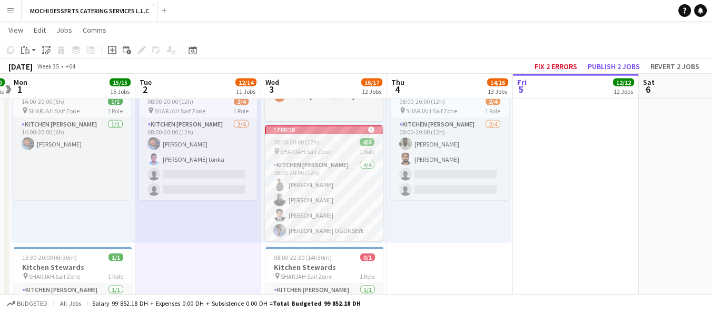
click at [311, 127] on app-job-card "1 error alert-circle 08:00-20:00 (12h) 4/4 pin SHARJAH Saif Zone 1 Role Kitchen…" at bounding box center [324, 182] width 118 height 115
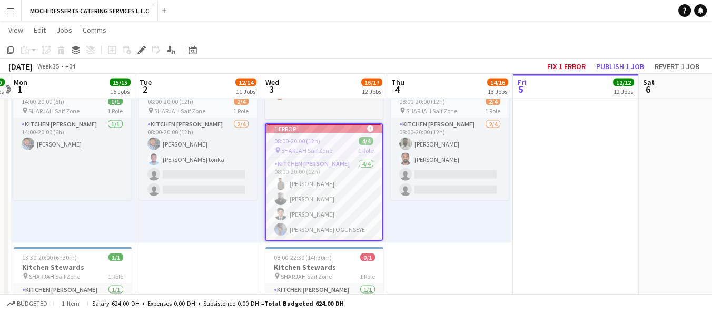
click at [311, 127] on app-job-card "1 error alert-circle 08:00-20:00 (12h) 4/4 pin SHARJAH Saif Zone 1 Role Kitchen…" at bounding box center [324, 182] width 118 height 118
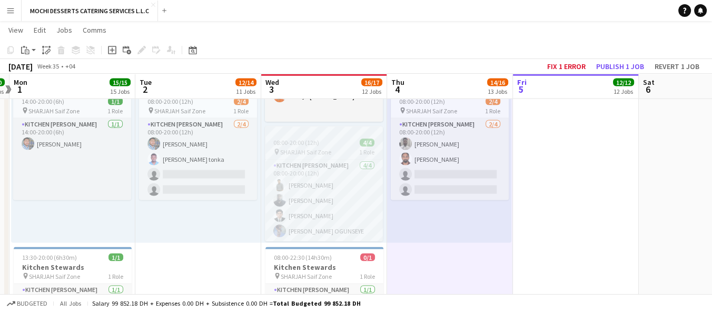
scroll to position [87, 0]
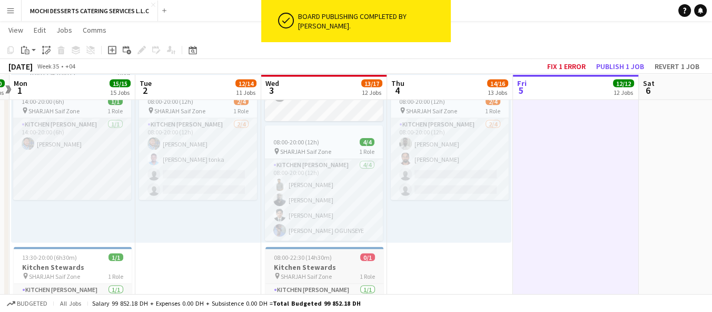
scroll to position [2604, 0]
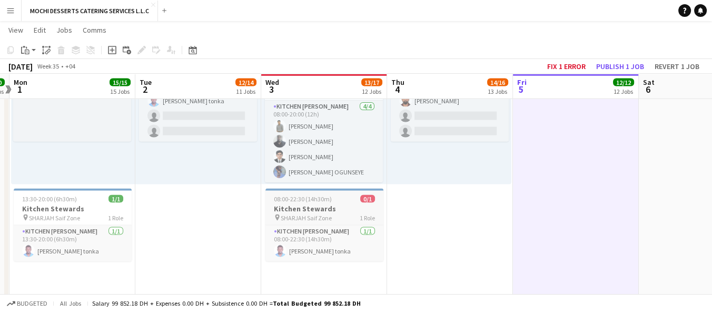
click at [354, 212] on h3 "Kitchen Stewards" at bounding box center [325, 208] width 118 height 9
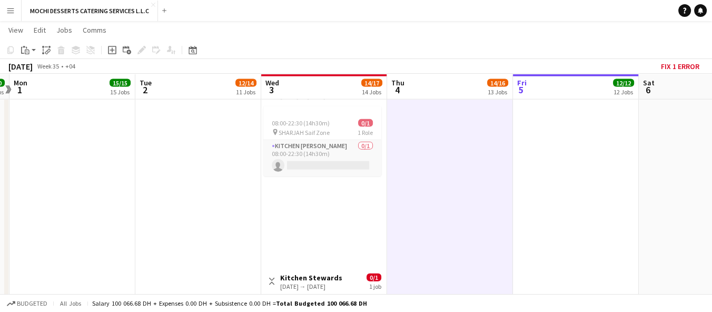
scroll to position [2838, 0]
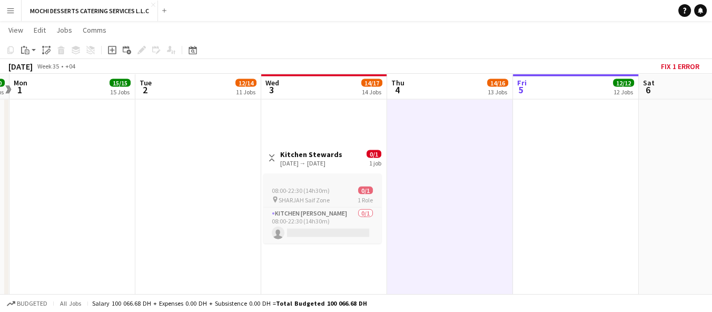
click at [327, 193] on span "08:00-22:30 (14h30m)" at bounding box center [301, 191] width 58 height 8
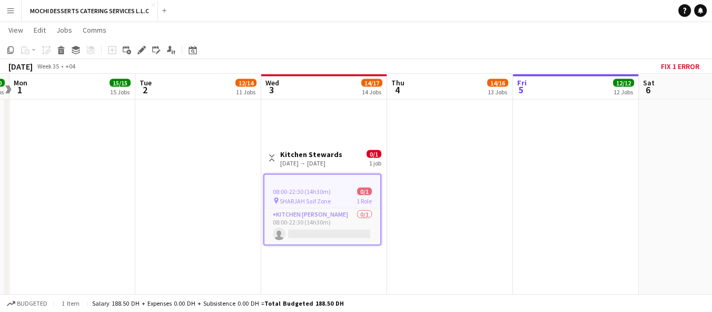
click at [338, 188] on div "08:00-22:30 (14h30m) 0/1" at bounding box center [323, 192] width 116 height 8
click at [322, 190] on span "08:00-22:30 (14h30m)" at bounding box center [302, 192] width 58 height 8
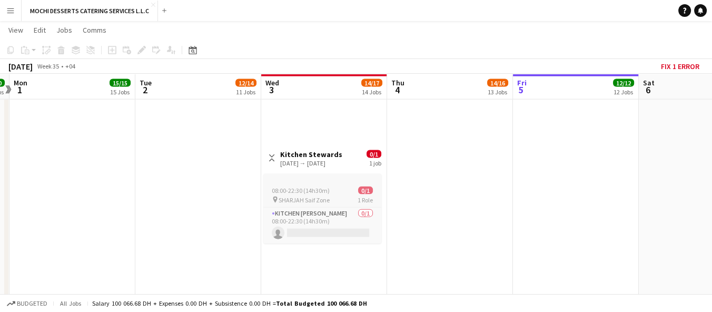
click at [322, 190] on span "08:00-22:30 (14h30m)" at bounding box center [301, 191] width 58 height 8
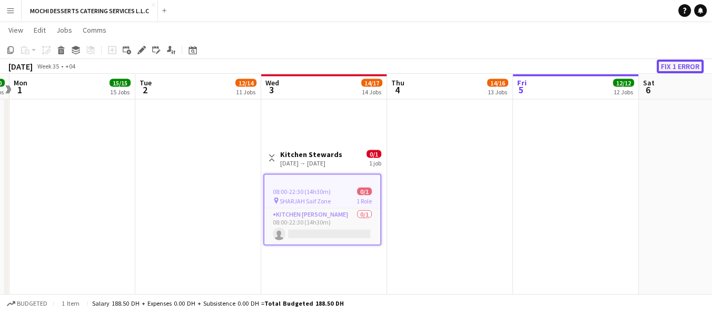
click at [691, 64] on button "Fix 1 error" at bounding box center [680, 67] width 47 height 14
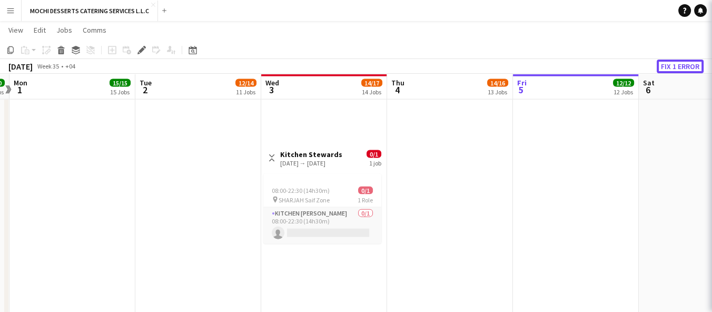
scroll to position [0, 363]
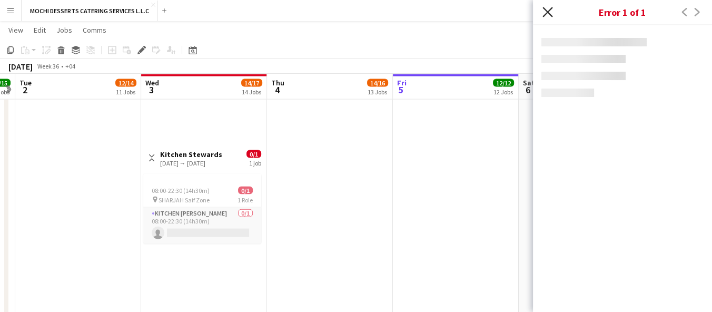
click at [547, 9] on icon "Close pop-in" at bounding box center [548, 12] width 10 height 10
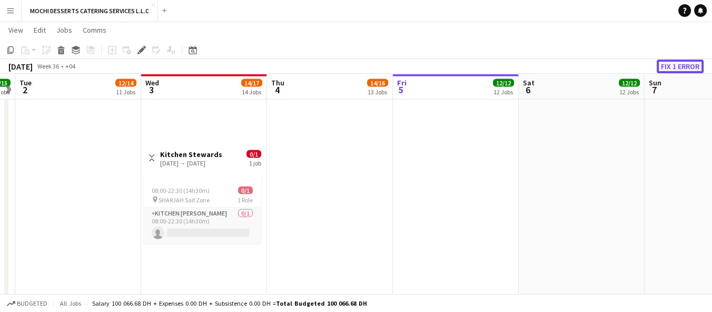
click at [669, 64] on button "Fix 1 error" at bounding box center [680, 67] width 47 height 14
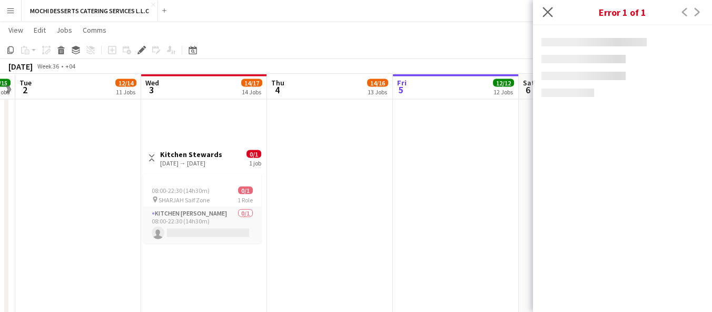
click at [542, 7] on app-icon "Close pop-in" at bounding box center [548, 12] width 15 height 15
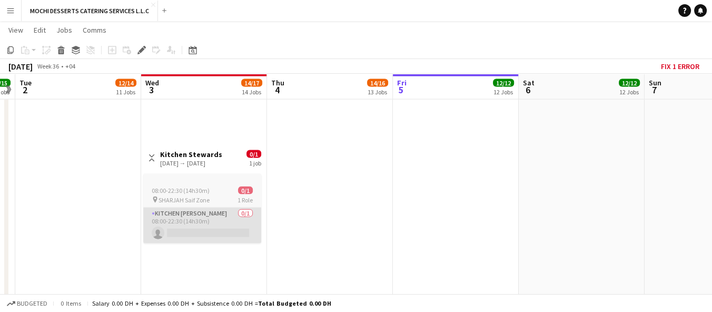
scroll to position [0, 362]
click at [205, 208] on app-card-role "Kitchen Steward 0/1 08:00-22:30 (14h30m) single-neutral-actions" at bounding box center [203, 226] width 118 height 36
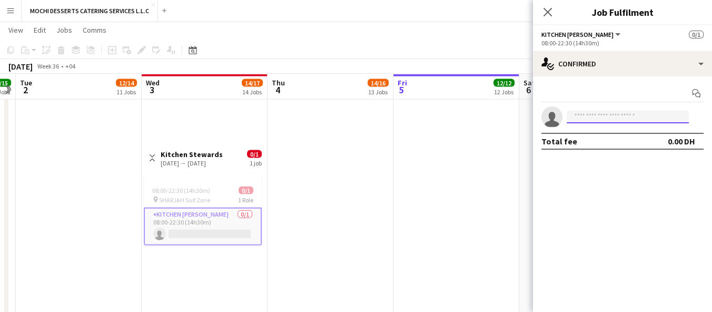
click at [650, 116] on input at bounding box center [628, 117] width 122 height 13
type input "*"
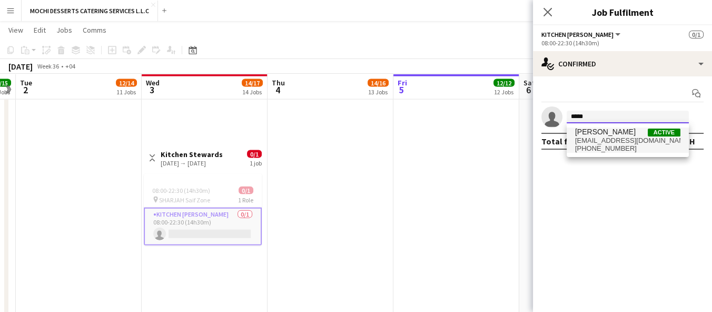
type input "*****"
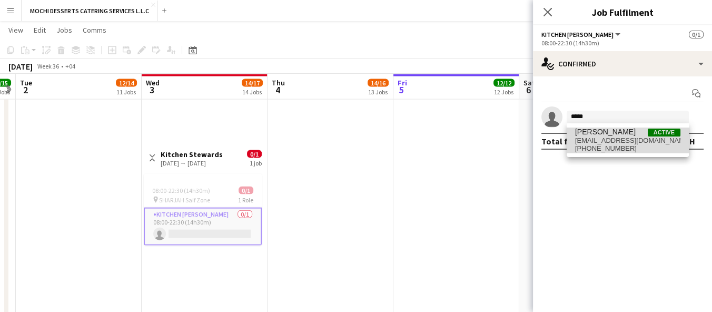
click at [637, 142] on span "nikkinicolas313@gmail.com" at bounding box center [627, 140] width 105 height 8
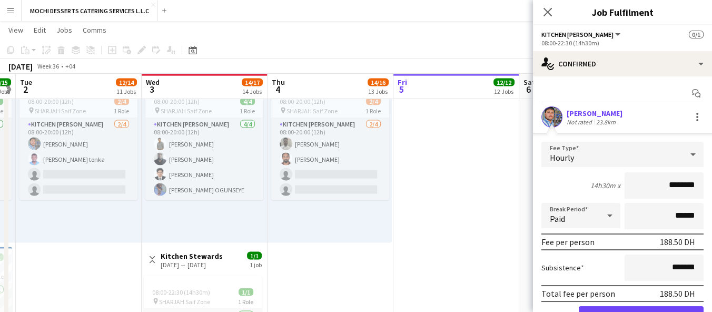
scroll to position [52, 0]
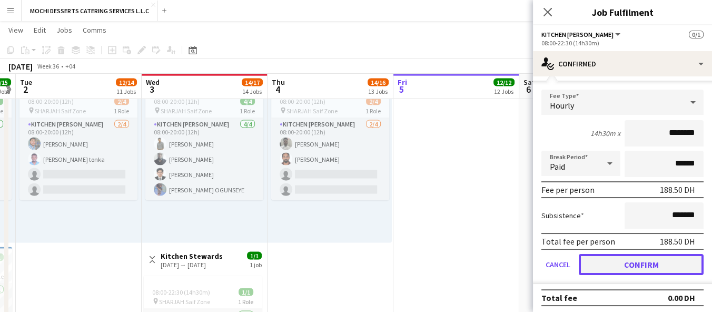
click at [639, 257] on button "Confirm" at bounding box center [641, 264] width 125 height 21
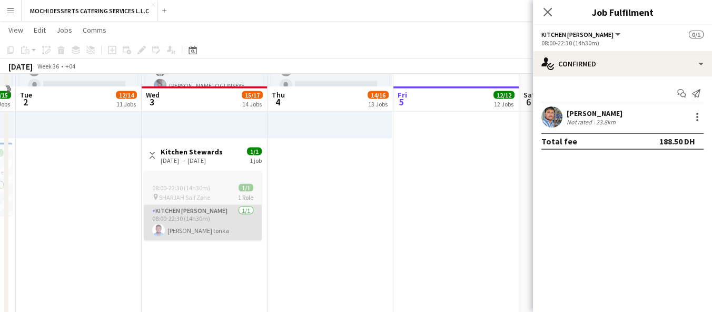
scroll to position [2662, 0]
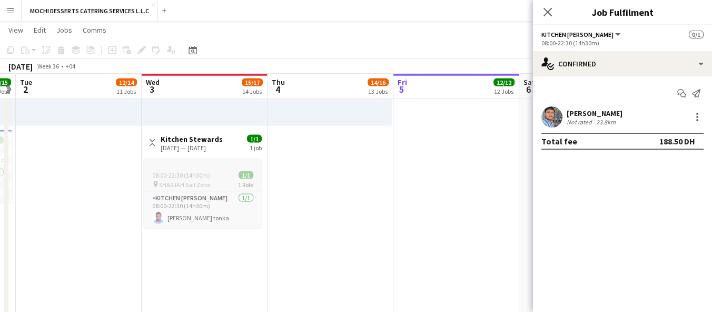
click at [192, 173] on span "08:00-22:30 (14h30m)" at bounding box center [181, 175] width 58 height 8
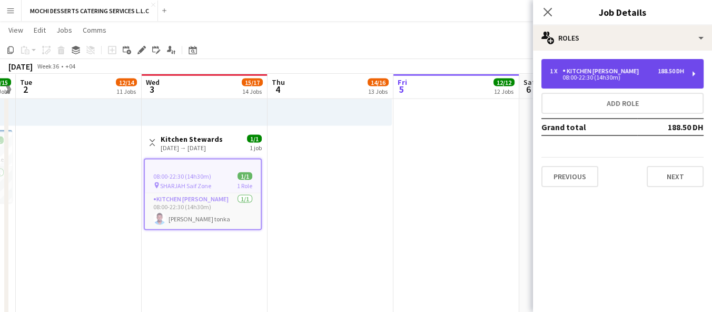
click at [639, 71] on div "1 x Kitchen Steward 188.50 DH" at bounding box center [617, 70] width 134 height 7
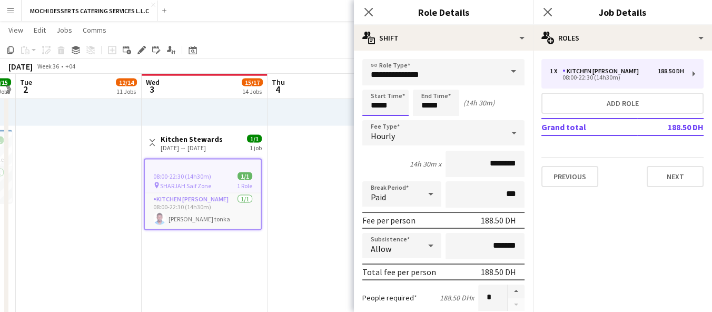
scroll to position [0, 0]
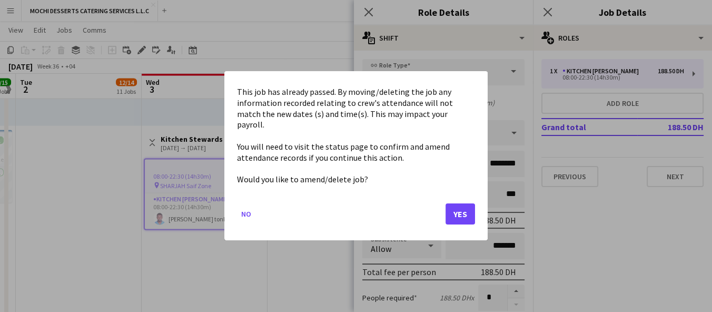
drag, startPoint x: 454, startPoint y: 214, endPoint x: 452, endPoint y: 209, distance: 5.7
click at [453, 212] on button "Yes" at bounding box center [461, 214] width 30 height 21
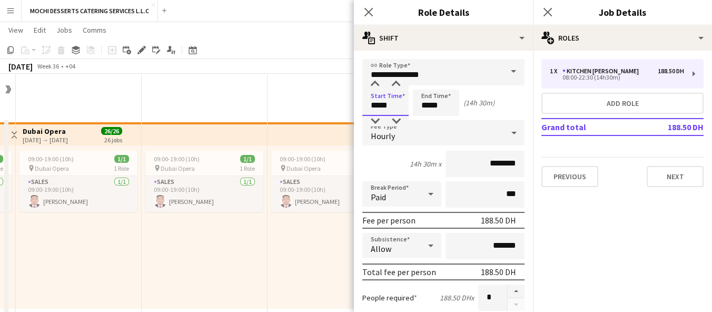
scroll to position [2662, 0]
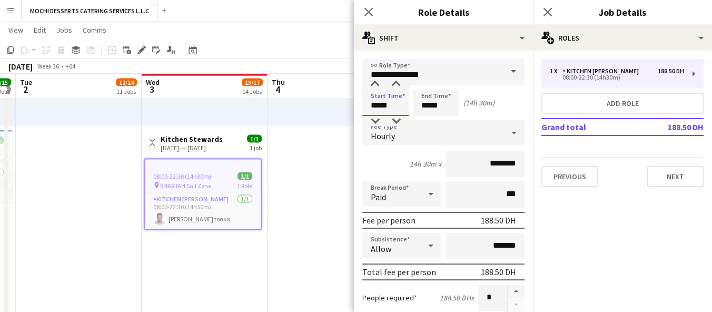
click at [375, 106] on input "*****" at bounding box center [386, 103] width 46 height 26
click at [384, 103] on input "*****" at bounding box center [386, 103] width 46 height 26
type input "*****"
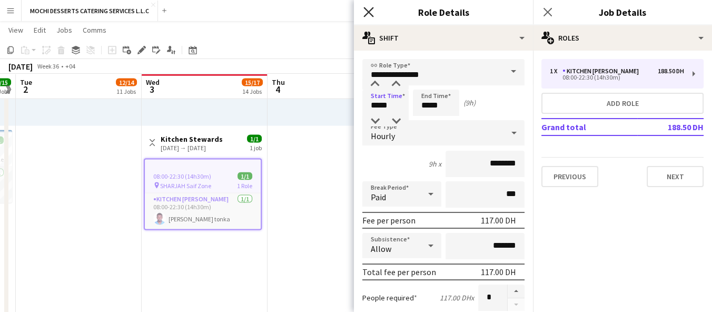
click at [366, 12] on icon "Close pop-in" at bounding box center [369, 12] width 10 height 10
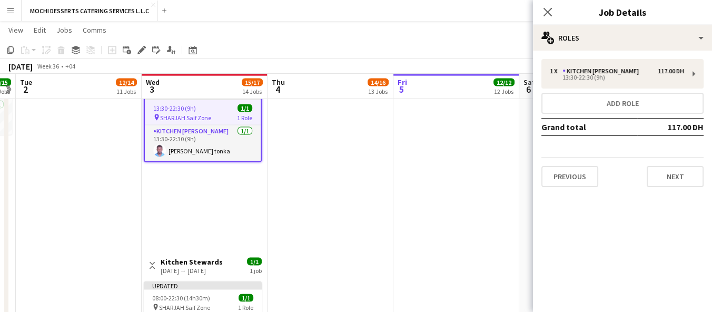
scroll to position [2730, 0]
click at [209, 103] on app-job-card "Updated 13:30-22:30 (9h) 1/1 pin SHARJAH Saif Zone 1 Role Kitchen Steward 1/1 1…" at bounding box center [203, 127] width 118 height 72
click at [215, 110] on div "13:30-22:30 (9h) 1/1" at bounding box center [203, 109] width 116 height 8
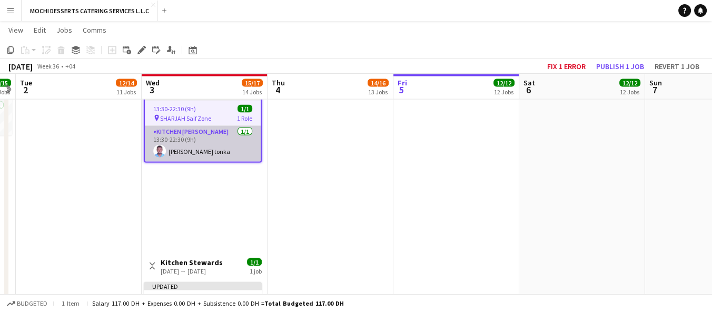
click at [238, 116] on span "1 Role" at bounding box center [244, 118] width 15 height 8
click at [234, 126] on app-card-role "Kitchen Steward 1/1 13:30-22:30 (9h) Victor Nkeneng tonka" at bounding box center [203, 144] width 116 height 36
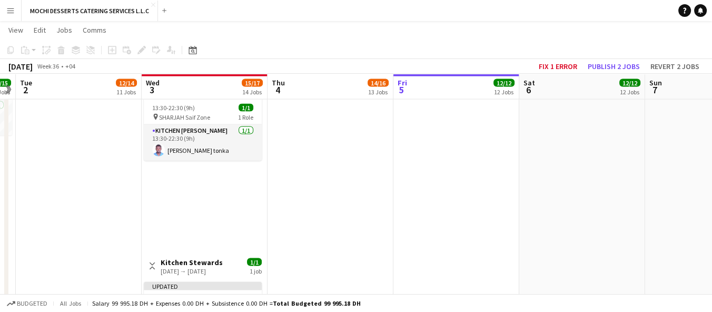
click at [223, 107] on div "13:30-22:30 (9h) 1/1" at bounding box center [203, 108] width 118 height 8
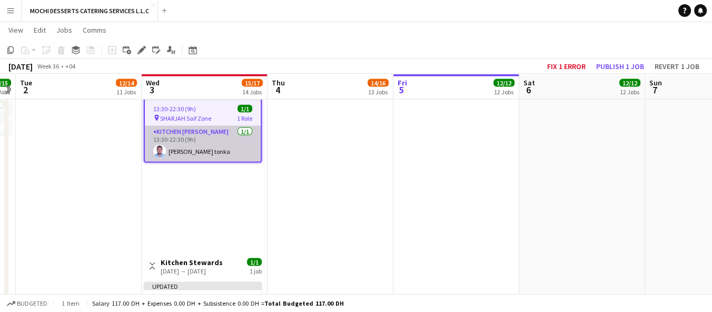
click at [204, 126] on app-card-role "Kitchen Steward 1/1 13:30-22:30 (9h) Victor Nkeneng tonka" at bounding box center [203, 144] width 116 height 36
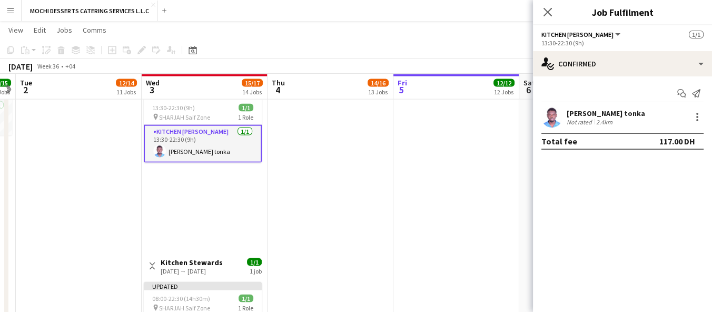
click at [220, 114] on div "pin SHARJAH Saif Zone 1 Role" at bounding box center [203, 117] width 118 height 8
click at [228, 100] on app-job-card "Updated 13:30-22:30 (9h) 1/1 pin SHARJAH Saif Zone 1 Role Kitchen Steward 1/1 1…" at bounding box center [203, 127] width 118 height 72
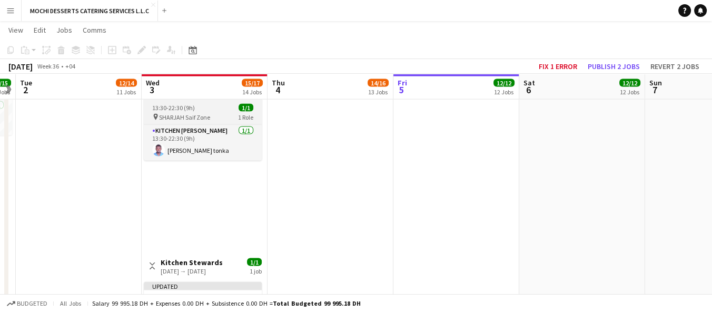
click at [217, 110] on div "13:30-22:30 (9h) 1/1" at bounding box center [203, 108] width 118 height 8
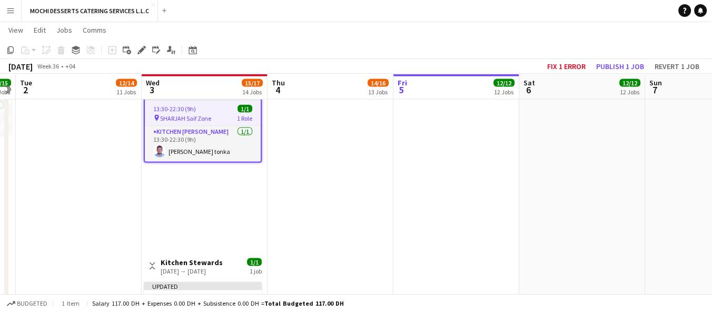
click at [213, 110] on div "13:30-22:30 (9h) 1/1" at bounding box center [203, 109] width 116 height 8
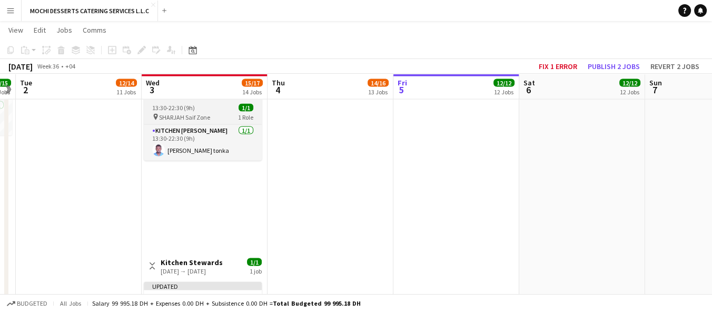
click at [218, 110] on div "13:30-22:30 (9h) 1/1" at bounding box center [203, 108] width 118 height 8
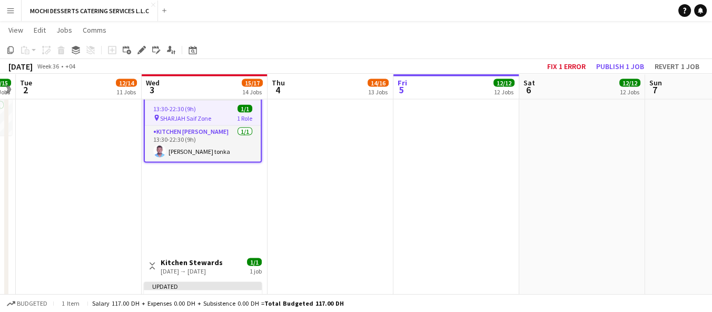
click at [216, 110] on div "13:30-22:30 (9h) 1/1" at bounding box center [203, 109] width 116 height 8
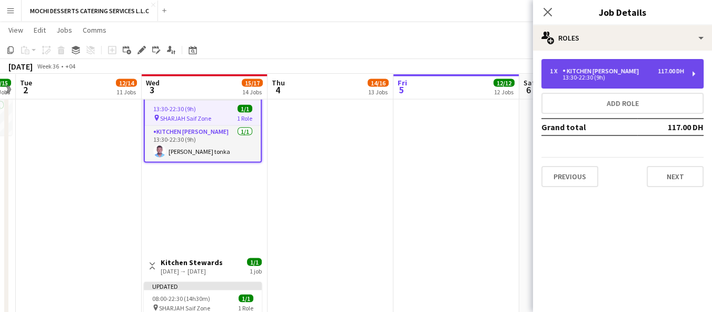
click at [604, 78] on div "13:30-22:30 (9h)" at bounding box center [617, 77] width 134 height 5
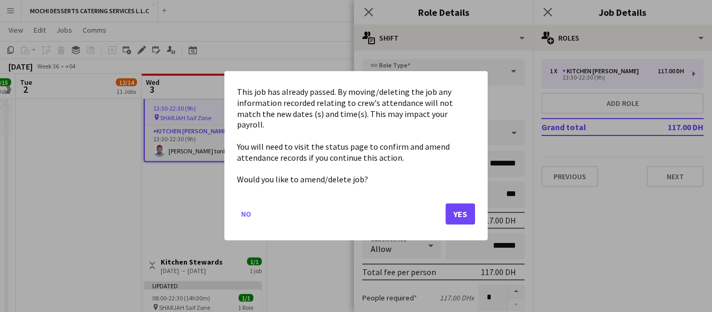
scroll to position [0, 0]
click at [377, 106] on mat-dialog-content "This job has already passed. By moving/deleting the job any information recorde…" at bounding box center [356, 136] width 238 height 104
click at [469, 216] on button "Yes" at bounding box center [461, 214] width 30 height 21
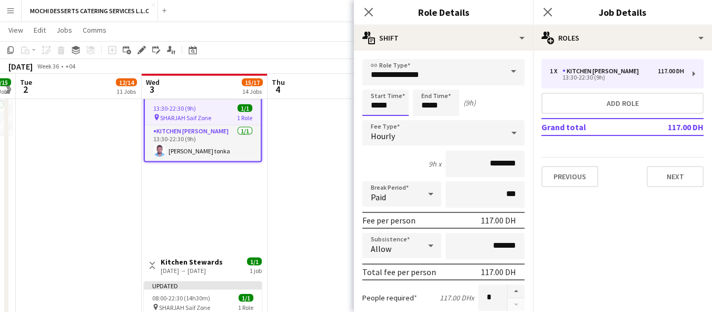
scroll to position [2730, 0]
click at [378, 109] on input "*****" at bounding box center [386, 103] width 46 height 26
click at [375, 106] on input "*****" at bounding box center [386, 103] width 46 height 26
type input "*****"
click at [365, 14] on icon "Close pop-in" at bounding box center [369, 12] width 10 height 10
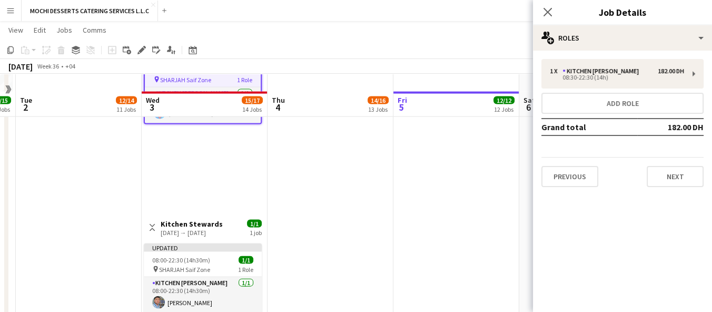
scroll to position [2797, 0]
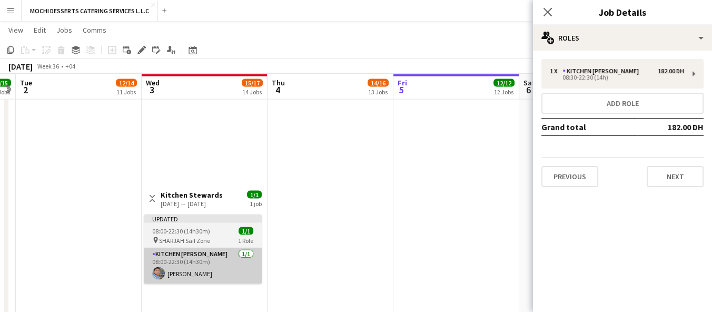
click at [203, 276] on app-card-role "Kitchen Steward 1/1 08:00-22:30 (14h30m) Mohammad Usaid" at bounding box center [203, 266] width 118 height 36
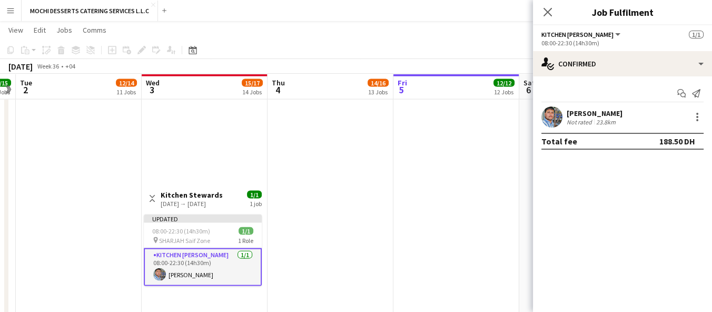
click at [207, 234] on app-job-card "Updated 08:00-22:30 (14h30m) 1/1 pin SHARJAH Saif Zone 1 Role Kitchen Steward 1…" at bounding box center [203, 250] width 118 height 72
click at [208, 233] on span "08:00-22:30 (14h30m)" at bounding box center [181, 231] width 58 height 8
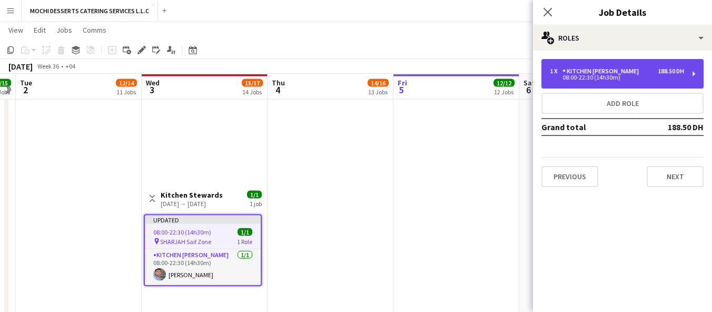
click at [610, 79] on div "08:00-22:30 (14h30m)" at bounding box center [617, 77] width 134 height 5
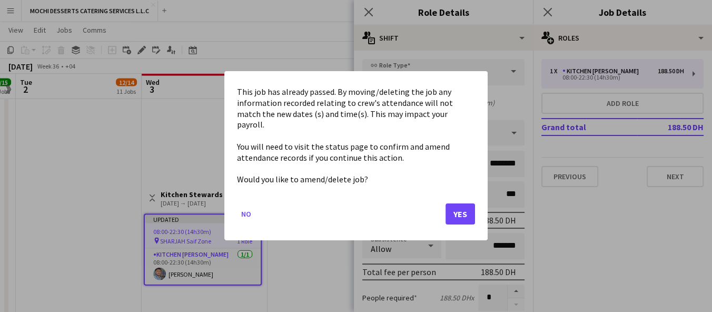
scroll to position [0, 0]
click at [377, 103] on mat-dialog-content "This job has already passed. By moving/deleting the job any information recorde…" at bounding box center [356, 136] width 238 height 104
click at [465, 226] on mat-dialog-actions "No Yes" at bounding box center [356, 218] width 238 height 45
click at [474, 216] on button "Yes" at bounding box center [461, 214] width 30 height 21
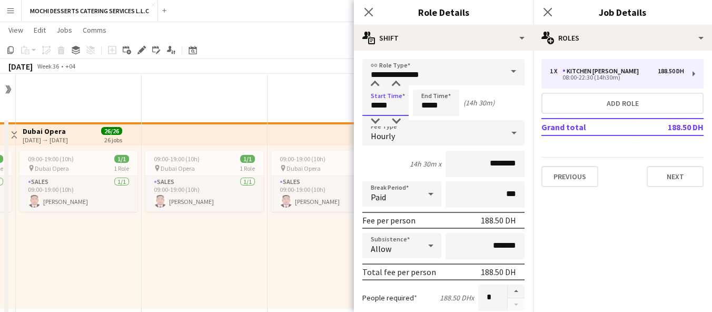
scroll to position [2797, 0]
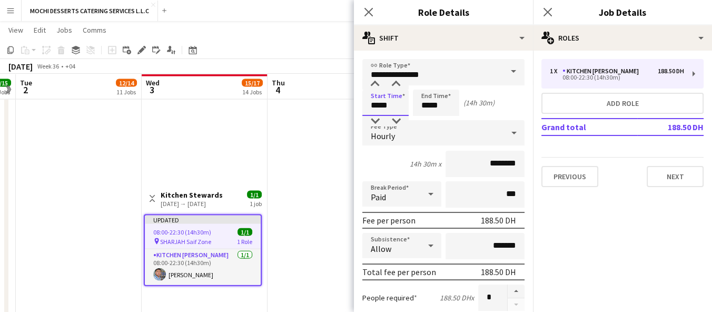
click at [375, 103] on input "*****" at bounding box center [386, 103] width 46 height 26
click at [371, 102] on input "*****" at bounding box center [386, 103] width 46 height 26
click at [387, 102] on input "*****" at bounding box center [386, 103] width 46 height 26
click at [387, 103] on input "*****" at bounding box center [386, 103] width 46 height 26
type input "*****"
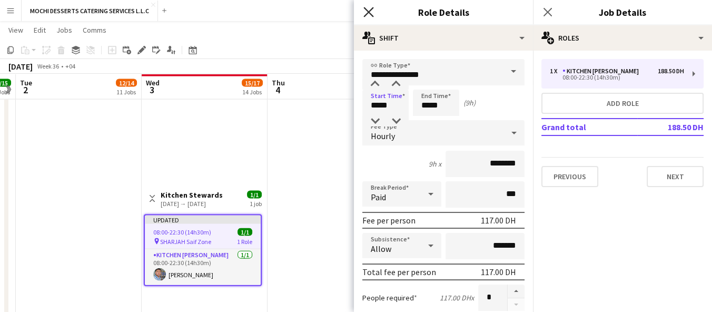
click at [369, 13] on icon at bounding box center [369, 12] width 10 height 10
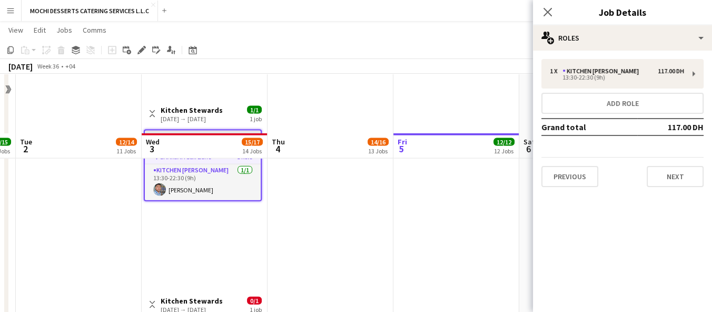
scroll to position [3031, 0]
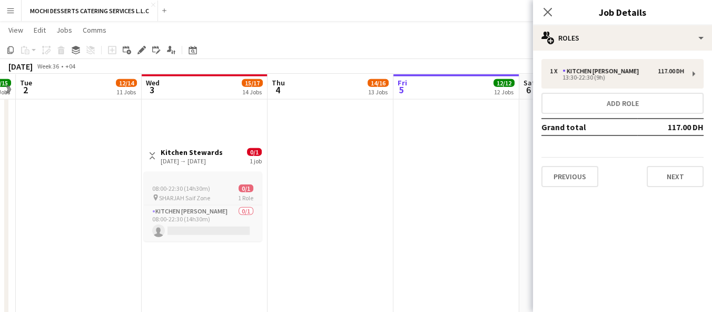
click at [220, 188] on div "08:00-22:30 (14h30m) 0/1" at bounding box center [203, 188] width 118 height 8
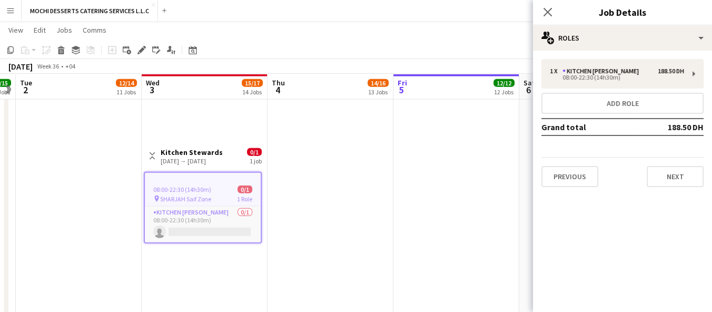
click at [218, 190] on div "08:00-22:30 (14h30m) 0/1" at bounding box center [203, 189] width 116 height 8
click at [219, 194] on div "pin SHARJAH Saif Zone 1 Role" at bounding box center [203, 198] width 116 height 8
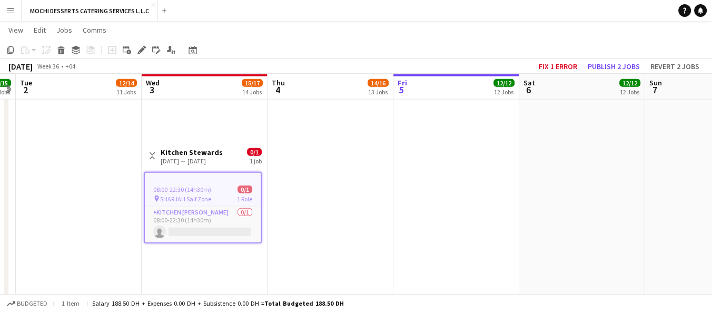
click at [229, 186] on div "08:00-22:30 (14h30m) 0/1" at bounding box center [203, 189] width 116 height 8
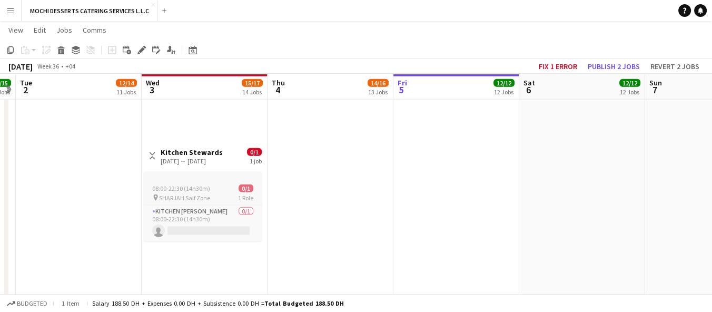
click at [233, 186] on div "08:00-22:30 (14h30m) 0/1" at bounding box center [203, 188] width 118 height 8
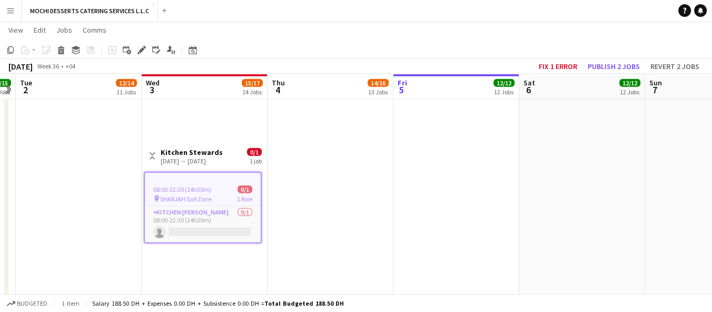
click at [233, 174] on div at bounding box center [203, 177] width 116 height 8
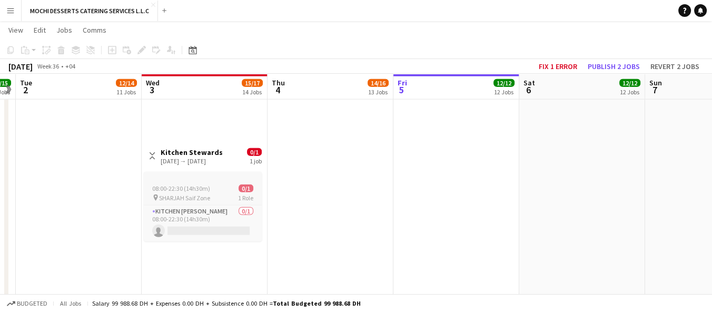
click at [239, 194] on span "1 Role" at bounding box center [245, 198] width 15 height 8
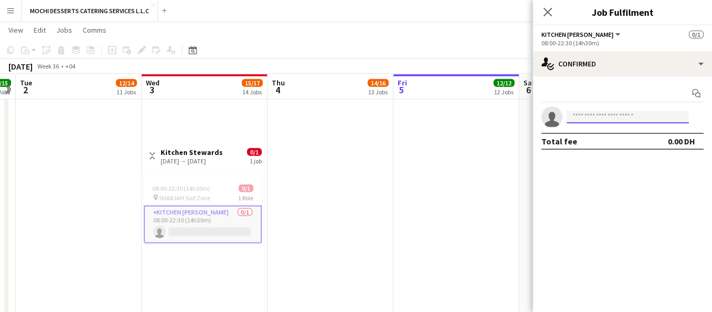
click at [610, 118] on input at bounding box center [628, 117] width 122 height 13
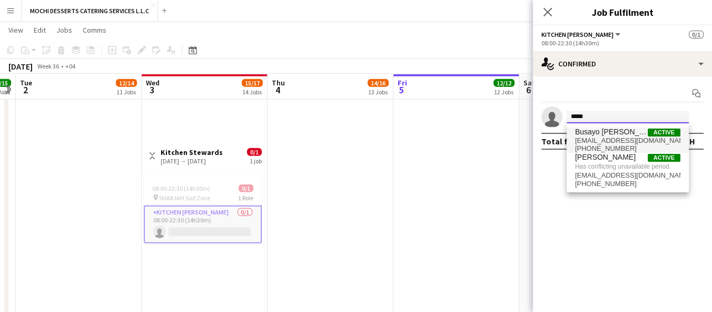
type input "*****"
click at [642, 135] on span "Busayo [PERSON_NAME]" at bounding box center [611, 132] width 73 height 9
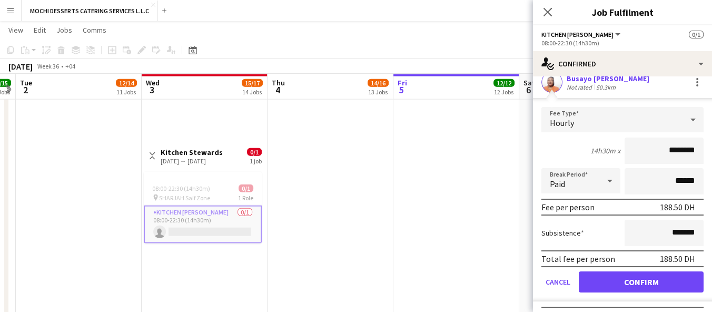
scroll to position [36, 0]
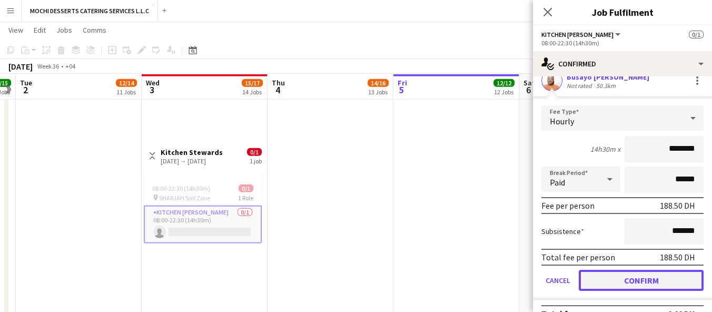
click at [633, 286] on button "Confirm" at bounding box center [641, 280] width 125 height 21
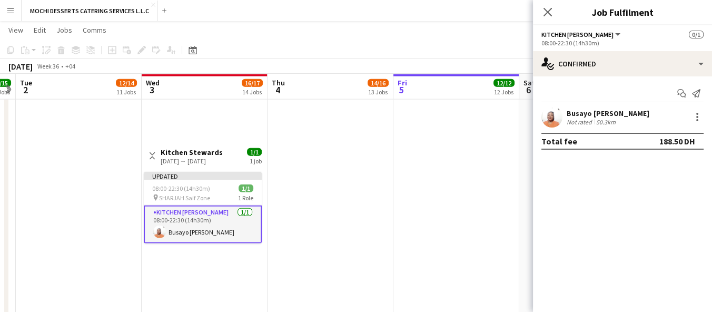
scroll to position [0, 0]
click at [216, 187] on div "08:00-22:30 (14h30m) 1/1" at bounding box center [203, 188] width 118 height 8
click at [222, 188] on div "08:00-22:30 (14h30m) 1/1" at bounding box center [203, 188] width 118 height 8
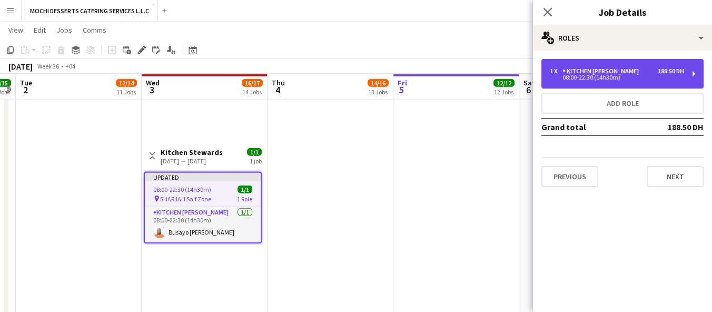
click at [610, 73] on div "Kitchen [PERSON_NAME]" at bounding box center [603, 70] width 81 height 7
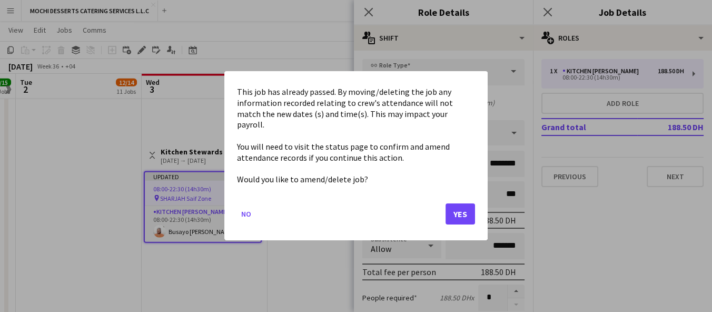
click at [373, 106] on mat-dialog-content "This job has already passed. By moving/deleting the job any information recorde…" at bounding box center [356, 136] width 238 height 104
click at [463, 212] on button "Yes" at bounding box center [461, 214] width 30 height 21
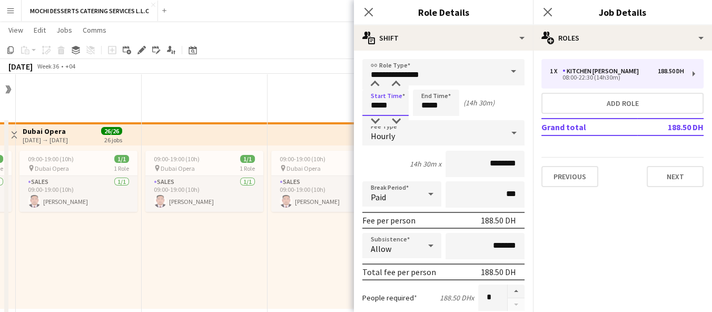
scroll to position [3031, 0]
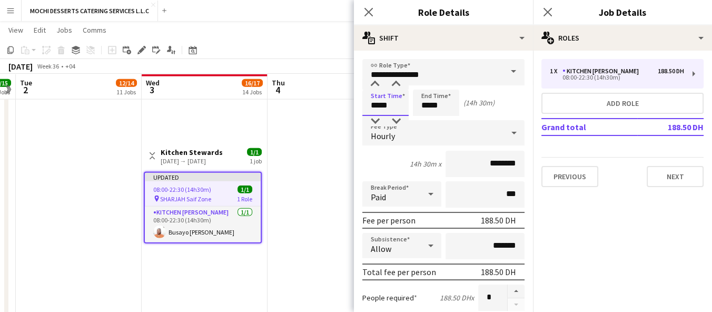
click at [371, 108] on input "*****" at bounding box center [386, 103] width 46 height 26
click at [380, 108] on input "*****" at bounding box center [386, 103] width 46 height 26
click at [374, 109] on input "*****" at bounding box center [386, 103] width 46 height 26
click at [378, 107] on input "*****" at bounding box center [386, 103] width 46 height 26
type input "*****"
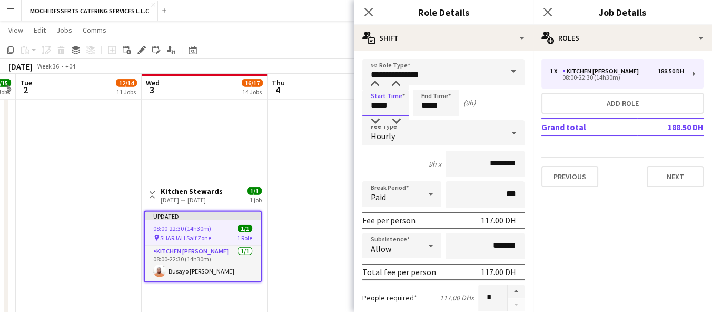
scroll to position [2993, 0]
click at [368, 10] on icon "Close pop-in" at bounding box center [369, 12] width 10 height 10
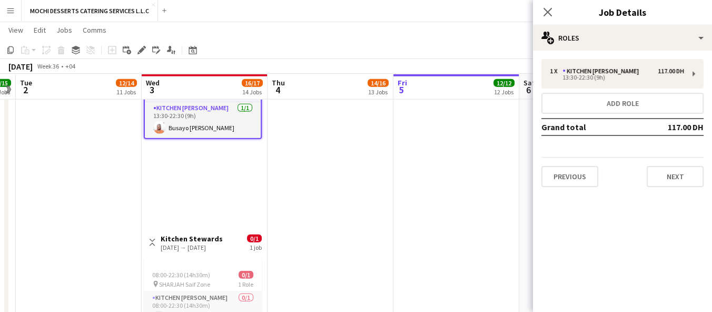
scroll to position [3135, 0]
click at [219, 249] on div "[DATE] → [DATE]" at bounding box center [192, 247] width 62 height 8
click at [216, 247] on div "[DATE] → [DATE]" at bounding box center [192, 247] width 62 height 8
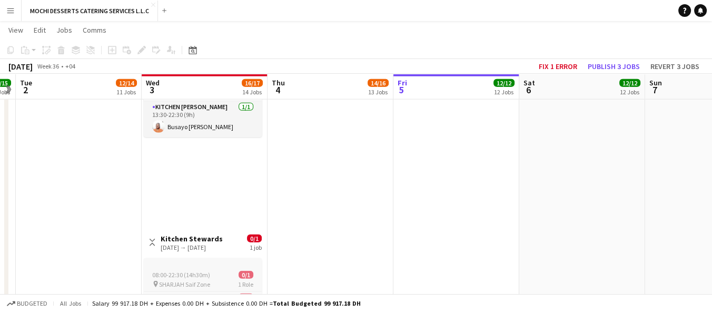
click at [216, 292] on app-card-role "Kitchen Steward 0/1 08:00-22:30 (14h30m) single-neutral-actions" at bounding box center [203, 310] width 118 height 36
click at [217, 281] on div "pin SHARJAH Saif Zone 1 Role" at bounding box center [203, 284] width 118 height 8
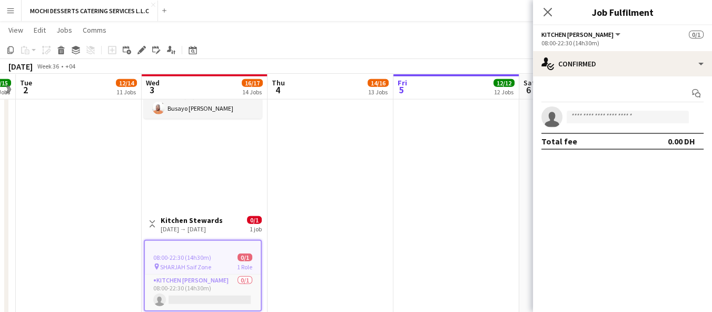
scroll to position [3220, 0]
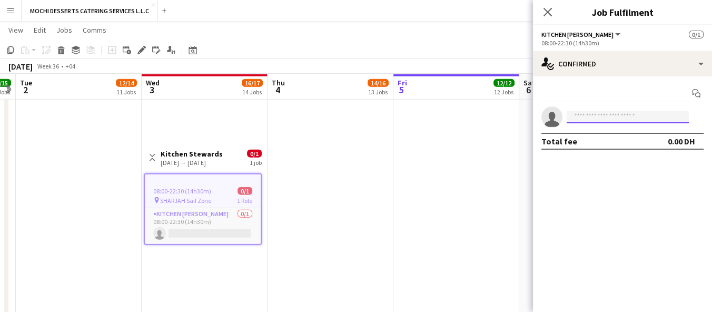
click at [589, 119] on input at bounding box center [628, 117] width 122 height 13
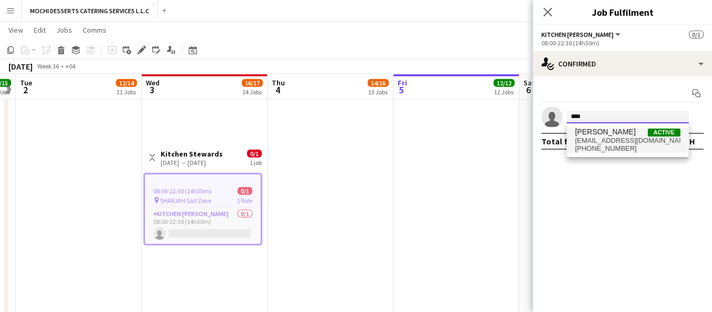
type input "****"
click at [614, 146] on span "+971508847370" at bounding box center [627, 148] width 105 height 8
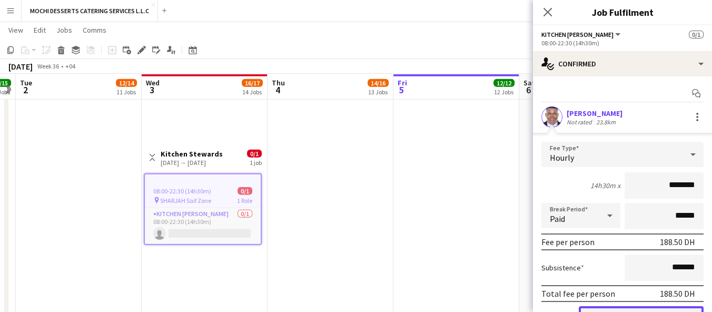
click at [633, 306] on button "Confirm" at bounding box center [641, 316] width 125 height 21
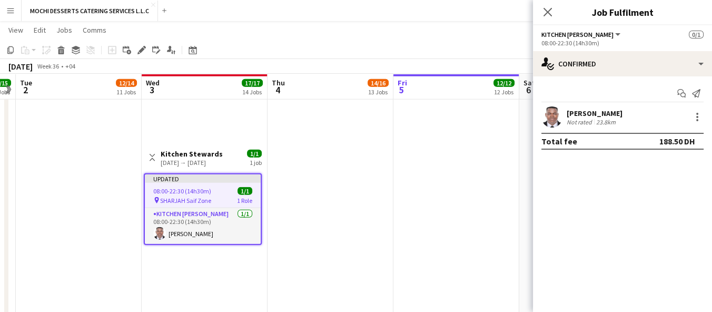
click at [212, 194] on div "08:00-22:30 (14h30m) 1/1" at bounding box center [203, 191] width 116 height 8
click at [214, 196] on div "pin SHARJAH Saif Zone 1 Role" at bounding box center [203, 200] width 116 height 8
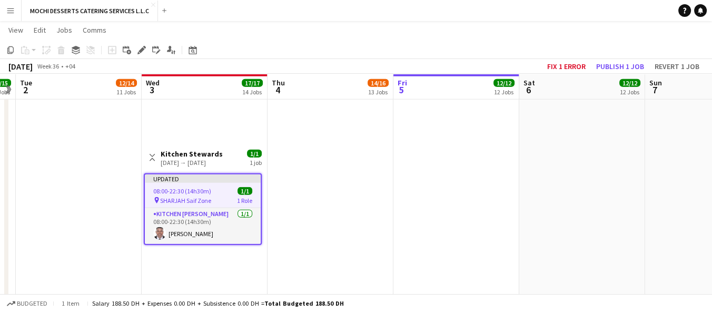
click at [208, 190] on span "08:00-22:30 (14h30m)" at bounding box center [182, 191] width 58 height 8
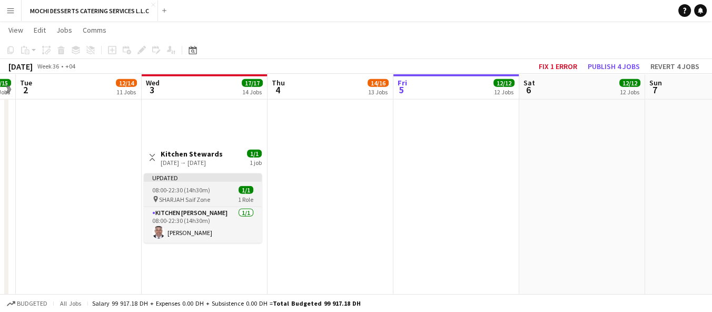
click at [202, 192] on span "08:00-22:30 (14h30m)" at bounding box center [181, 190] width 58 height 8
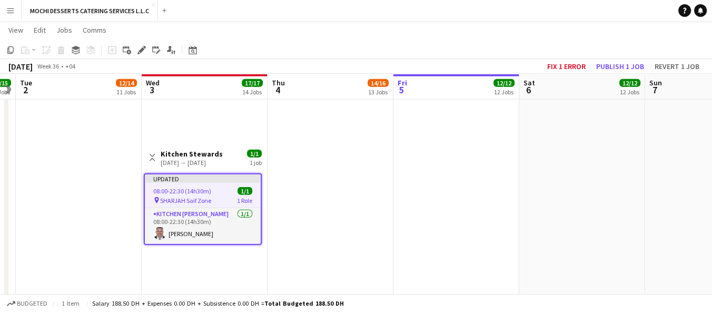
click at [202, 192] on span "08:00-22:30 (14h30m)" at bounding box center [182, 191] width 58 height 8
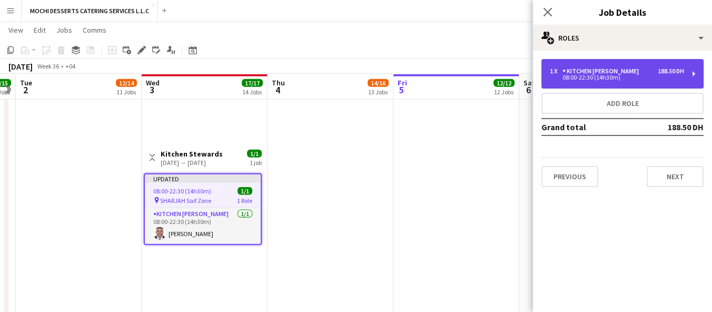
click at [610, 82] on div "1 x Kitchen Steward 188.50 DH 08:00-22:30 (14h30m)" at bounding box center [623, 74] width 162 height 30
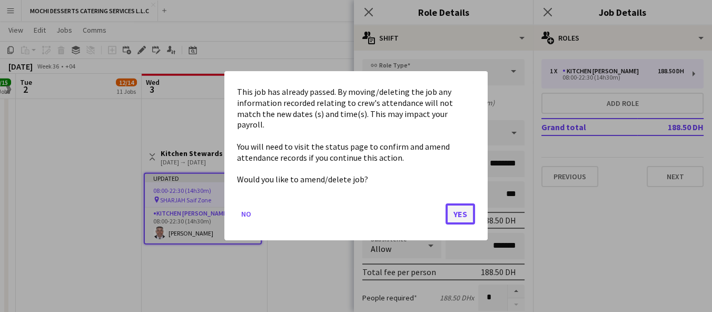
click at [459, 213] on button "Yes" at bounding box center [461, 214] width 30 height 21
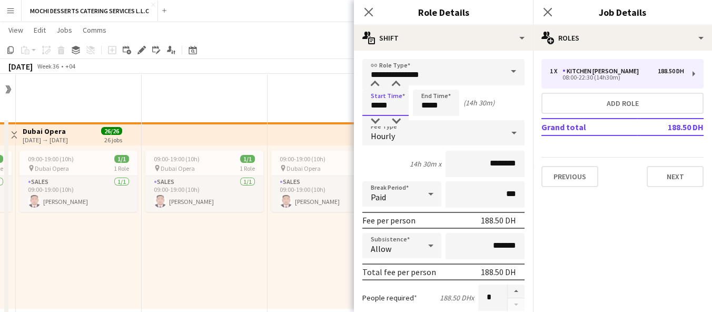
scroll to position [3220, 0]
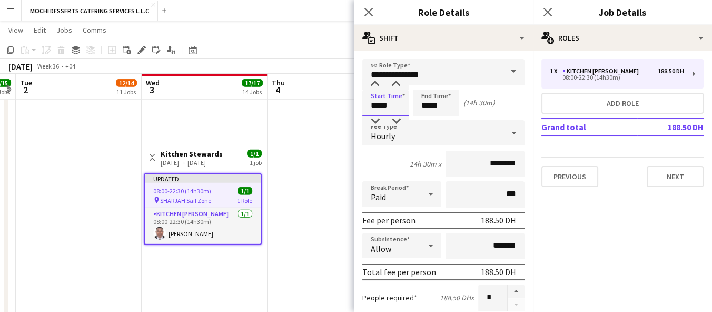
click at [379, 107] on input "*****" at bounding box center [386, 103] width 46 height 26
click at [377, 106] on input "*****" at bounding box center [386, 103] width 46 height 26
type input "*****"
click at [366, 12] on icon "Close pop-in" at bounding box center [369, 12] width 10 height 10
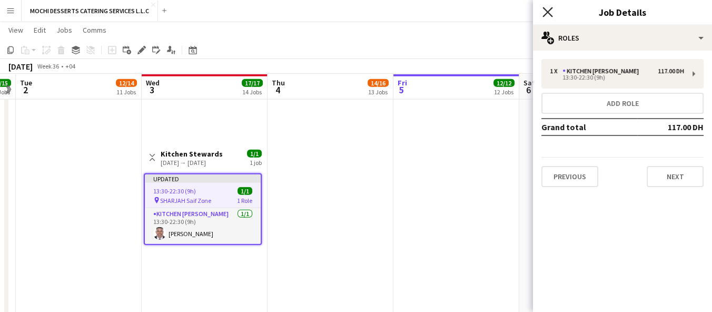
click at [545, 12] on icon "Close pop-in" at bounding box center [548, 12] width 10 height 10
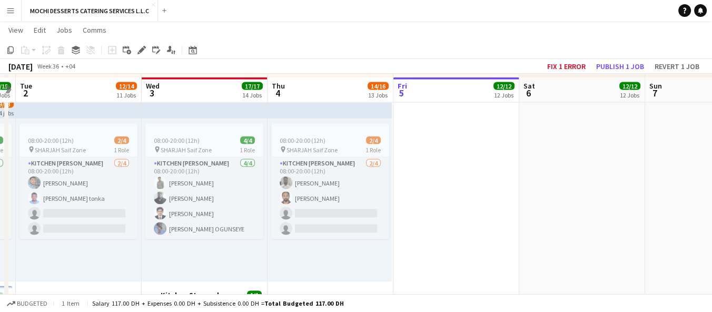
scroll to position [2512, 0]
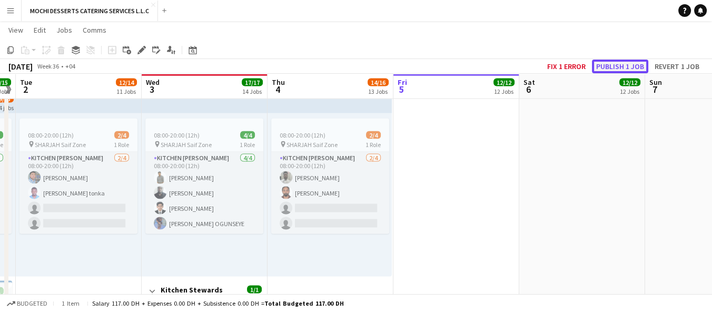
click at [632, 63] on button "Publish 1 job" at bounding box center [620, 67] width 56 height 14
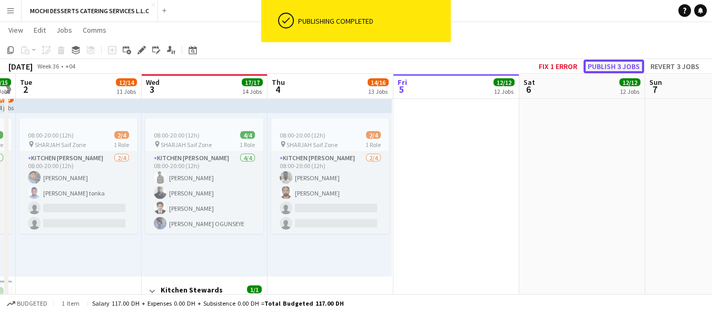
click at [622, 70] on button "Publish 3 jobs" at bounding box center [614, 67] width 61 height 14
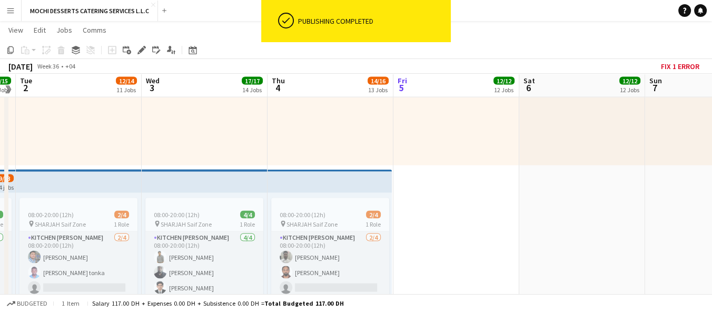
scroll to position [2431, 0]
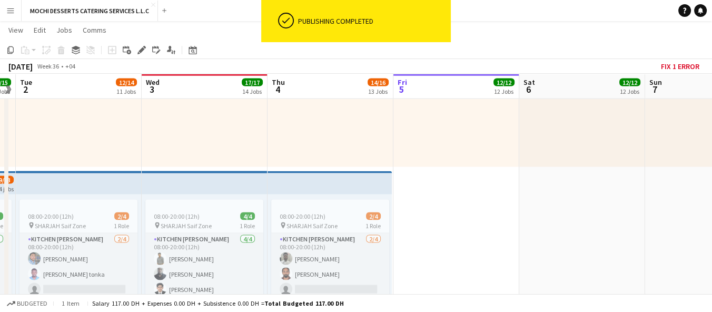
click at [220, 77] on app-board-header-date "Wed 3 17/17 14 Jobs" at bounding box center [205, 86] width 126 height 25
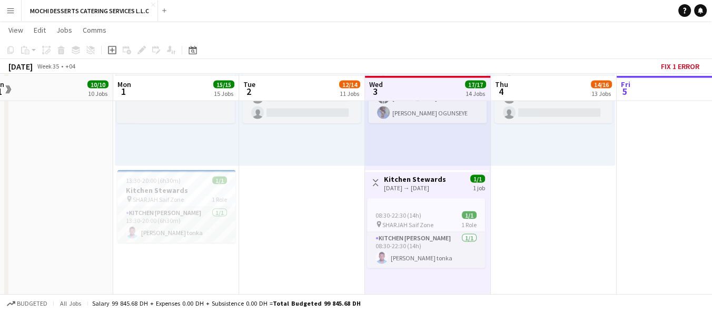
scroll to position [2626, 0]
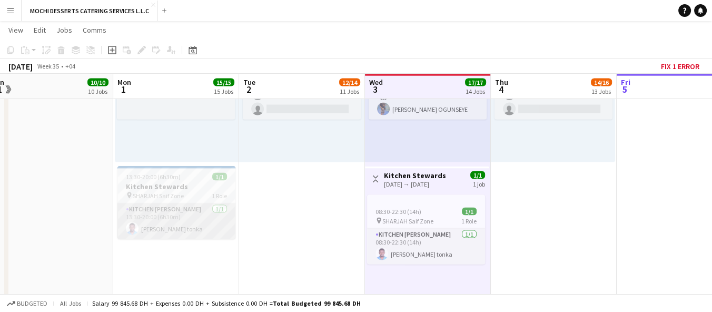
click at [205, 220] on app-card-role "Kitchen Steward 1/1 13:30-20:00 (6h30m) Victor Nkeneng tonka" at bounding box center [177, 221] width 118 height 36
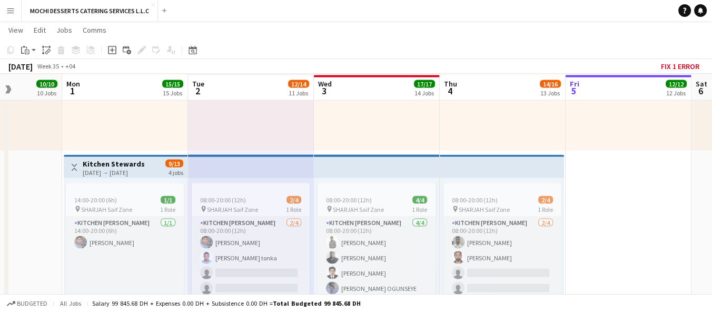
scroll to position [2446, 0]
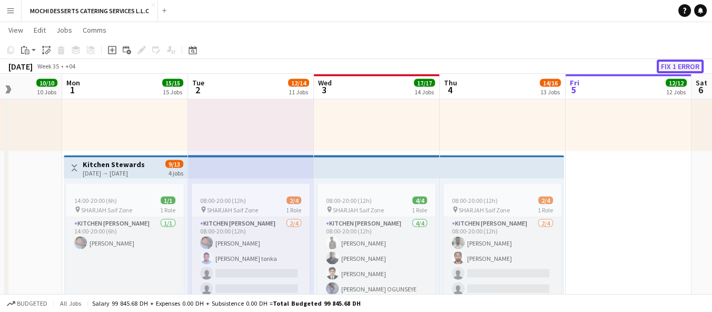
click at [689, 67] on button "Fix 1 error" at bounding box center [680, 67] width 47 height 14
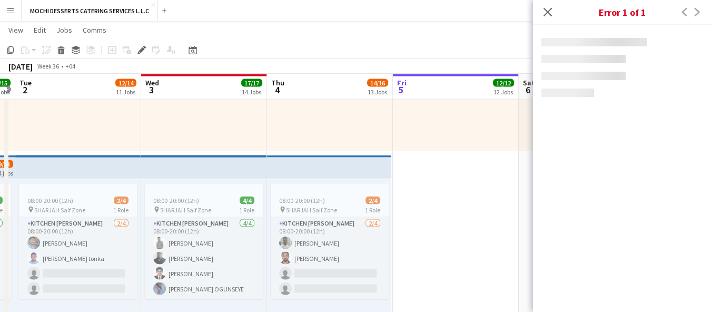
click at [659, 167] on app-loading-status at bounding box center [622, 163] width 179 height 276
click at [695, 125] on app-loading-status at bounding box center [622, 163] width 179 height 276
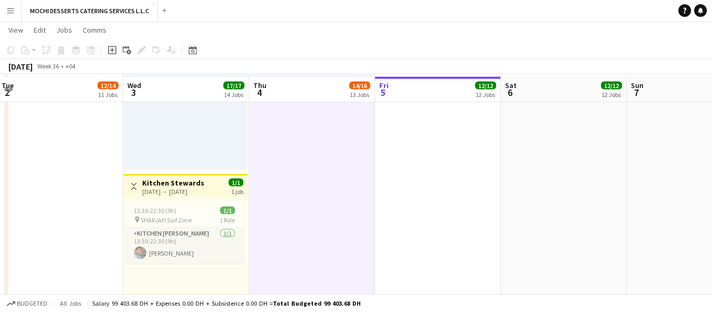
scroll to position [2813, 0]
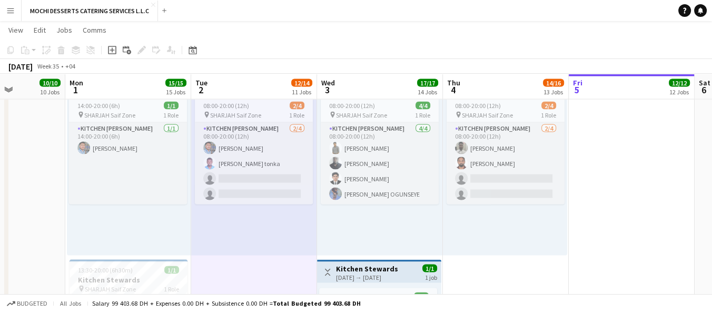
scroll to position [0, 311]
